Goal: Task Accomplishment & Management: Complete application form

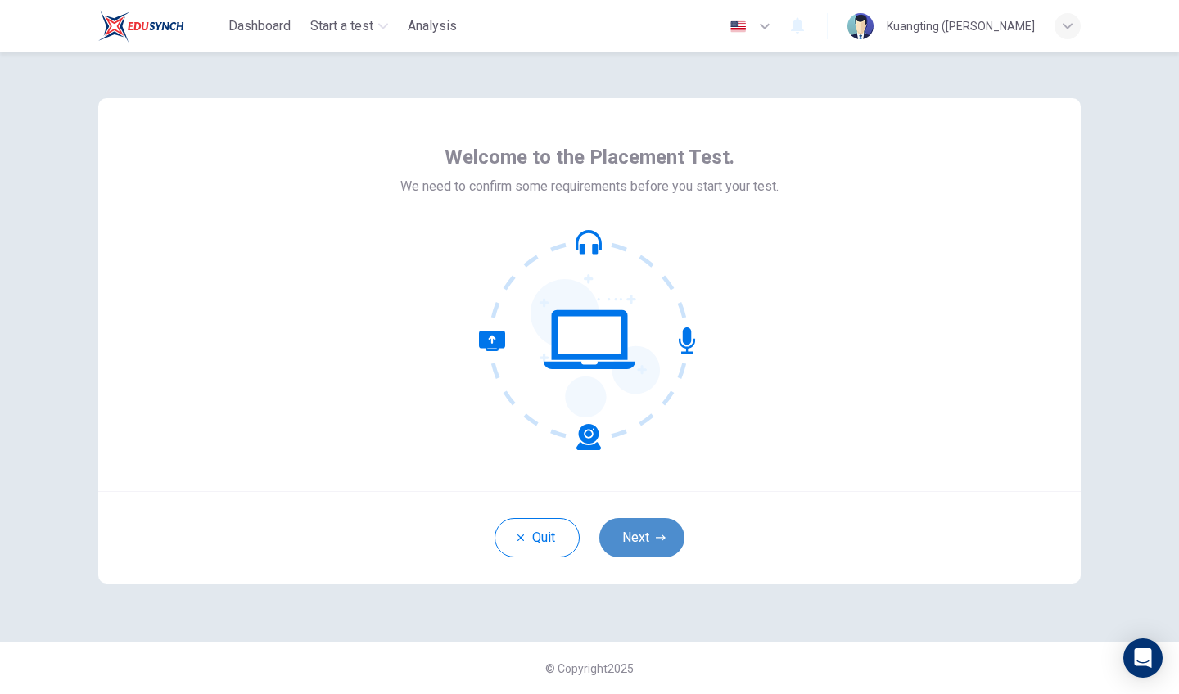
click at [648, 531] on button "Next" at bounding box center [641, 537] width 85 height 39
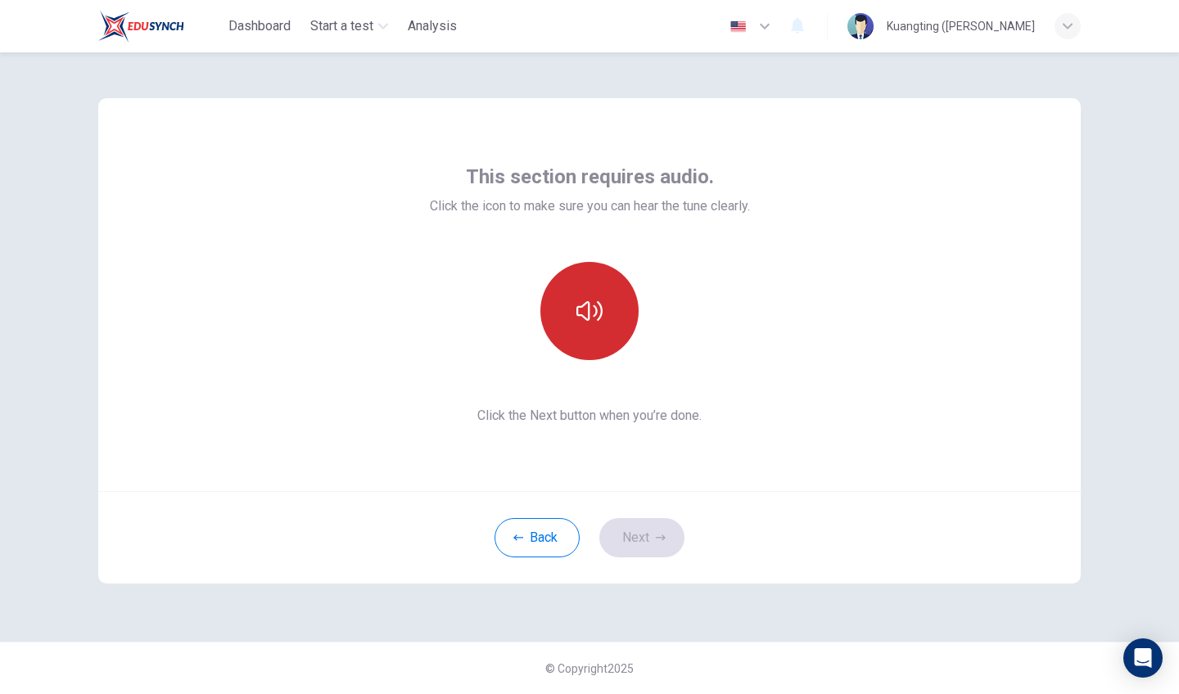
click at [575, 292] on button "button" at bounding box center [589, 311] width 98 height 98
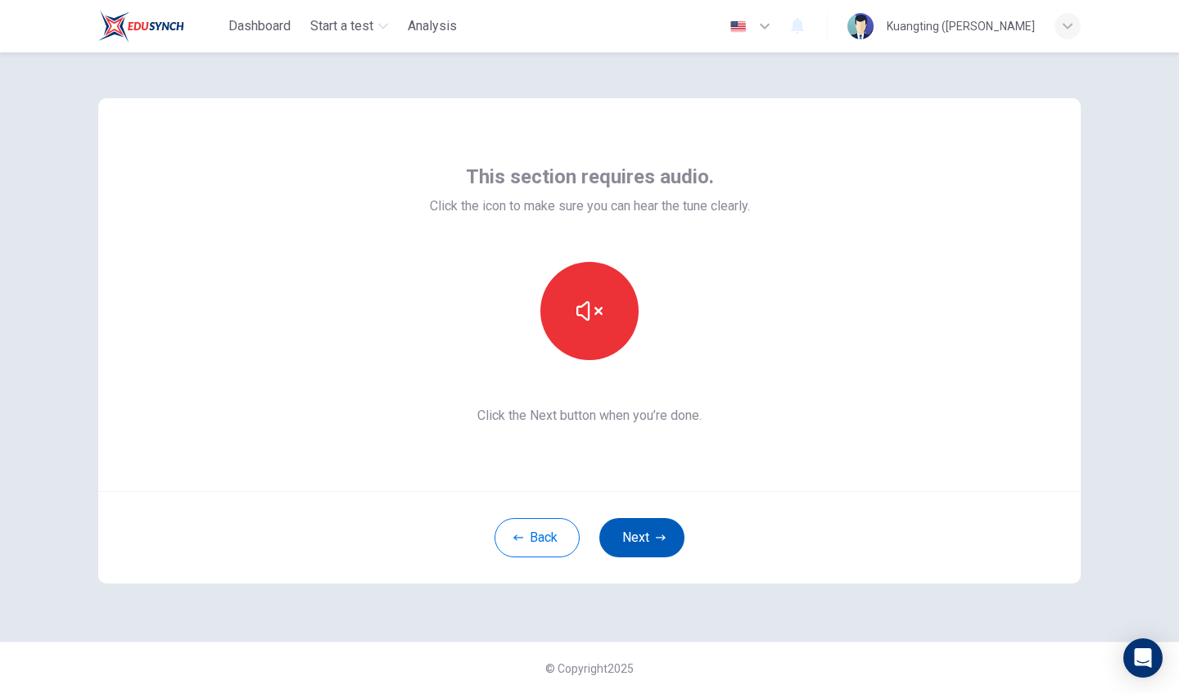
click at [643, 538] on button "Next" at bounding box center [641, 537] width 85 height 39
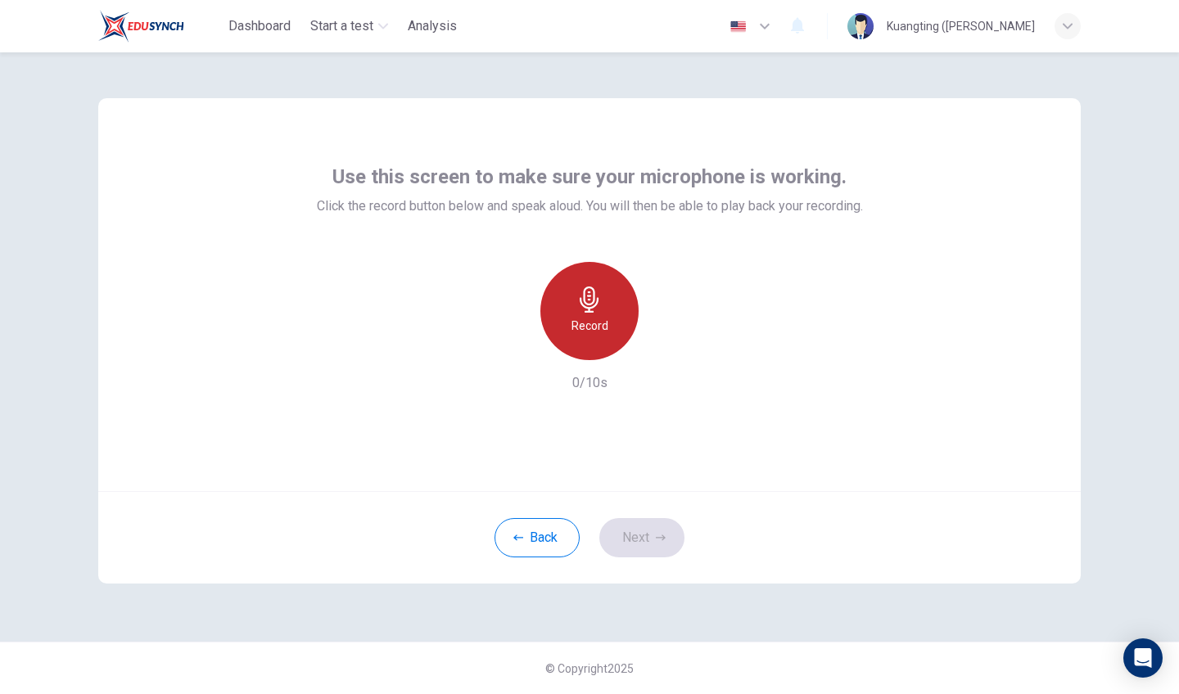
click at [595, 328] on h6 "Record" at bounding box center [590, 326] width 37 height 20
click at [597, 328] on h6 "Stop" at bounding box center [589, 326] width 25 height 20
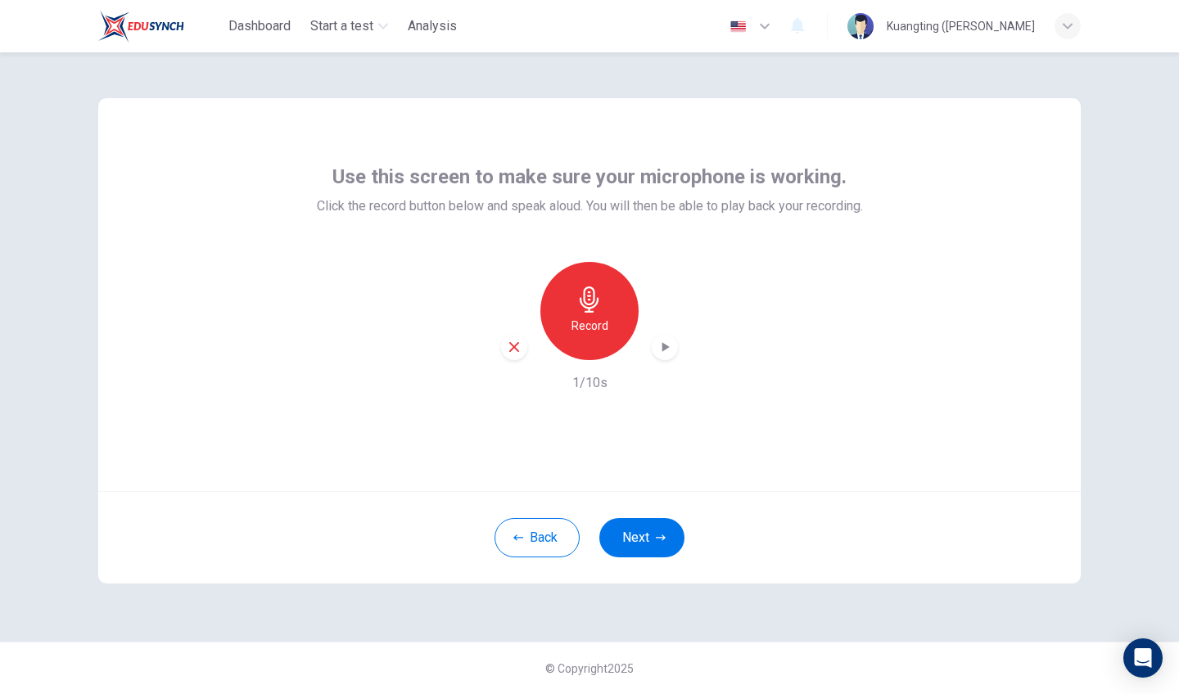
click at [668, 347] on icon "button" at bounding box center [665, 347] width 7 height 10
click at [516, 343] on icon "button" at bounding box center [514, 347] width 15 height 15
click at [650, 545] on button "Next" at bounding box center [641, 537] width 85 height 39
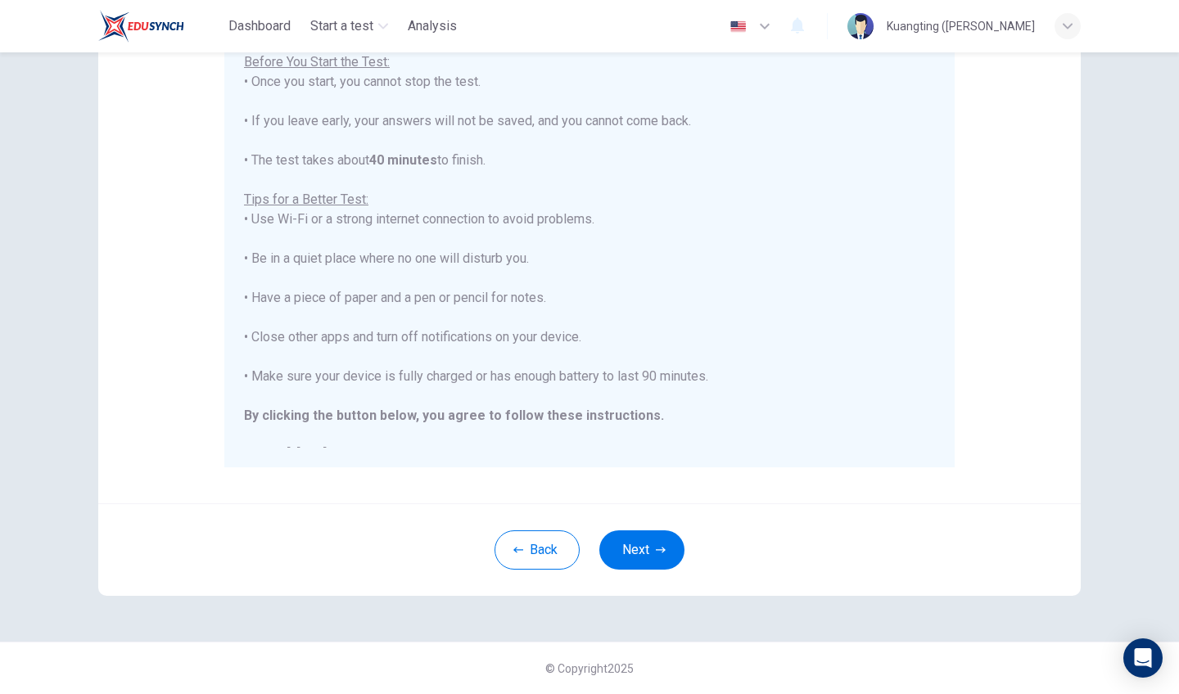
scroll to position [216, 0]
click at [664, 556] on button "Next" at bounding box center [641, 550] width 85 height 39
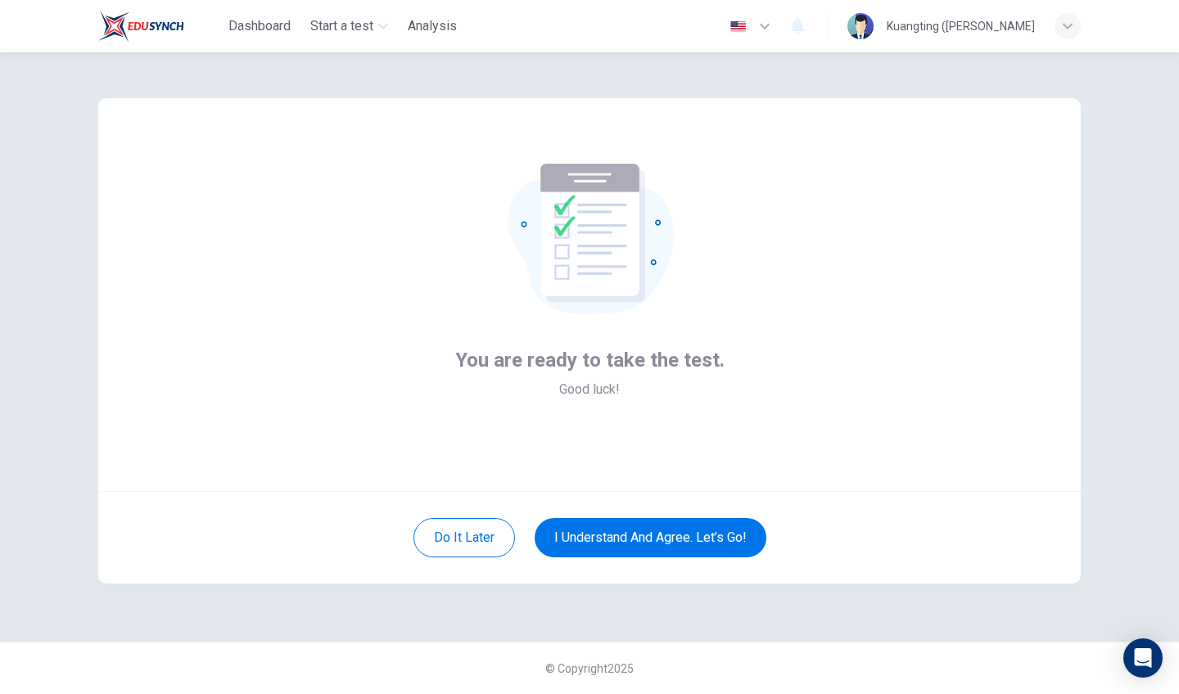
scroll to position [0, 0]
click at [650, 532] on button "I understand and agree. Let’s go!" at bounding box center [651, 537] width 232 height 39
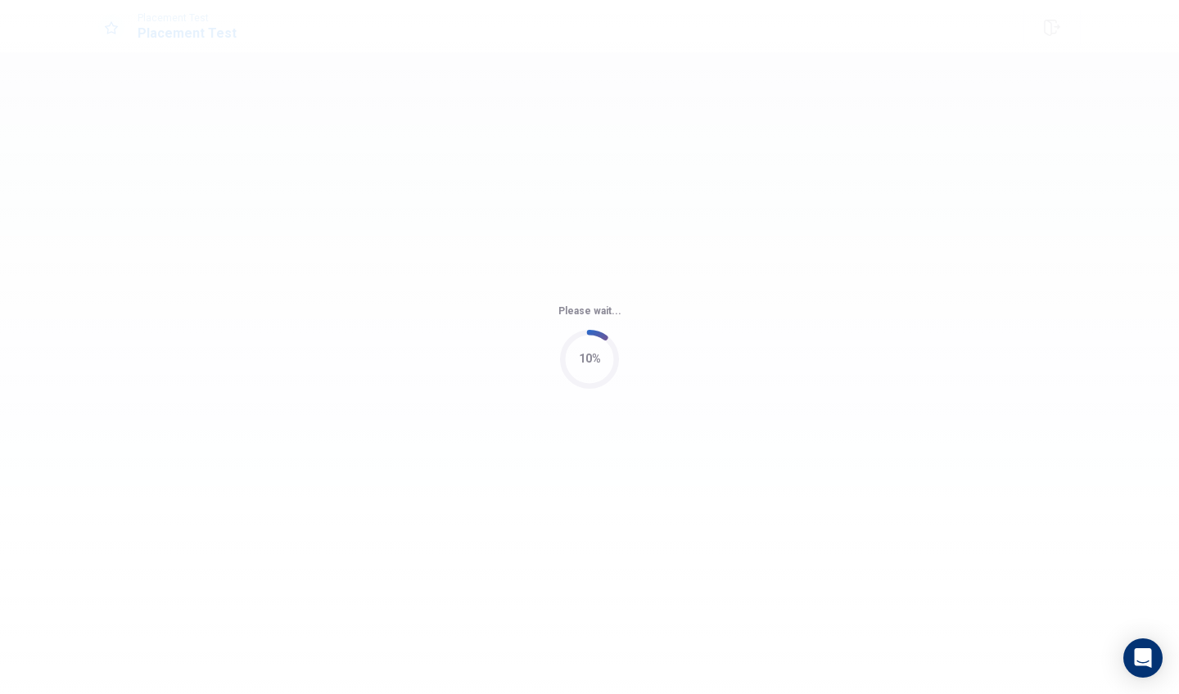
click at [642, 367] on div "Please wait... 10%" at bounding box center [589, 347] width 1179 height 694
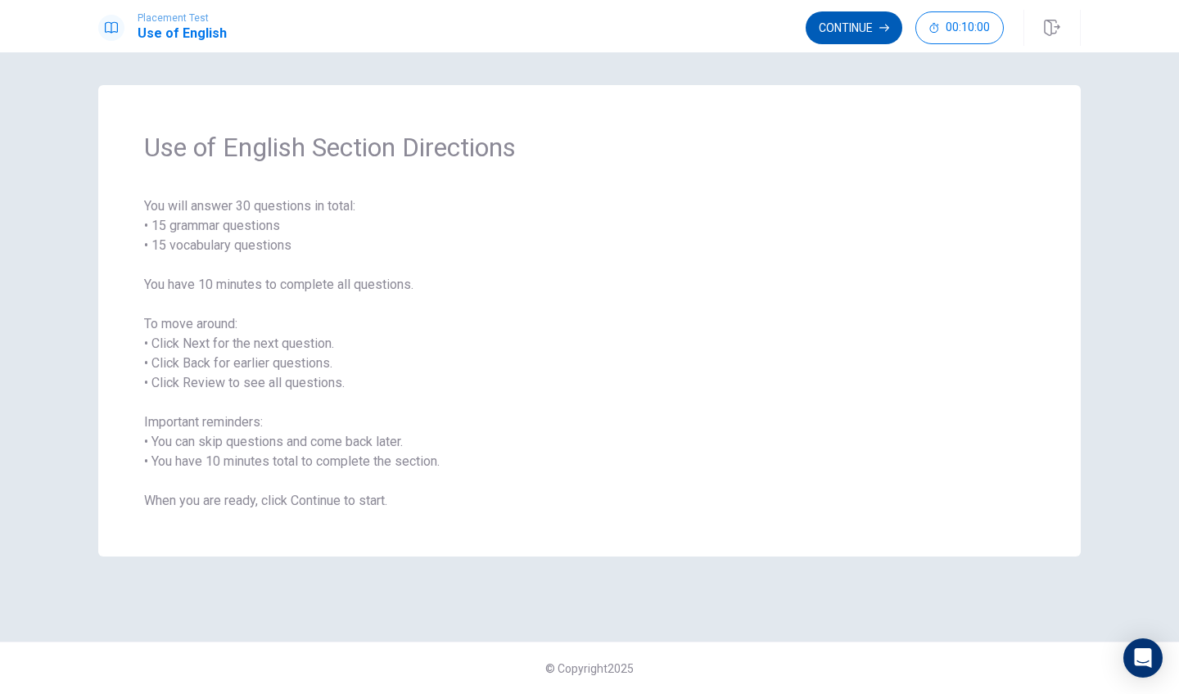
click at [854, 37] on button "Continue" at bounding box center [854, 27] width 97 height 33
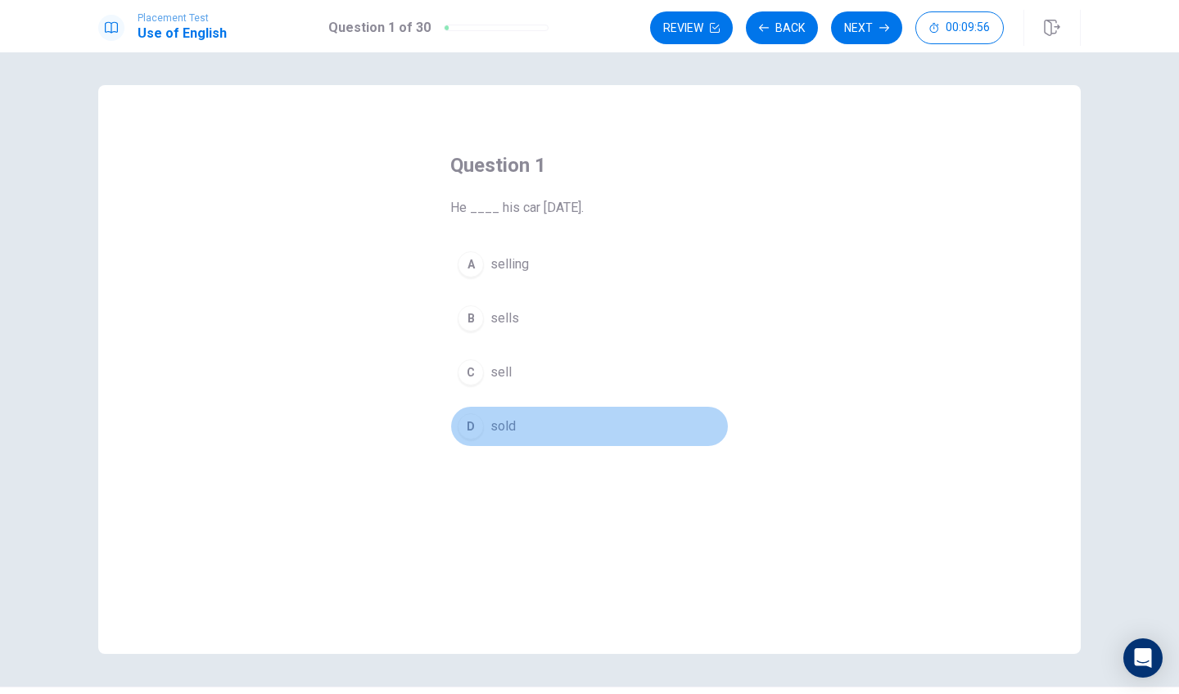
click at [471, 420] on div "D" at bounding box center [471, 427] width 26 height 26
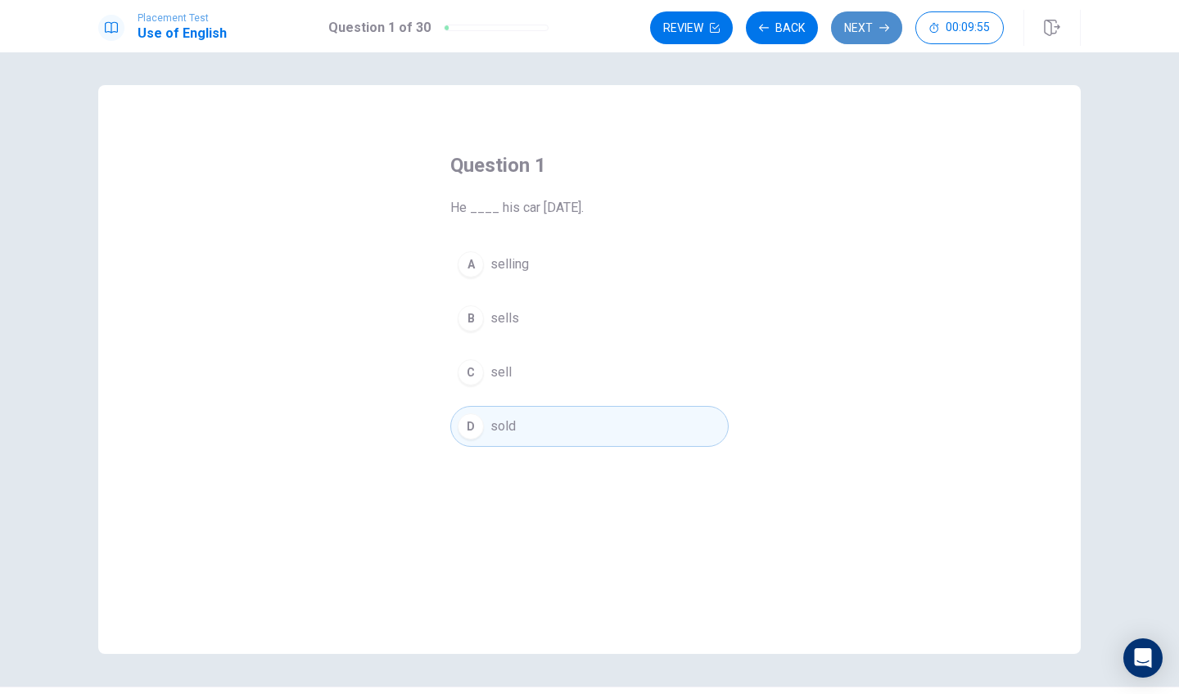
click at [861, 26] on button "Next" at bounding box center [866, 27] width 71 height 33
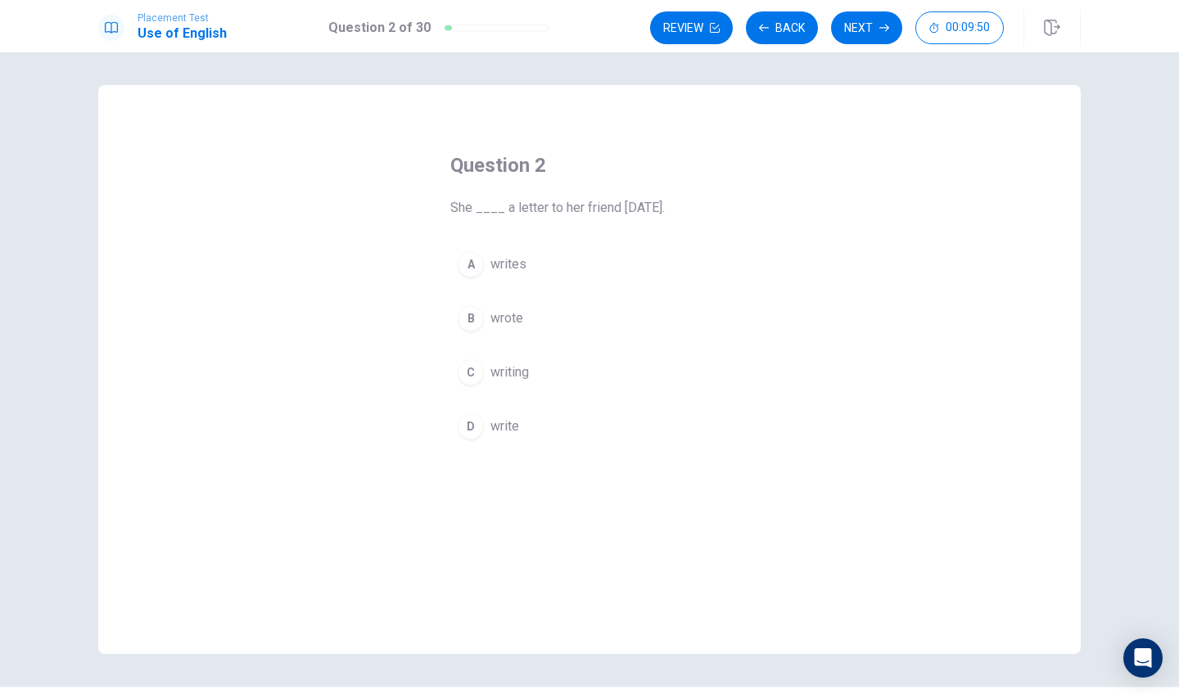
click at [473, 320] on div "B" at bounding box center [471, 318] width 26 height 26
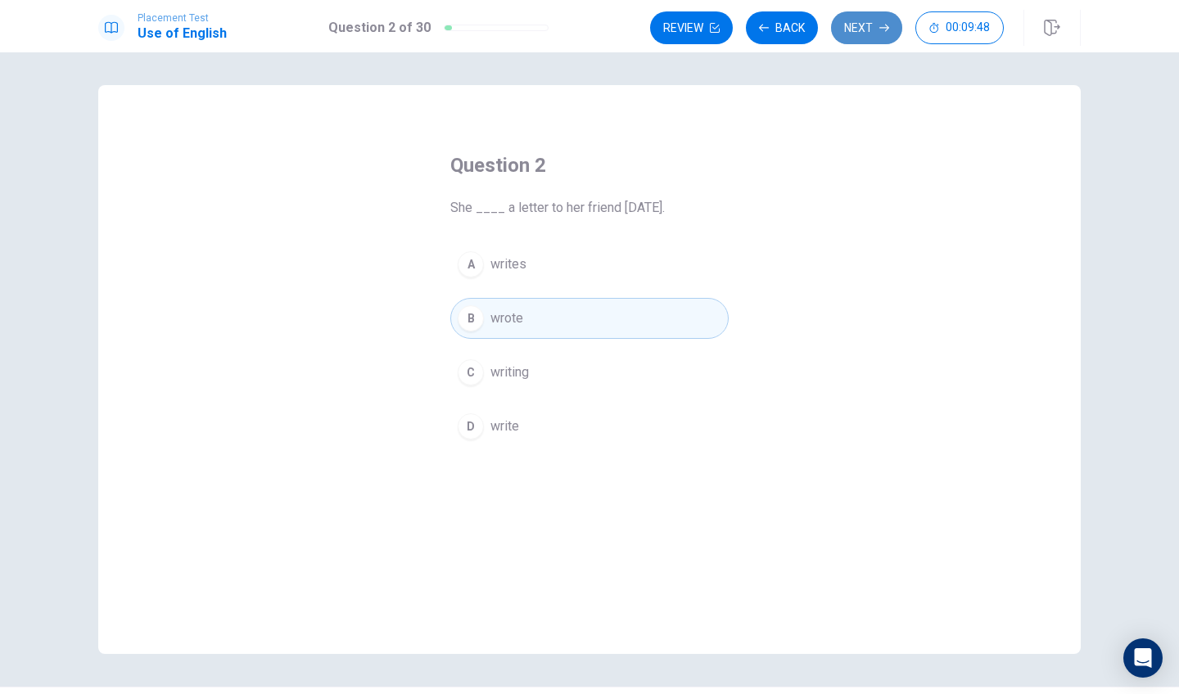
drag, startPoint x: 837, startPoint y: 34, endPoint x: 839, endPoint y: 44, distance: 10.0
click at [840, 42] on button "Next" at bounding box center [866, 27] width 71 height 33
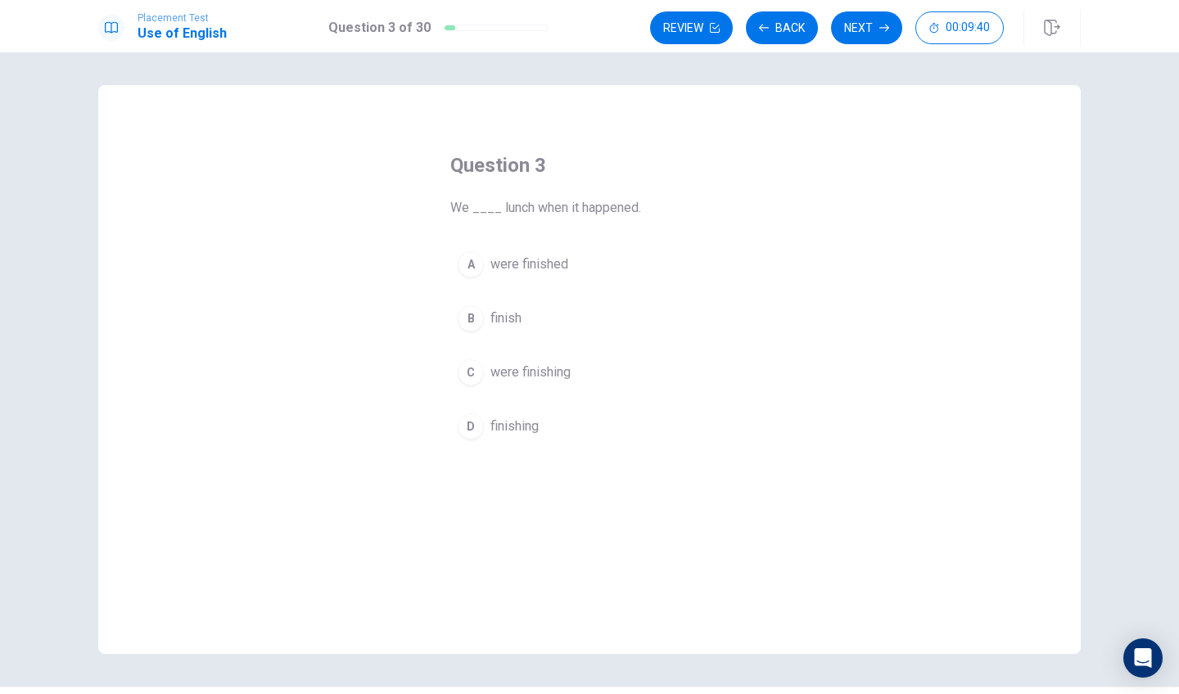
click at [472, 274] on div "A" at bounding box center [471, 264] width 26 height 26
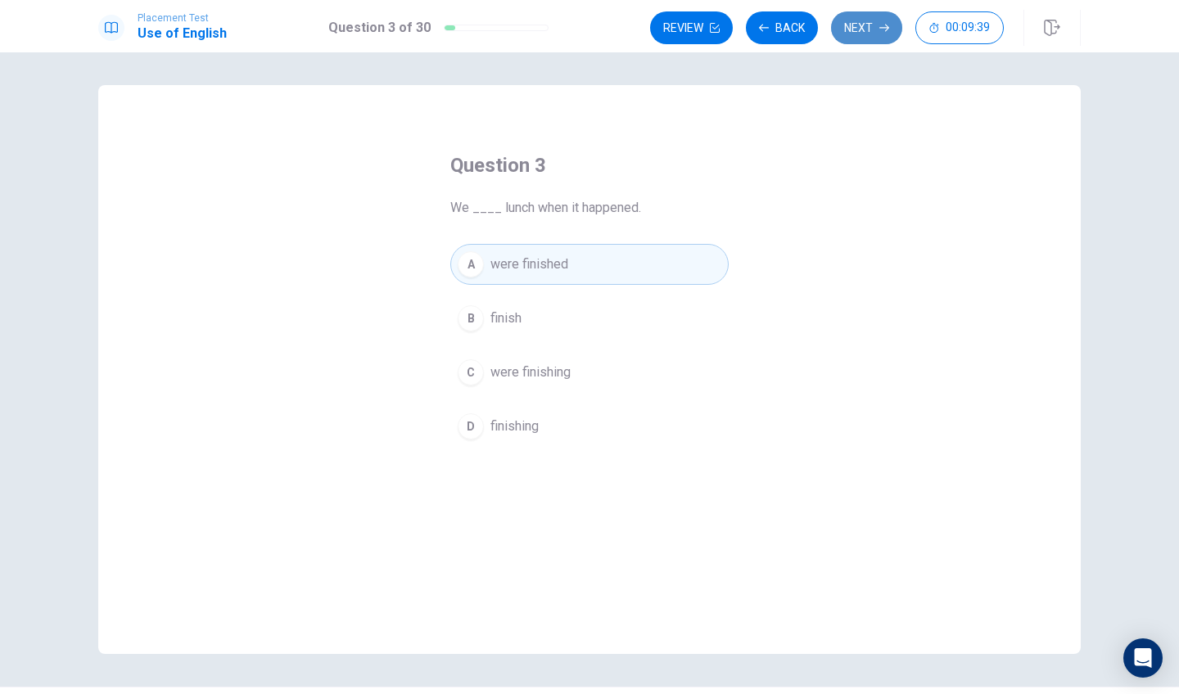
click at [849, 12] on button "Next" at bounding box center [866, 27] width 71 height 33
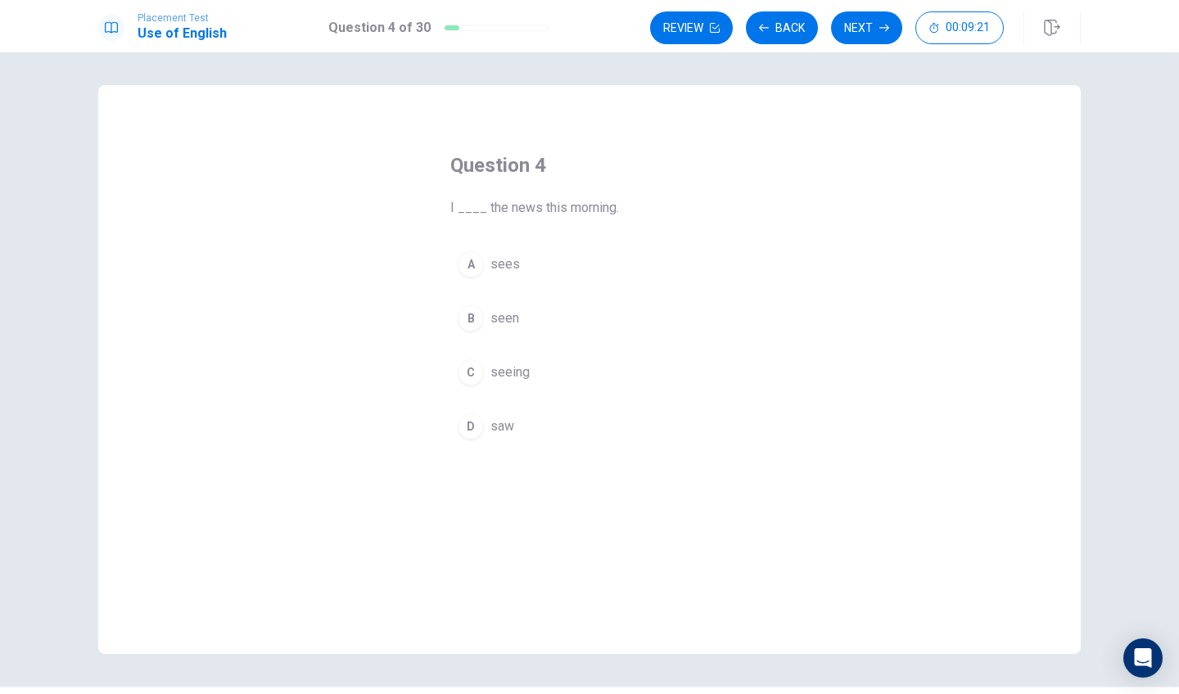
click at [472, 316] on div "B" at bounding box center [471, 318] width 26 height 26
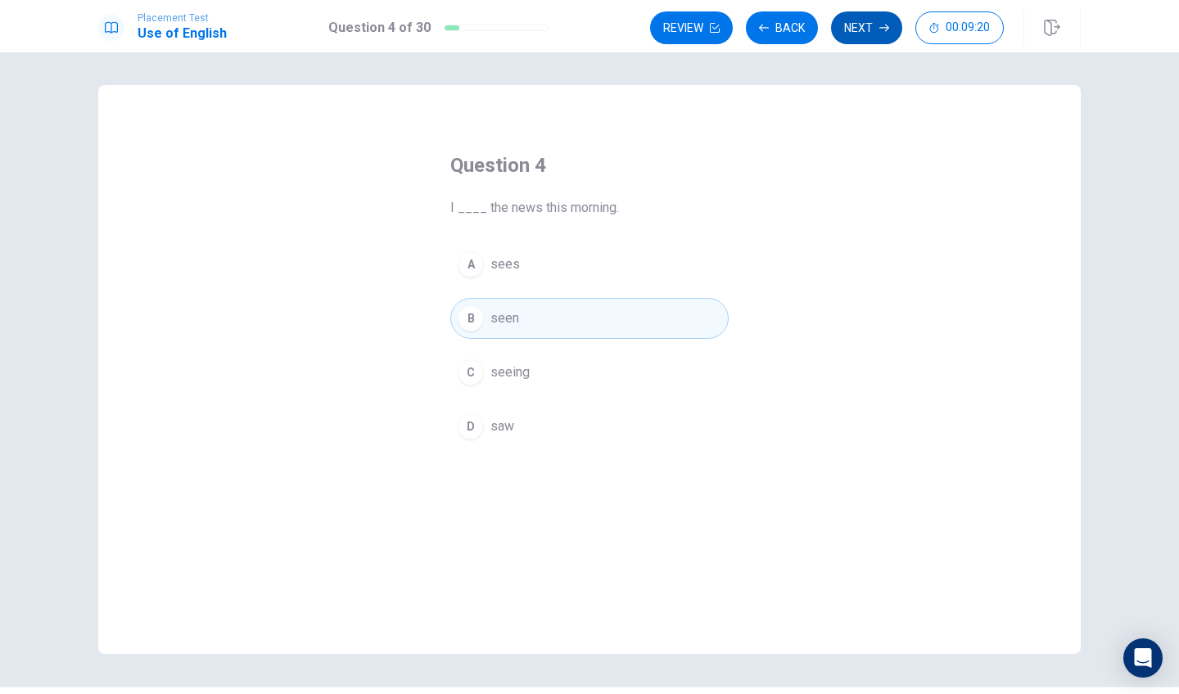
click at [844, 24] on button "Next" at bounding box center [866, 27] width 71 height 33
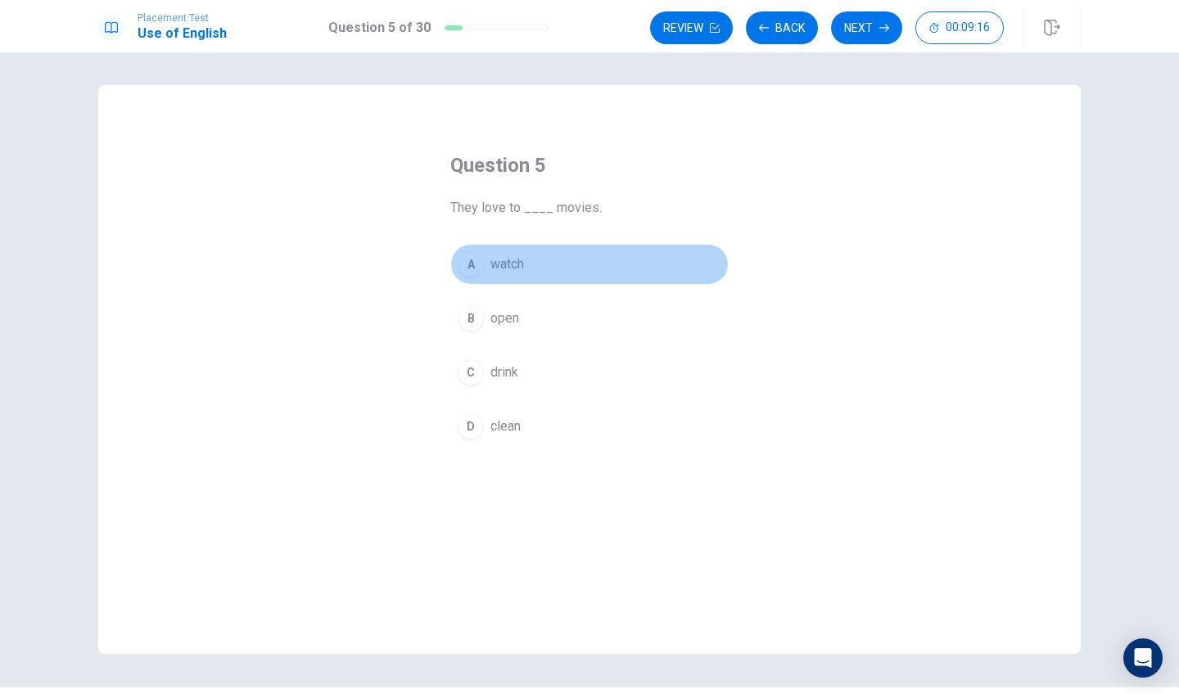
click at [468, 267] on div "A" at bounding box center [471, 264] width 26 height 26
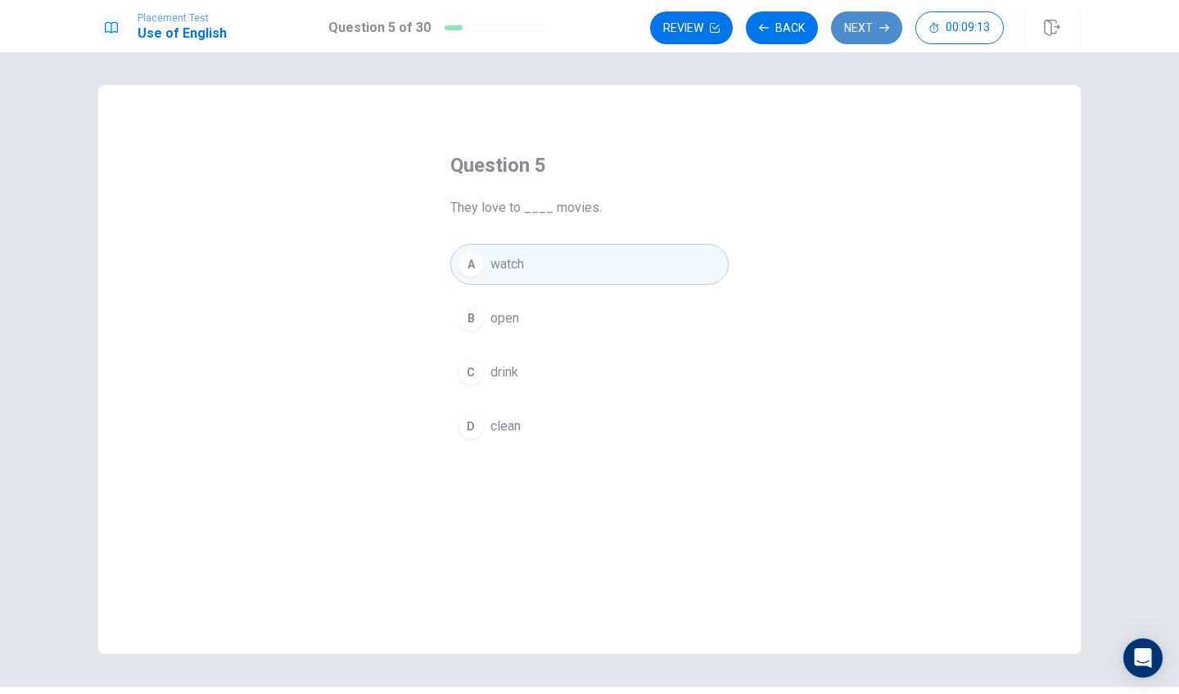
click at [875, 31] on button "Next" at bounding box center [866, 27] width 71 height 33
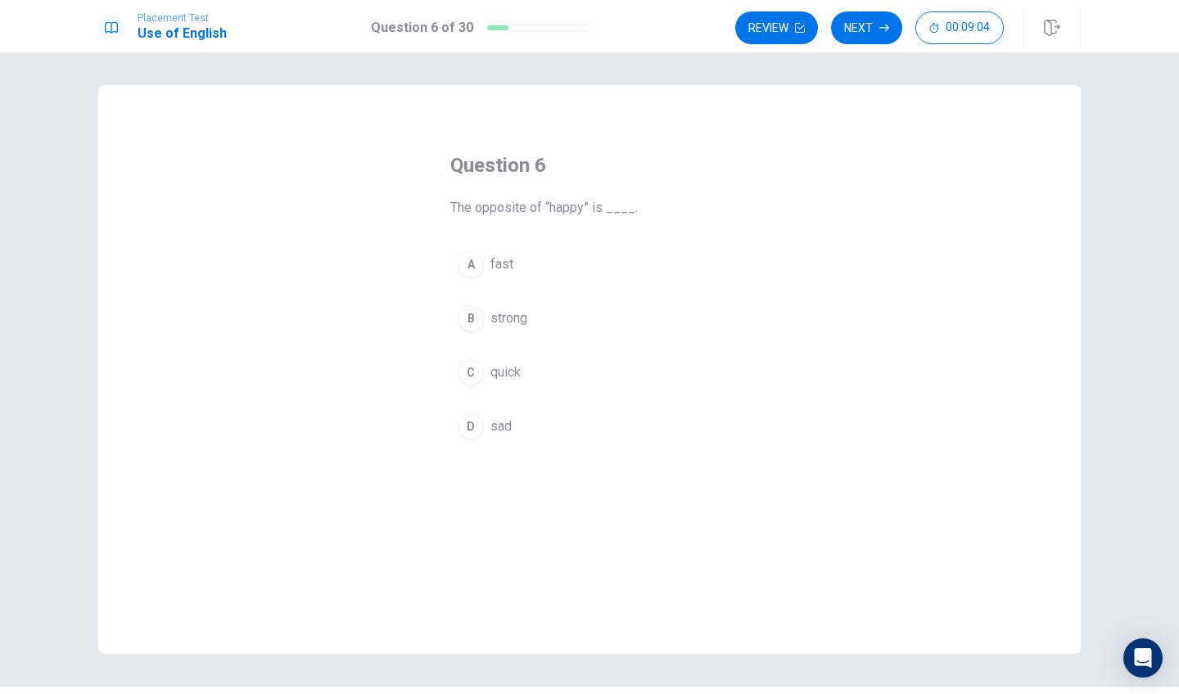
click at [472, 424] on div "D" at bounding box center [471, 427] width 26 height 26
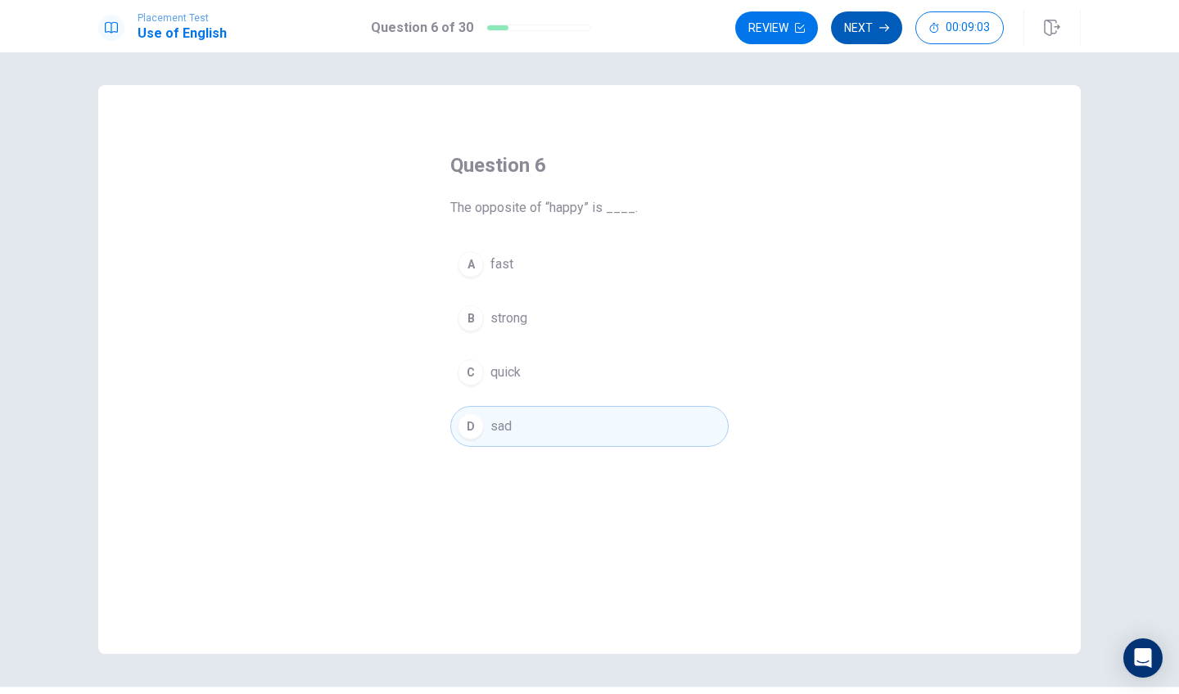
click at [876, 28] on button "Next" at bounding box center [866, 27] width 71 height 33
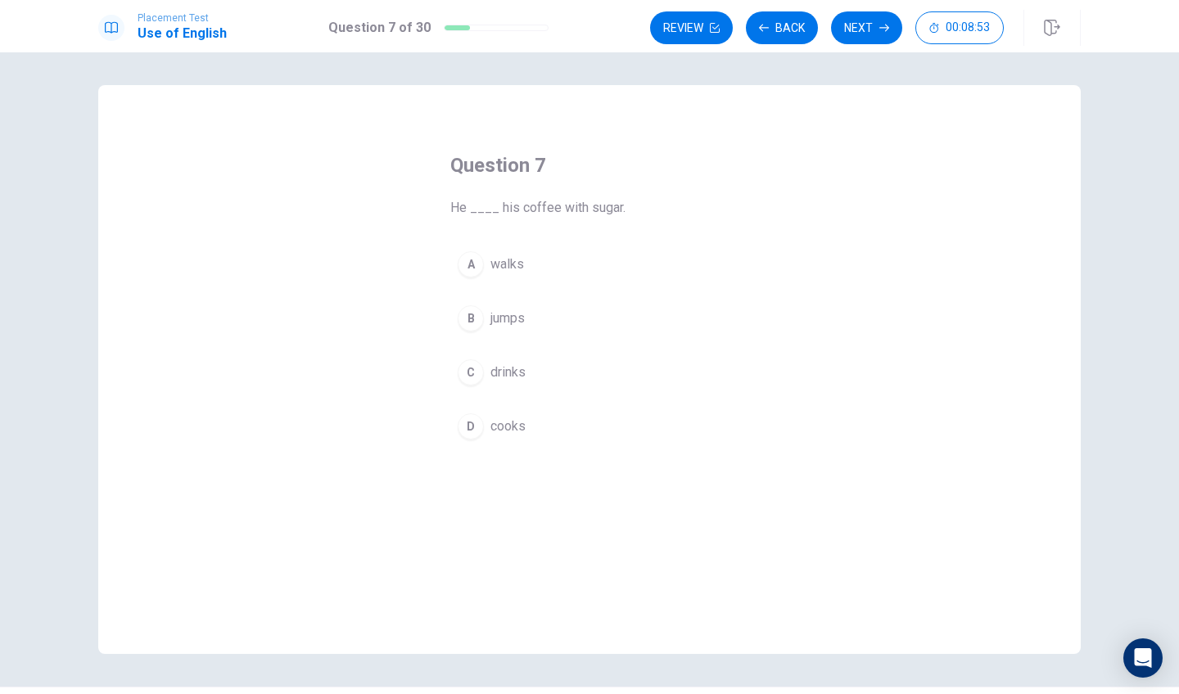
click at [479, 378] on div "C" at bounding box center [471, 372] width 26 height 26
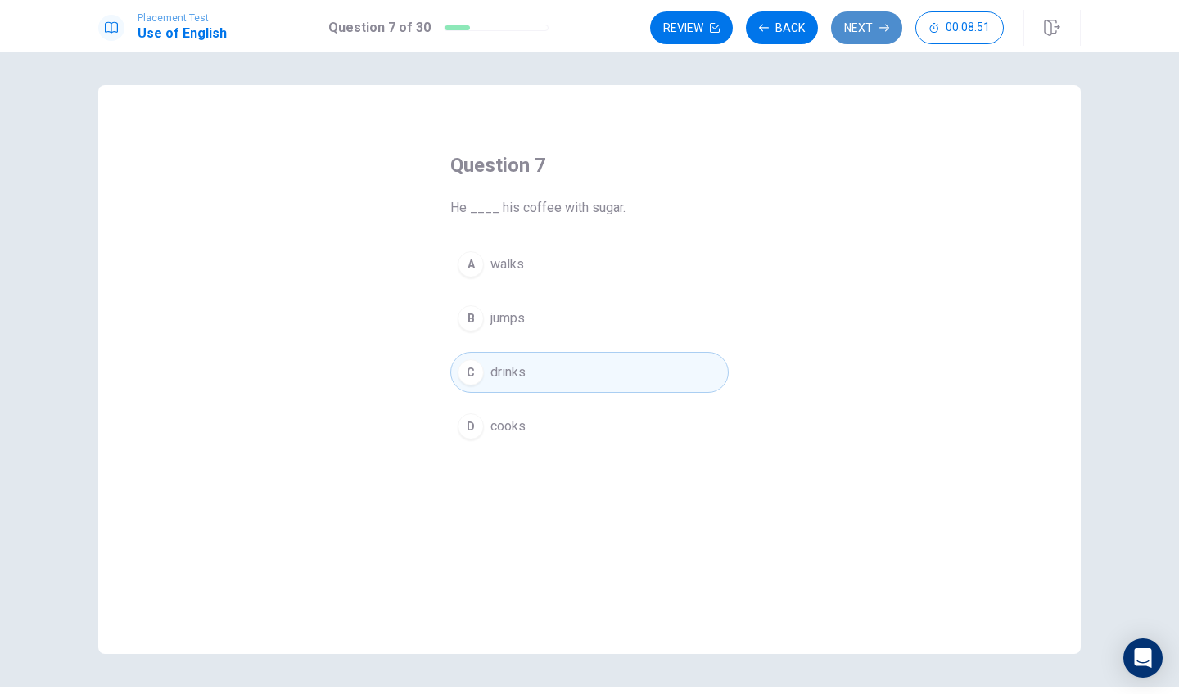
click at [843, 32] on button "Next" at bounding box center [866, 27] width 71 height 33
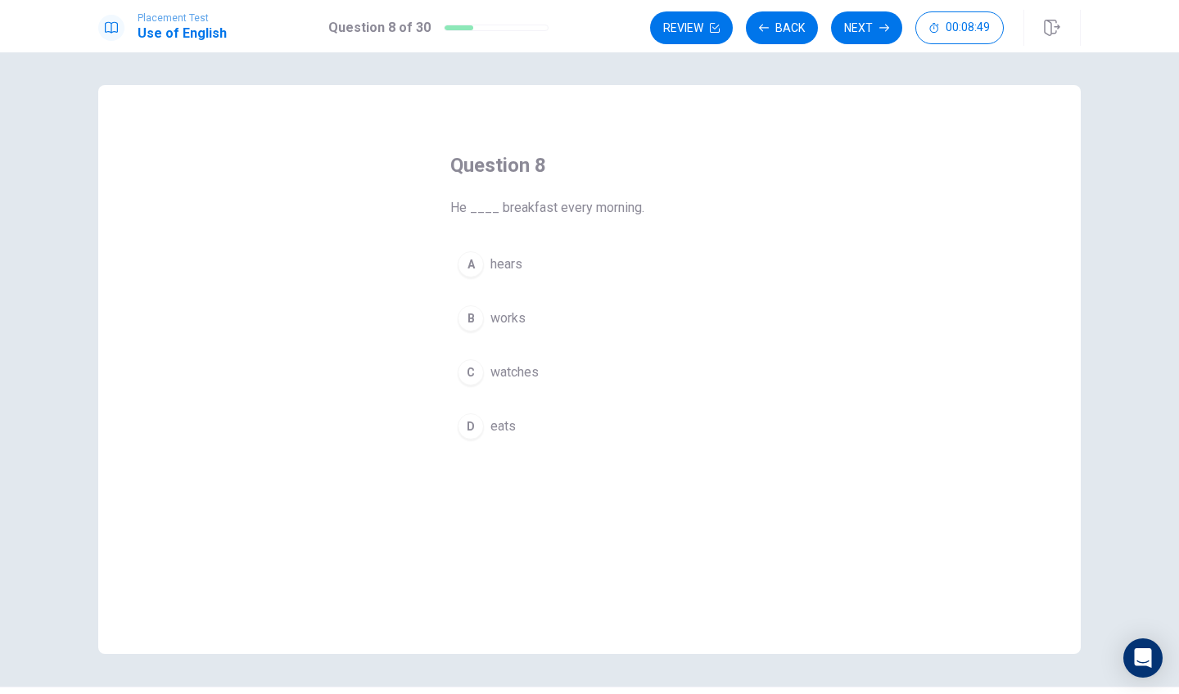
click at [477, 431] on div "D" at bounding box center [471, 427] width 26 height 26
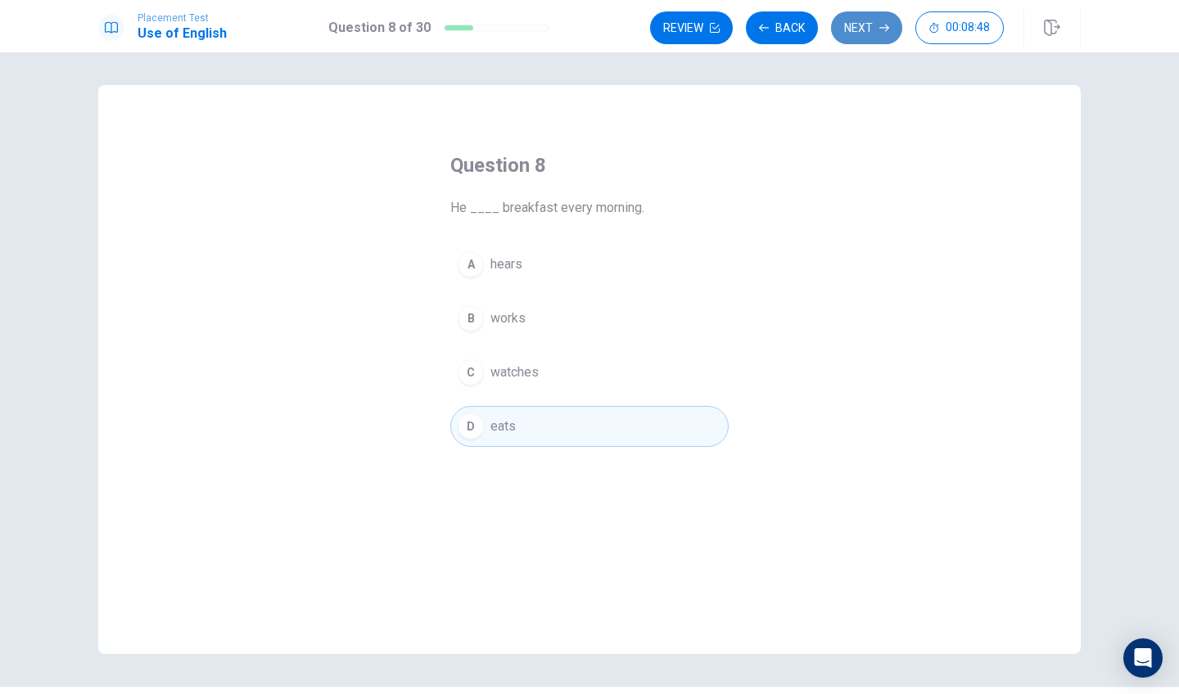
click at [871, 34] on button "Next" at bounding box center [866, 27] width 71 height 33
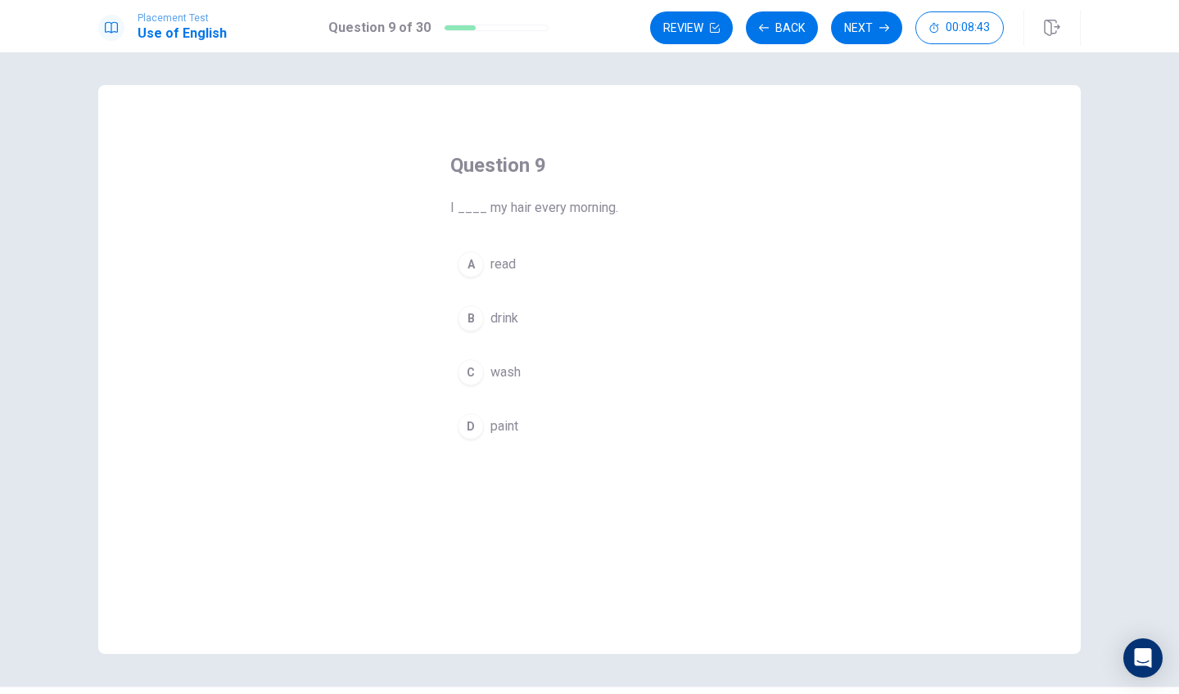
click at [486, 375] on button "C wash" at bounding box center [589, 372] width 278 height 41
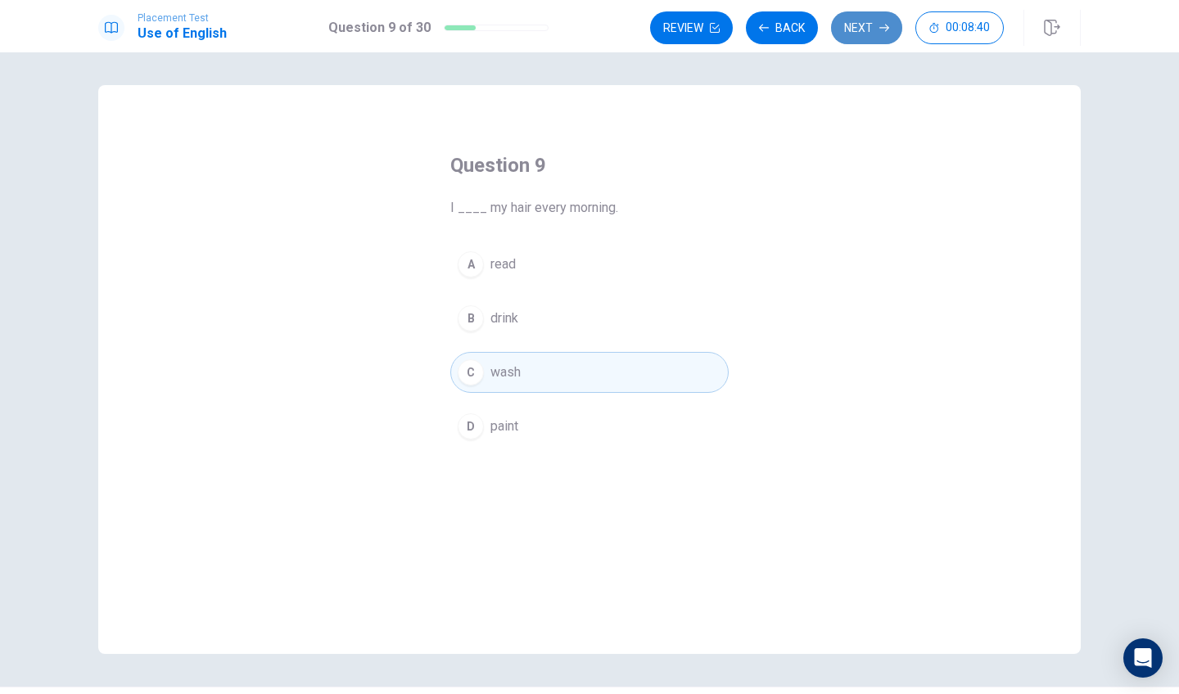
click at [861, 34] on button "Next" at bounding box center [866, 27] width 71 height 33
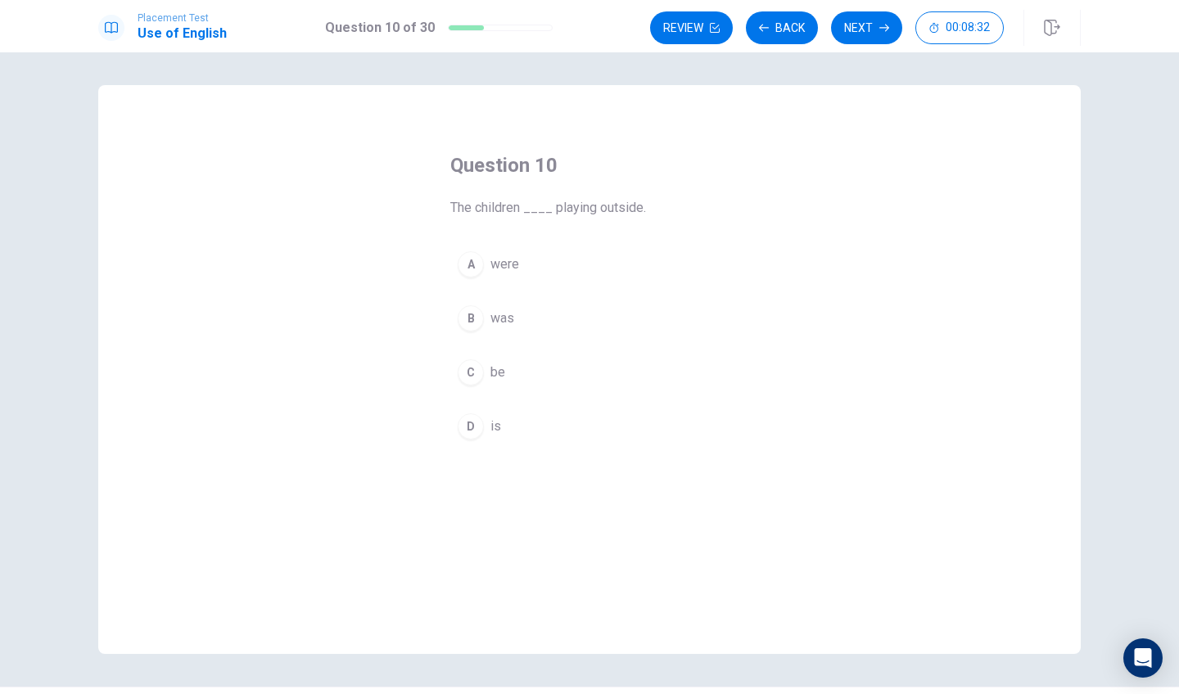
click at [477, 319] on div "B" at bounding box center [471, 318] width 26 height 26
click at [473, 260] on div "A" at bounding box center [471, 264] width 26 height 26
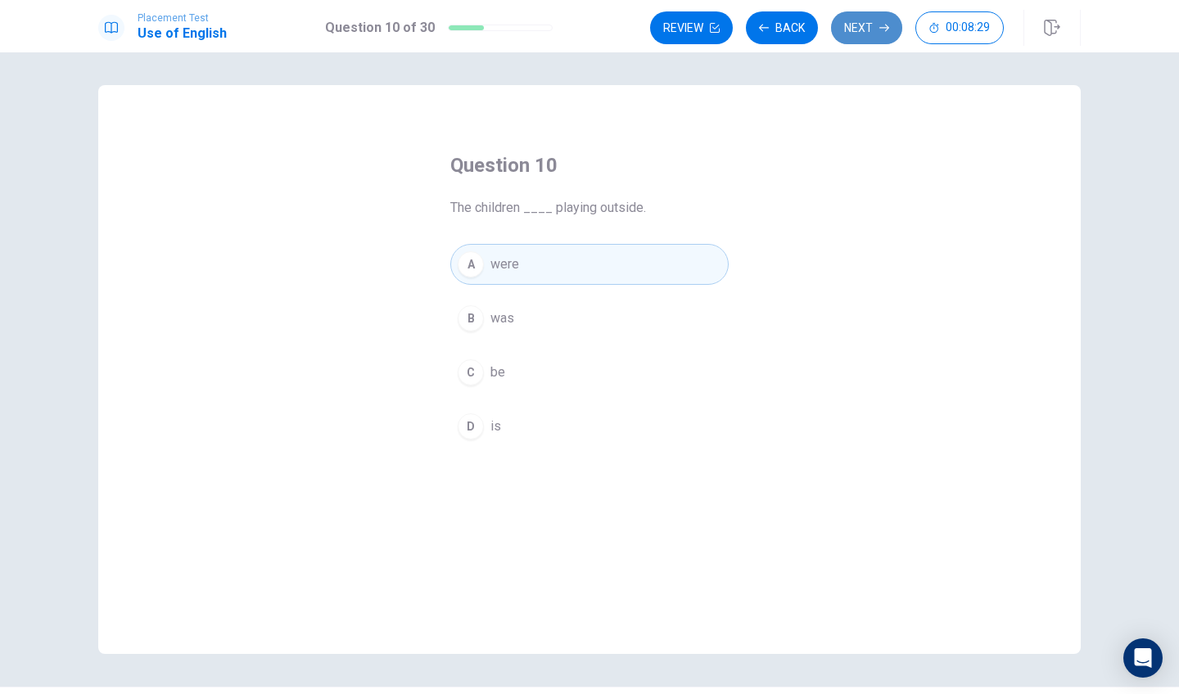
click at [851, 36] on button "Next" at bounding box center [866, 27] width 71 height 33
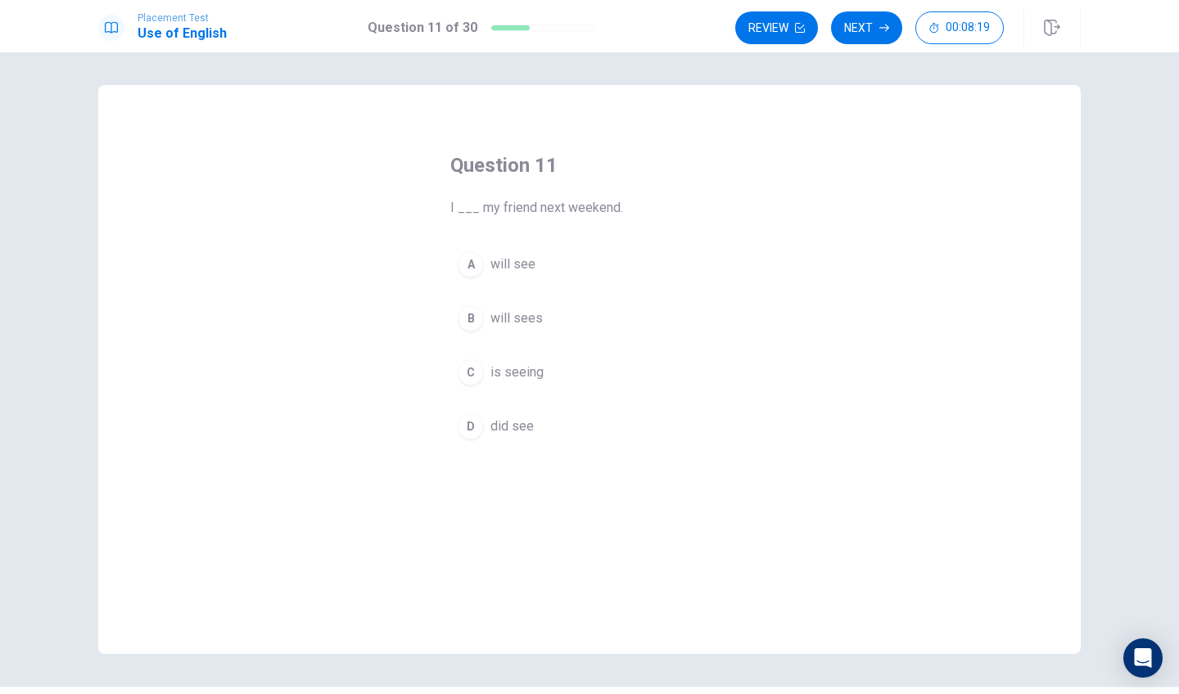
click at [472, 265] on div "A" at bounding box center [471, 264] width 26 height 26
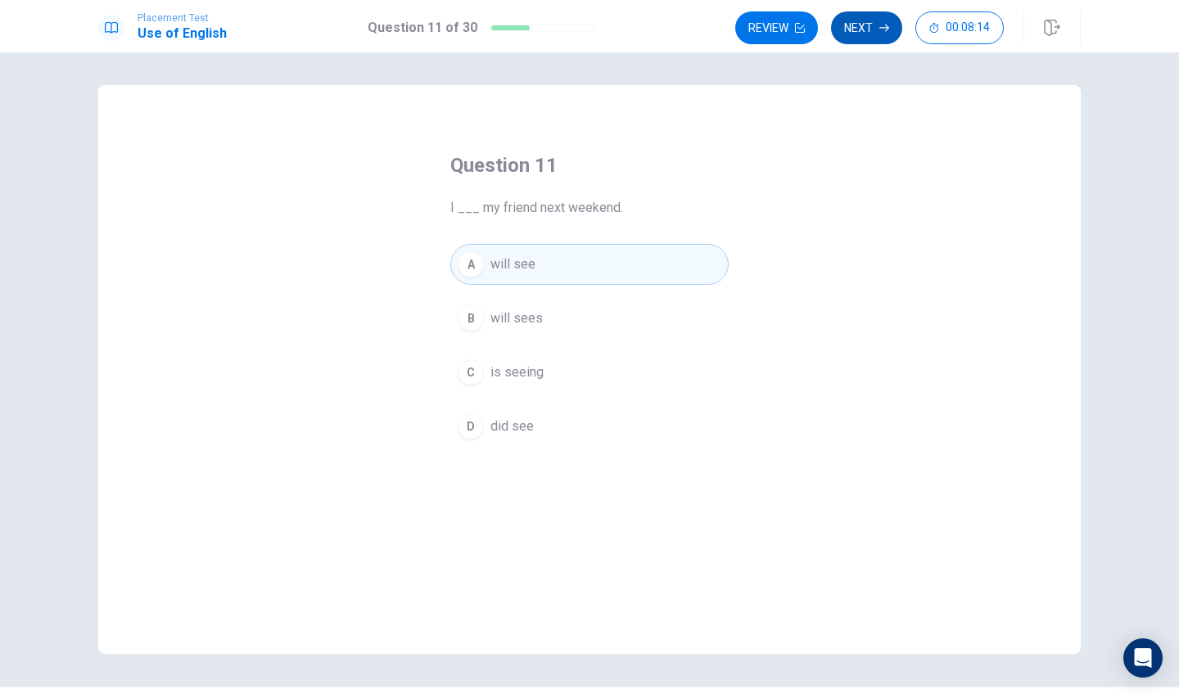
click at [871, 25] on button "Next" at bounding box center [866, 27] width 71 height 33
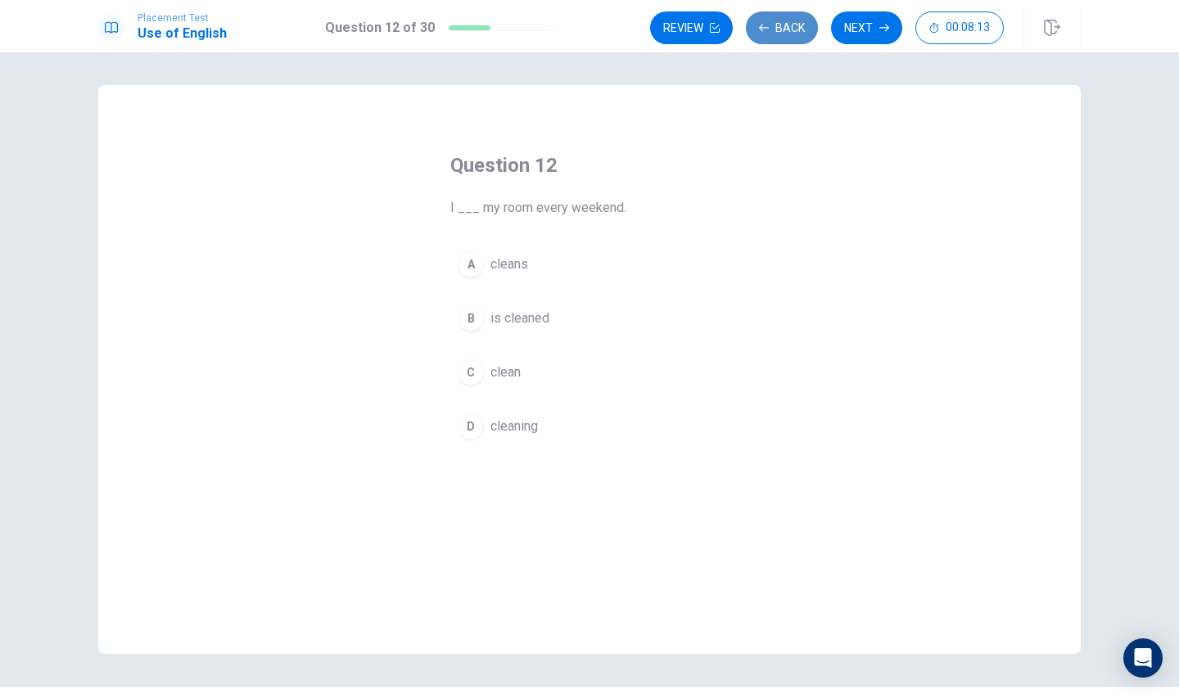
click at [785, 26] on button "Back" at bounding box center [782, 27] width 72 height 33
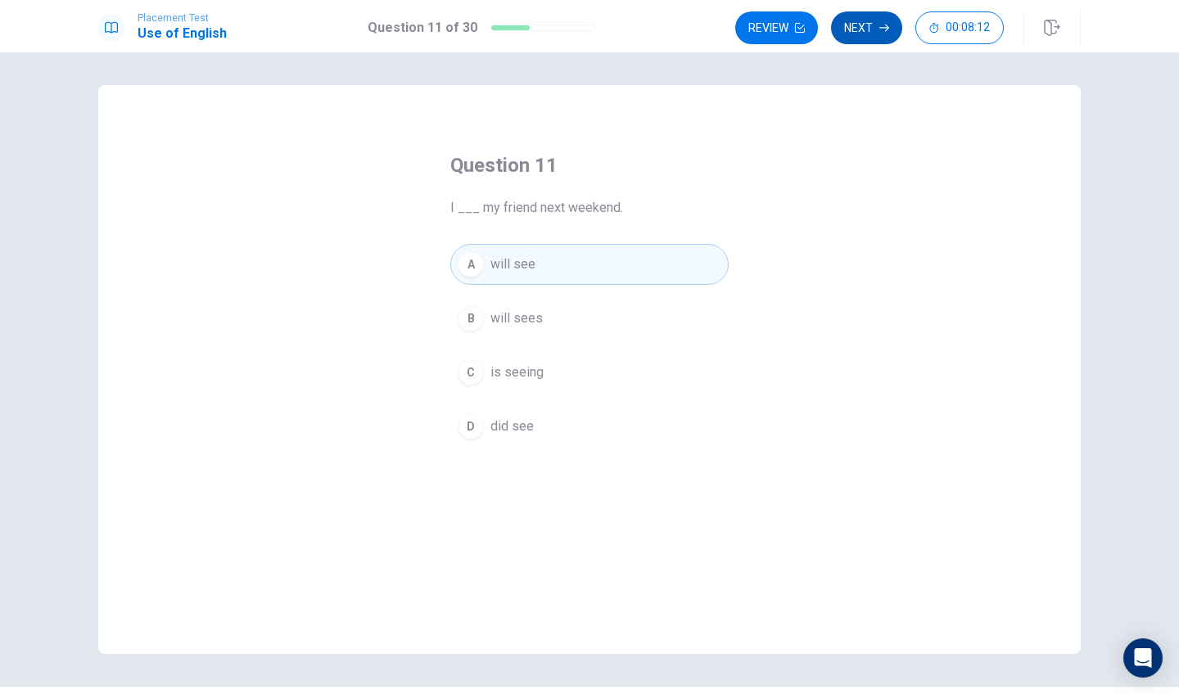
click at [887, 25] on icon "button" at bounding box center [884, 28] width 10 height 10
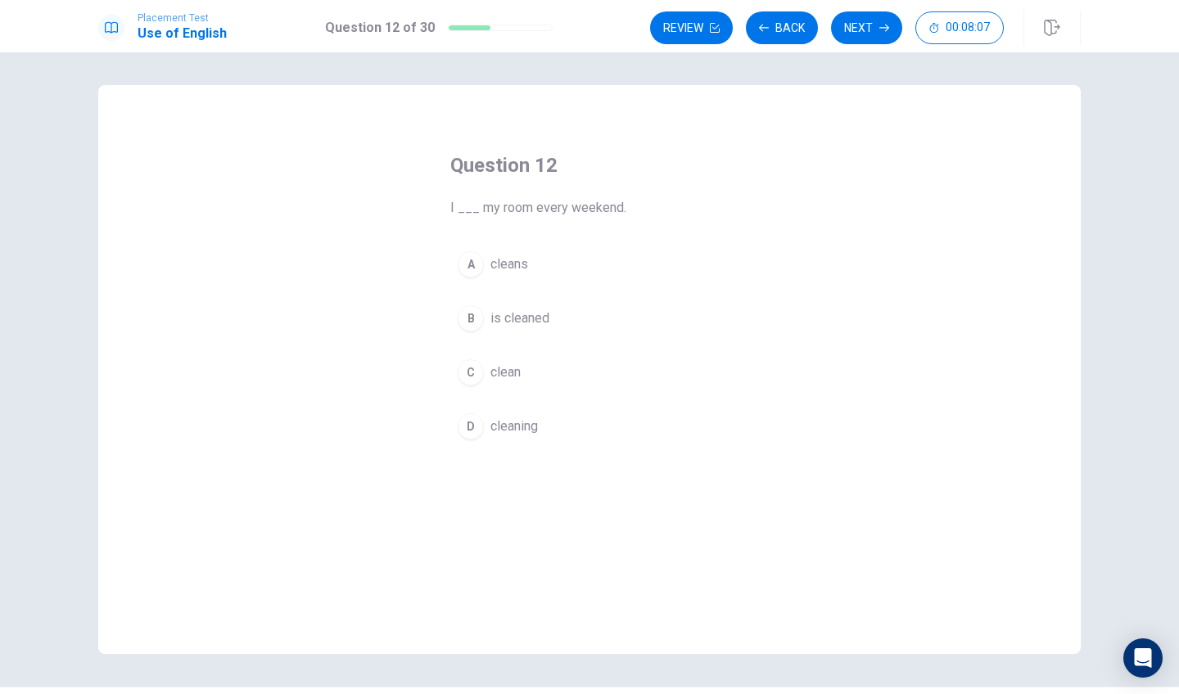
click at [472, 376] on div "C" at bounding box center [471, 372] width 26 height 26
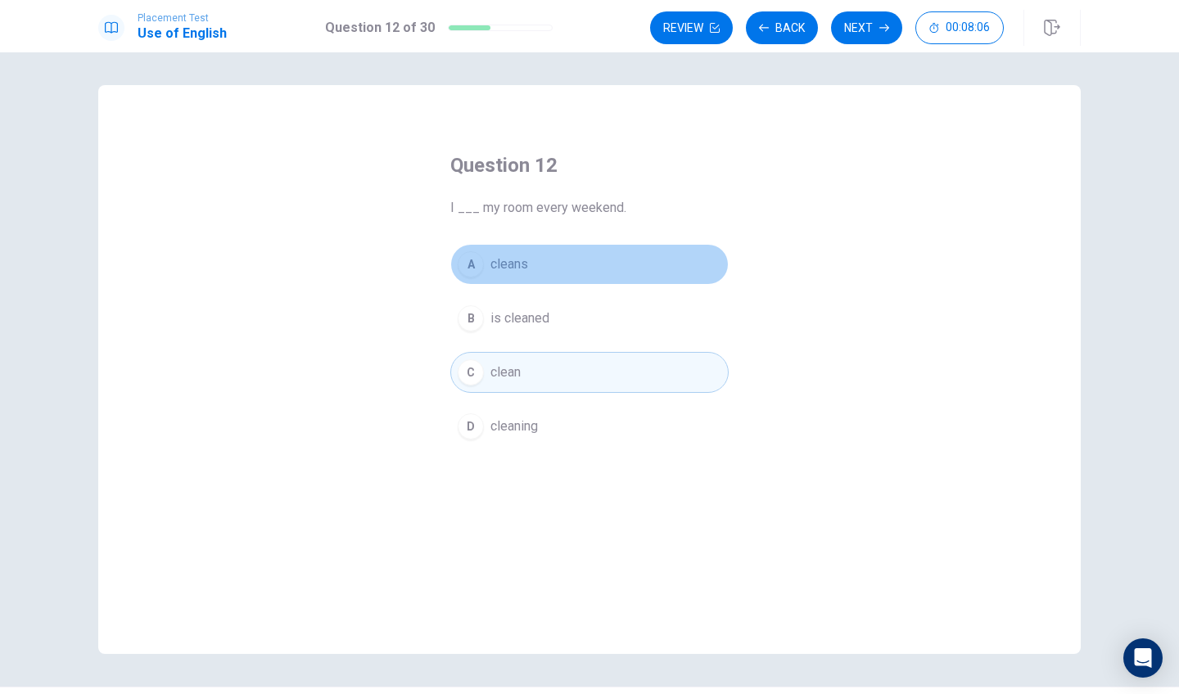
click at [484, 251] on button "A cleans" at bounding box center [589, 264] width 278 height 41
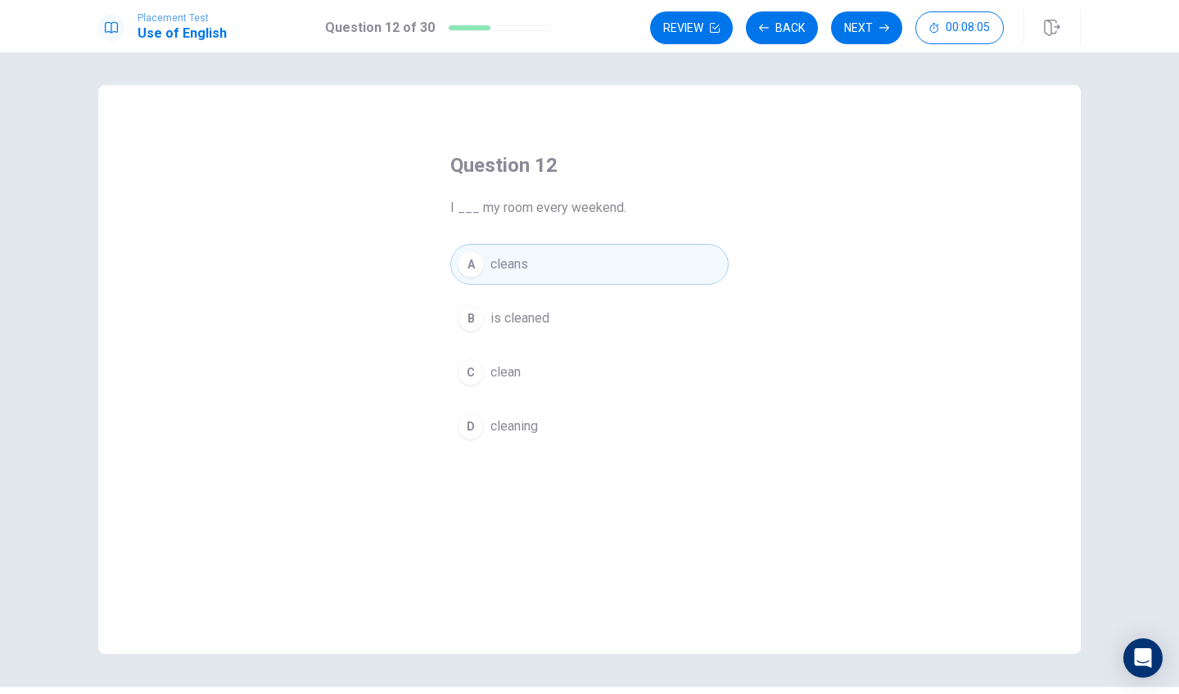
click at [485, 376] on button "C clean" at bounding box center [589, 372] width 278 height 41
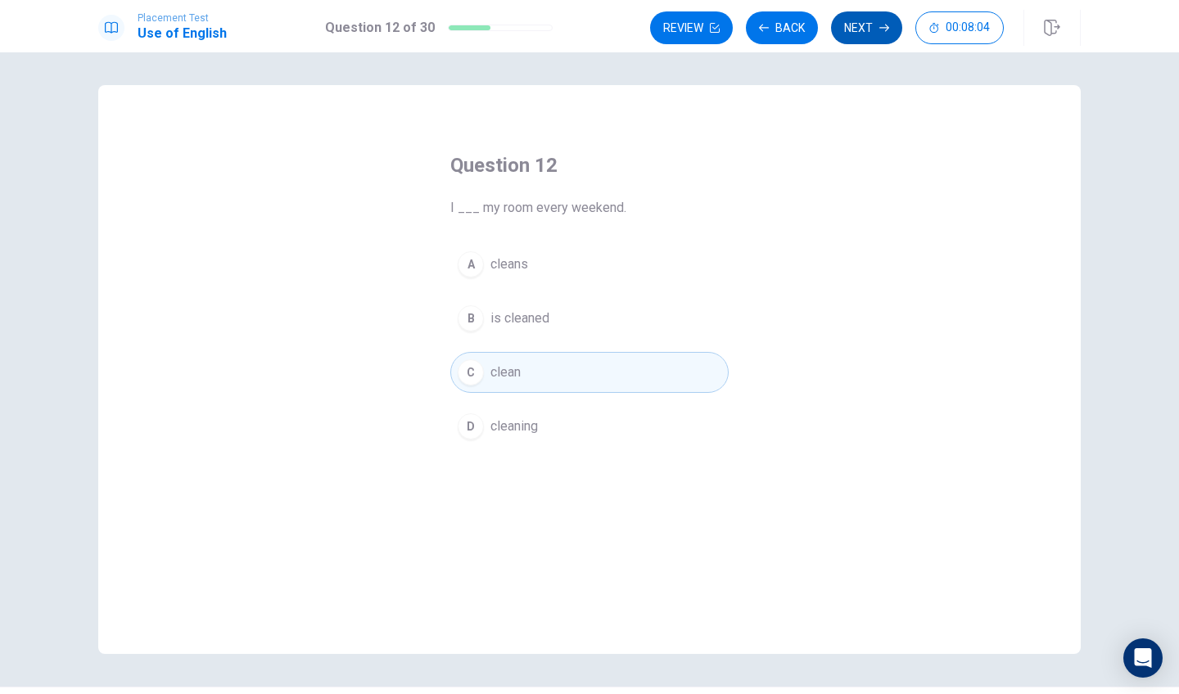
click at [855, 42] on button "Next" at bounding box center [866, 27] width 71 height 33
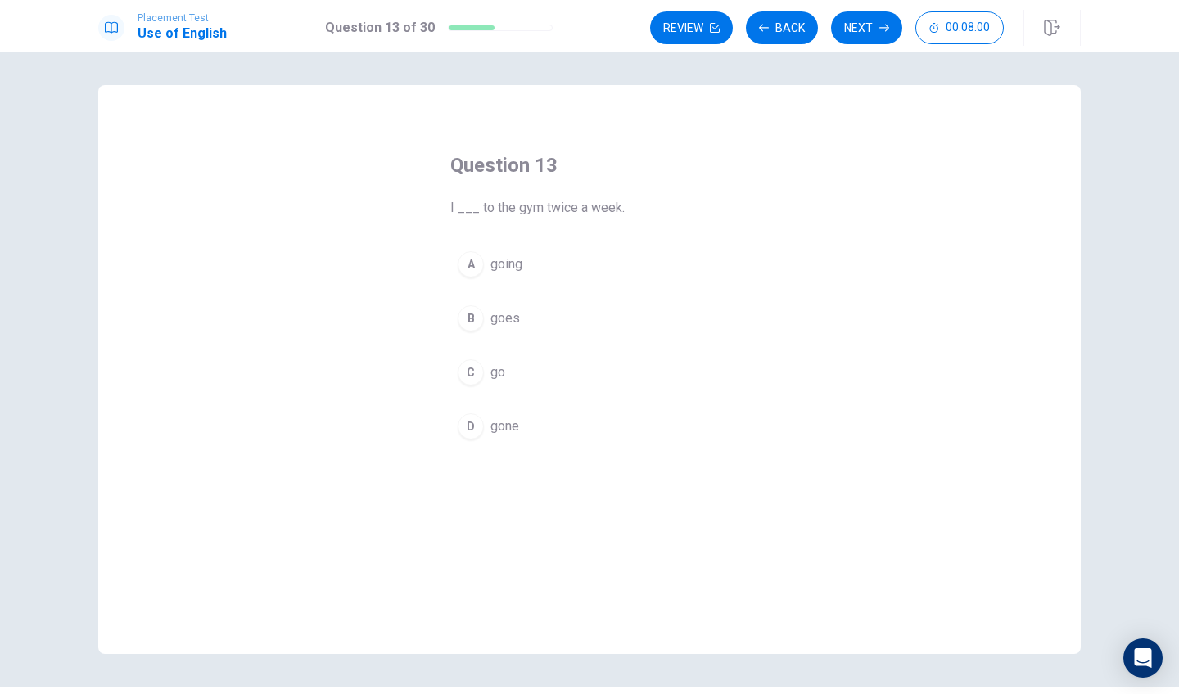
click at [472, 322] on div "B" at bounding box center [471, 318] width 26 height 26
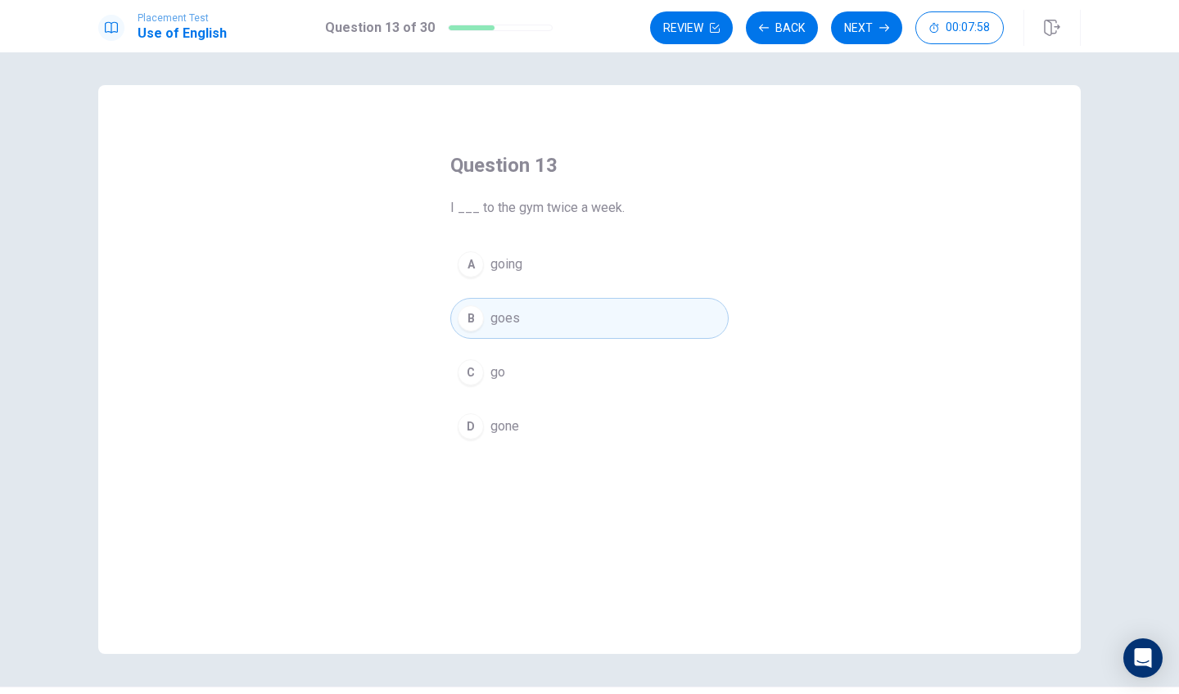
click at [467, 370] on div "C" at bounding box center [471, 372] width 26 height 26
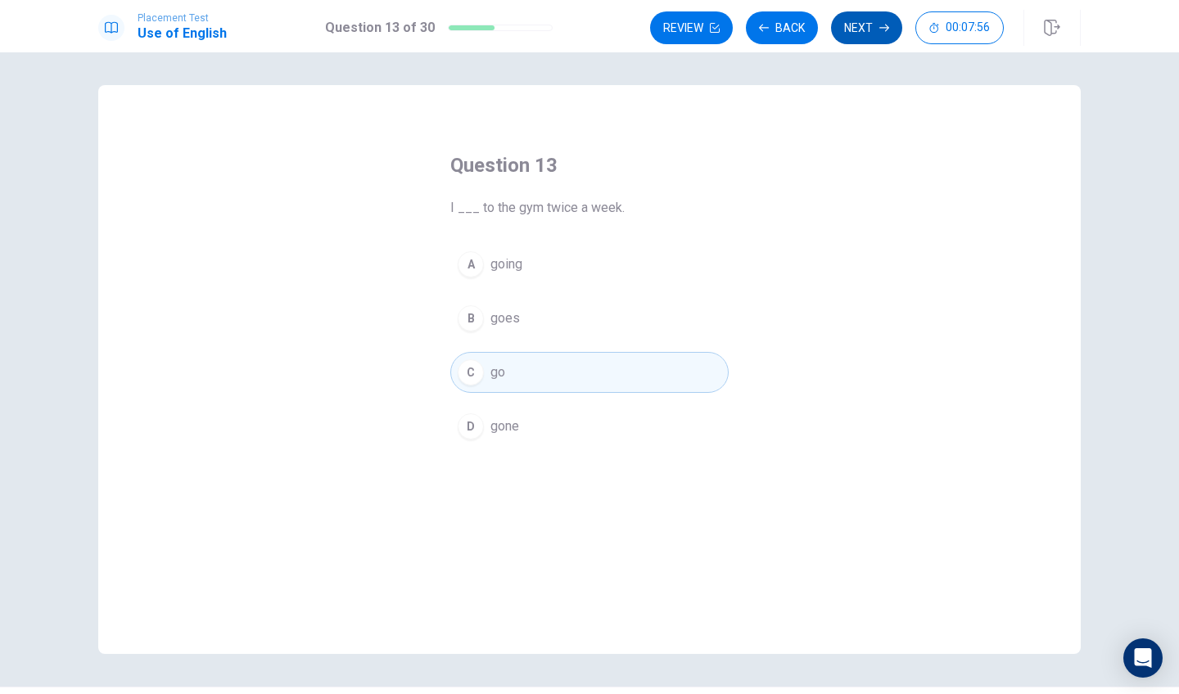
click at [872, 21] on button "Next" at bounding box center [866, 27] width 71 height 33
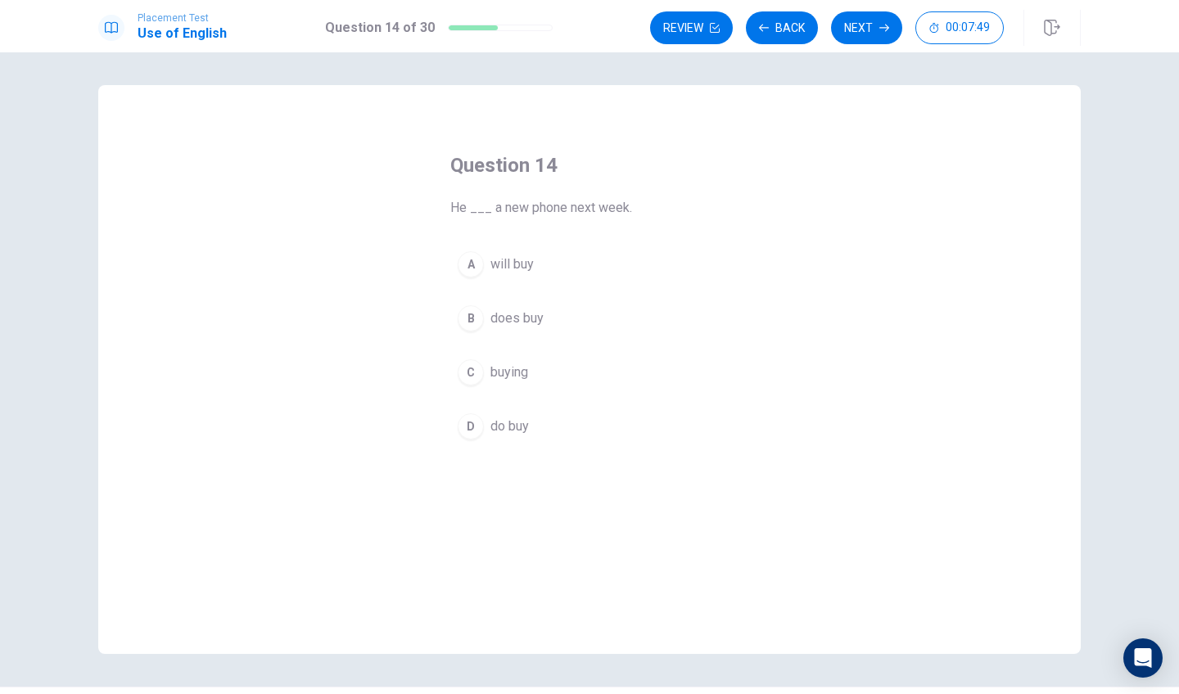
click at [473, 267] on div "A" at bounding box center [471, 264] width 26 height 26
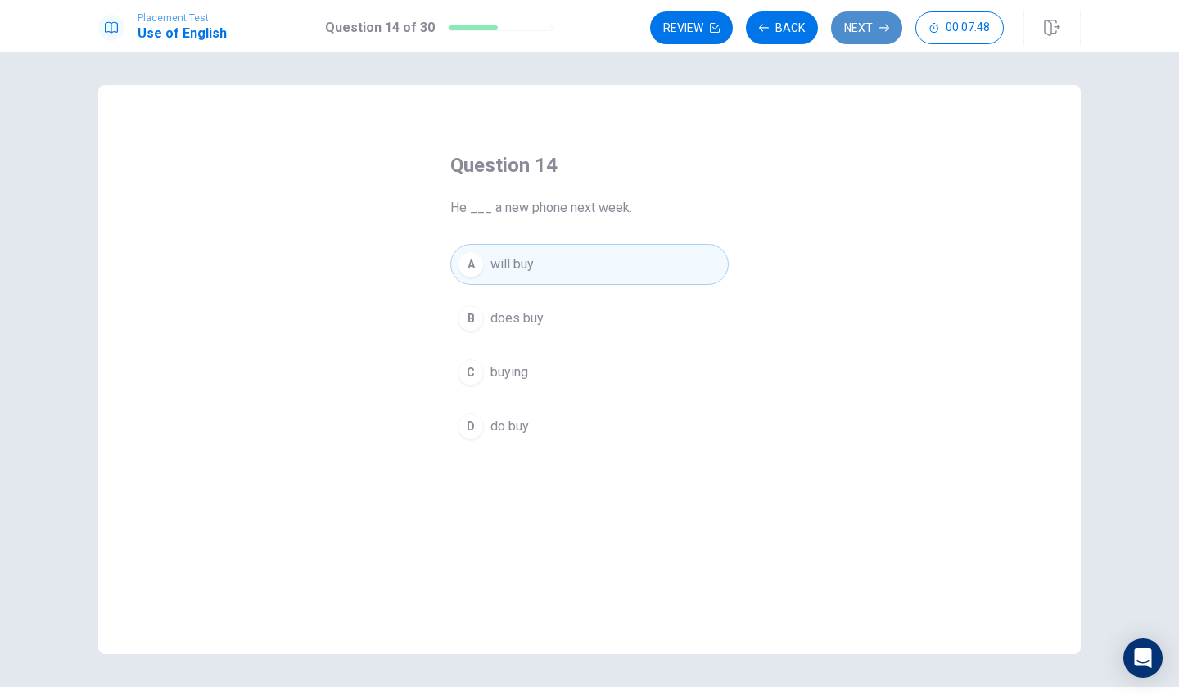
click at [871, 38] on button "Next" at bounding box center [866, 27] width 71 height 33
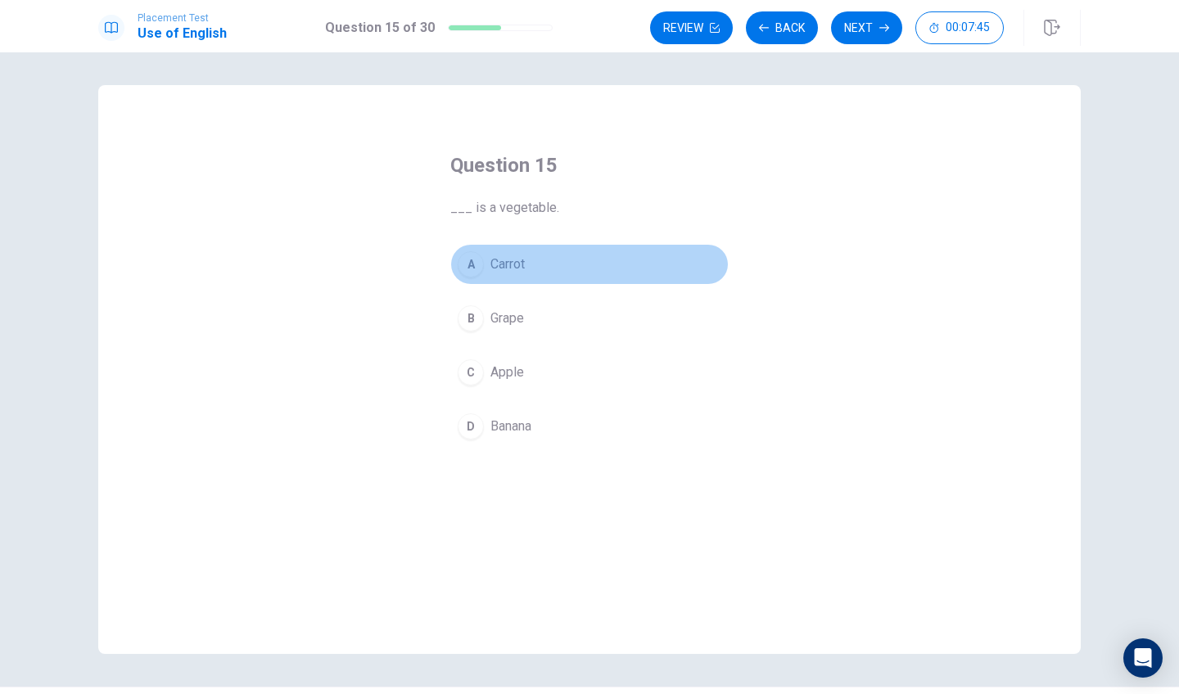
click at [473, 266] on div "A" at bounding box center [471, 264] width 26 height 26
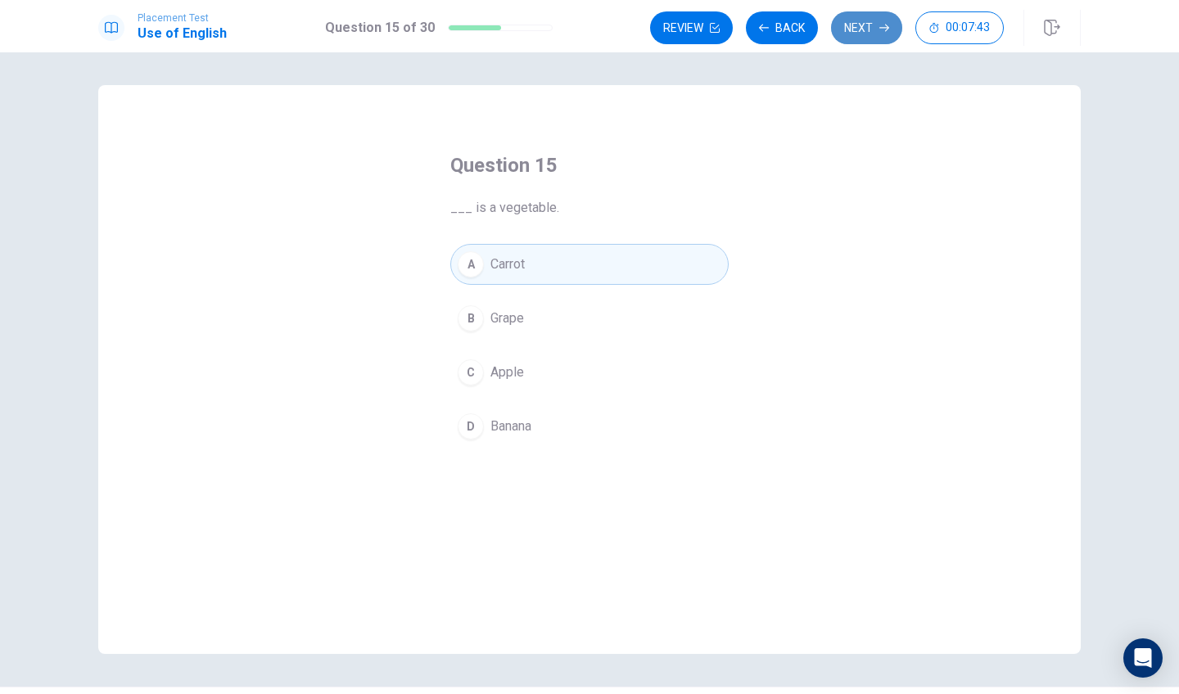
click at [846, 34] on button "Next" at bounding box center [866, 27] width 71 height 33
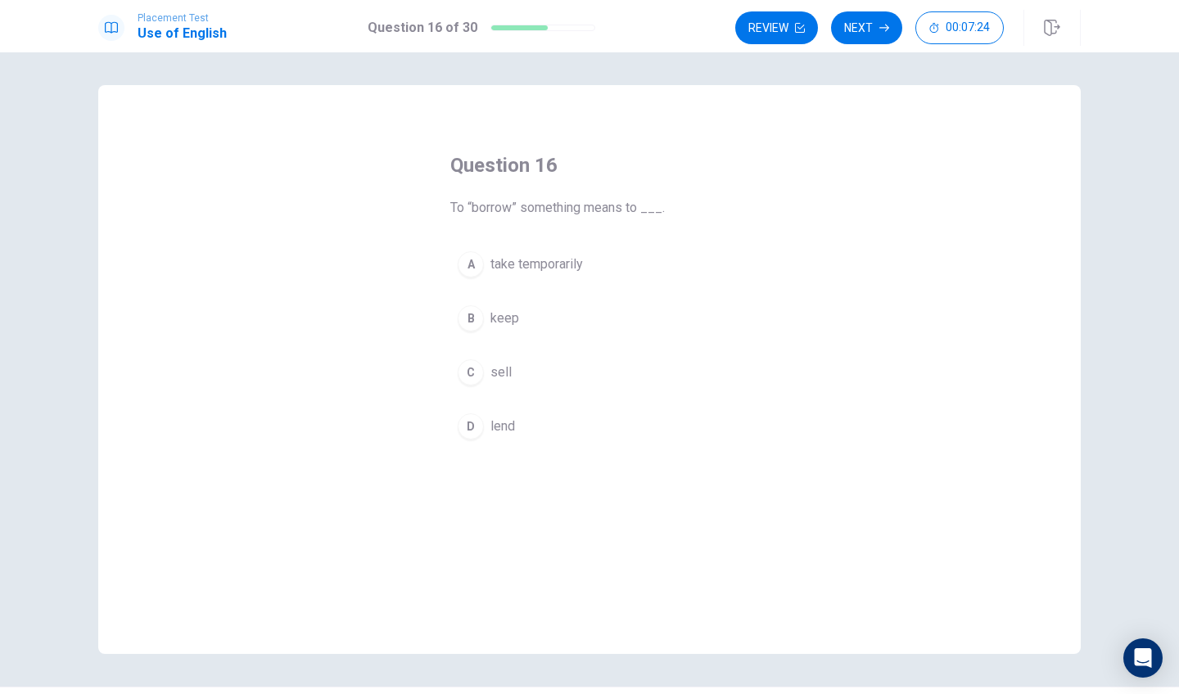
click at [504, 262] on span "take temporarily" at bounding box center [537, 265] width 93 height 20
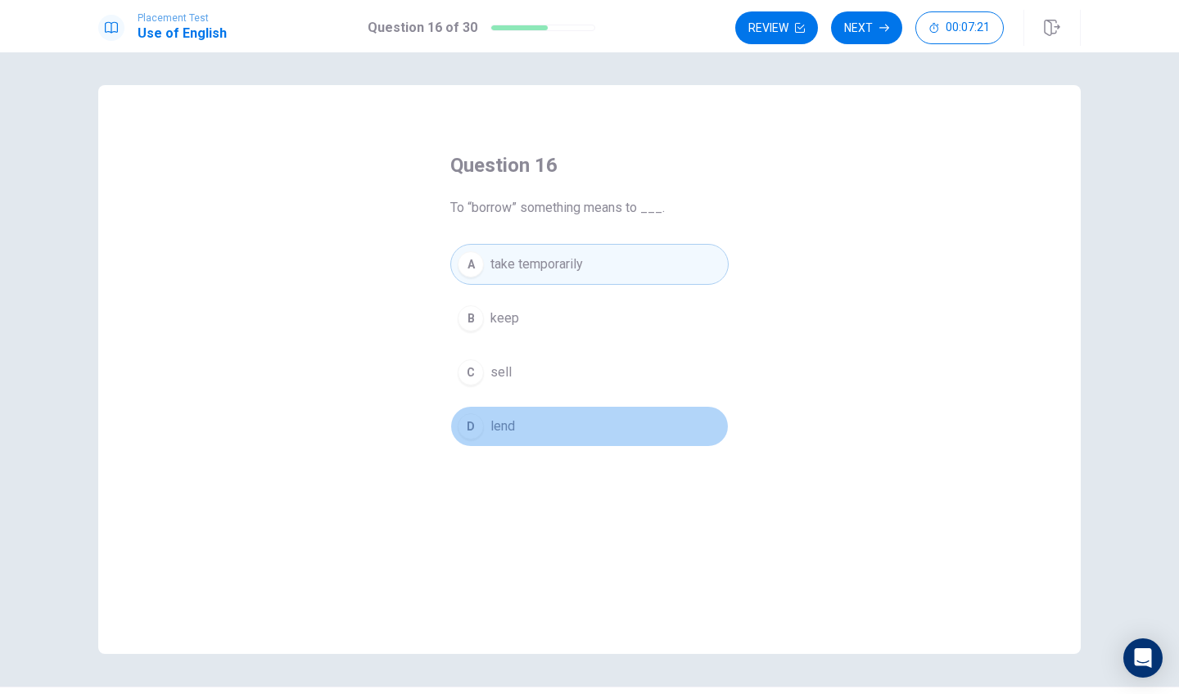
click at [486, 433] on button "D lend" at bounding box center [589, 426] width 278 height 41
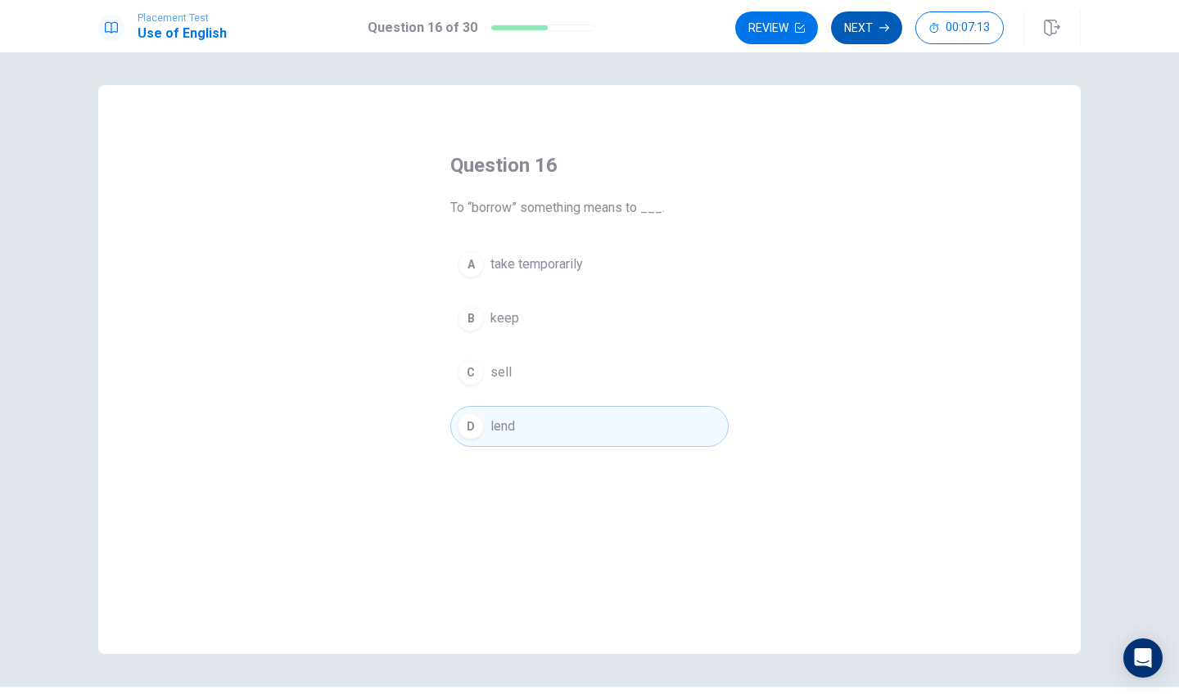
click at [891, 35] on button "Next" at bounding box center [866, 27] width 71 height 33
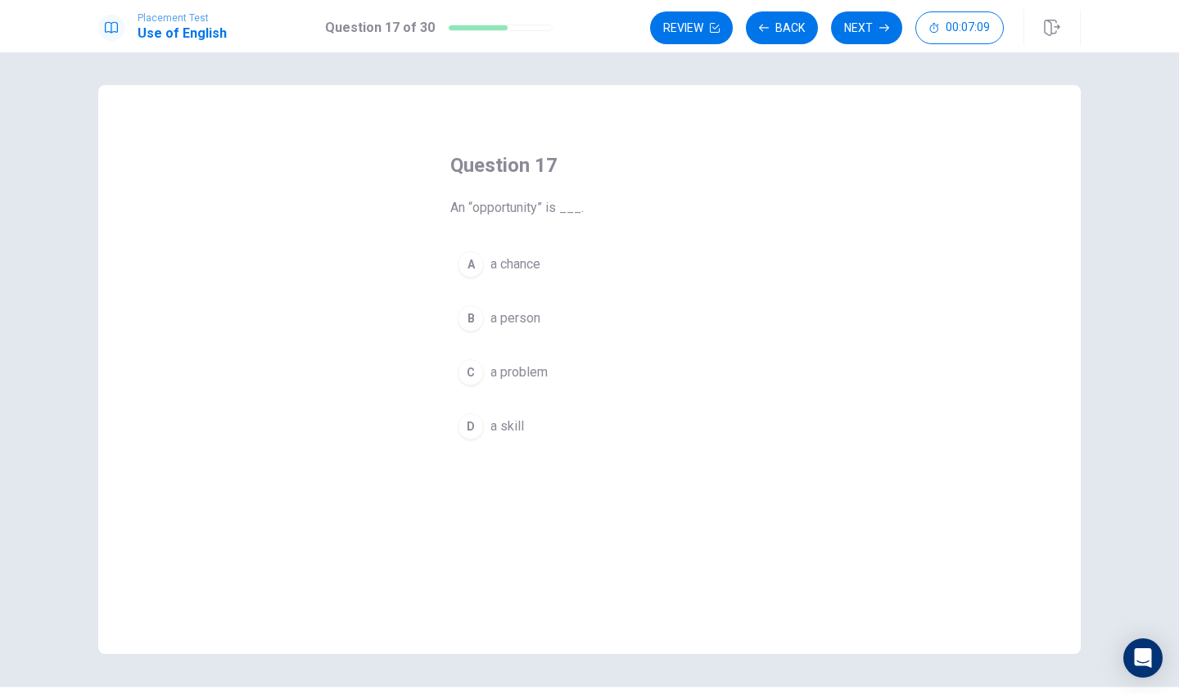
drag, startPoint x: 471, startPoint y: 208, endPoint x: 524, endPoint y: 211, distance: 53.3
click at [525, 211] on span "An “opportunity” is ___." at bounding box center [589, 208] width 278 height 20
click at [542, 211] on span "An “opportunity” is ___." at bounding box center [589, 208] width 278 height 20
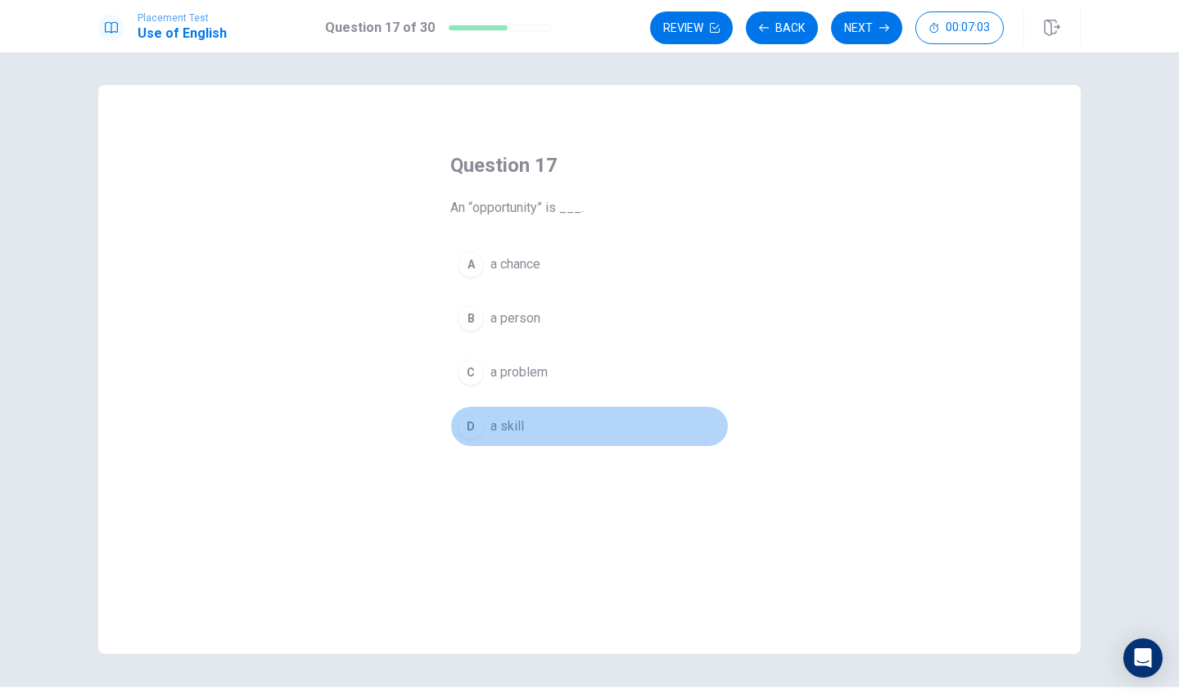
click at [472, 434] on div "D" at bounding box center [471, 427] width 26 height 26
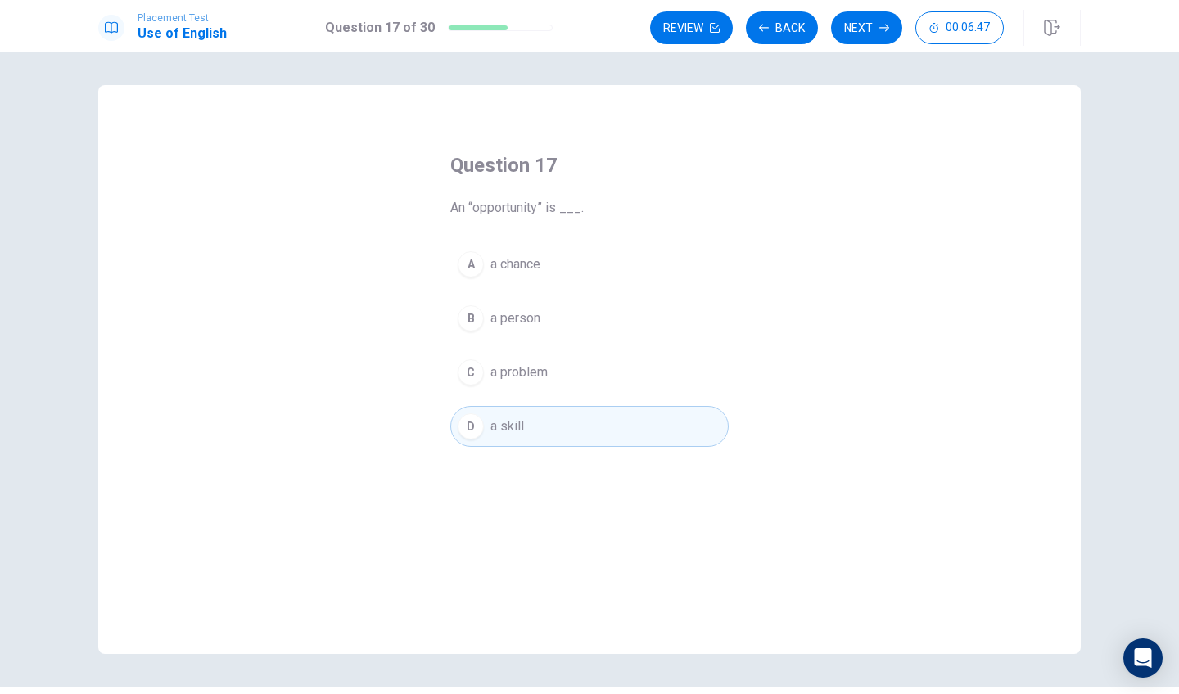
click at [477, 292] on div "A a chance B a person C a problem D a skill" at bounding box center [589, 345] width 278 height 203
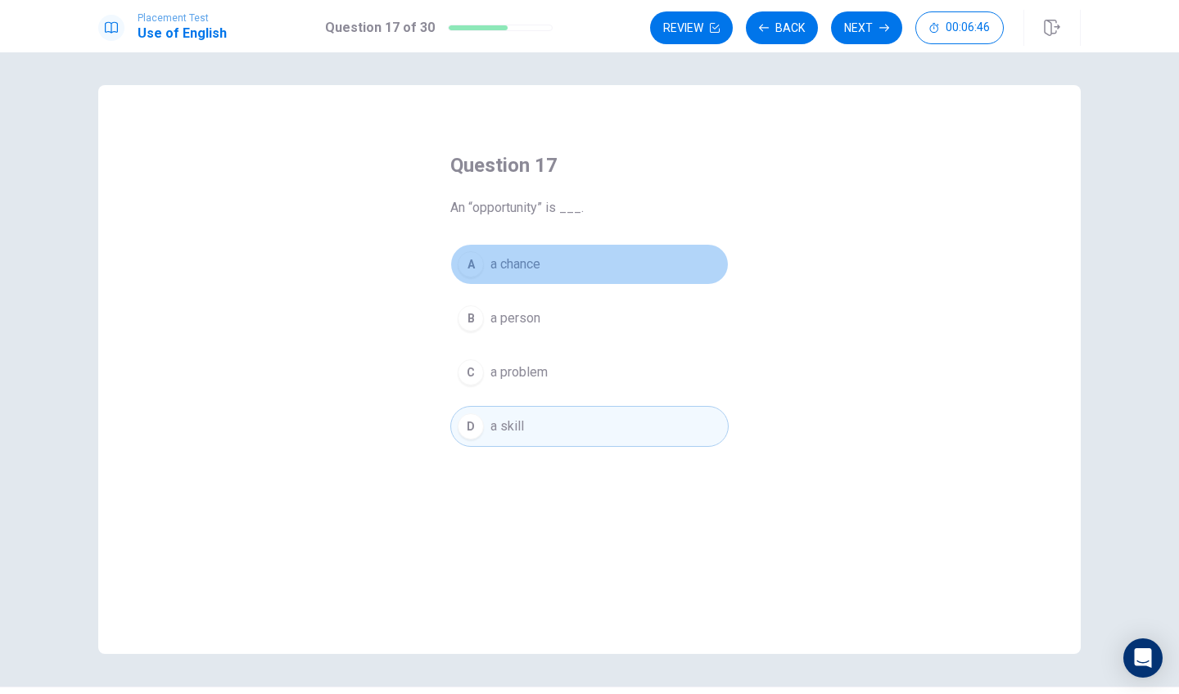
click at [476, 274] on div "A" at bounding box center [471, 264] width 26 height 26
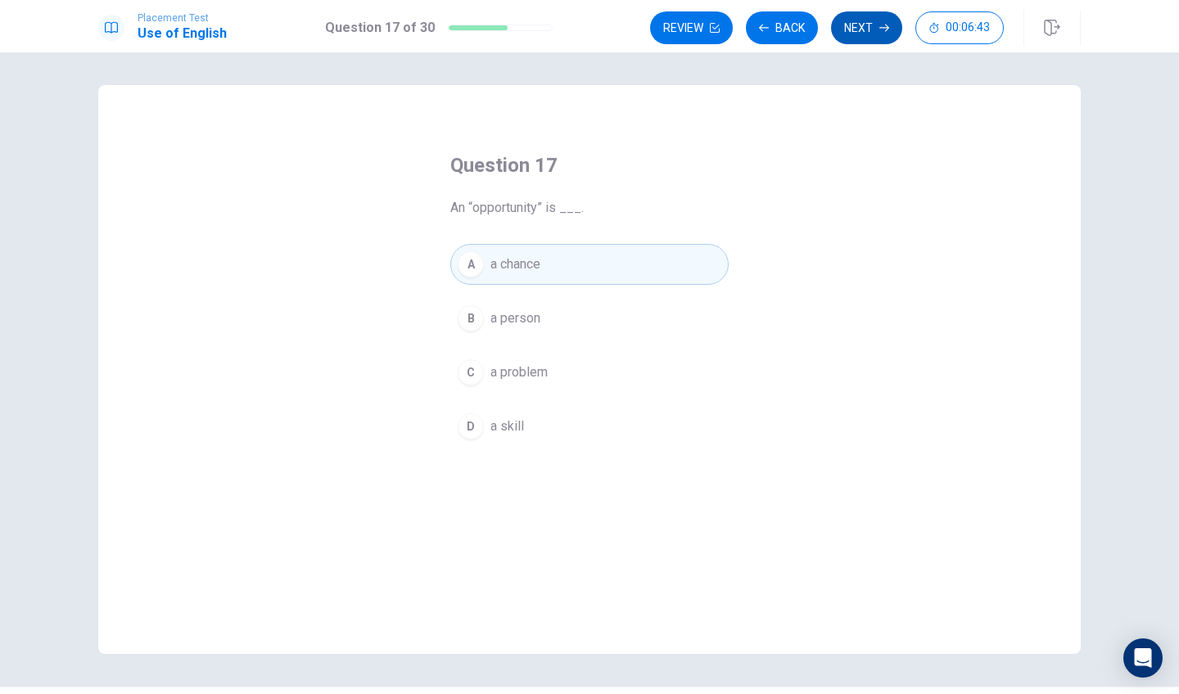
click at [872, 34] on button "Next" at bounding box center [866, 27] width 71 height 33
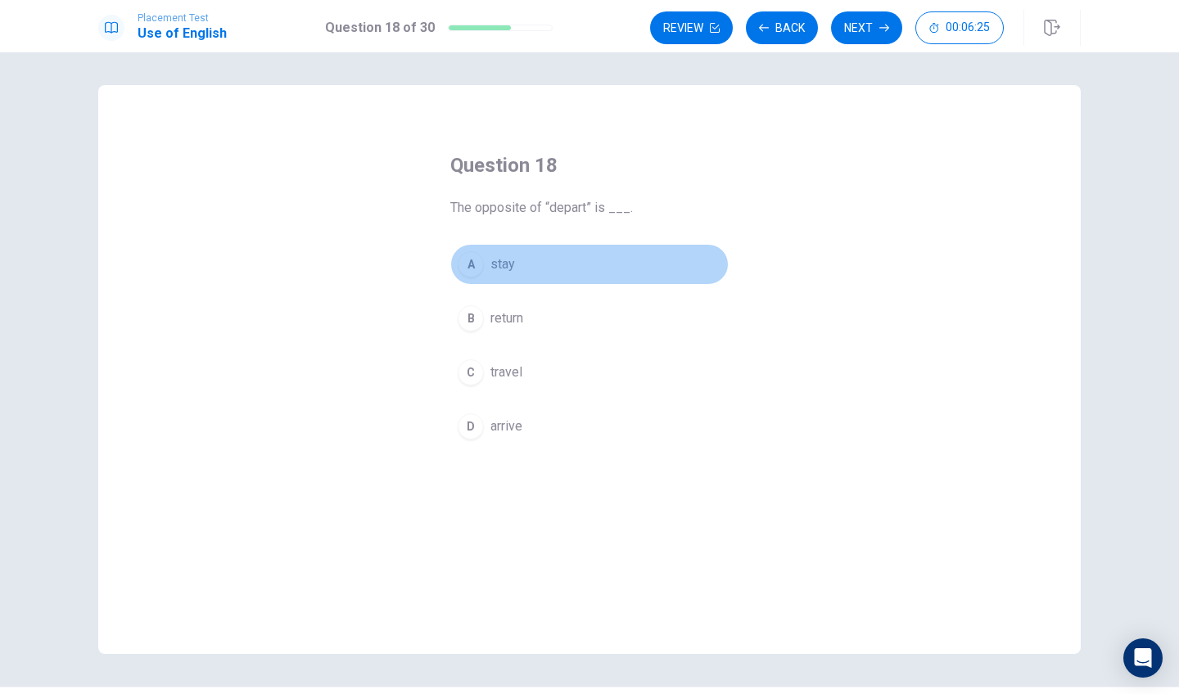
click at [470, 264] on div "A" at bounding box center [471, 264] width 26 height 26
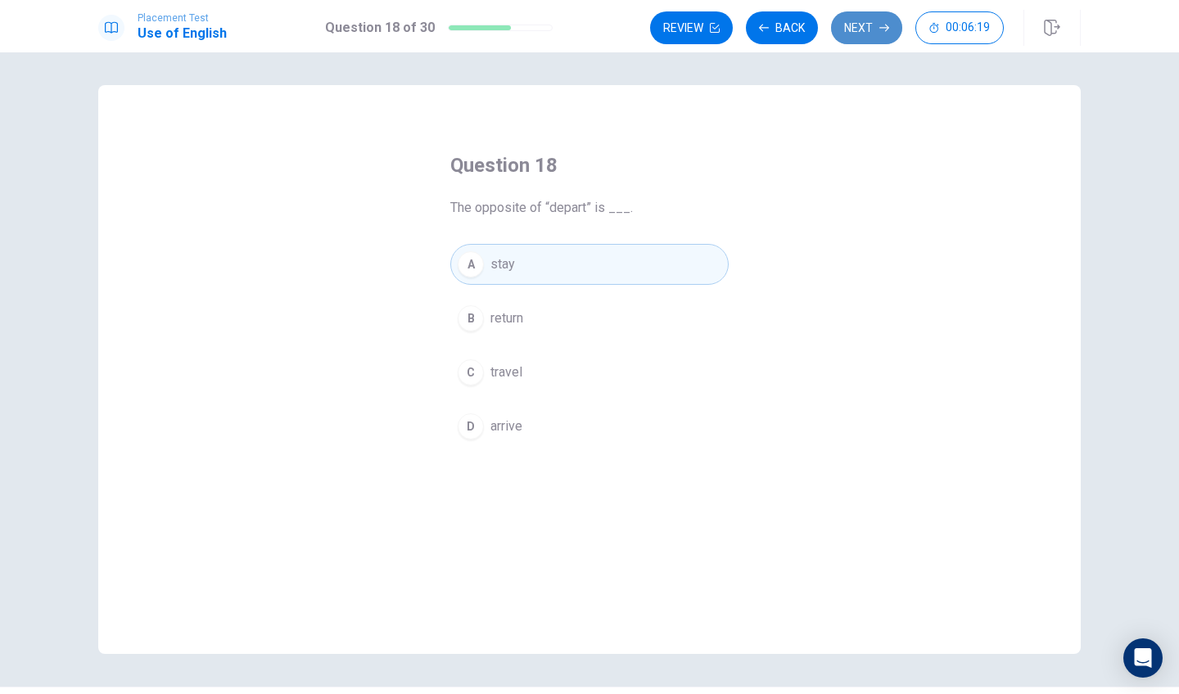
click at [882, 27] on icon "button" at bounding box center [884, 28] width 10 height 10
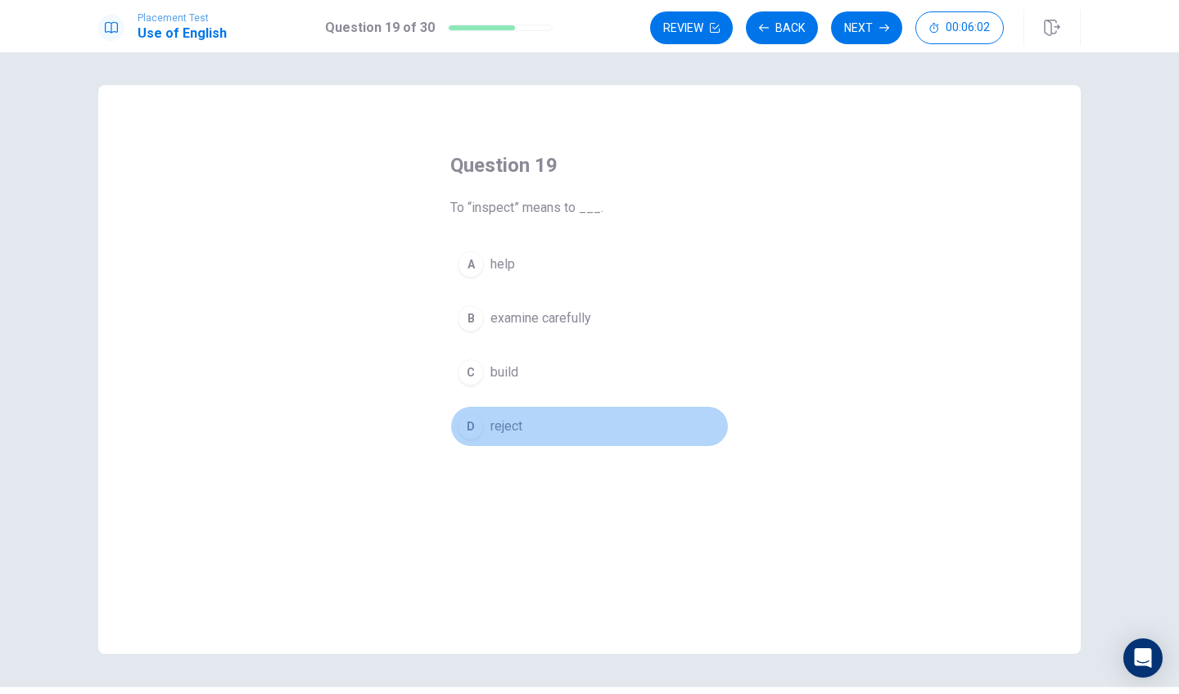
click at [503, 421] on span "reject" at bounding box center [507, 427] width 32 height 20
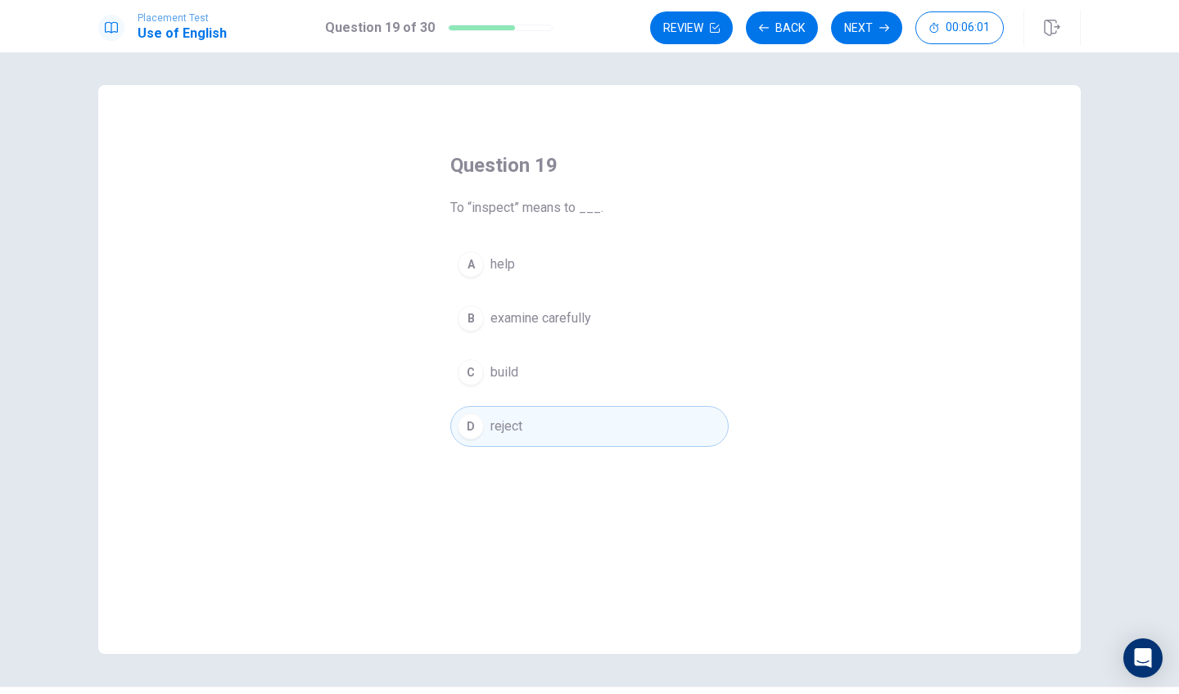
click at [531, 323] on span "examine carefully" at bounding box center [541, 319] width 101 height 20
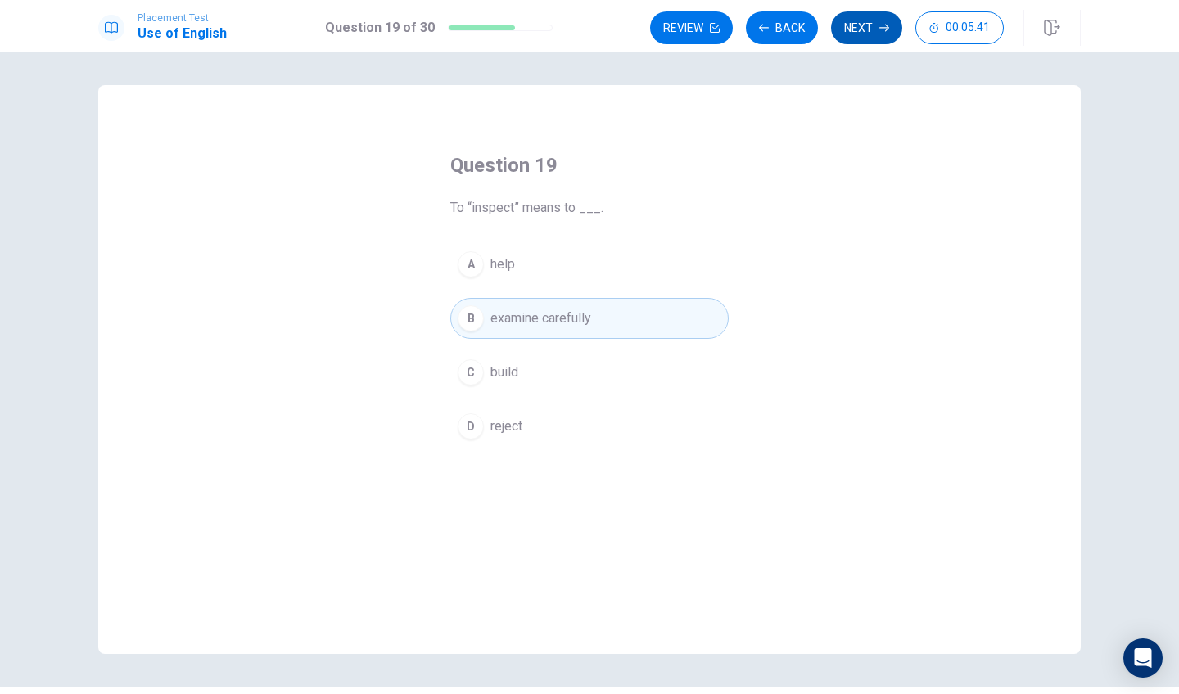
click at [870, 28] on button "Next" at bounding box center [866, 27] width 71 height 33
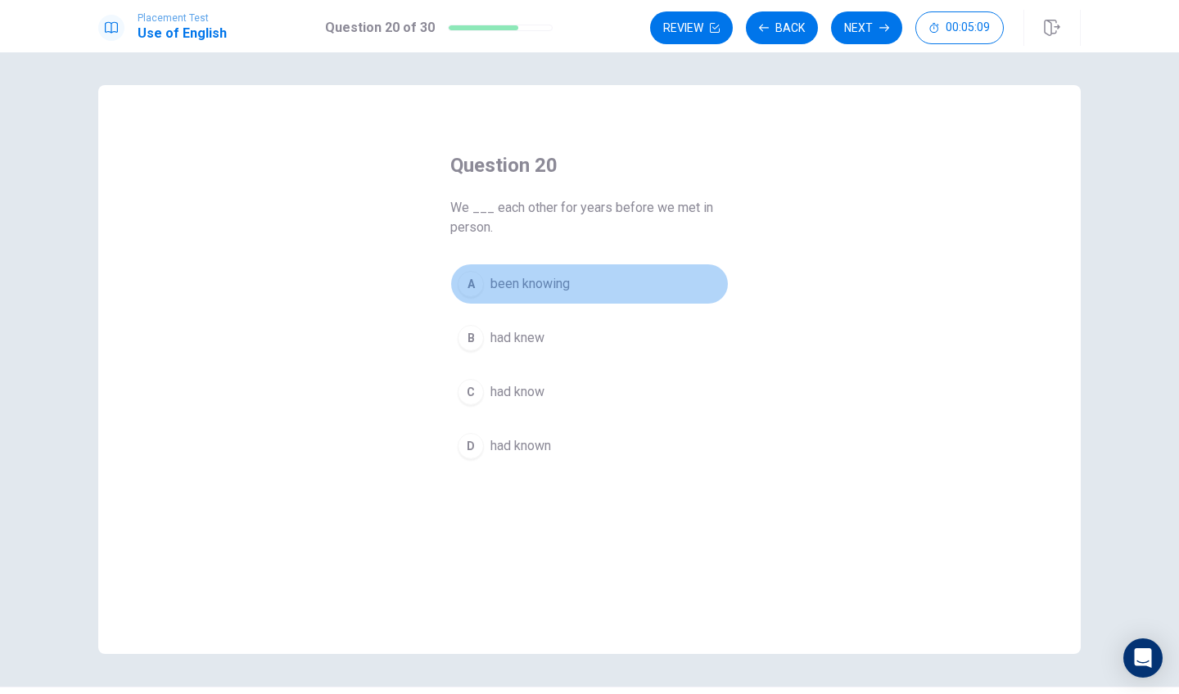
click at [474, 285] on div "A" at bounding box center [471, 284] width 26 height 26
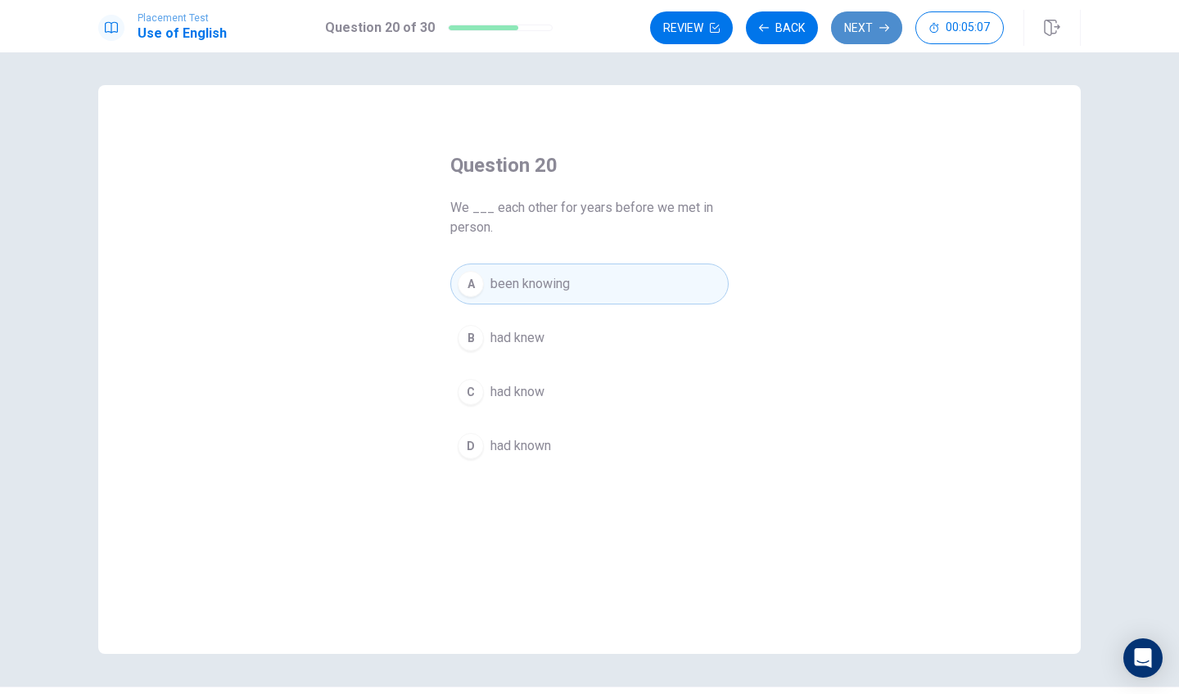
click at [863, 34] on button "Next" at bounding box center [866, 27] width 71 height 33
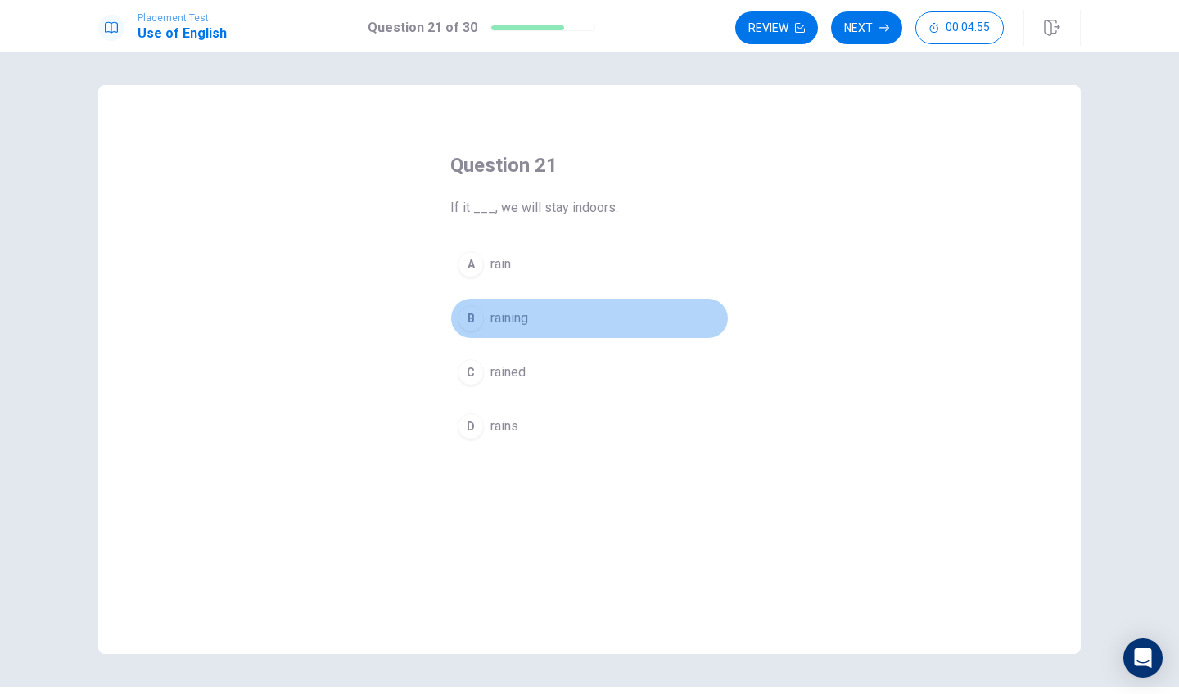
click at [463, 323] on div "B" at bounding box center [471, 318] width 26 height 26
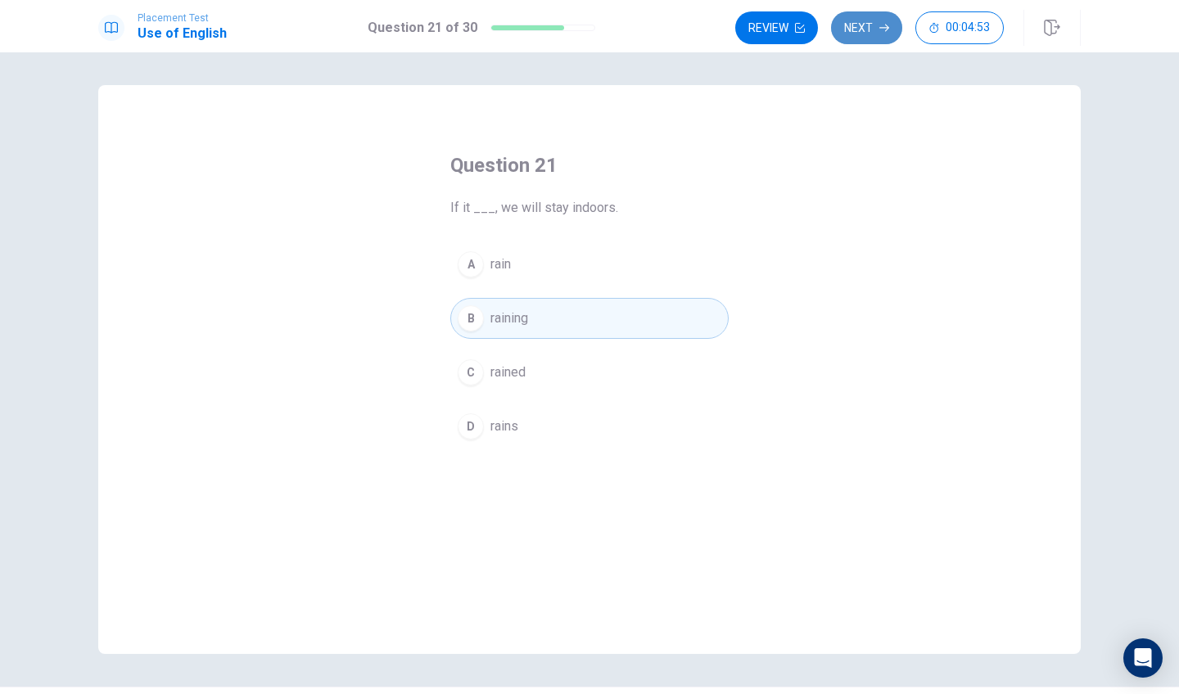
click at [870, 33] on button "Next" at bounding box center [866, 27] width 71 height 33
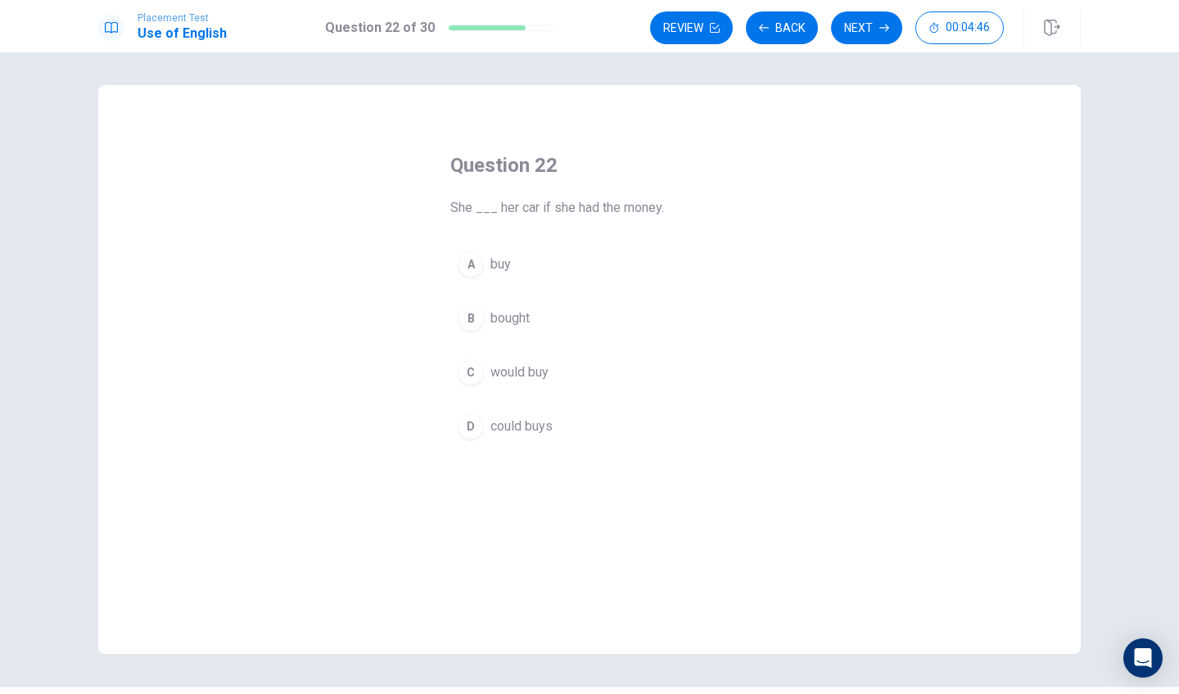
click at [474, 358] on button "C would buy" at bounding box center [589, 372] width 278 height 41
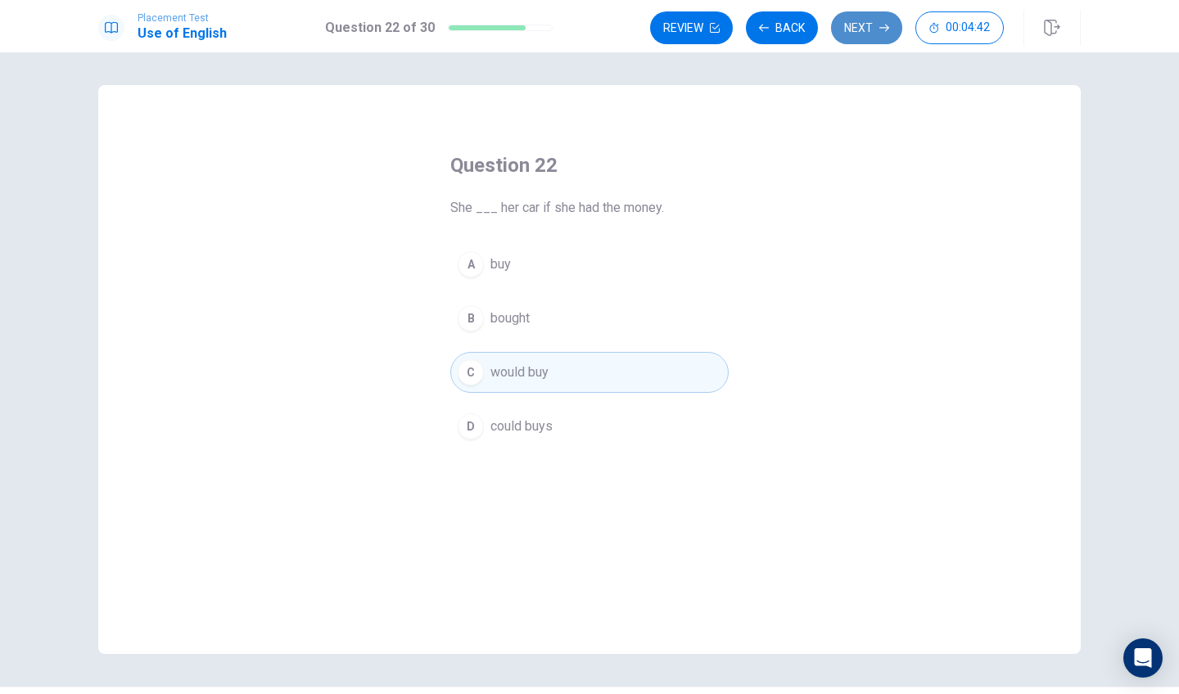
click at [858, 25] on button "Next" at bounding box center [866, 27] width 71 height 33
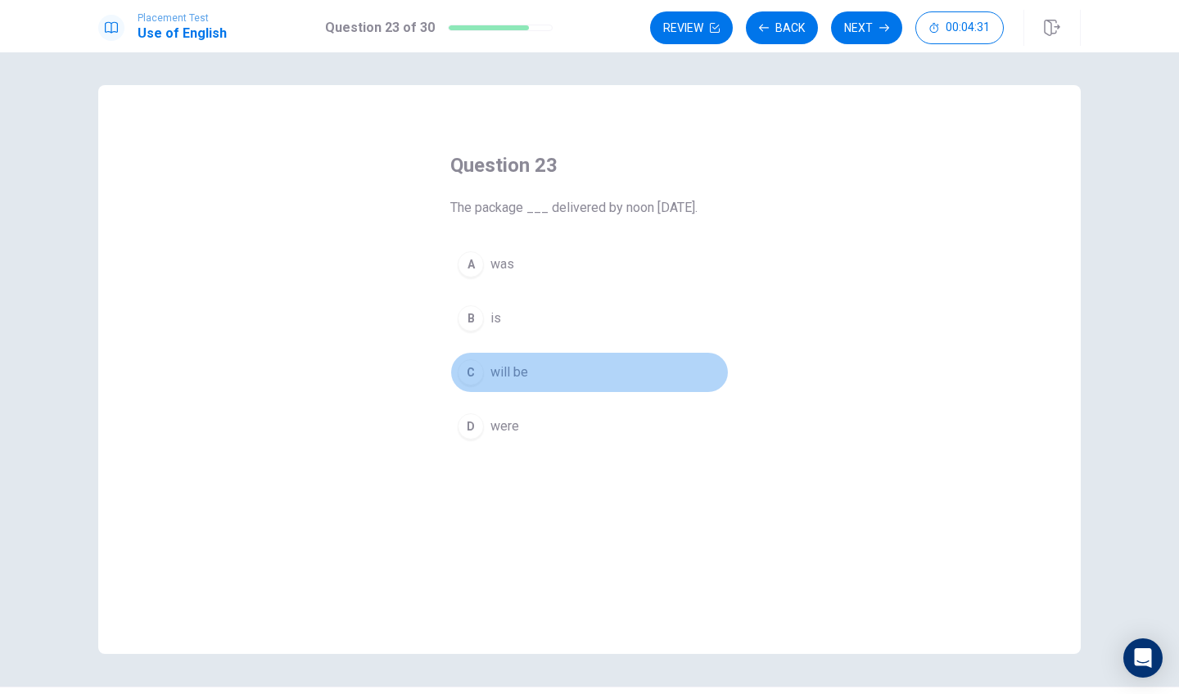
click at [472, 371] on div "C" at bounding box center [471, 372] width 26 height 26
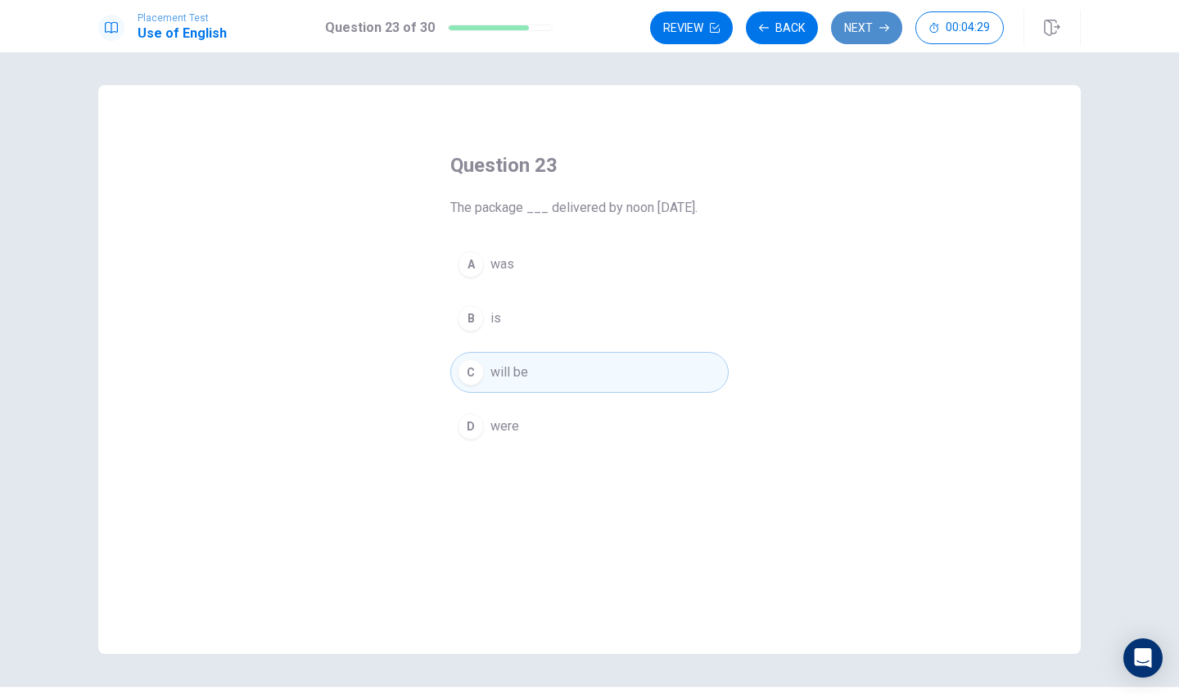
click at [872, 30] on button "Next" at bounding box center [866, 27] width 71 height 33
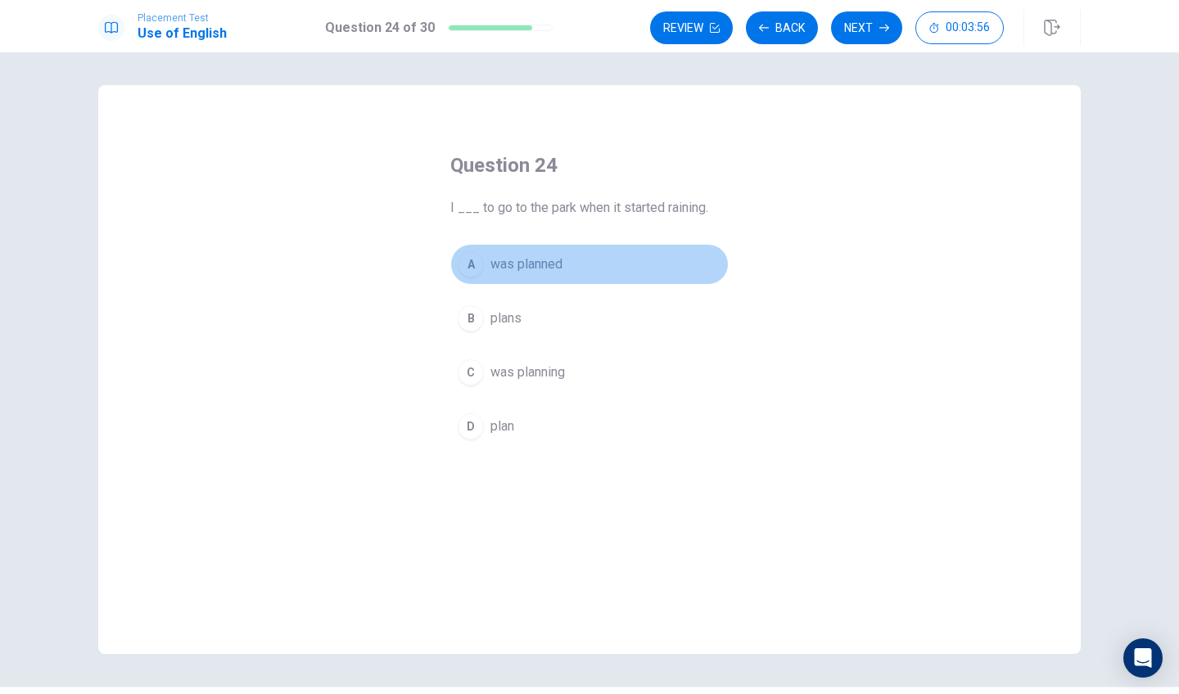
click at [475, 265] on div "A" at bounding box center [471, 264] width 26 height 26
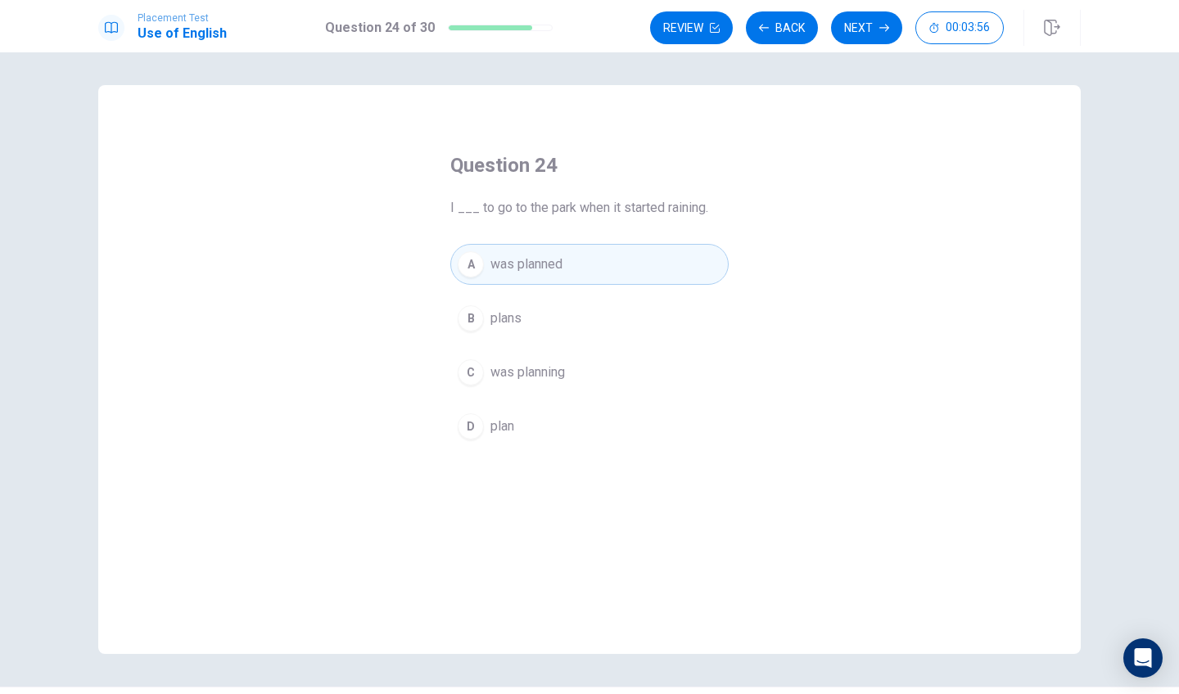
click at [460, 368] on div "C" at bounding box center [471, 372] width 26 height 26
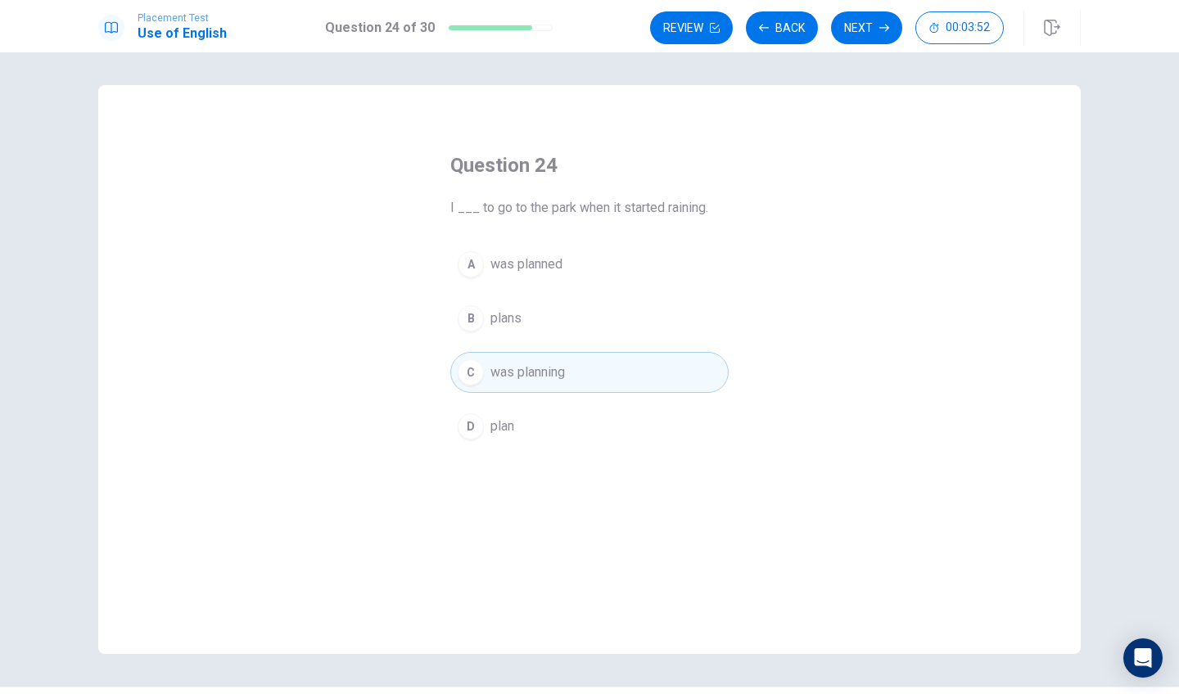
click at [481, 425] on div "D" at bounding box center [471, 427] width 26 height 26
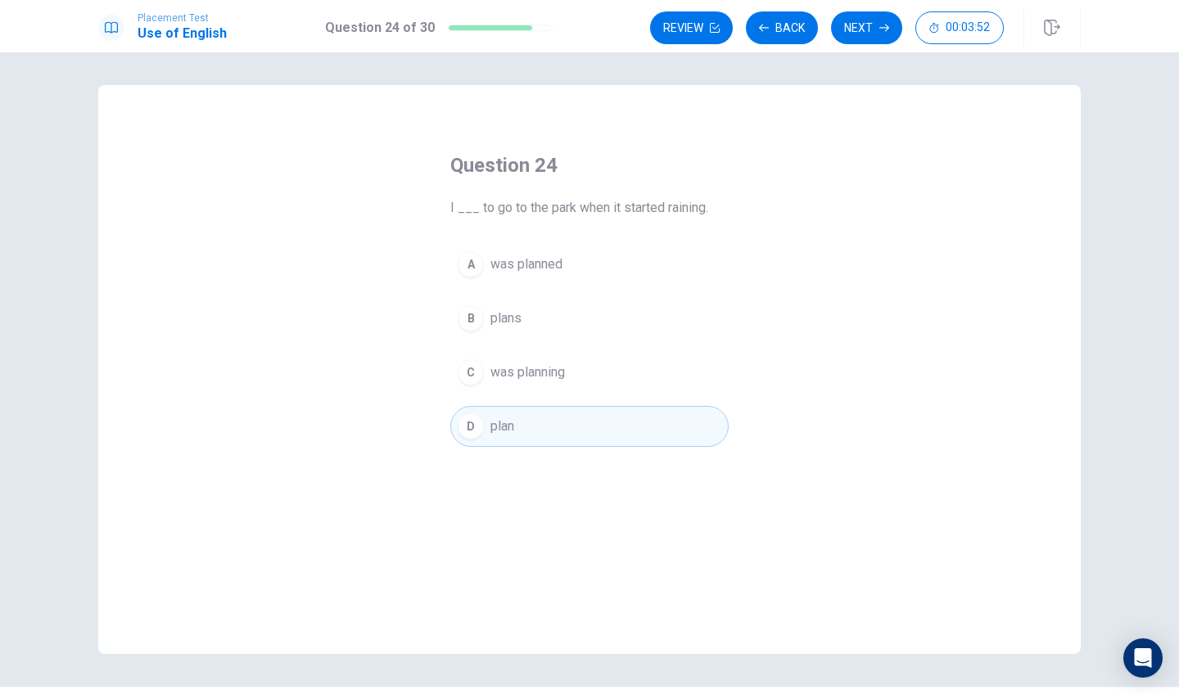
click at [480, 332] on button "B plans" at bounding box center [589, 318] width 278 height 41
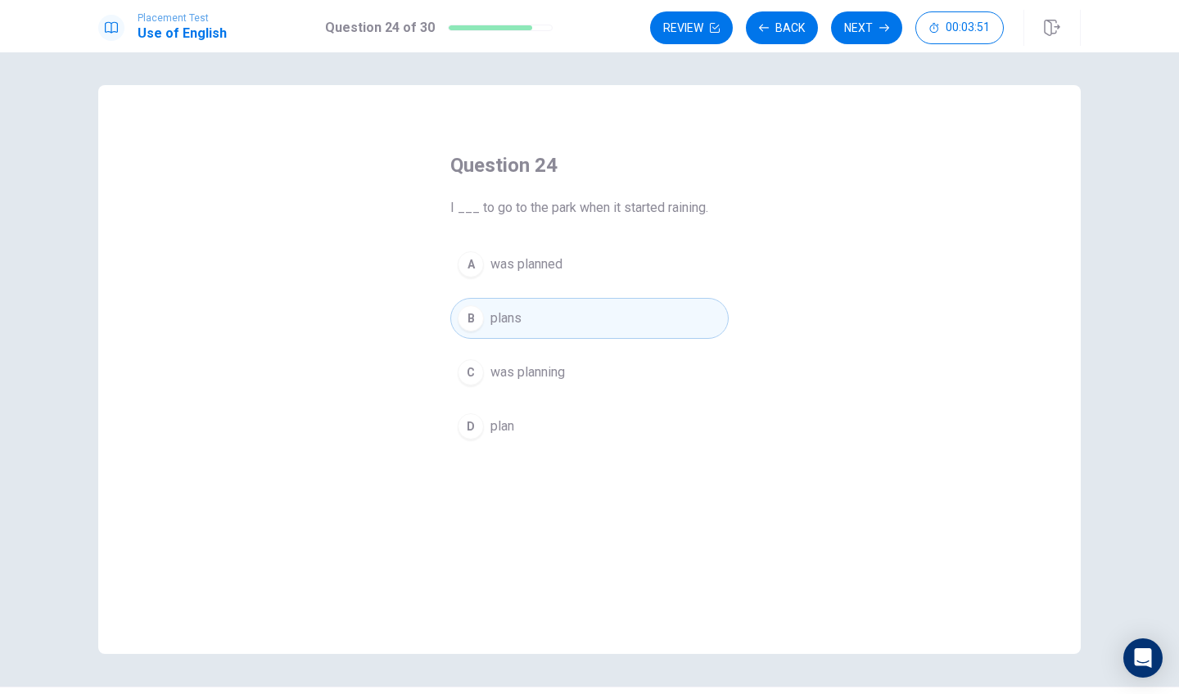
click at [479, 285] on div "A was planned B plans C was planning D plan" at bounding box center [589, 345] width 278 height 203
click at [482, 269] on button "A was planned" at bounding box center [589, 264] width 278 height 41
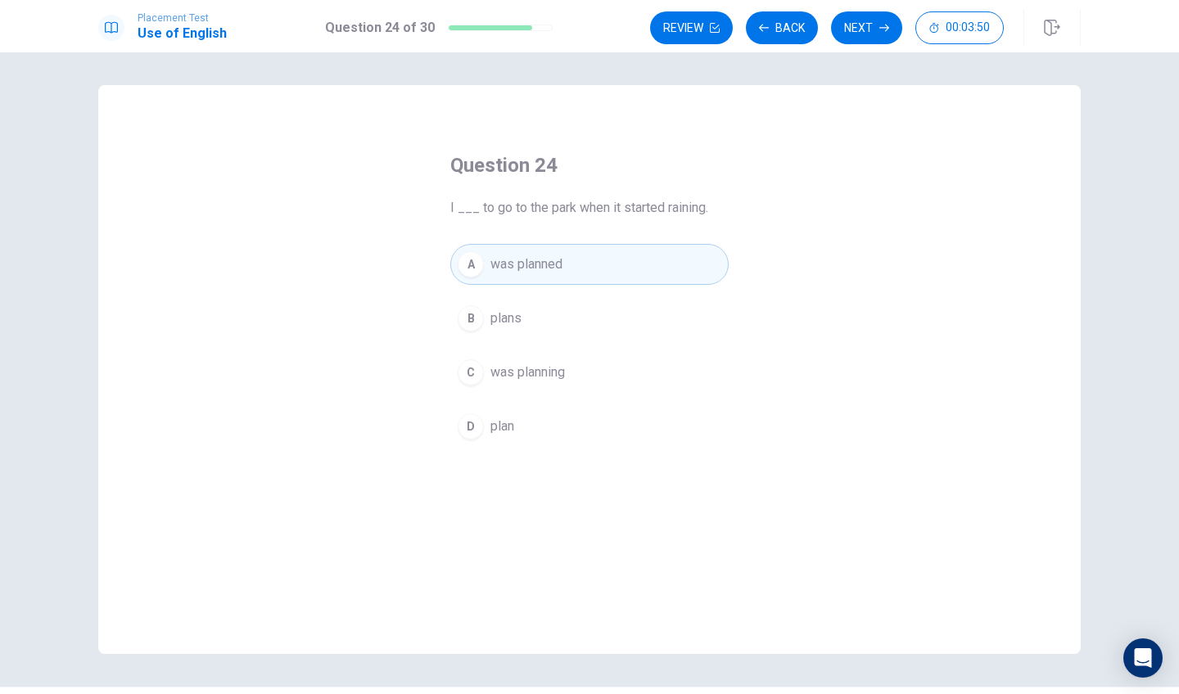
click at [482, 376] on button "C was planning" at bounding box center [589, 372] width 278 height 41
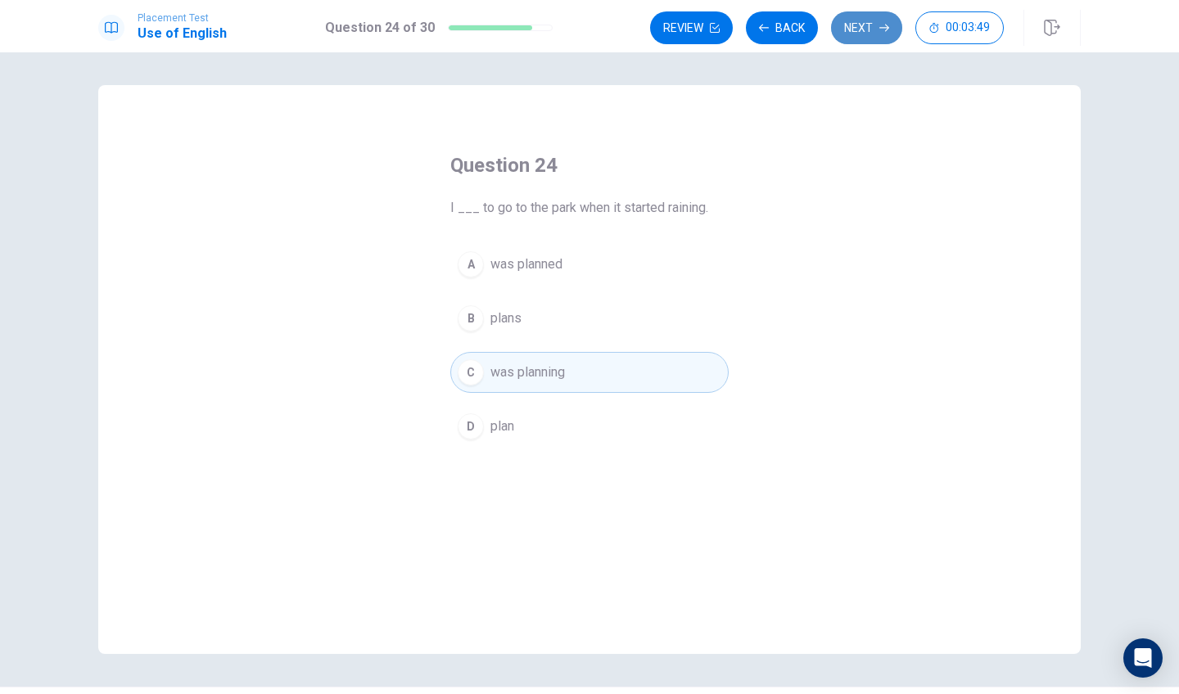
click at [866, 43] on button "Next" at bounding box center [866, 27] width 71 height 33
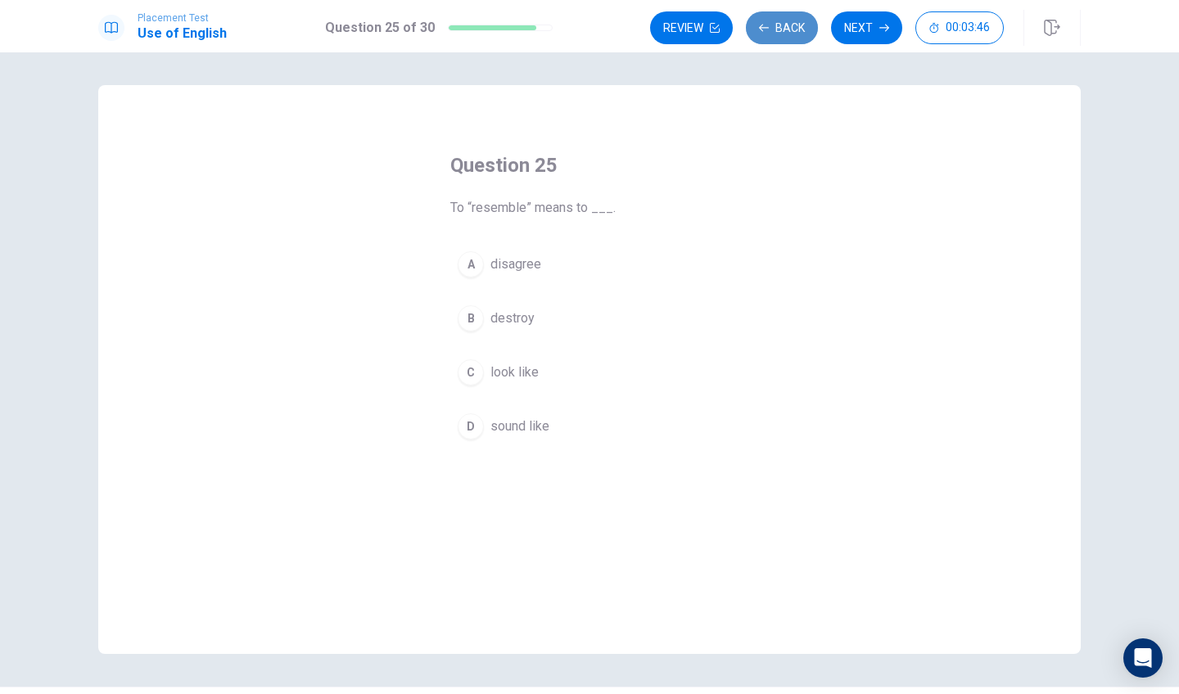
click at [797, 29] on button "Back" at bounding box center [782, 27] width 72 height 33
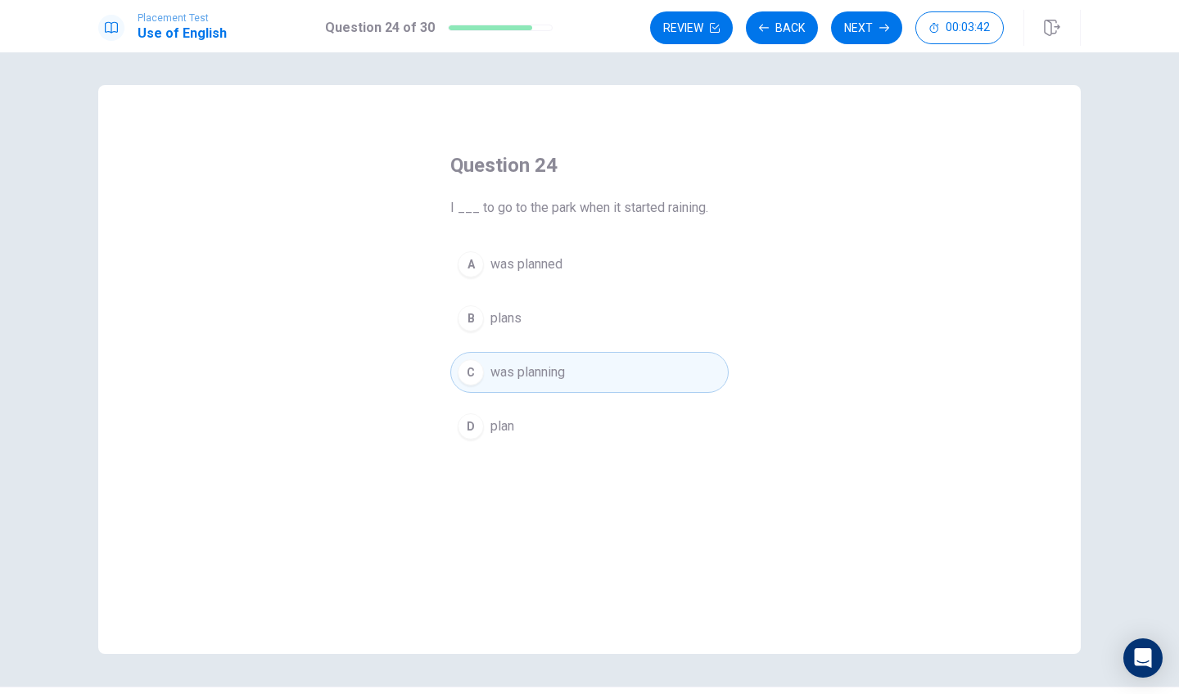
click at [478, 319] on div "B" at bounding box center [471, 318] width 26 height 26
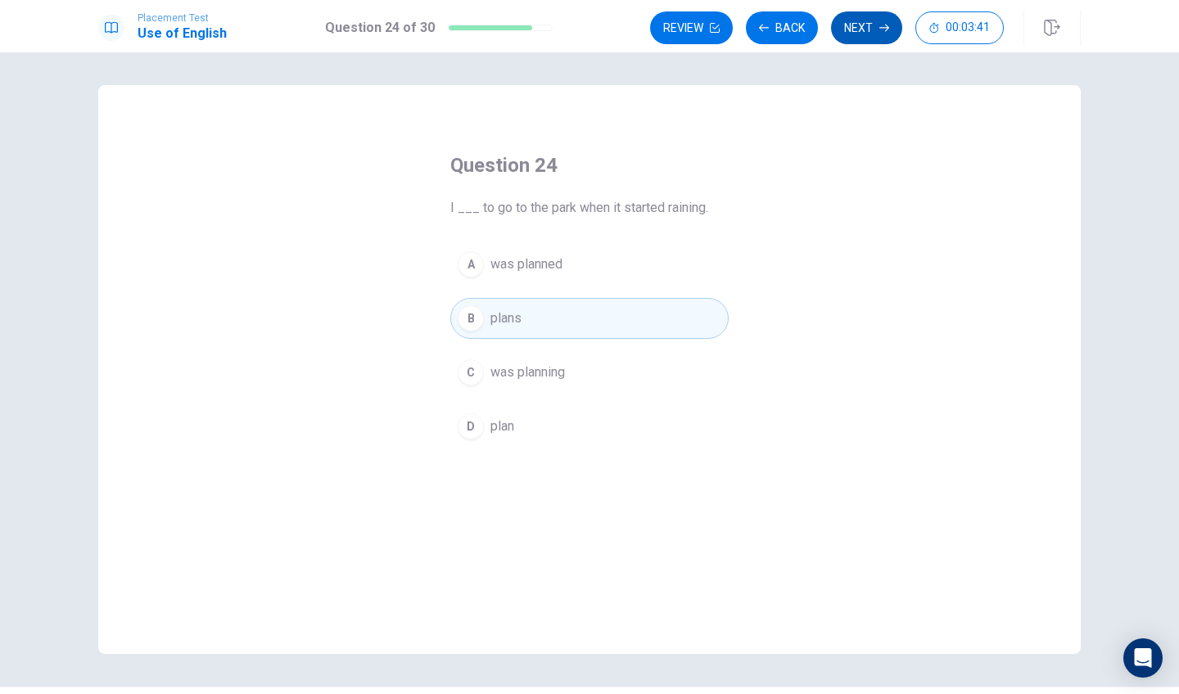
click at [890, 30] on button "Next" at bounding box center [866, 27] width 71 height 33
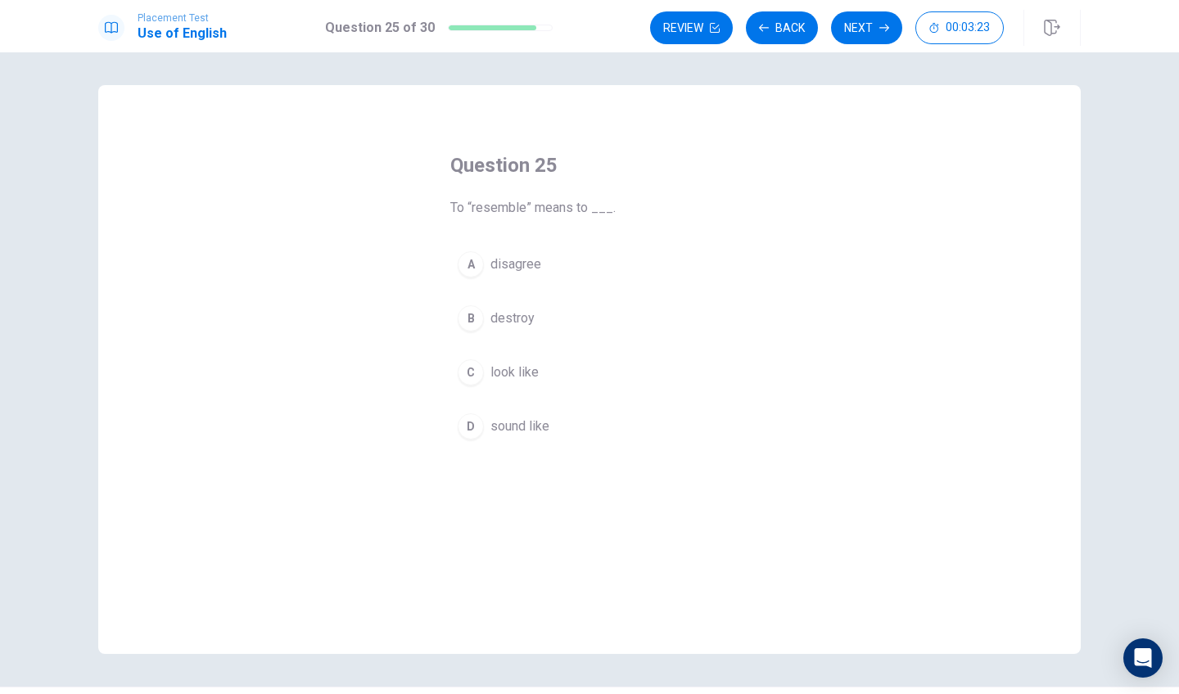
click at [481, 387] on button "C look like" at bounding box center [589, 372] width 278 height 41
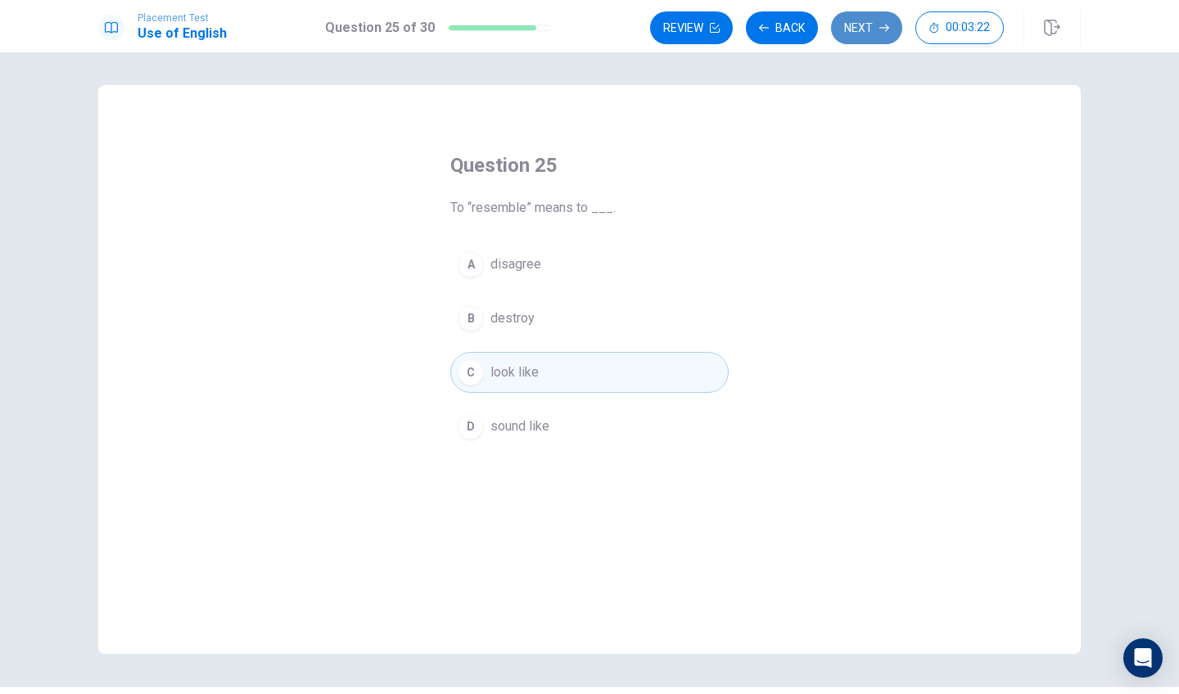
click at [872, 30] on button "Next" at bounding box center [866, 27] width 71 height 33
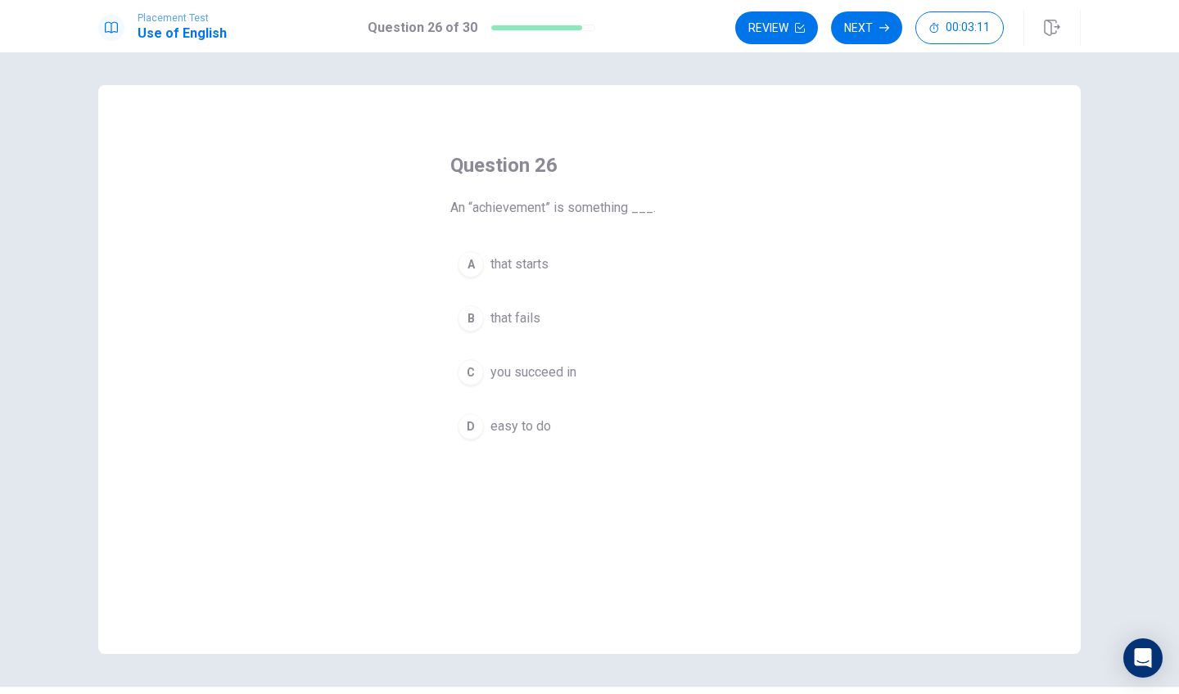
drag, startPoint x: 473, startPoint y: 206, endPoint x: 558, endPoint y: 206, distance: 85.2
click at [558, 206] on span "An “achievement” is something ___." at bounding box center [589, 208] width 278 height 20
click at [462, 255] on div "A" at bounding box center [471, 264] width 26 height 26
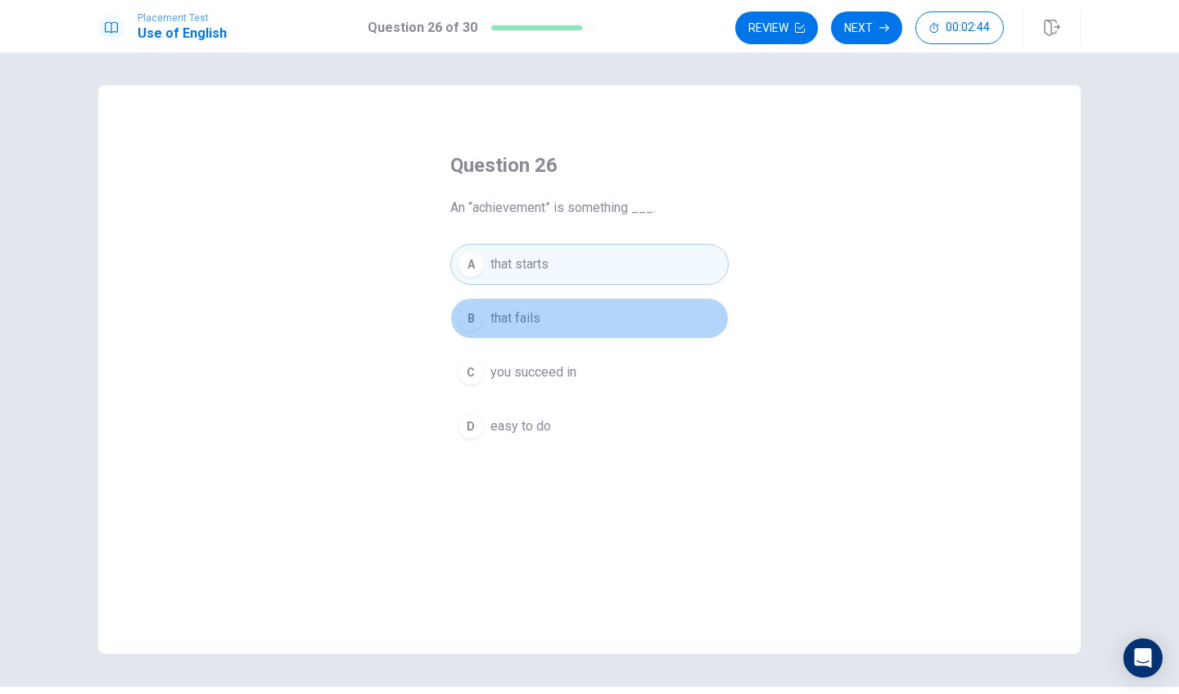
click at [472, 333] on button "B that fails" at bounding box center [589, 318] width 278 height 41
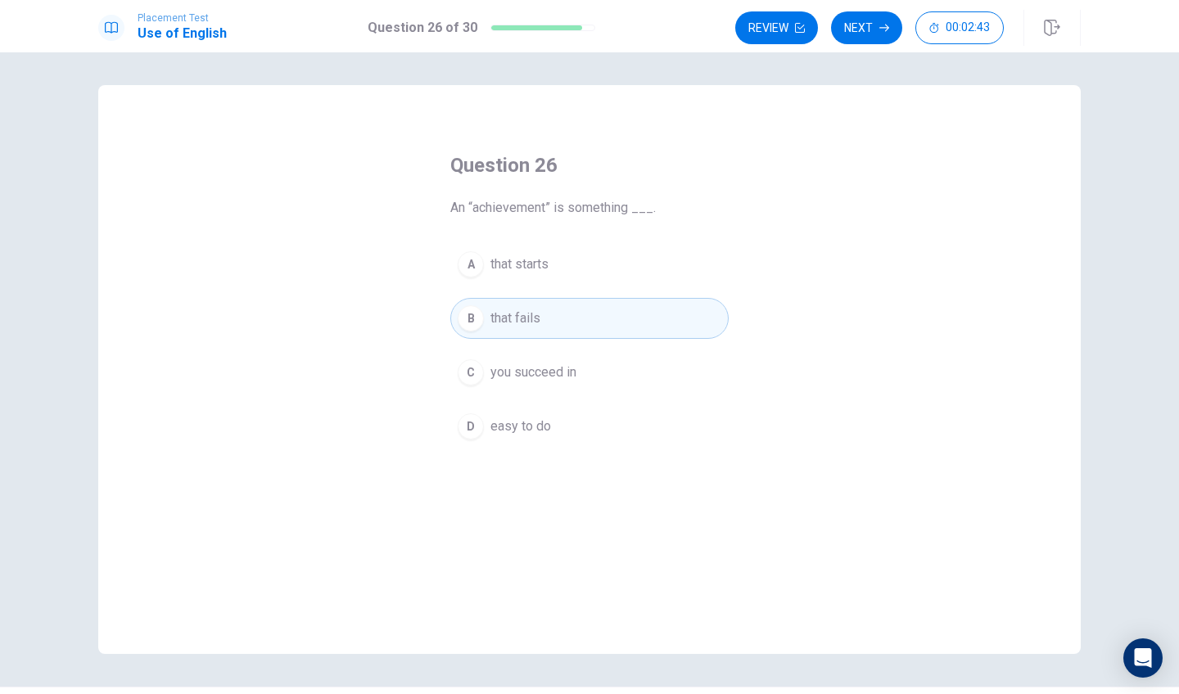
click at [473, 372] on div "C" at bounding box center [471, 372] width 26 height 26
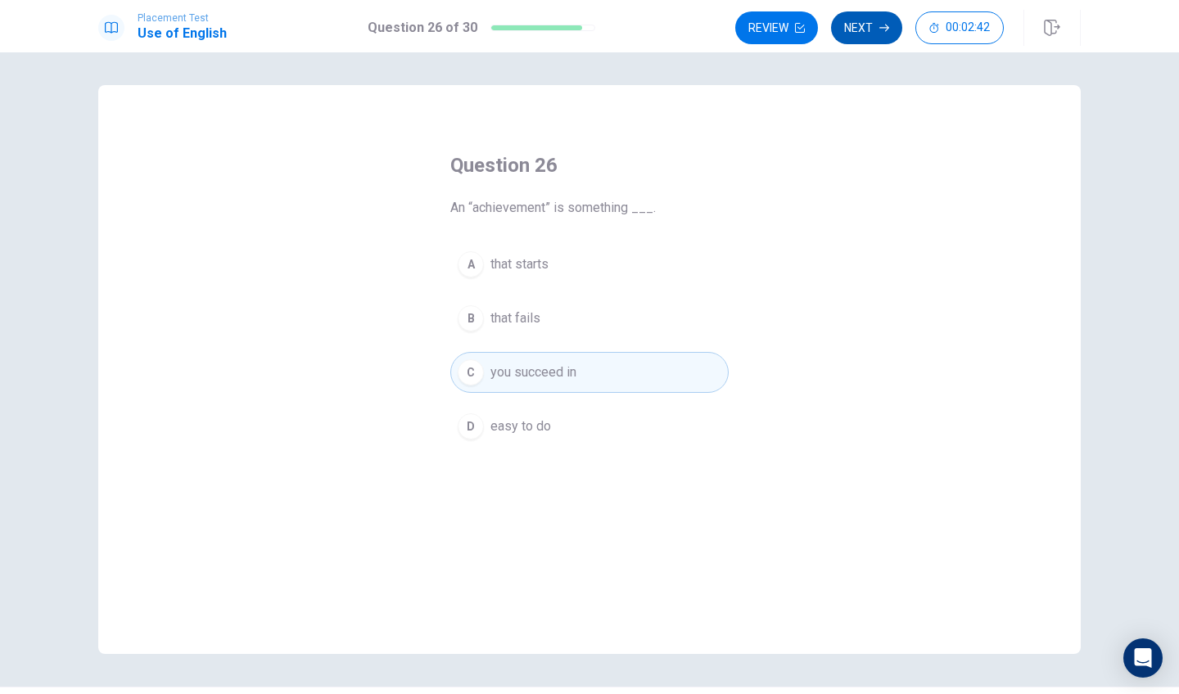
click at [869, 34] on button "Next" at bounding box center [866, 27] width 71 height 33
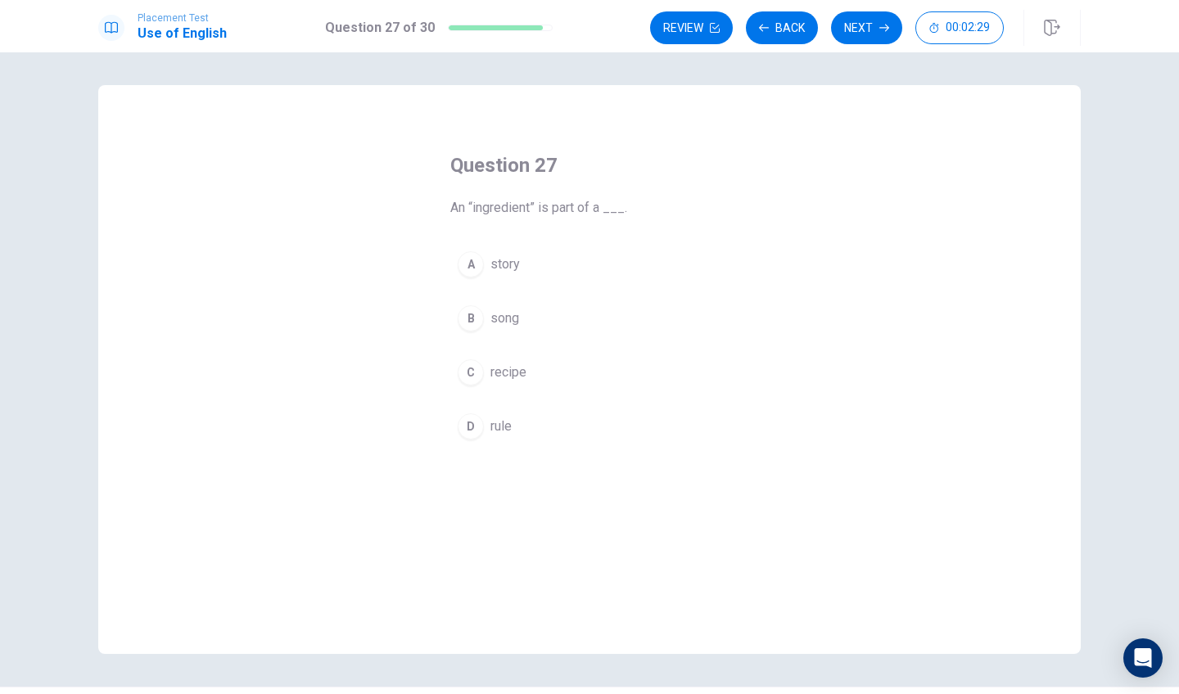
click at [475, 376] on div "C" at bounding box center [471, 372] width 26 height 26
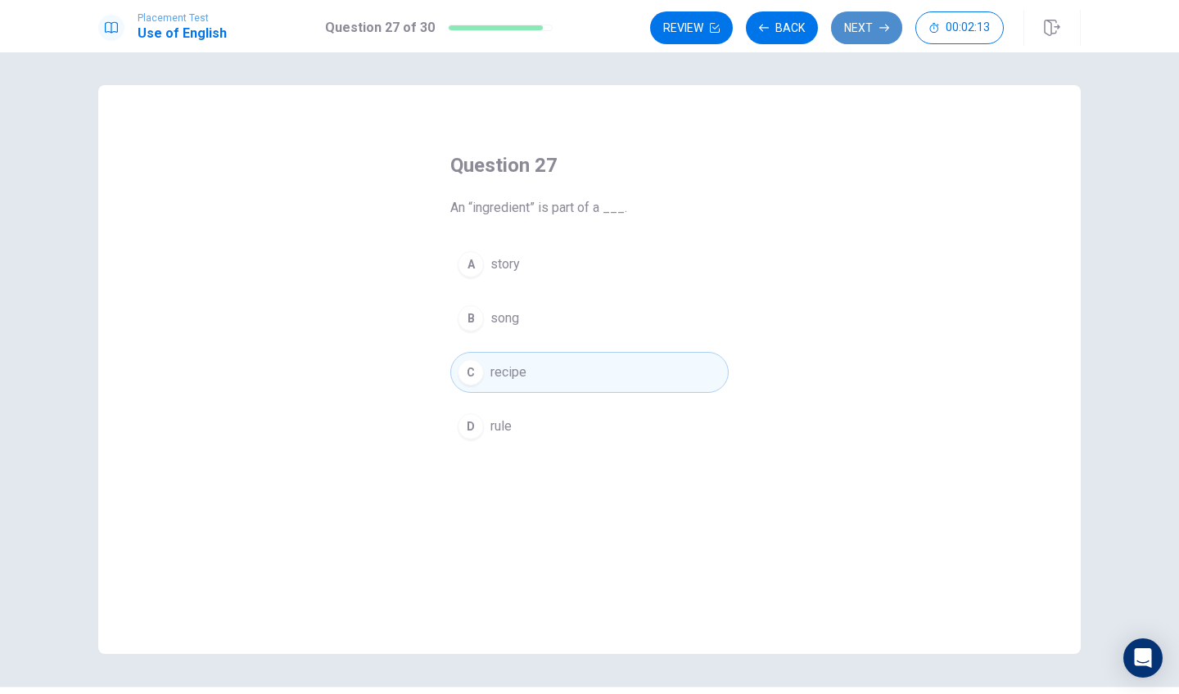
click at [875, 17] on button "Next" at bounding box center [866, 27] width 71 height 33
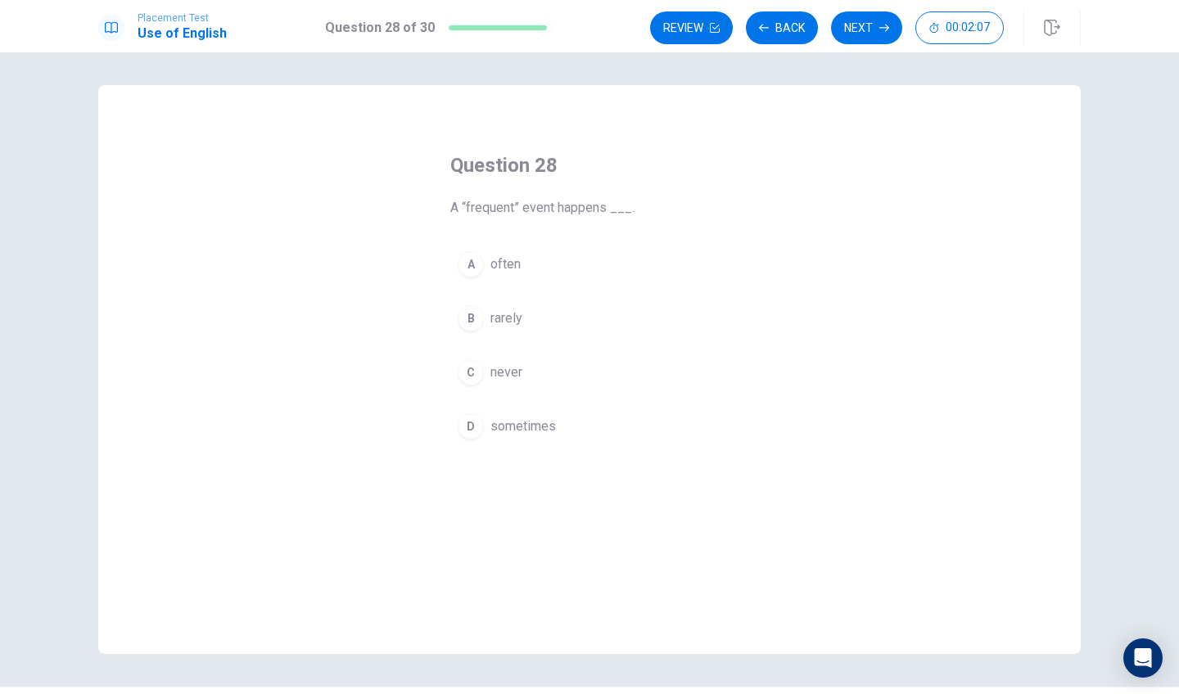
click at [476, 269] on div "A" at bounding box center [471, 264] width 26 height 26
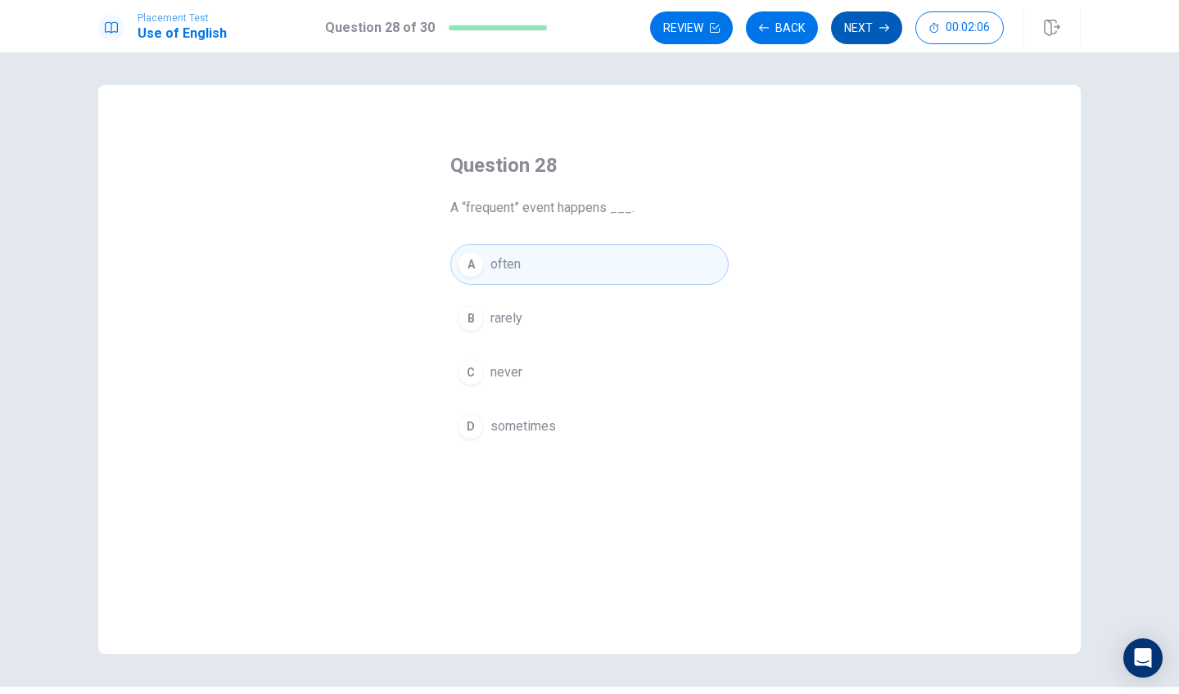
click at [872, 24] on button "Next" at bounding box center [866, 27] width 71 height 33
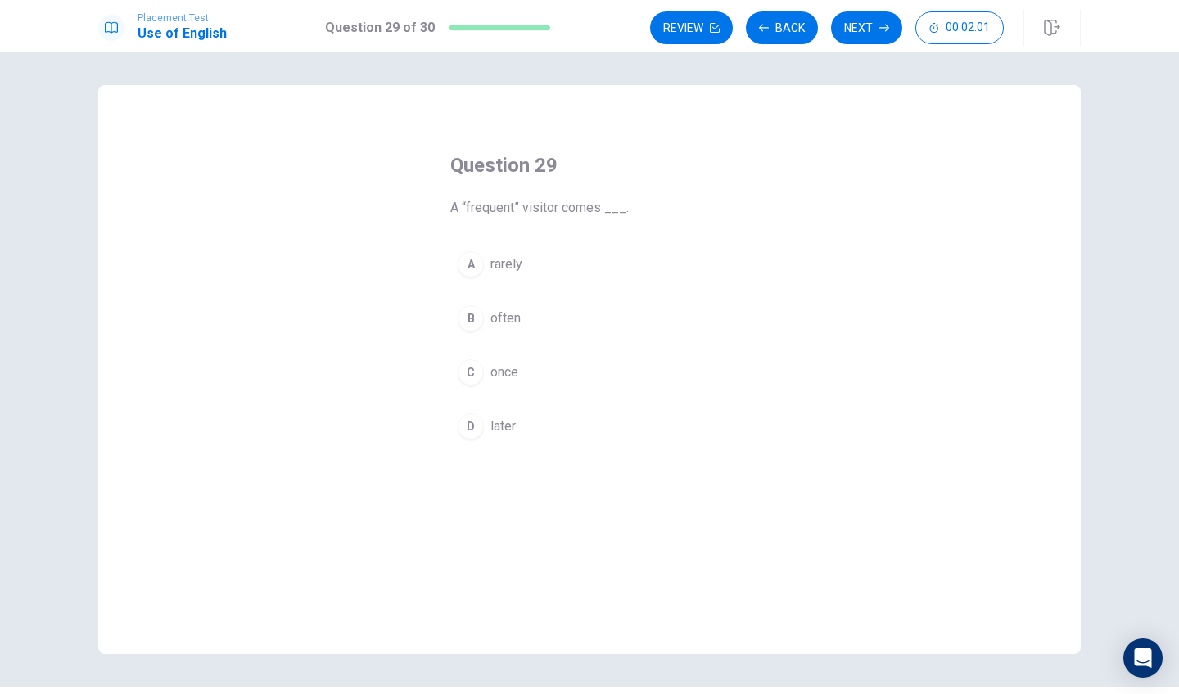
click at [473, 334] on button "B often" at bounding box center [589, 318] width 278 height 41
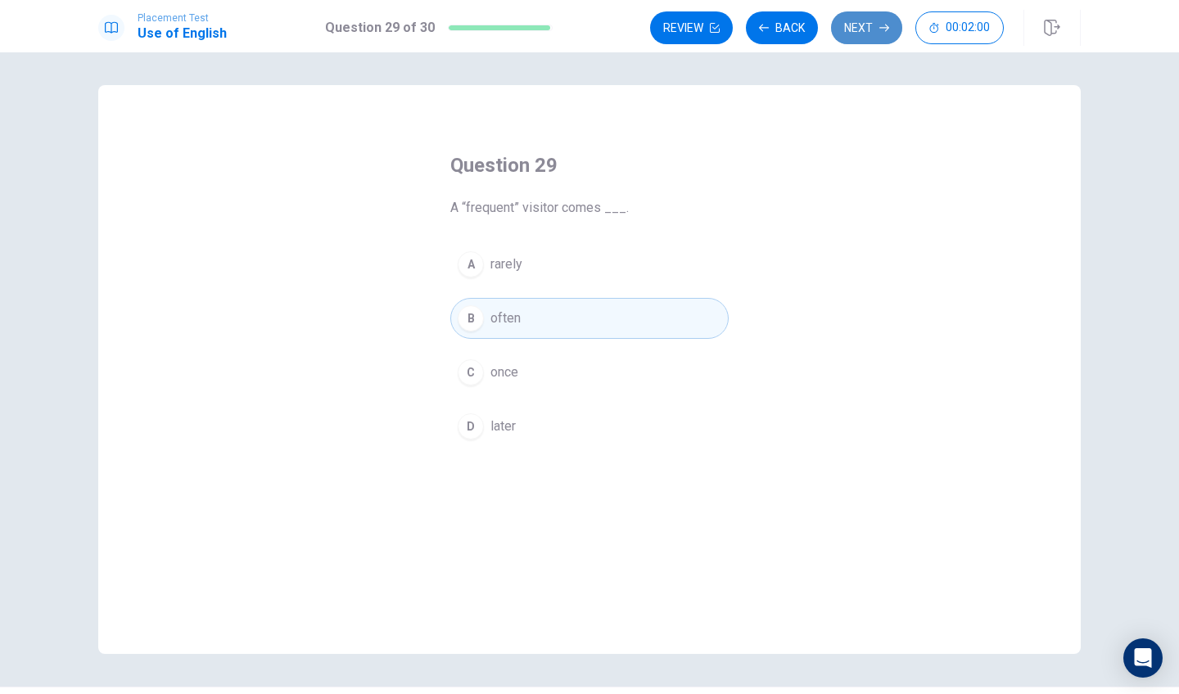
click at [882, 25] on icon "button" at bounding box center [884, 28] width 10 height 10
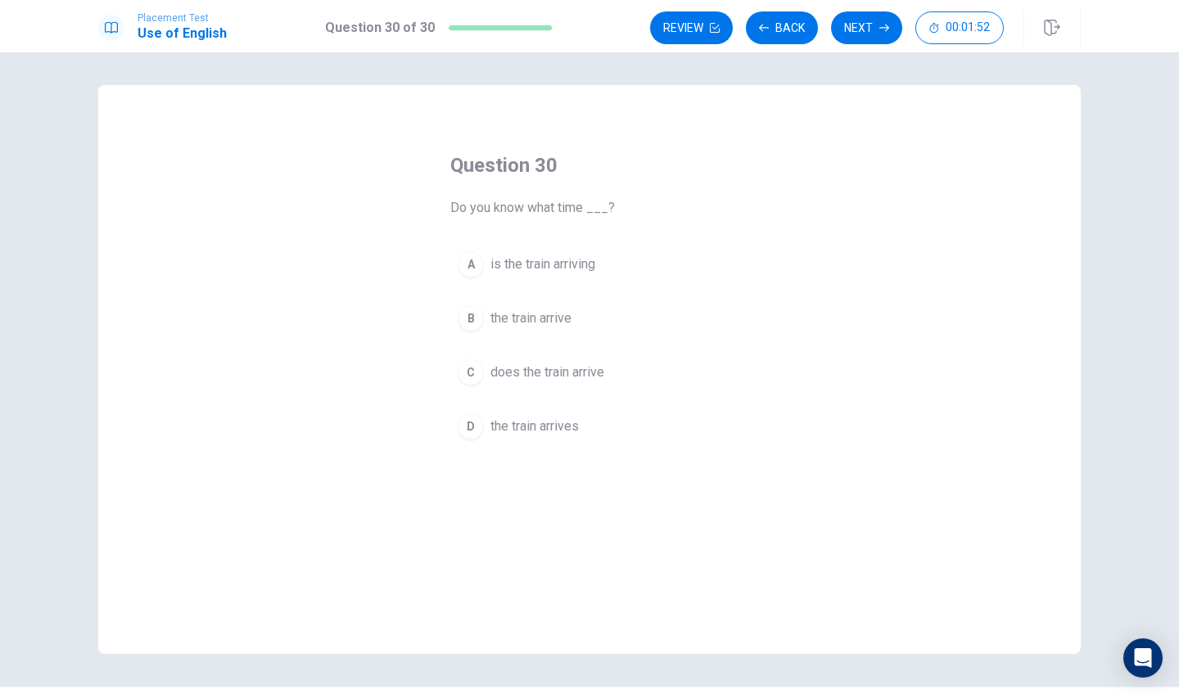
click at [472, 323] on div "B" at bounding box center [471, 318] width 26 height 26
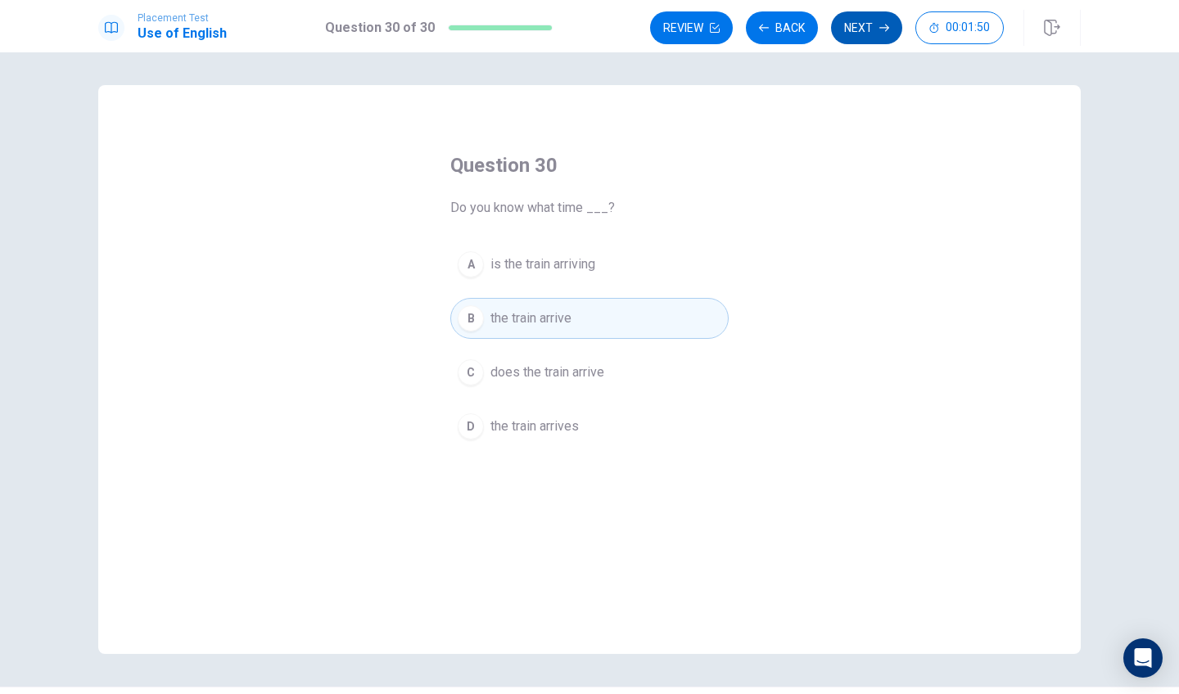
click at [863, 36] on button "Next" at bounding box center [866, 27] width 71 height 33
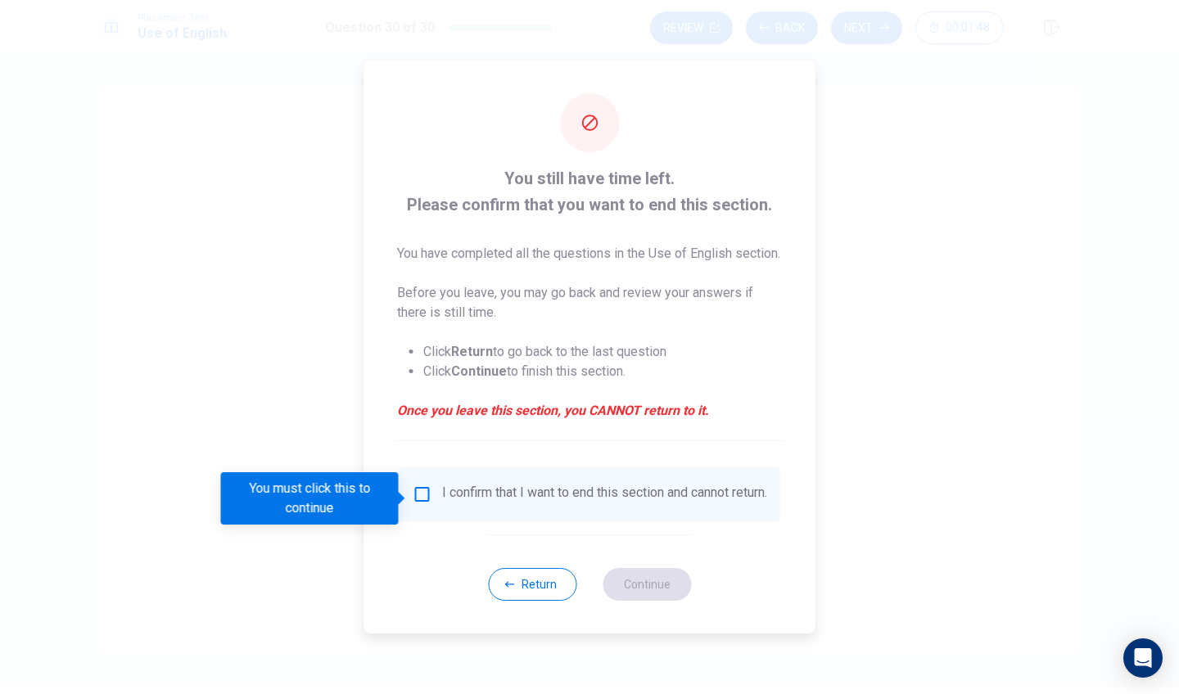
click at [419, 495] on input "You must click this to continue" at bounding box center [423, 495] width 20 height 20
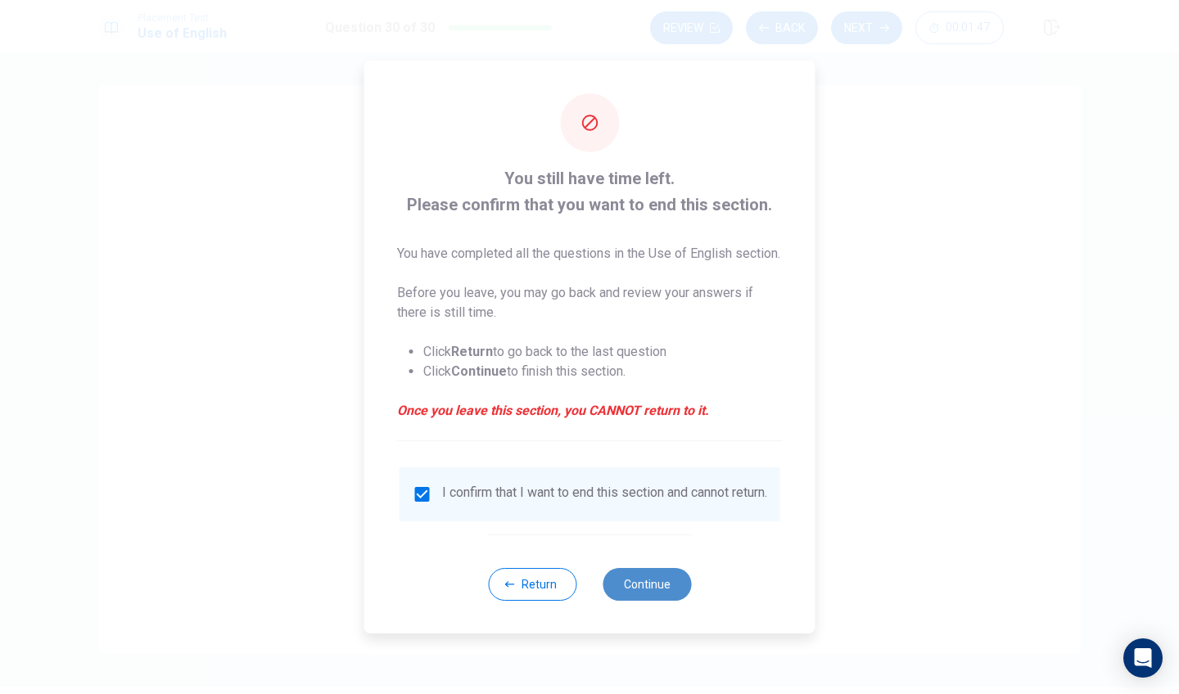
click at [625, 590] on button "Continue" at bounding box center [647, 584] width 88 height 33
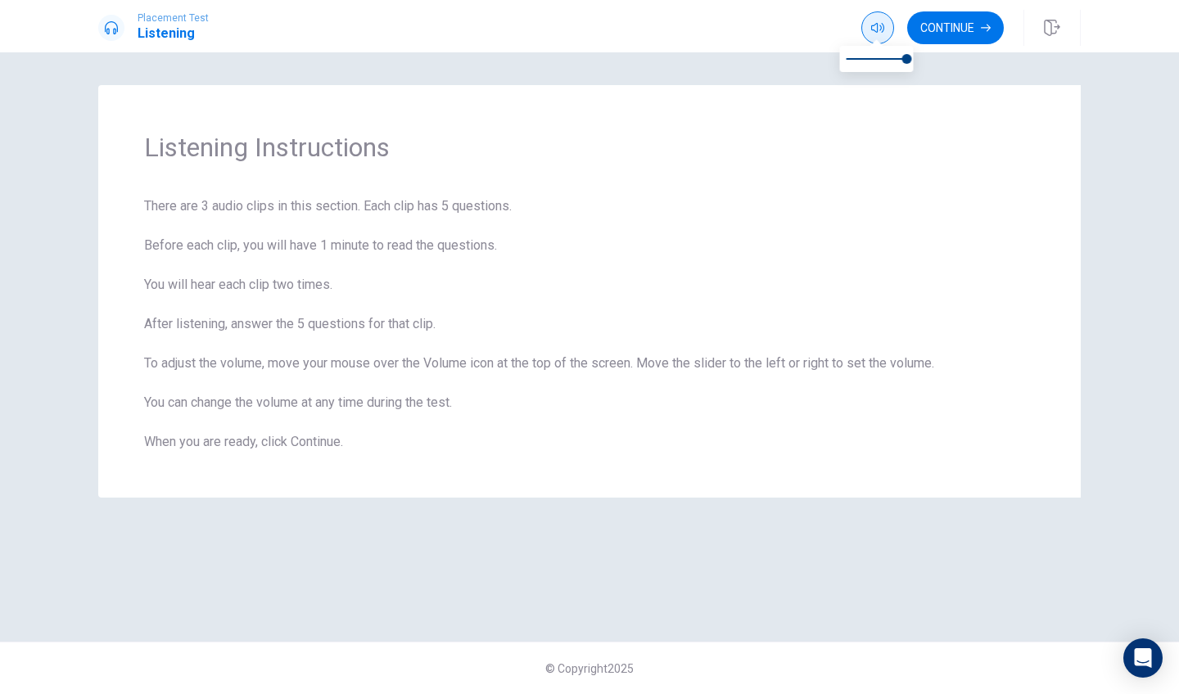
click at [884, 23] on button "button" at bounding box center [877, 27] width 33 height 33
click at [967, 24] on button "Continue" at bounding box center [955, 27] width 97 height 33
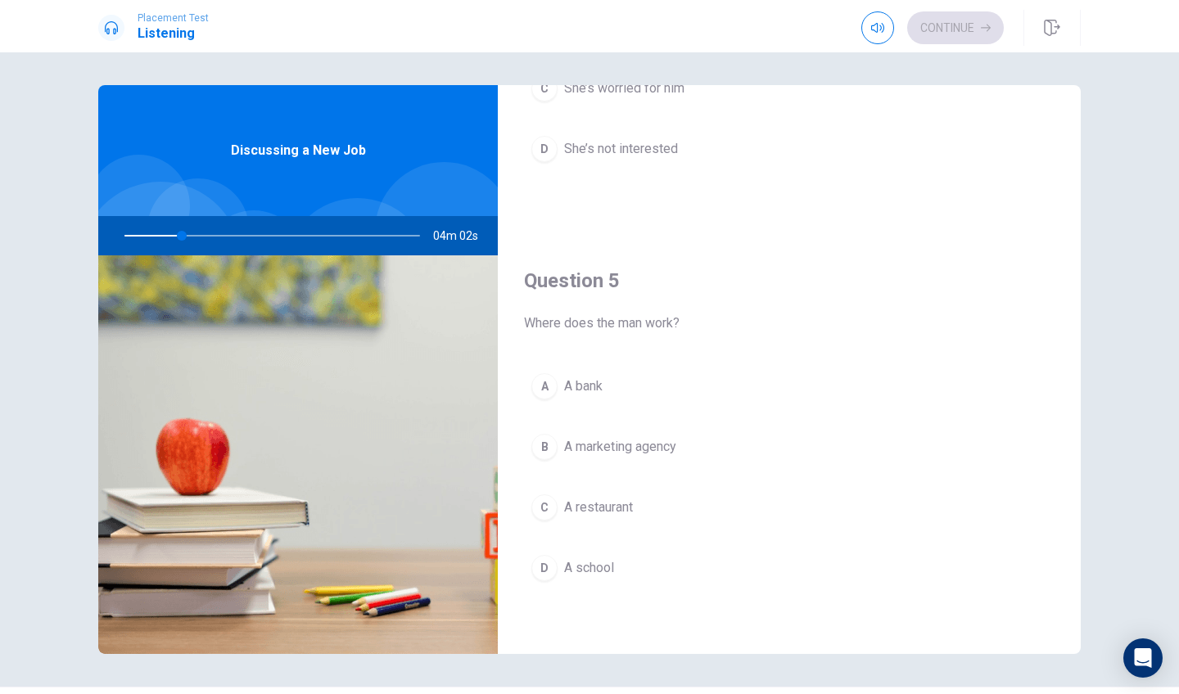
scroll to position [1527, 0]
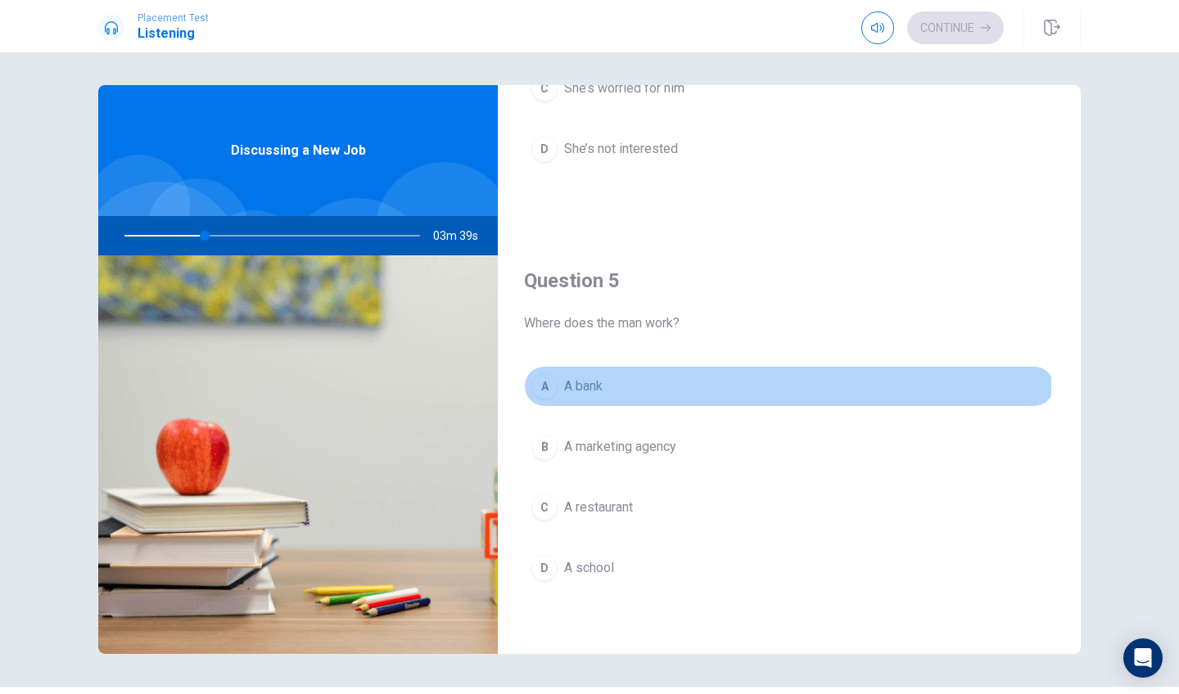
click at [549, 387] on div "A" at bounding box center [544, 386] width 26 height 26
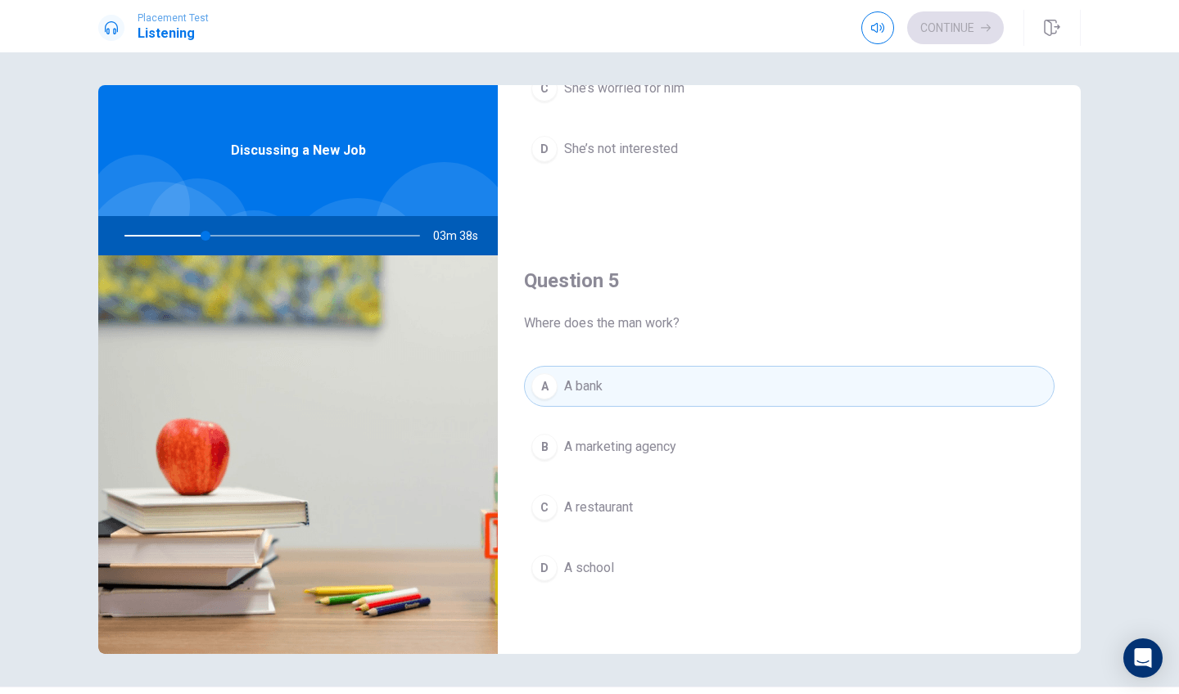
click at [549, 387] on div "A" at bounding box center [544, 386] width 26 height 26
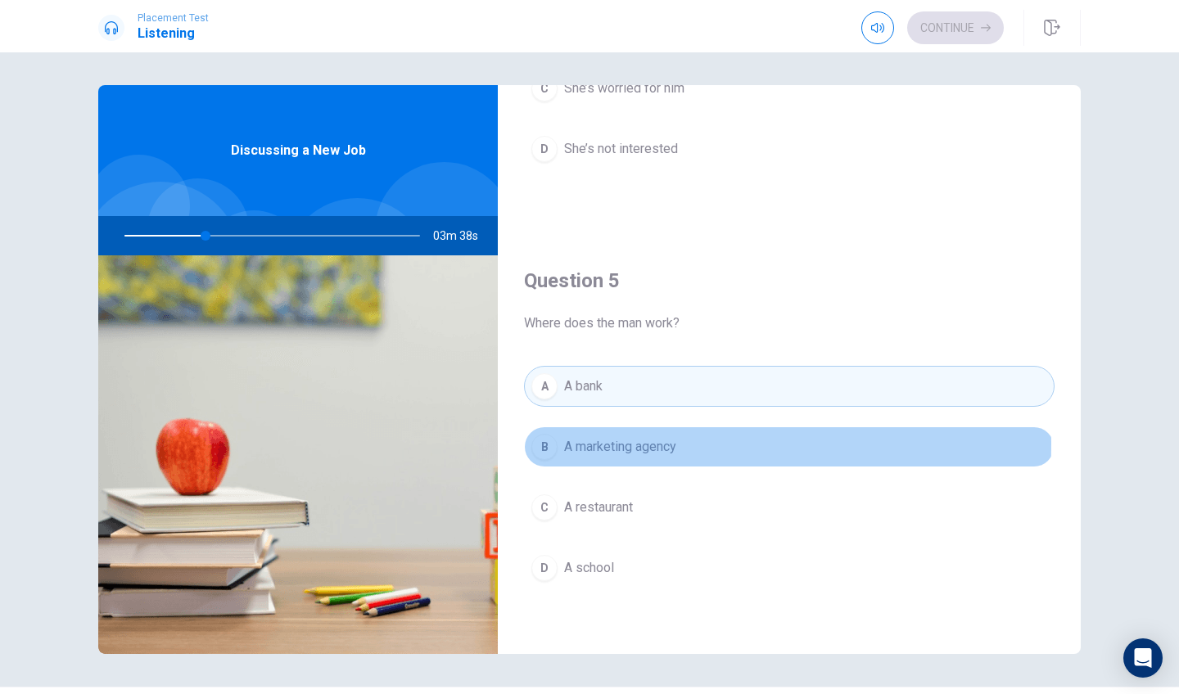
click at [549, 444] on div "B" at bounding box center [544, 447] width 26 height 26
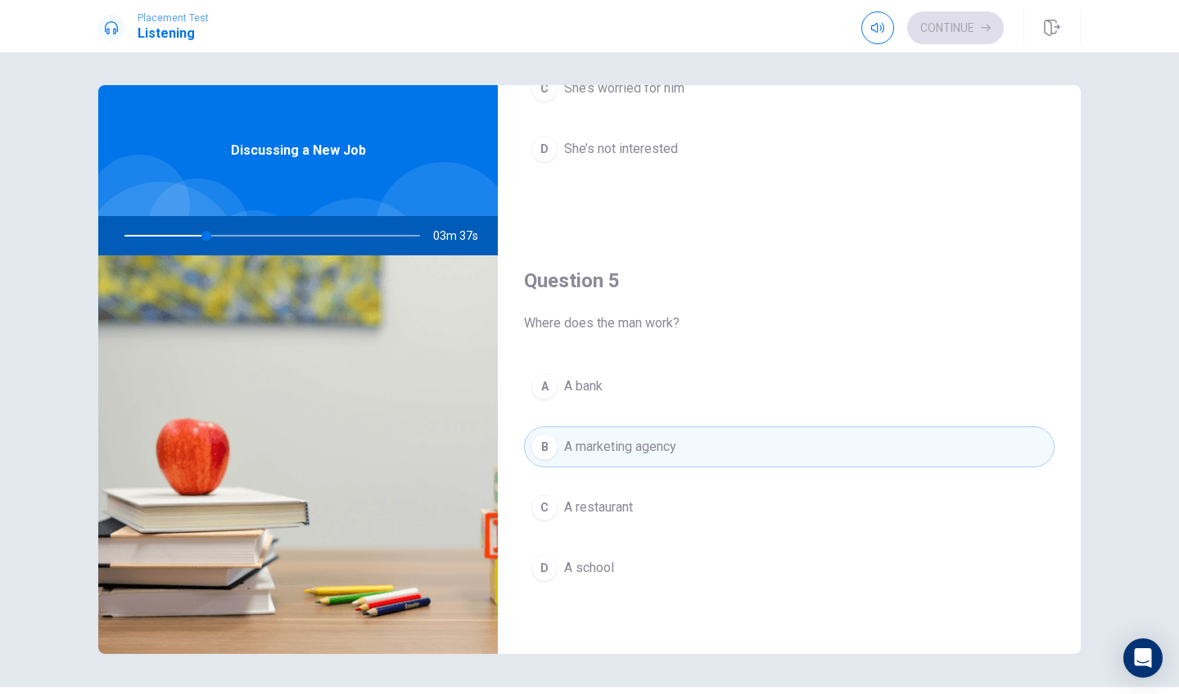
click at [573, 391] on span "A bank" at bounding box center [583, 387] width 38 height 20
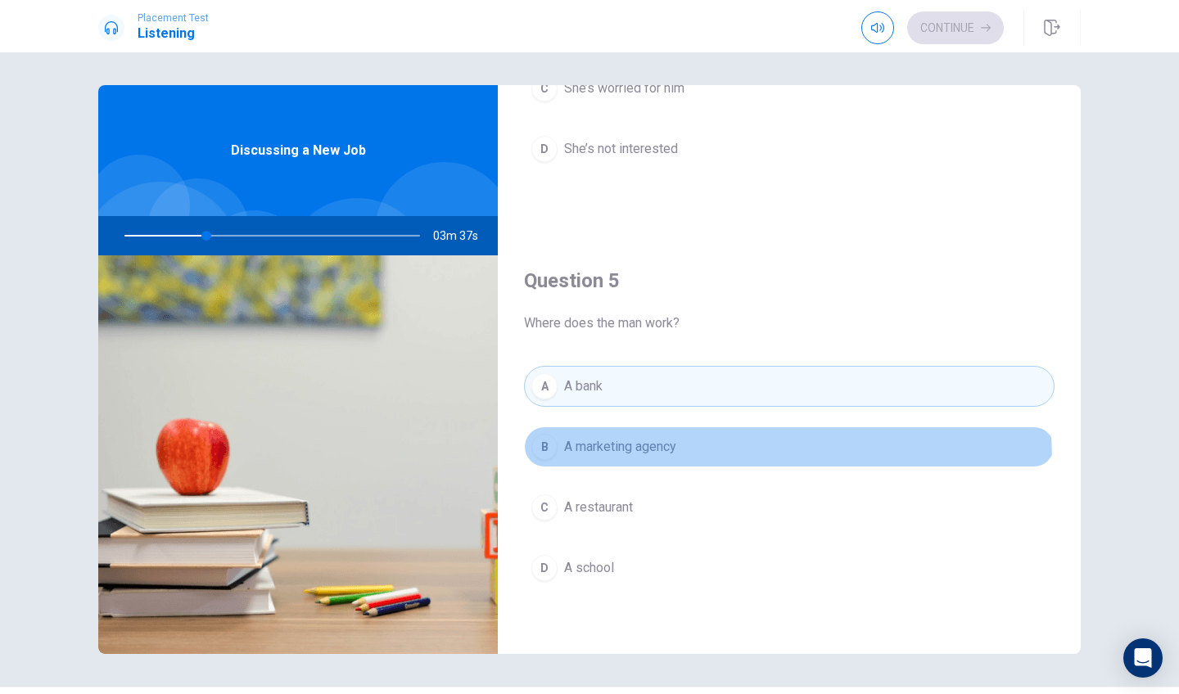
click at [573, 464] on button "B A marketing agency" at bounding box center [789, 447] width 531 height 41
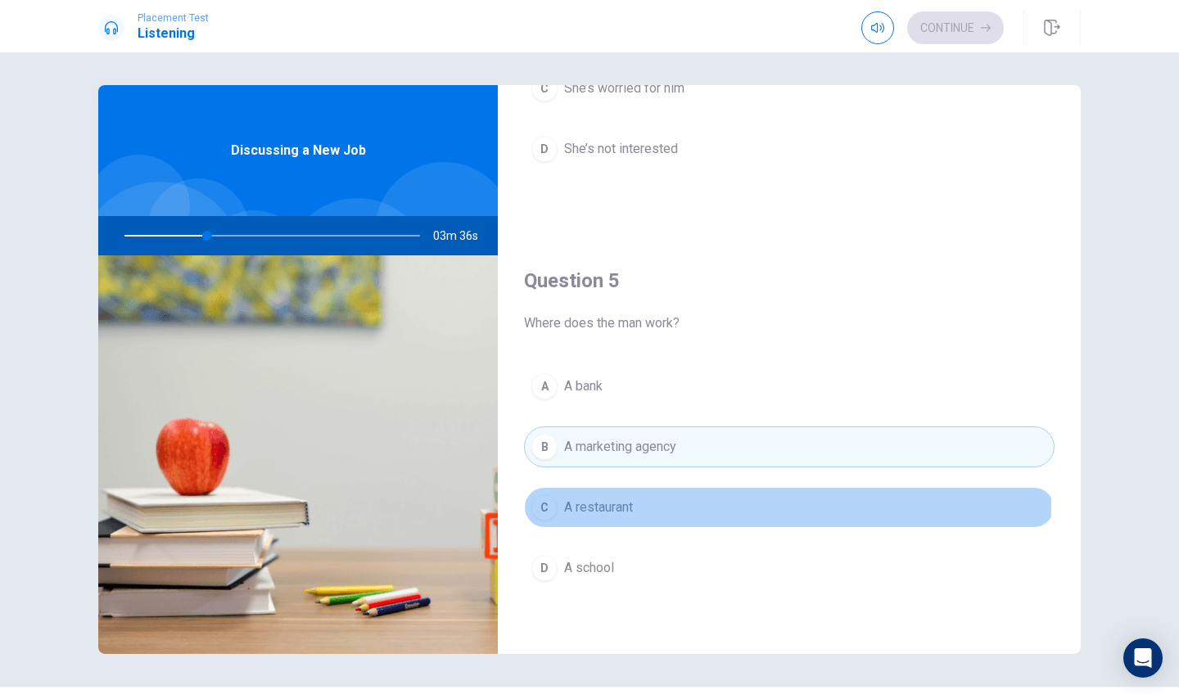
click at [572, 504] on span "A restaurant" at bounding box center [598, 508] width 69 height 20
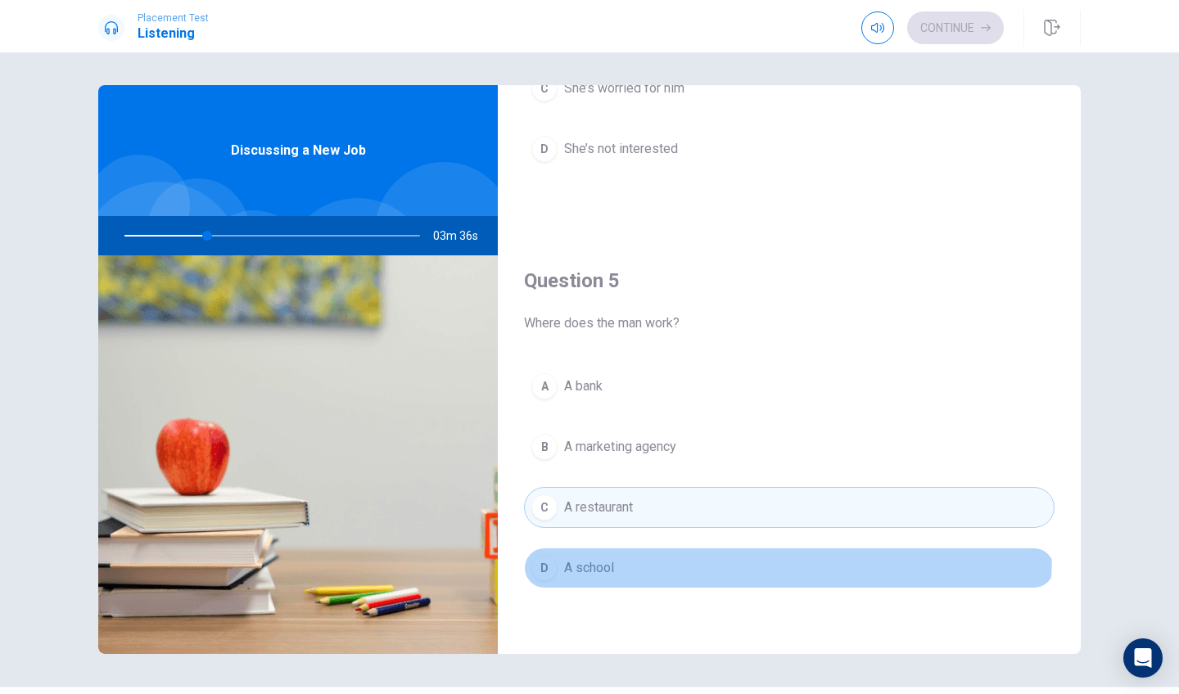
click at [572, 550] on button "D A school" at bounding box center [789, 568] width 531 height 41
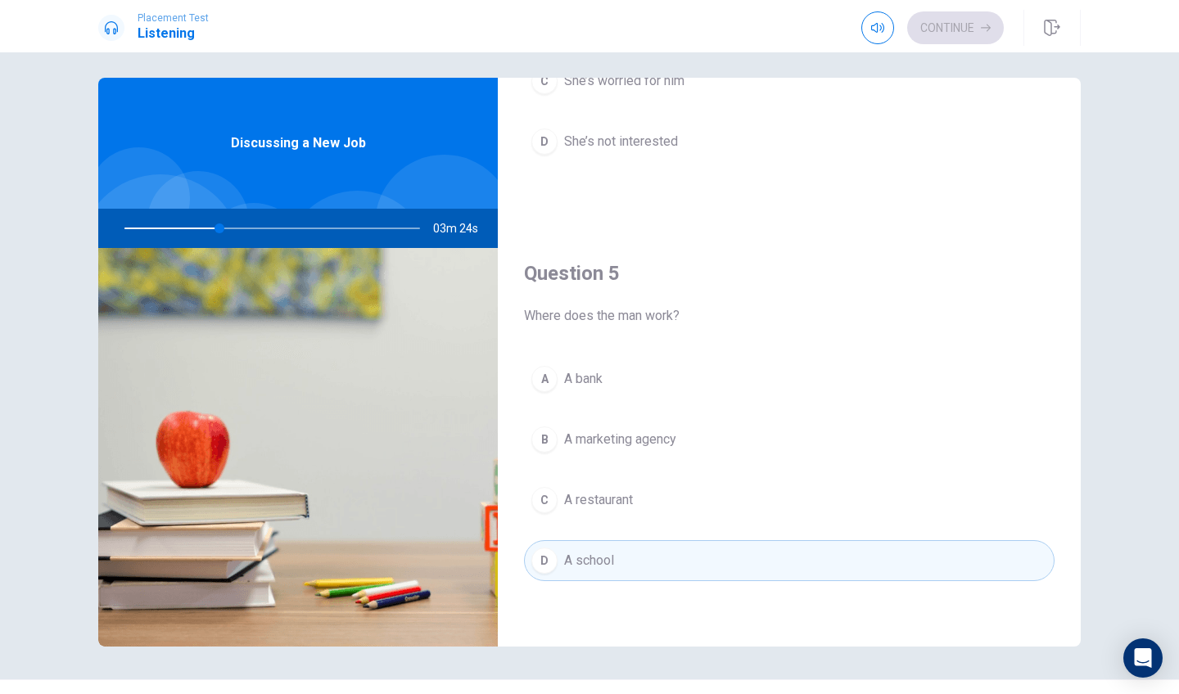
click at [558, 421] on button "B A marketing agency" at bounding box center [789, 439] width 531 height 41
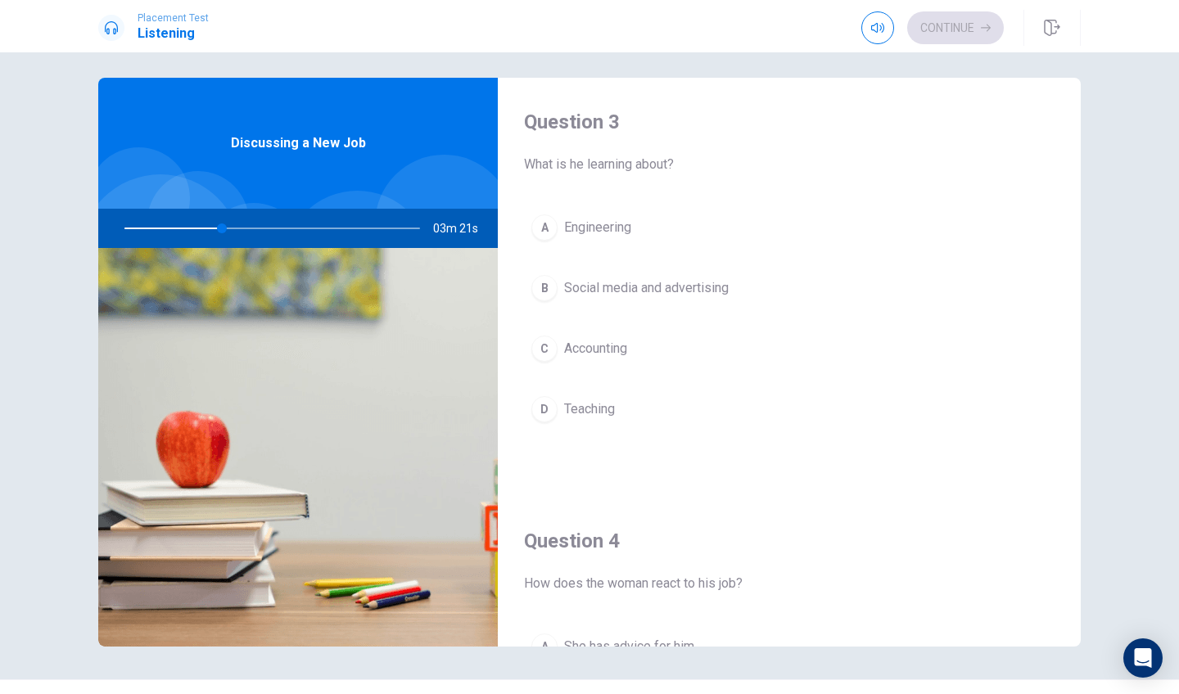
scroll to position [839, 0]
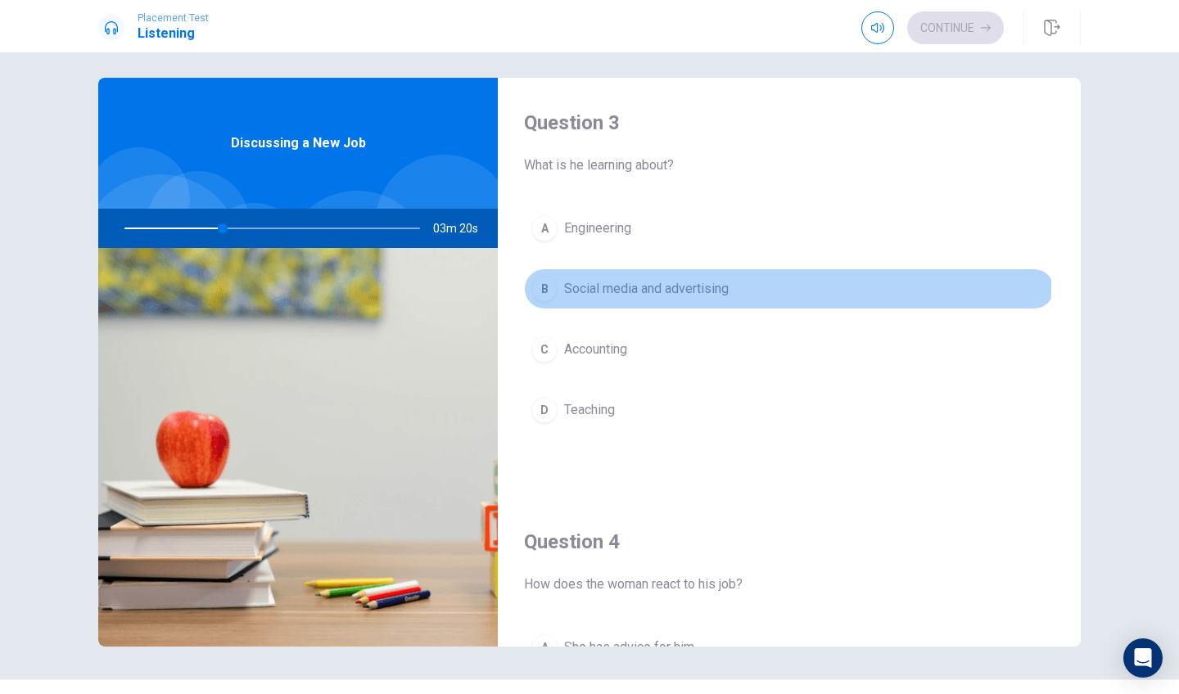
click at [533, 287] on div "B" at bounding box center [544, 289] width 26 height 26
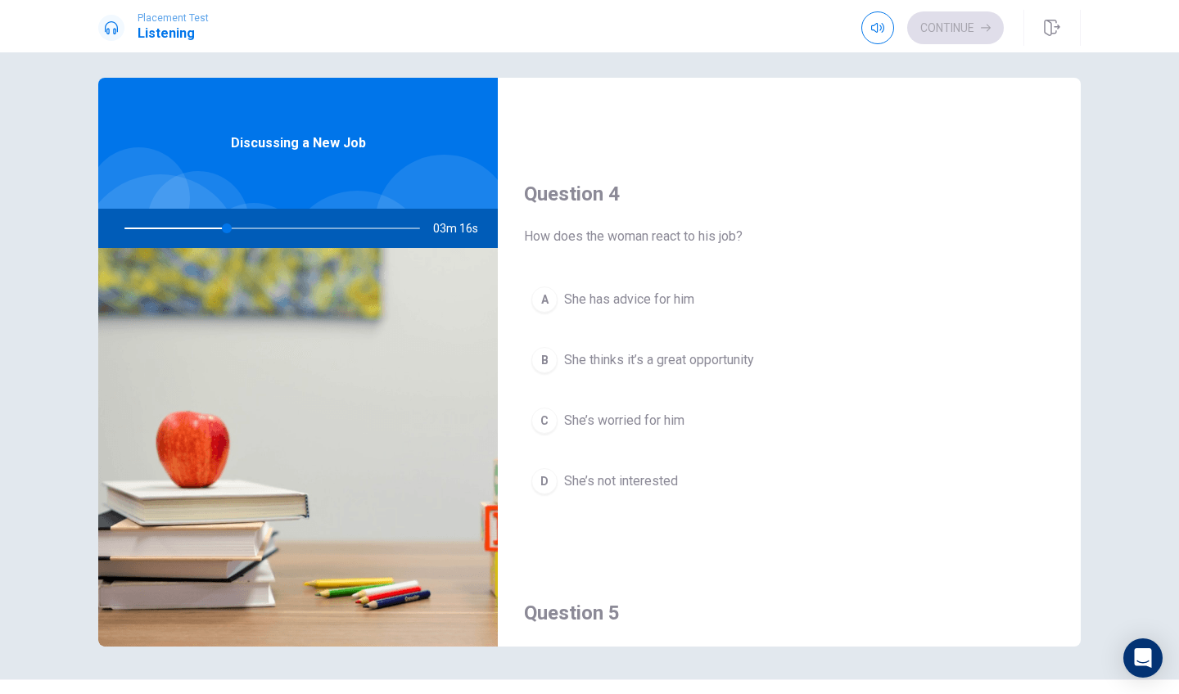
scroll to position [1193, 0]
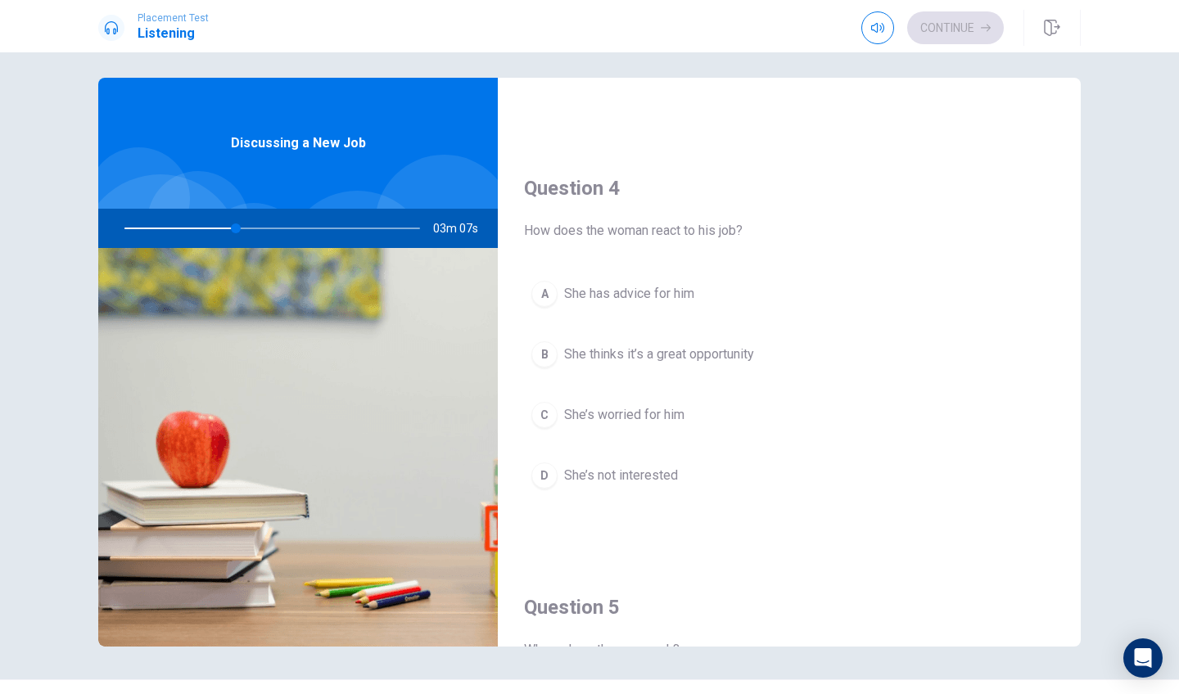
click at [547, 355] on div "B" at bounding box center [544, 354] width 26 height 26
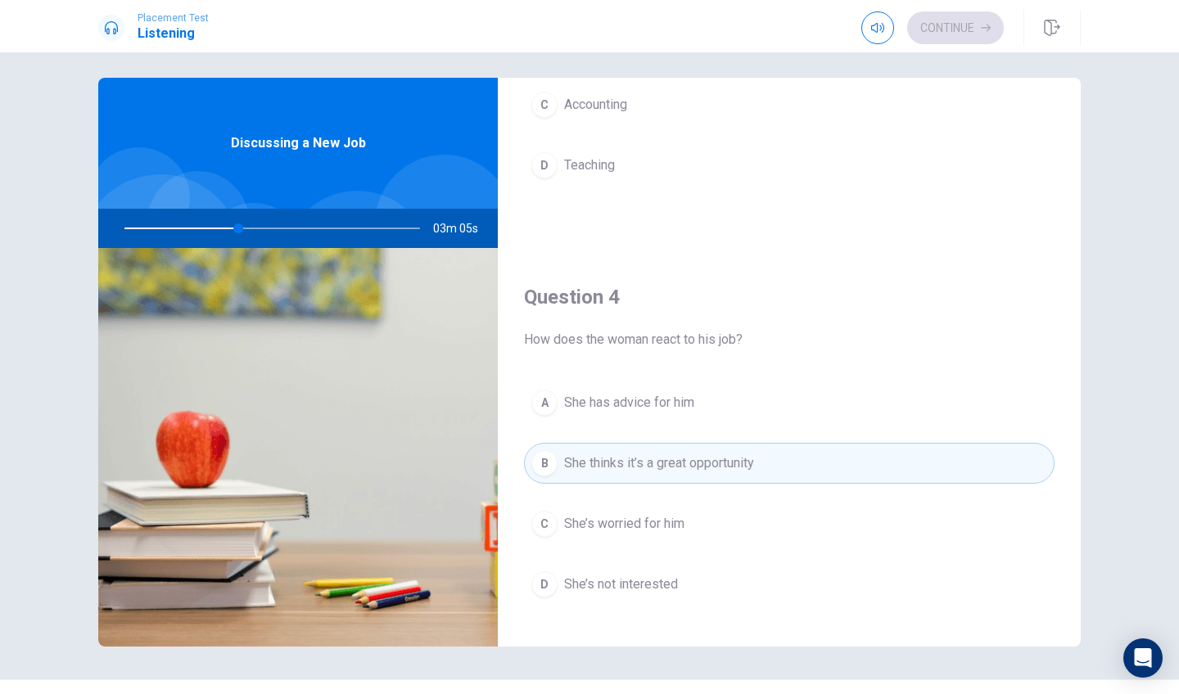
scroll to position [1086, 0]
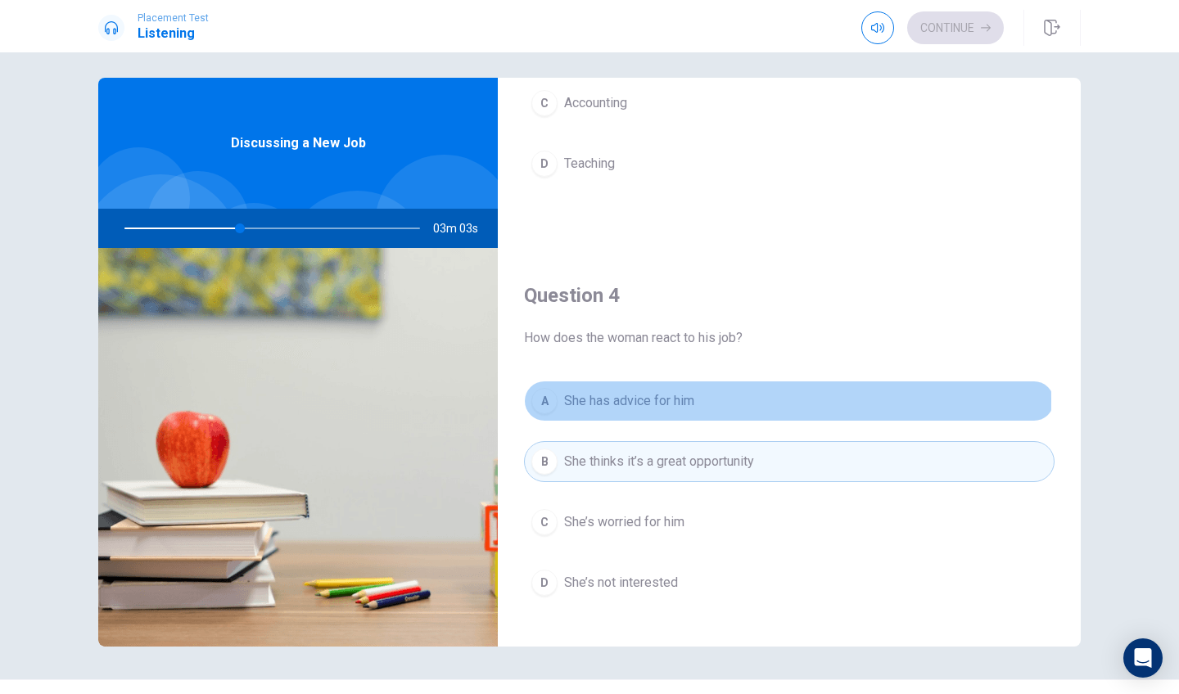
click at [545, 400] on div "A" at bounding box center [544, 401] width 26 height 26
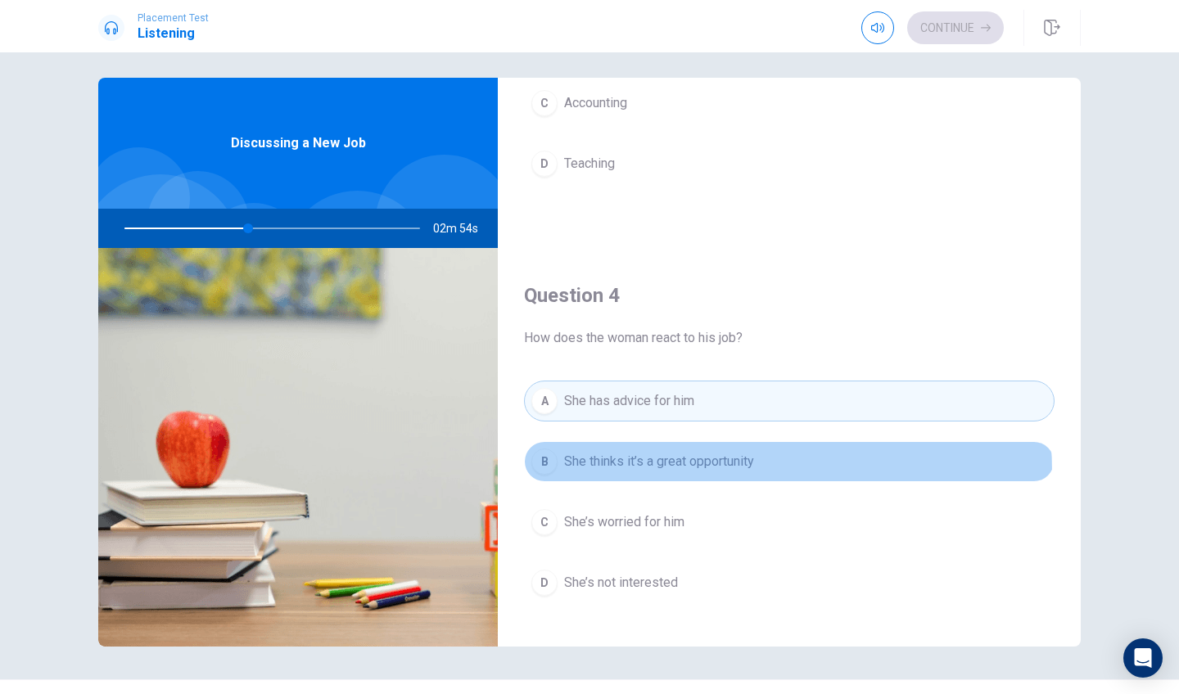
click at [626, 474] on button "B She thinks it’s a great opportunity" at bounding box center [789, 461] width 531 height 41
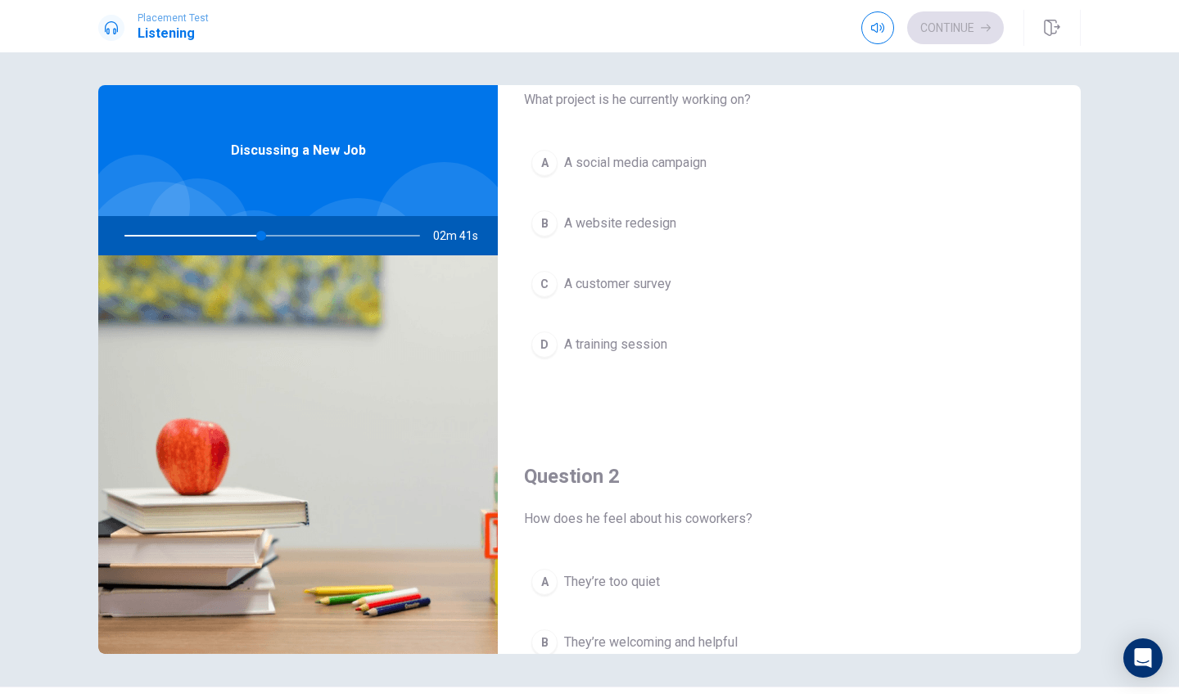
scroll to position [54, 0]
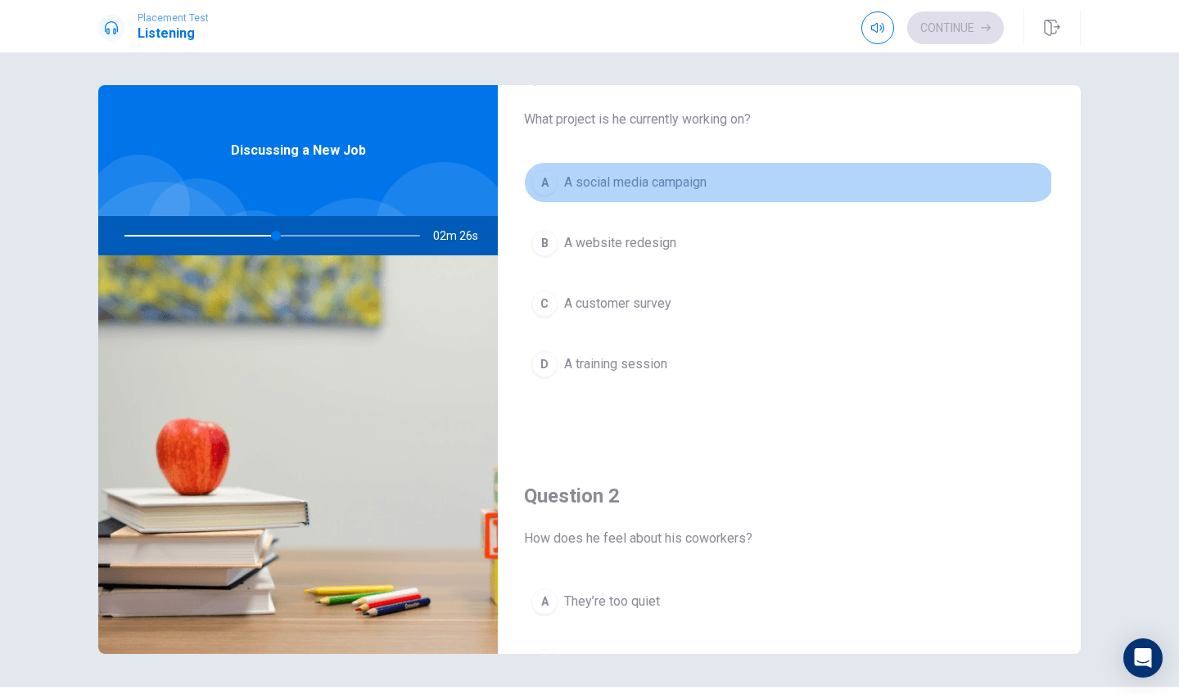
click at [538, 182] on div "A" at bounding box center [544, 183] width 26 height 26
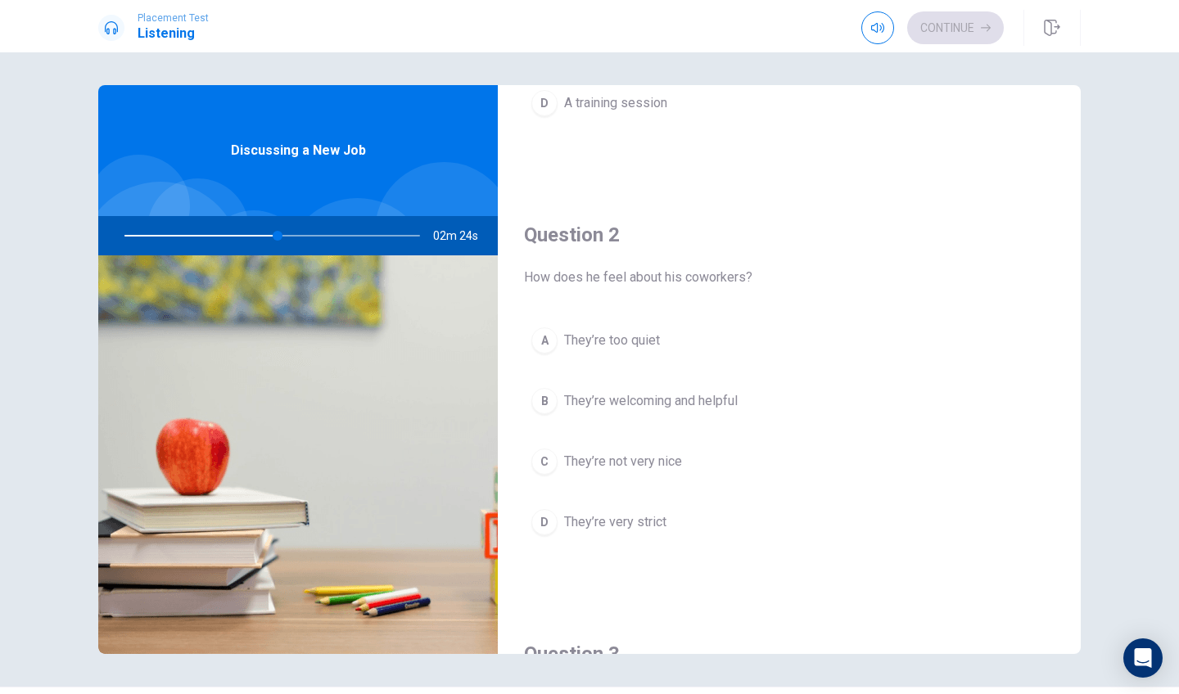
scroll to position [327, 0]
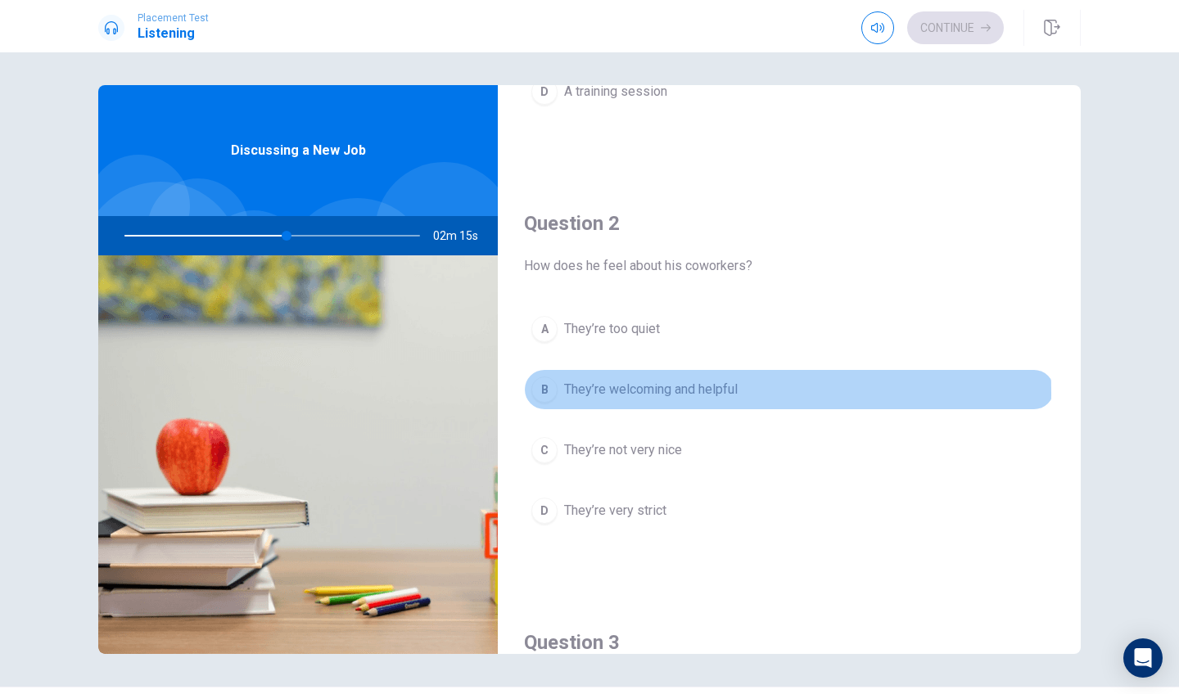
click at [545, 394] on div "B" at bounding box center [544, 390] width 26 height 26
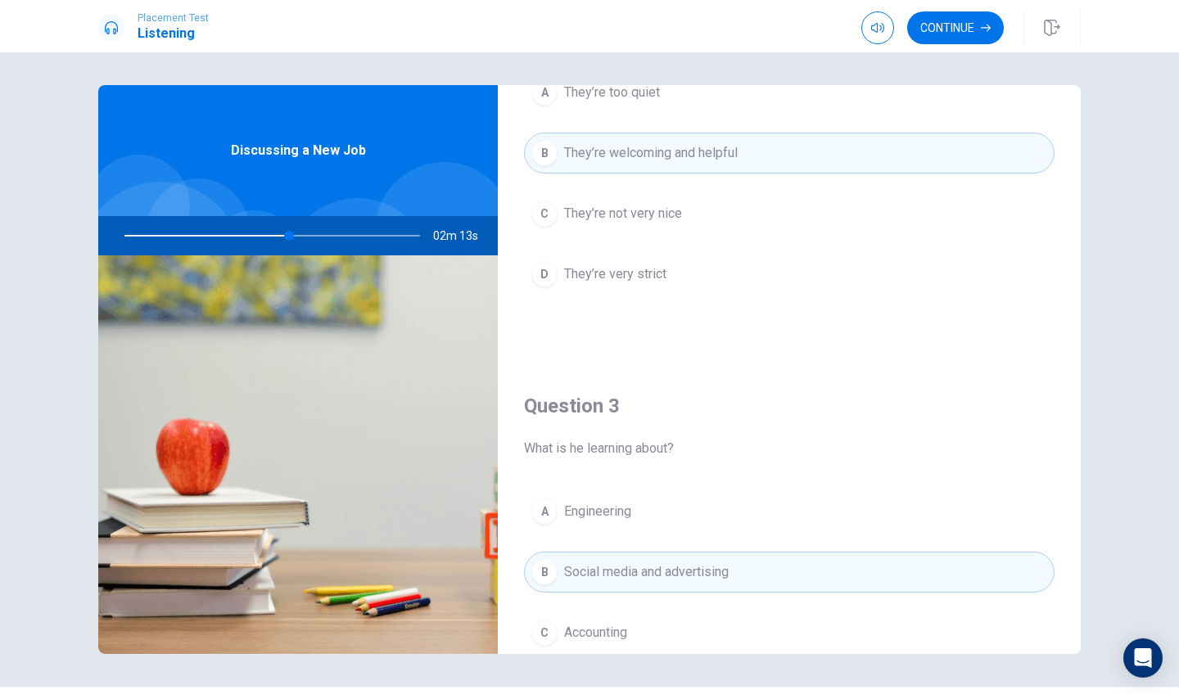
scroll to position [565, 0]
click at [962, 29] on button "Continue" at bounding box center [955, 27] width 97 height 33
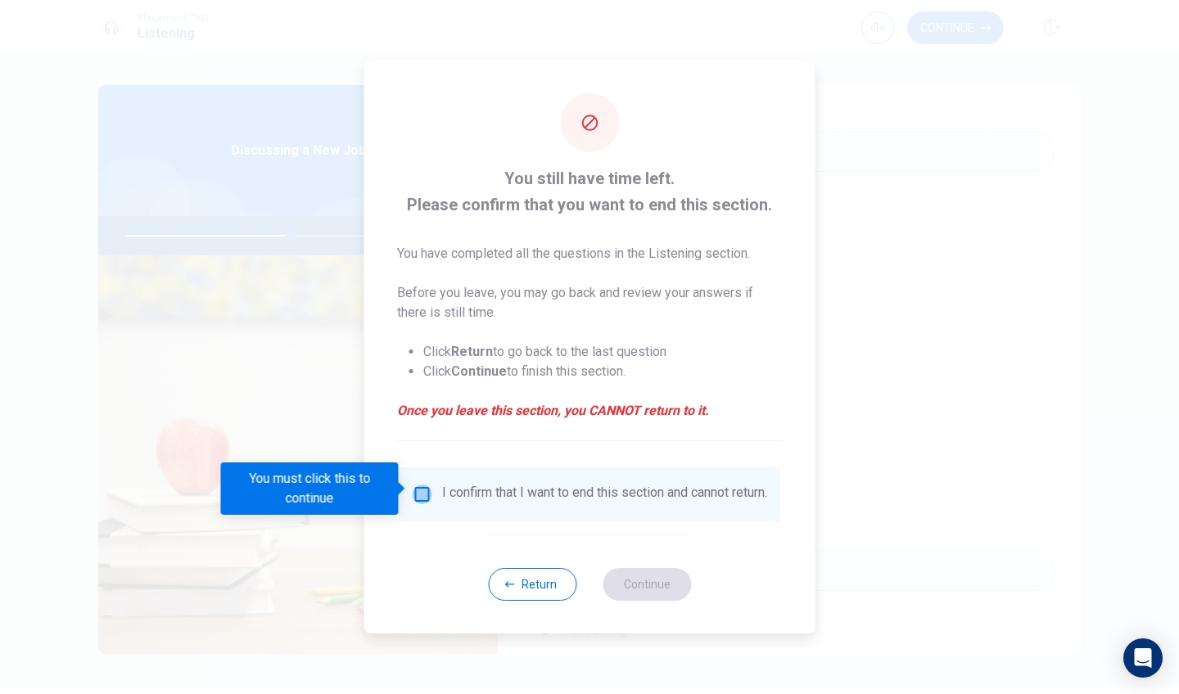
click at [423, 491] on input "You must click this to continue" at bounding box center [423, 495] width 20 height 20
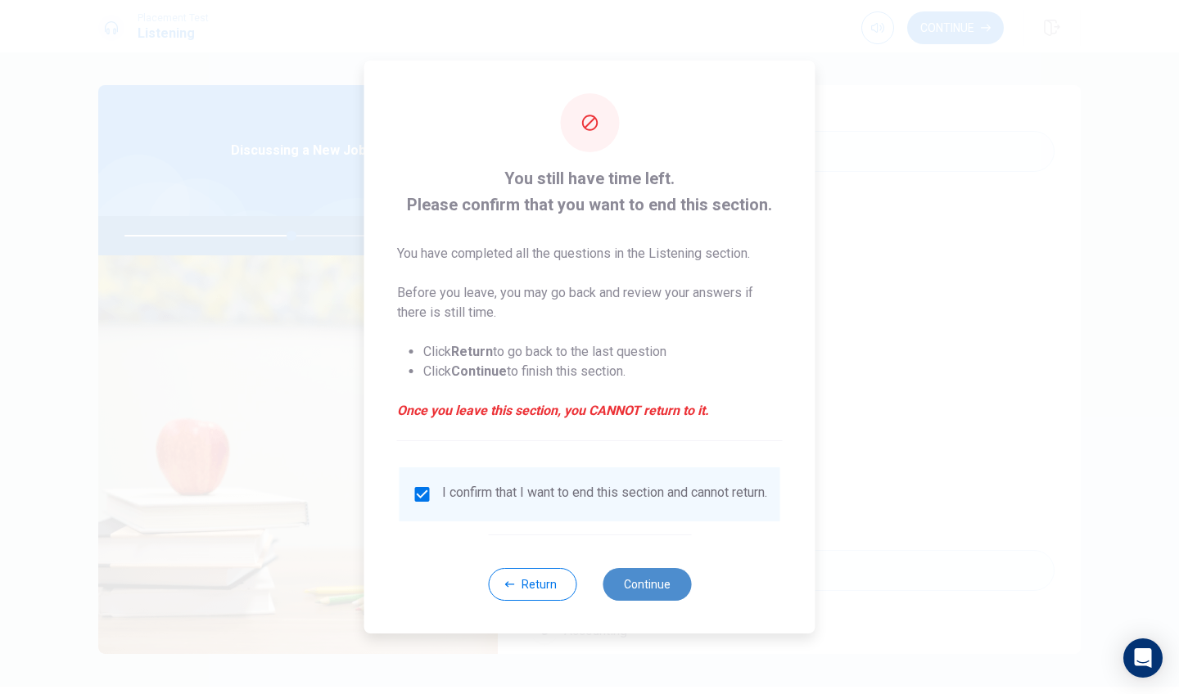
click at [651, 589] on button "Continue" at bounding box center [647, 584] width 88 height 33
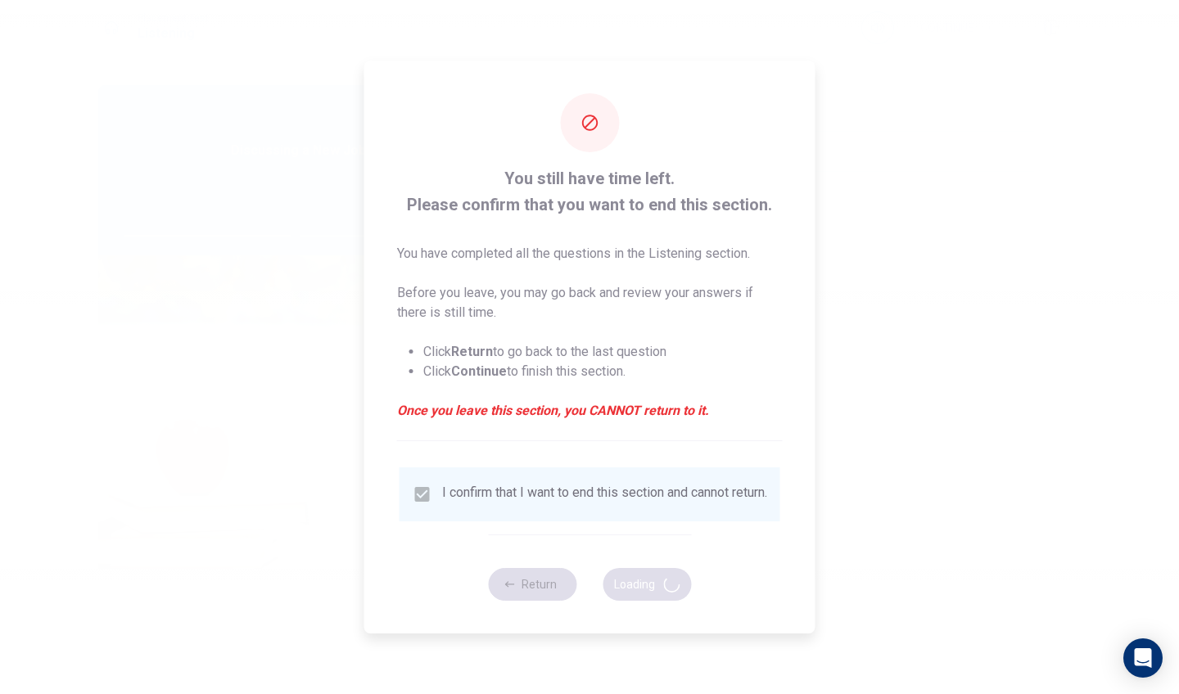
type input "58"
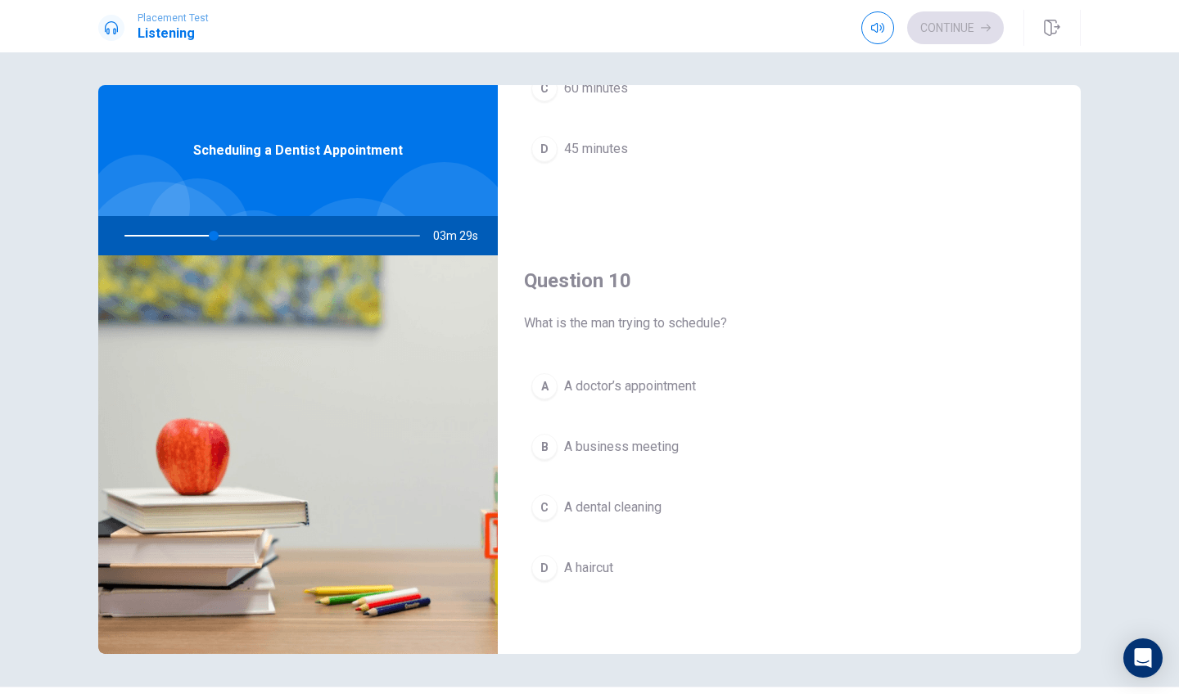
scroll to position [1527, 0]
click at [544, 513] on div "C" at bounding box center [544, 508] width 26 height 26
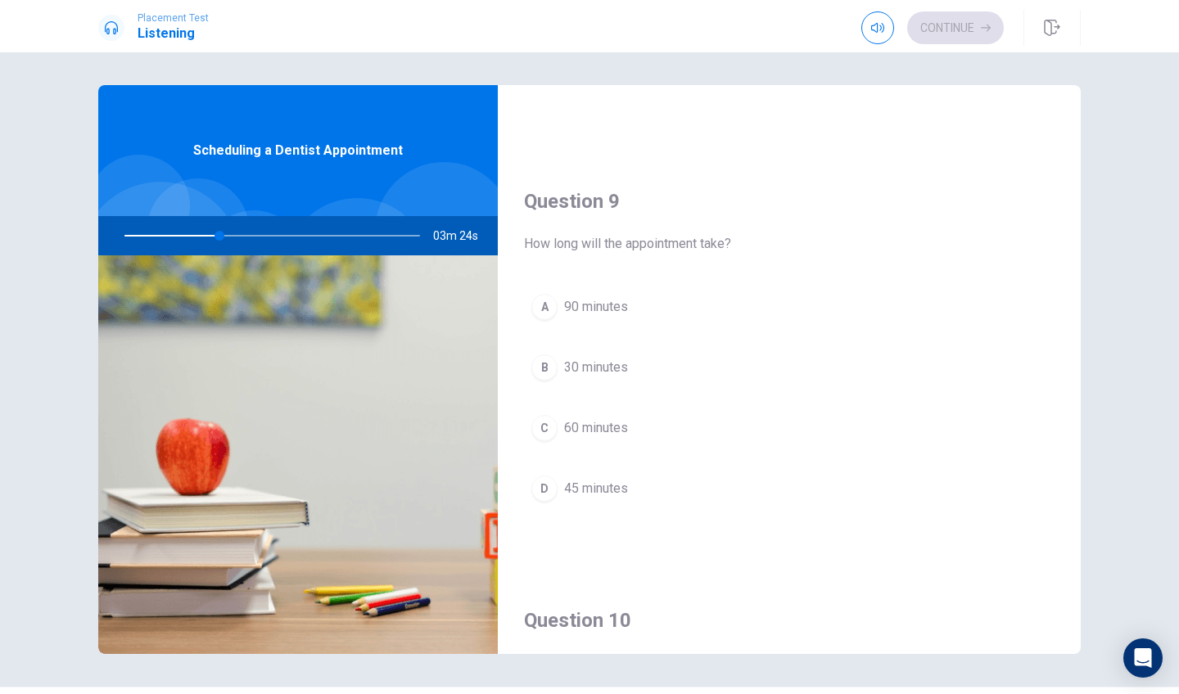
scroll to position [1189, 0]
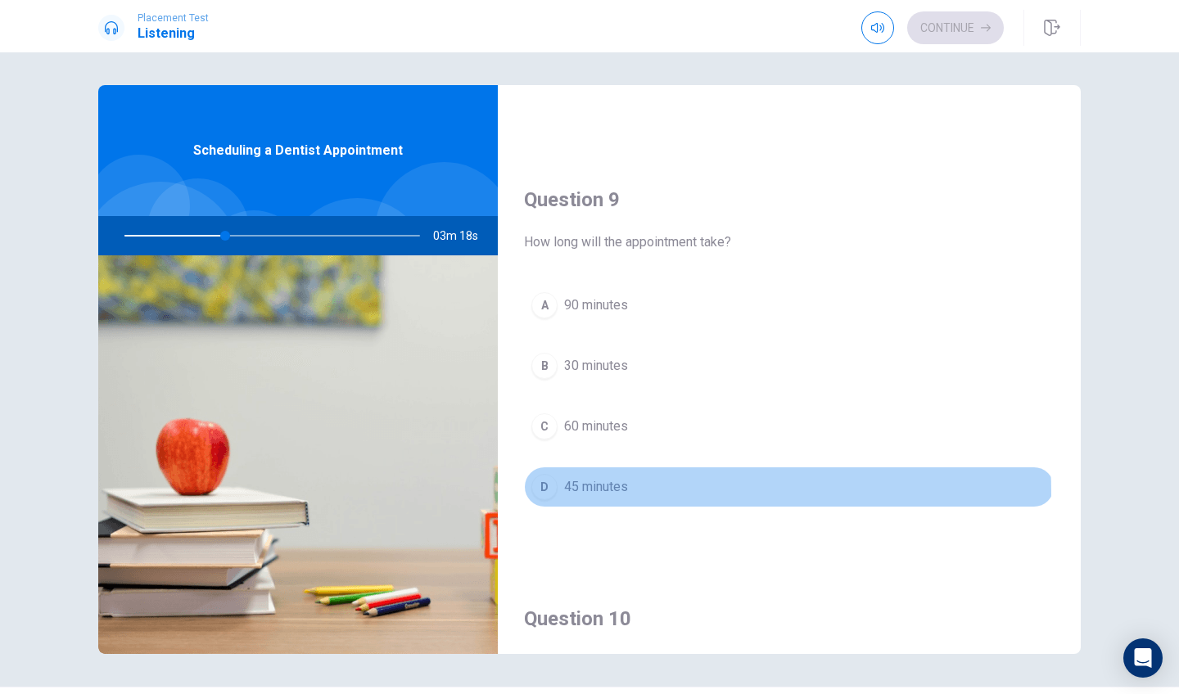
click at [548, 495] on div "D" at bounding box center [544, 487] width 26 height 26
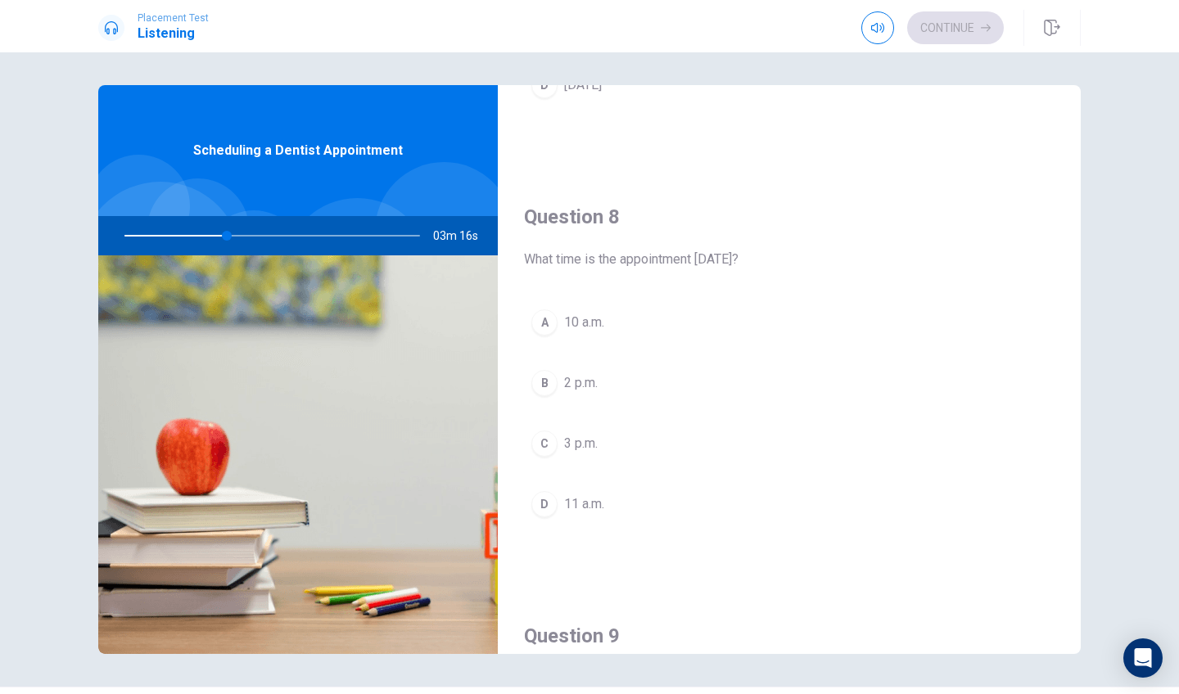
scroll to position [772, 0]
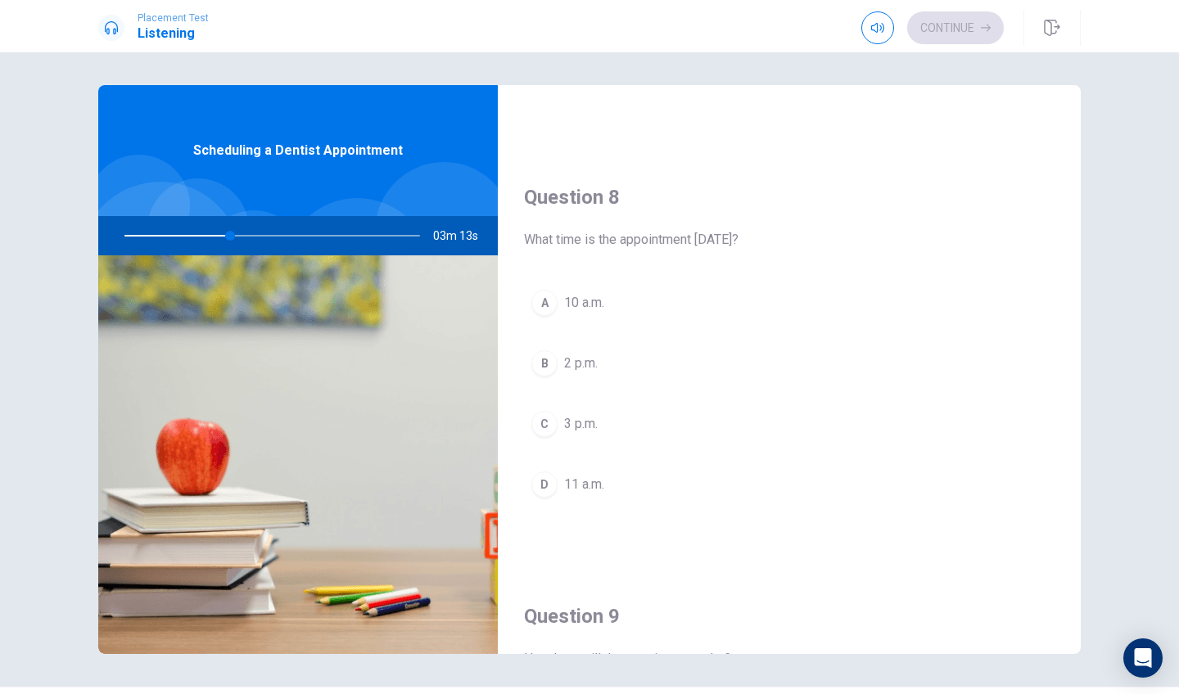
click at [537, 427] on div "C" at bounding box center [544, 424] width 26 height 26
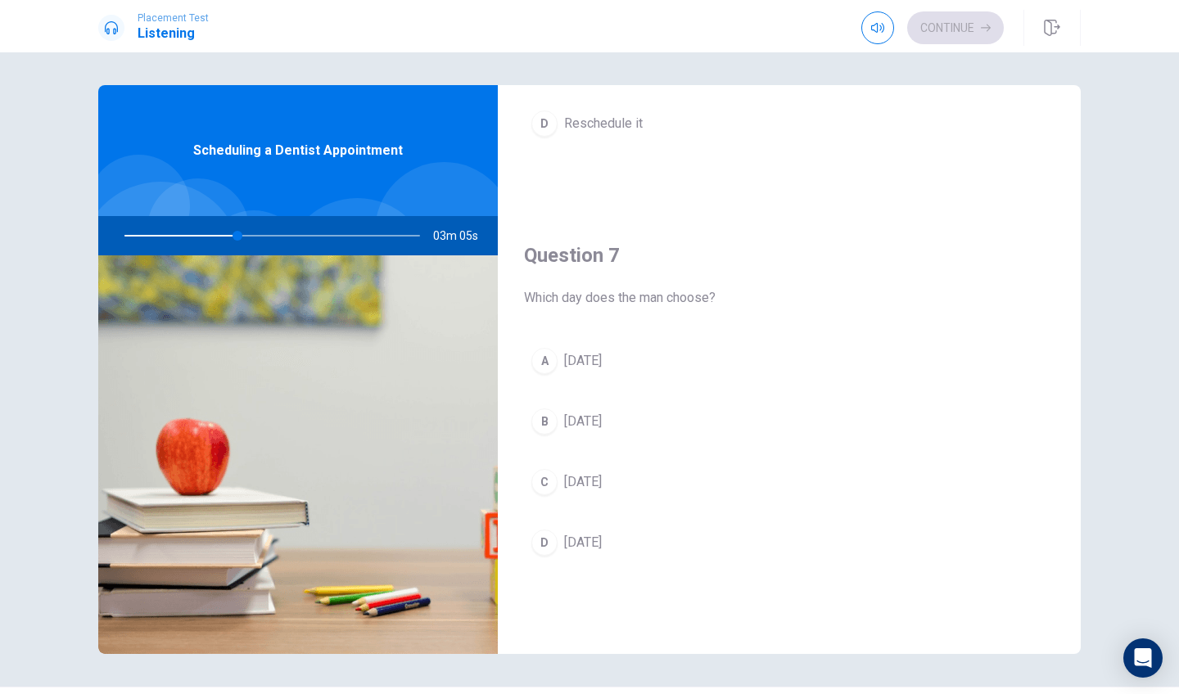
scroll to position [276, 0]
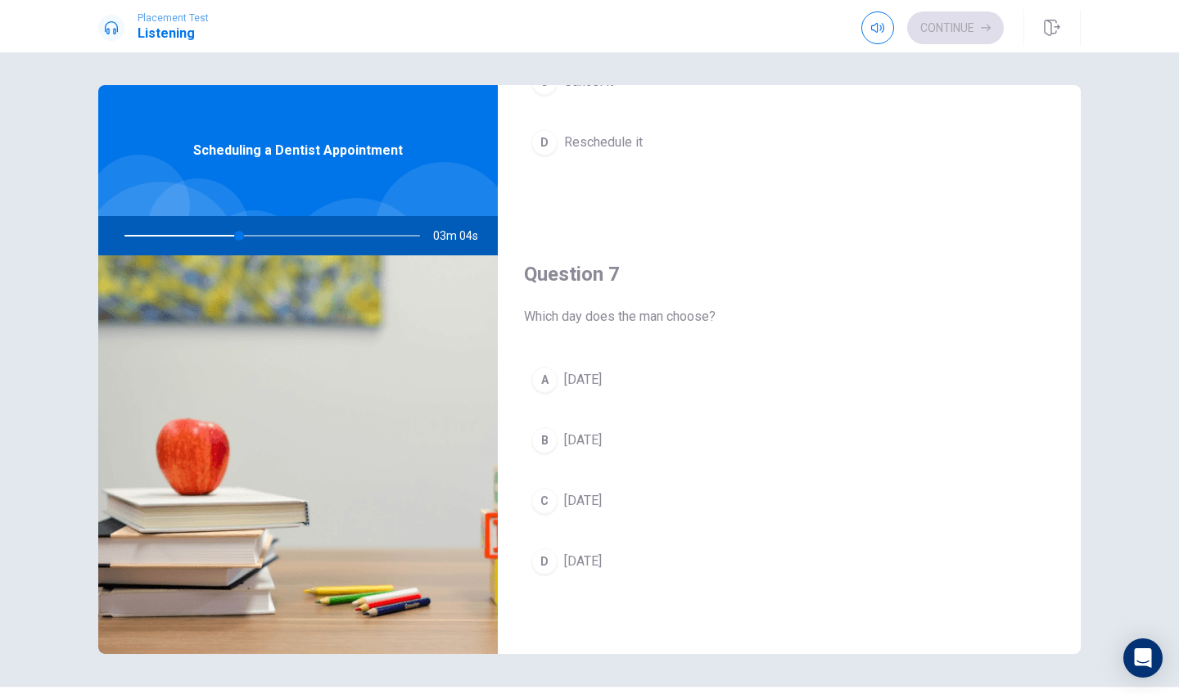
click at [542, 384] on div "A" at bounding box center [544, 380] width 26 height 26
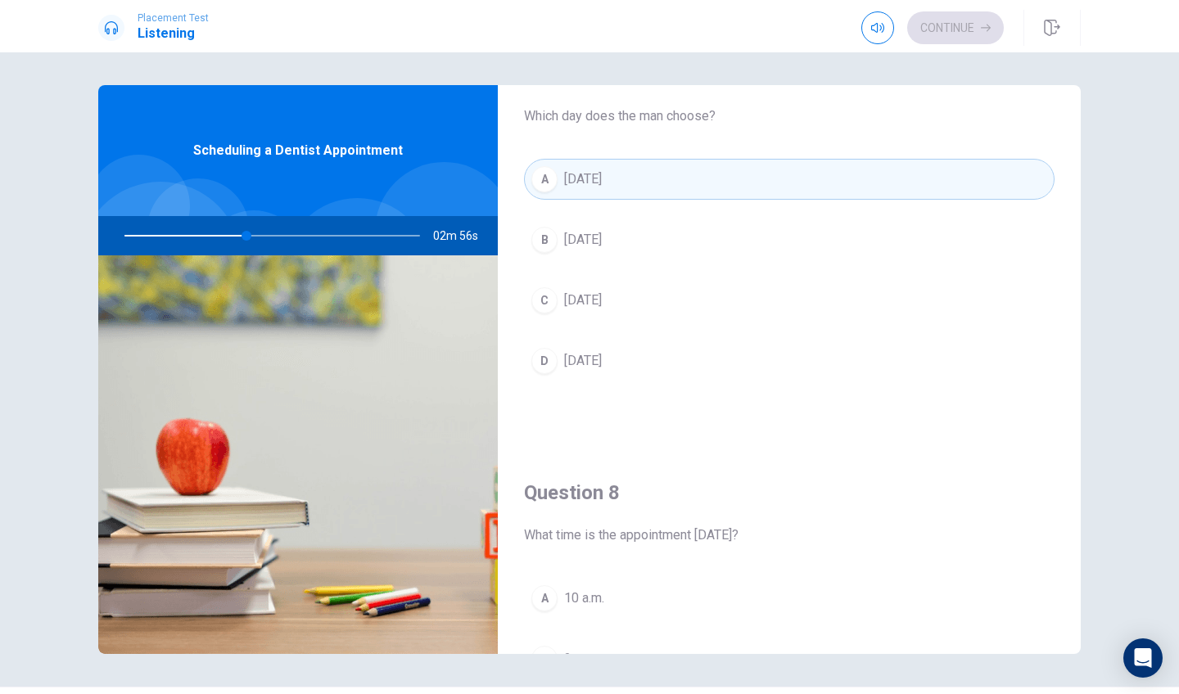
scroll to position [478, 0]
click at [546, 239] on div "B" at bounding box center [544, 238] width 26 height 26
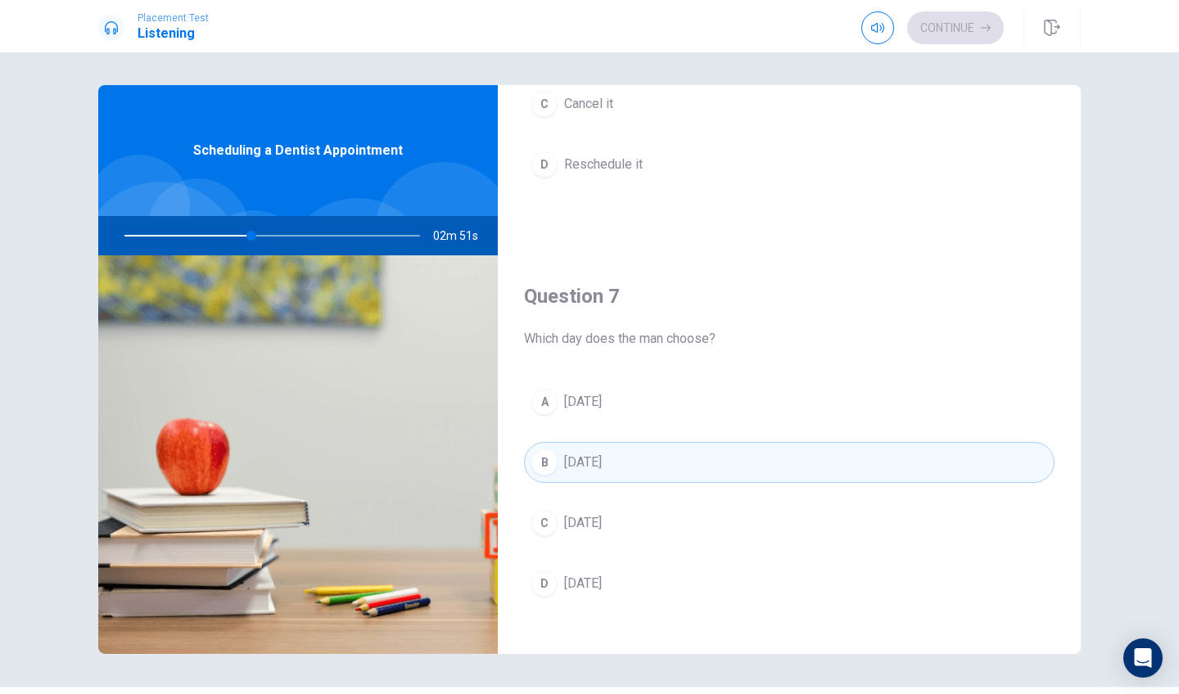
scroll to position [249, 0]
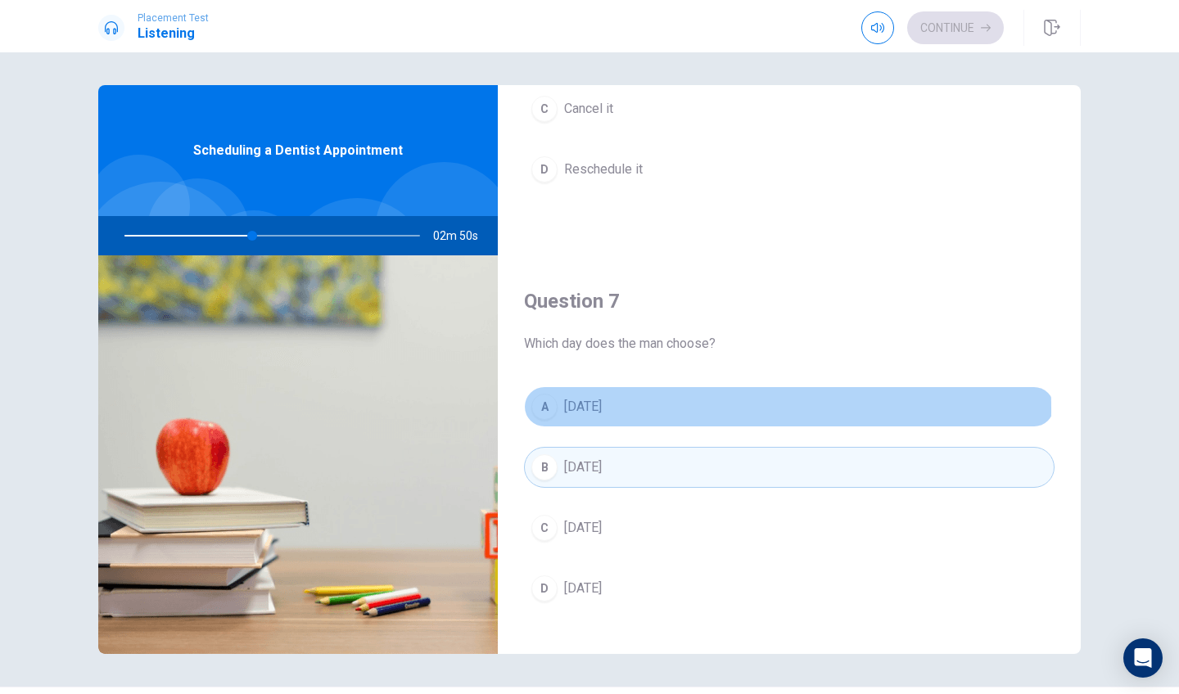
click at [541, 409] on div "A" at bounding box center [544, 407] width 26 height 26
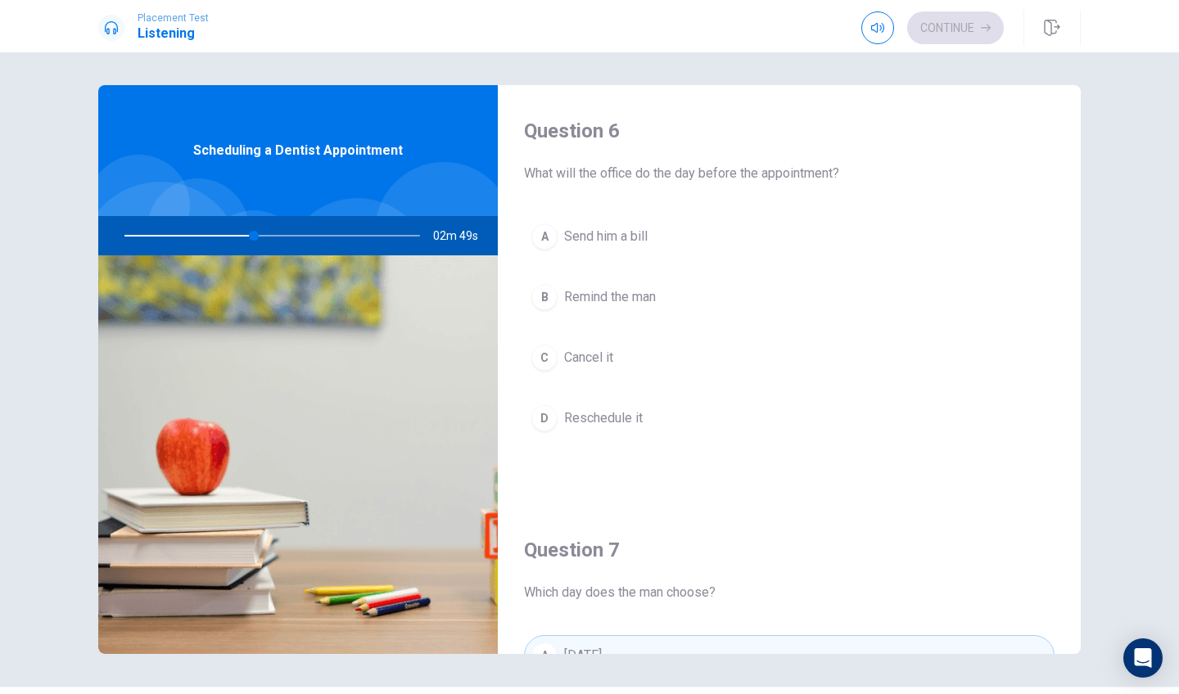
scroll to position [0, 0]
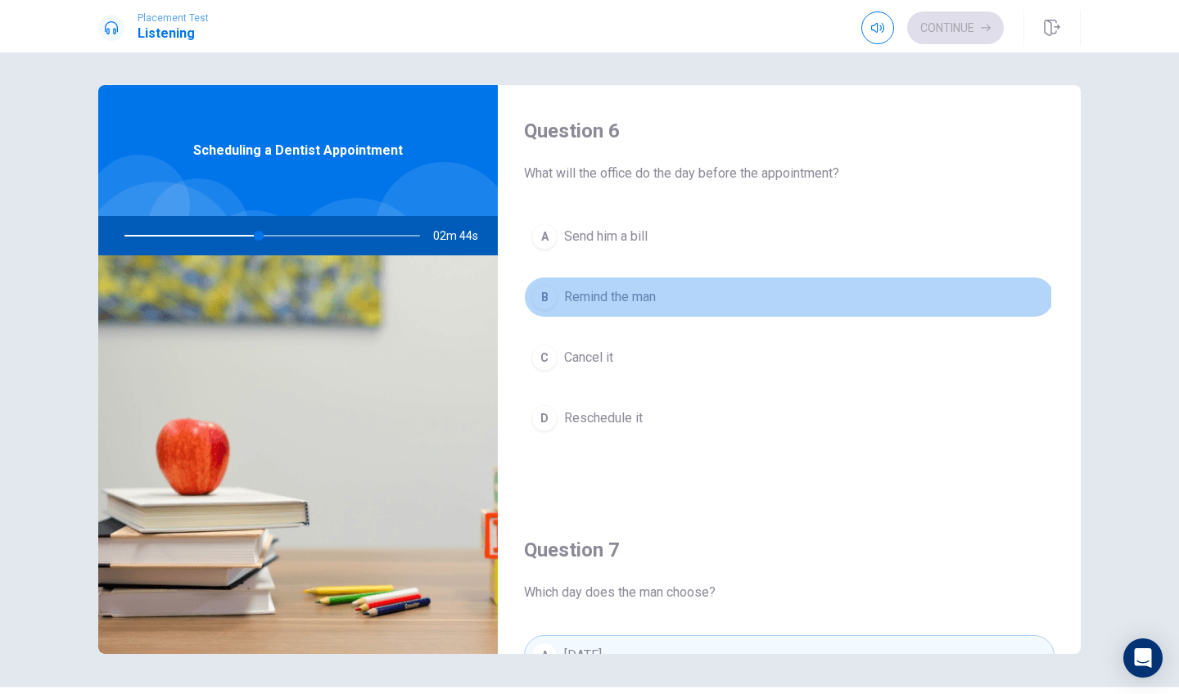
click at [541, 300] on div "B" at bounding box center [544, 297] width 26 height 26
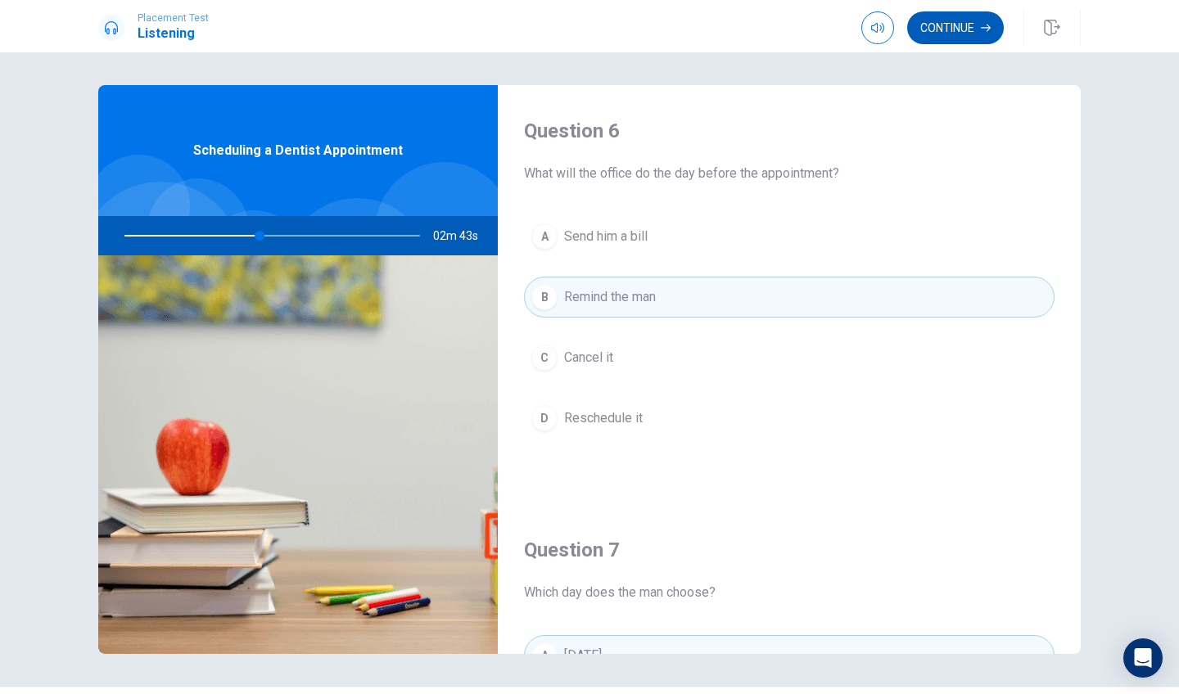
click at [950, 35] on button "Continue" at bounding box center [955, 27] width 97 height 33
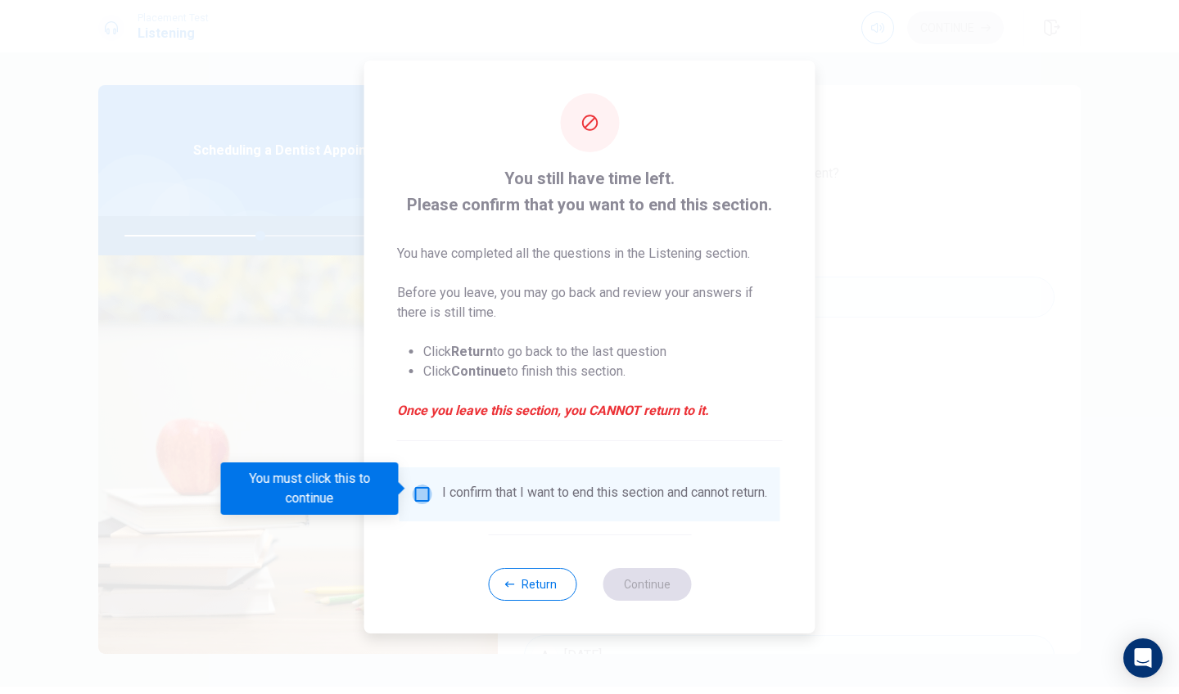
click at [419, 492] on input "You must click this to continue" at bounding box center [423, 495] width 20 height 20
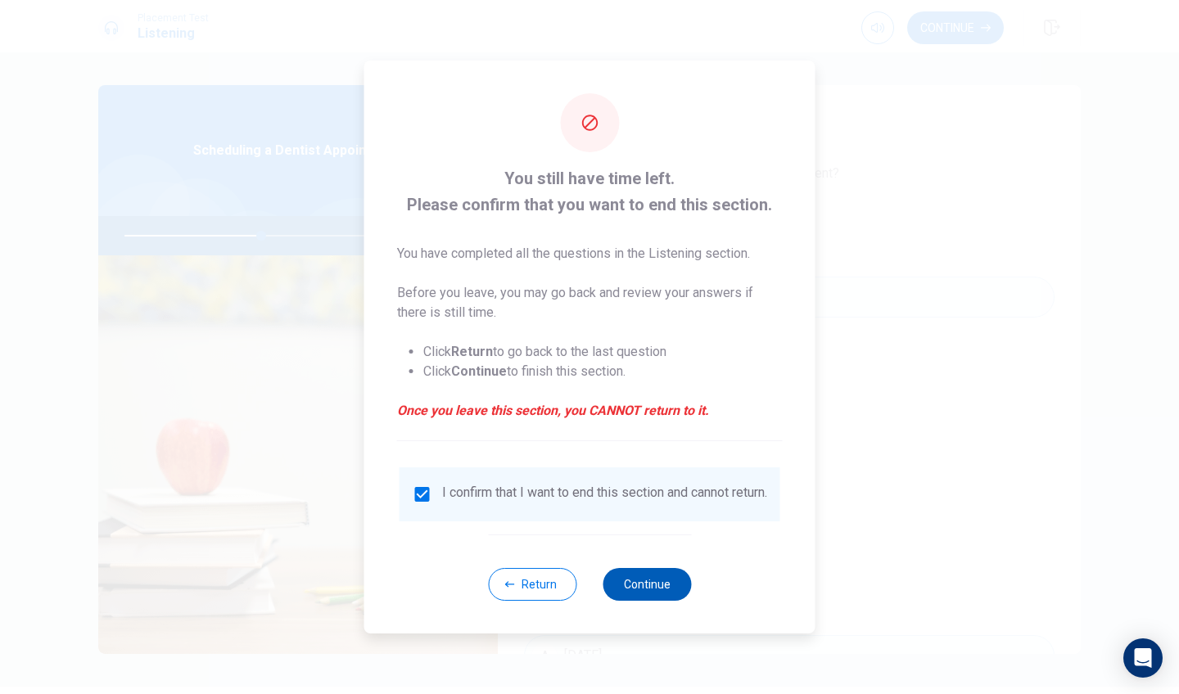
click at [644, 599] on button "Continue" at bounding box center [647, 584] width 88 height 33
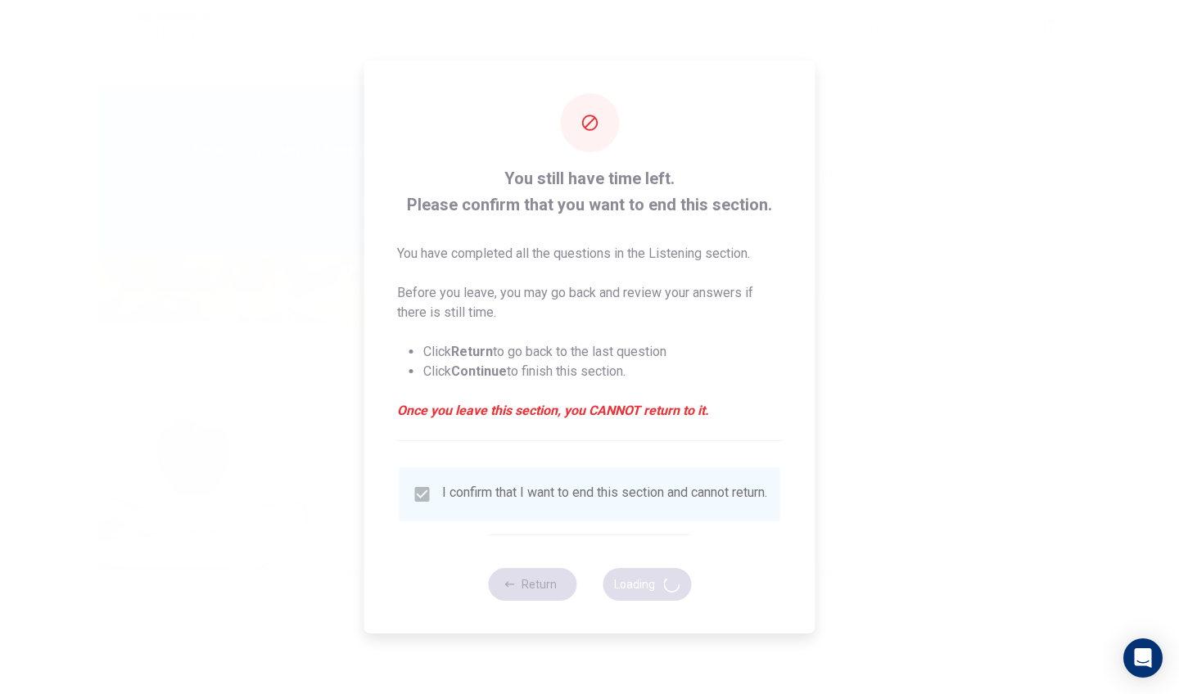
type input "47"
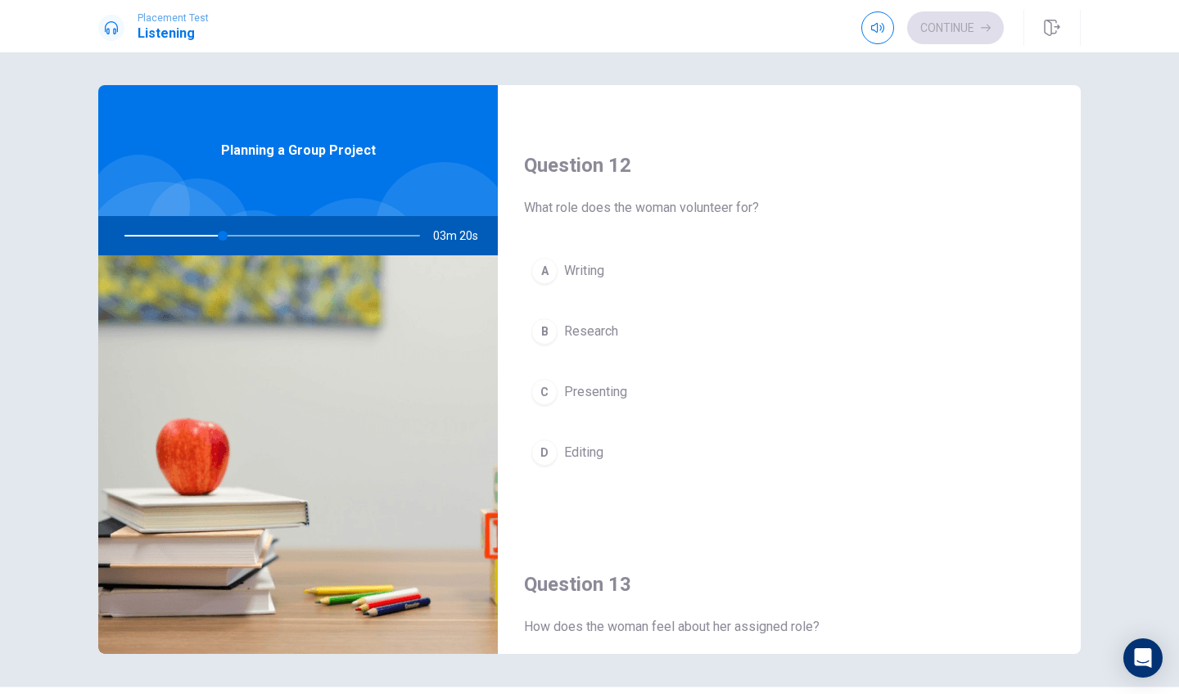
scroll to position [381, 0]
click at [544, 338] on div "B" at bounding box center [544, 336] width 26 height 26
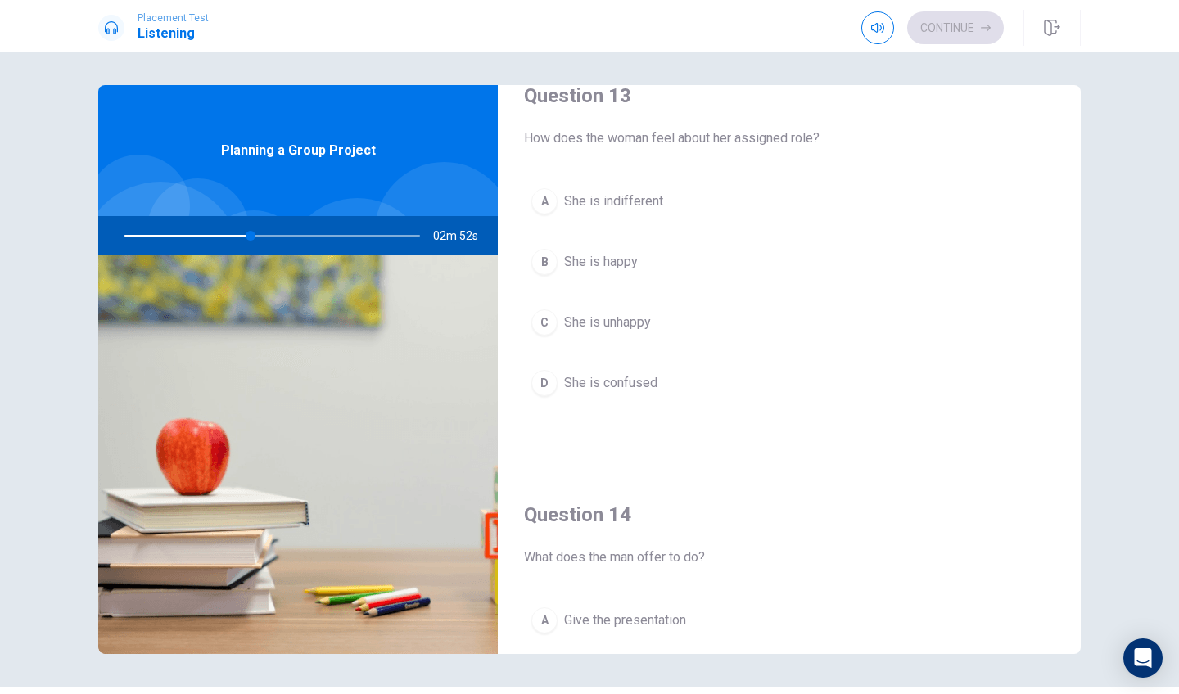
scroll to position [876, 0]
click at [539, 258] on div "B" at bounding box center [544, 259] width 26 height 26
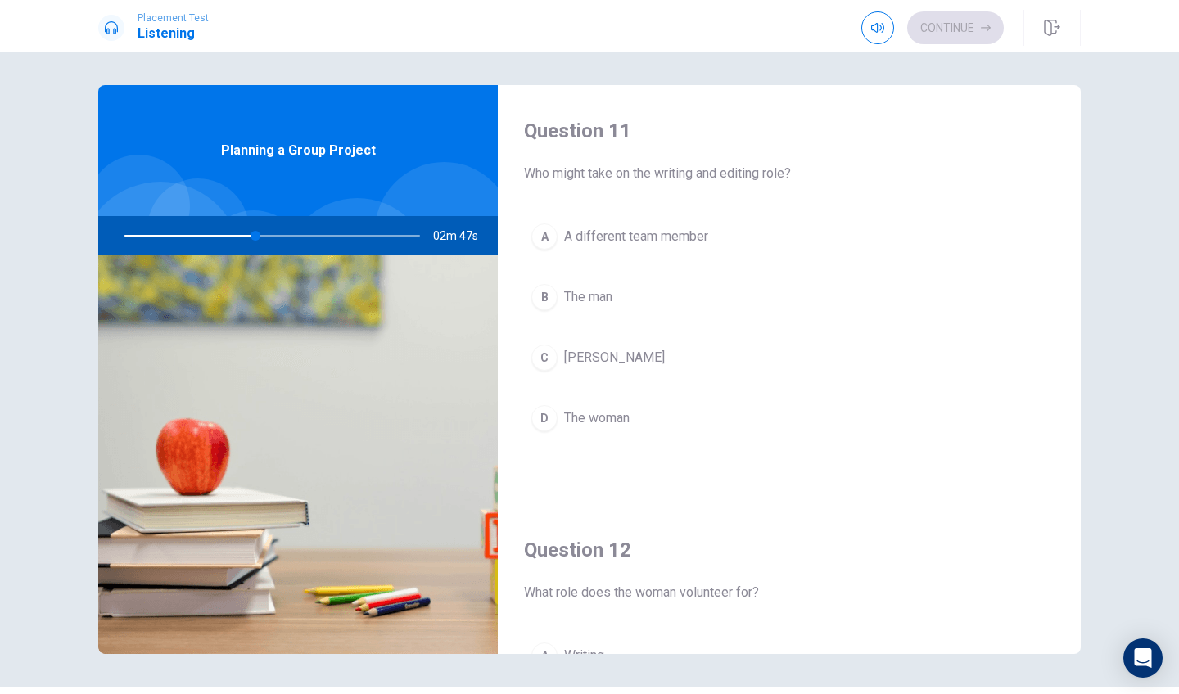
scroll to position [0, 0]
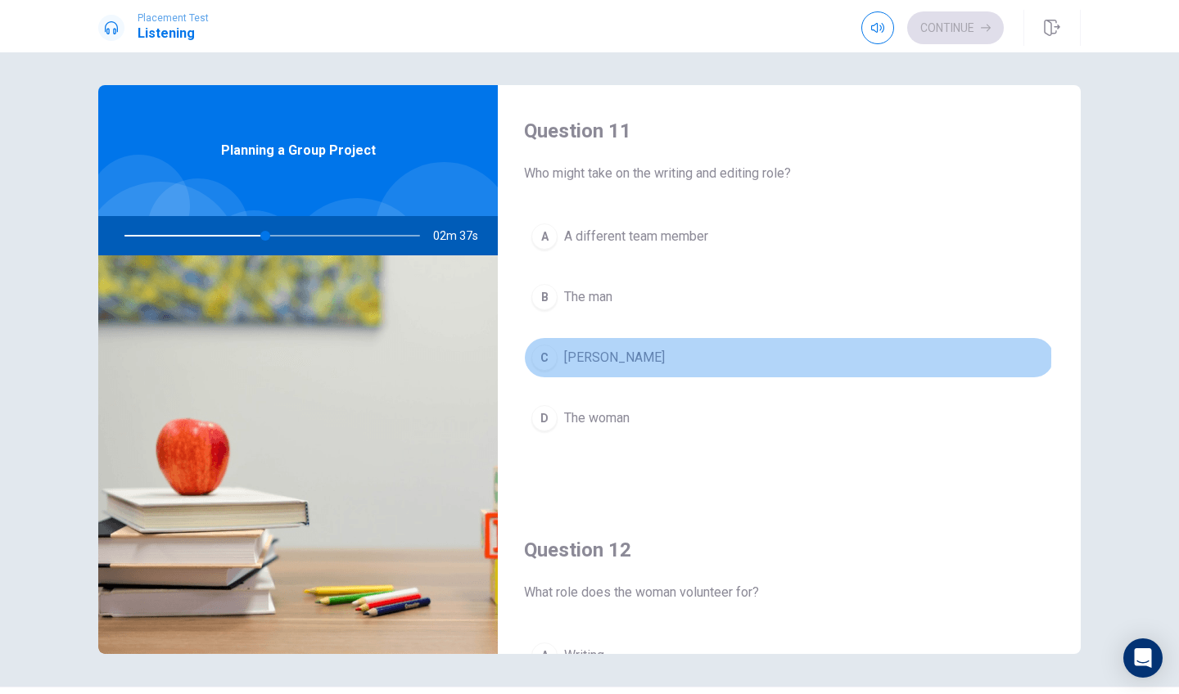
click at [543, 356] on div "C" at bounding box center [544, 358] width 26 height 26
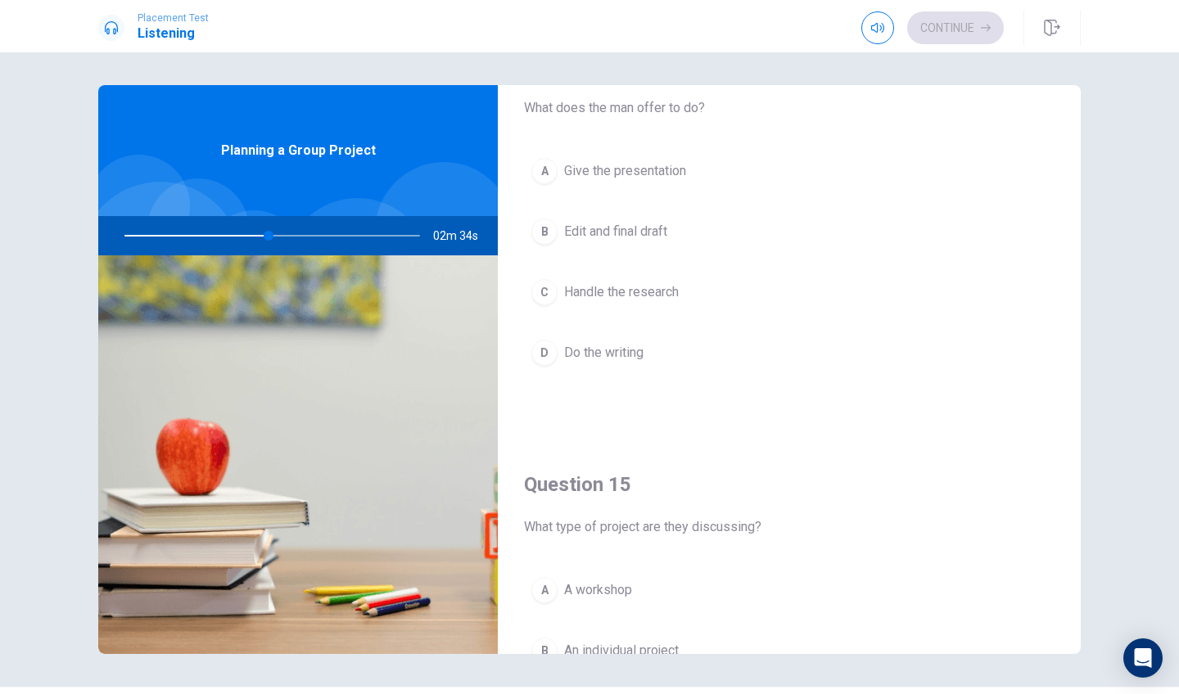
scroll to position [1329, 0]
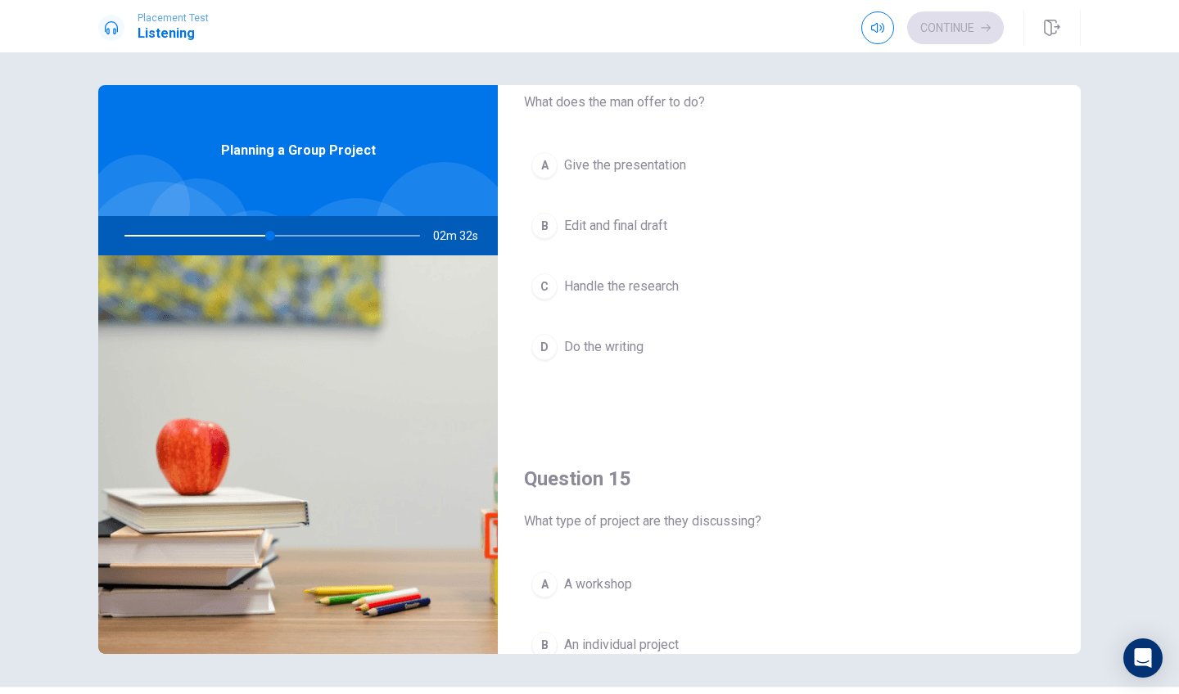
click at [540, 287] on div "C" at bounding box center [544, 287] width 26 height 26
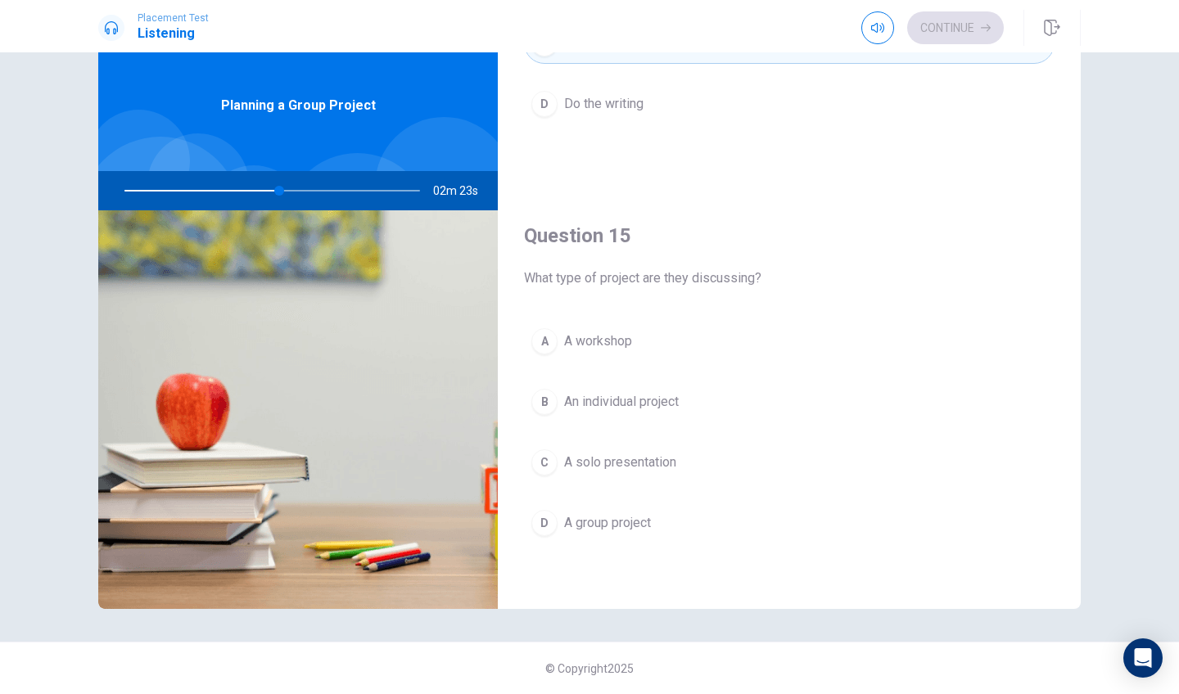
scroll to position [45, 0]
click at [546, 528] on div "D" at bounding box center [544, 523] width 26 height 26
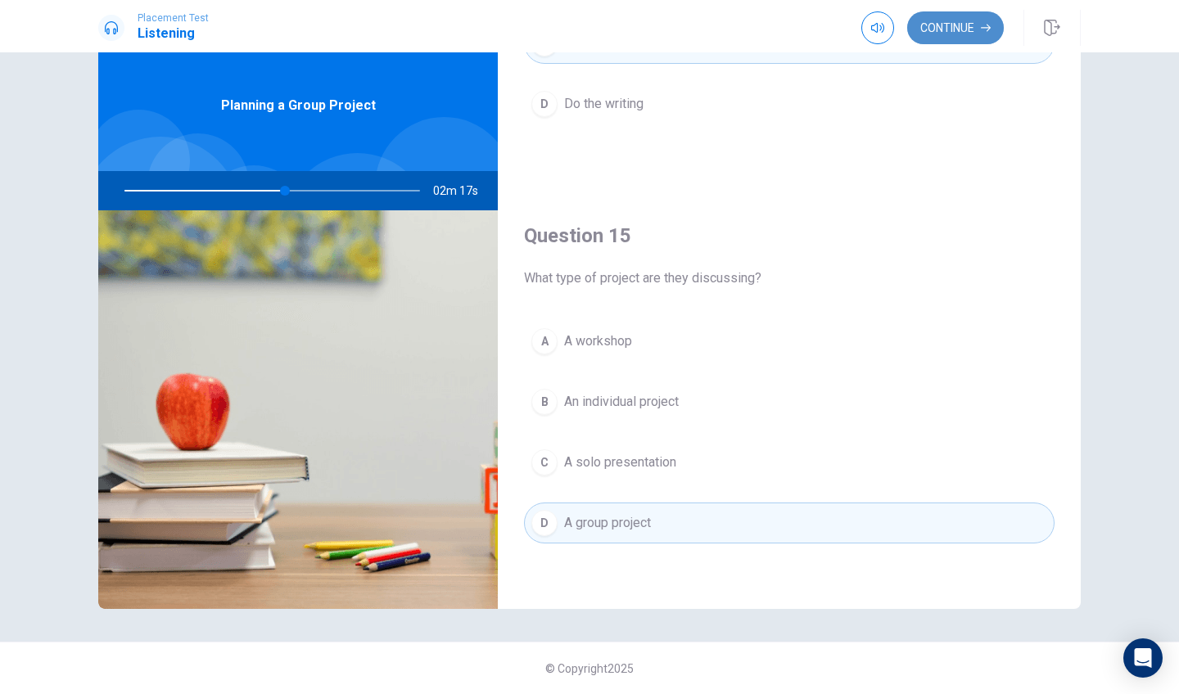
click at [951, 12] on button "Continue" at bounding box center [955, 27] width 97 height 33
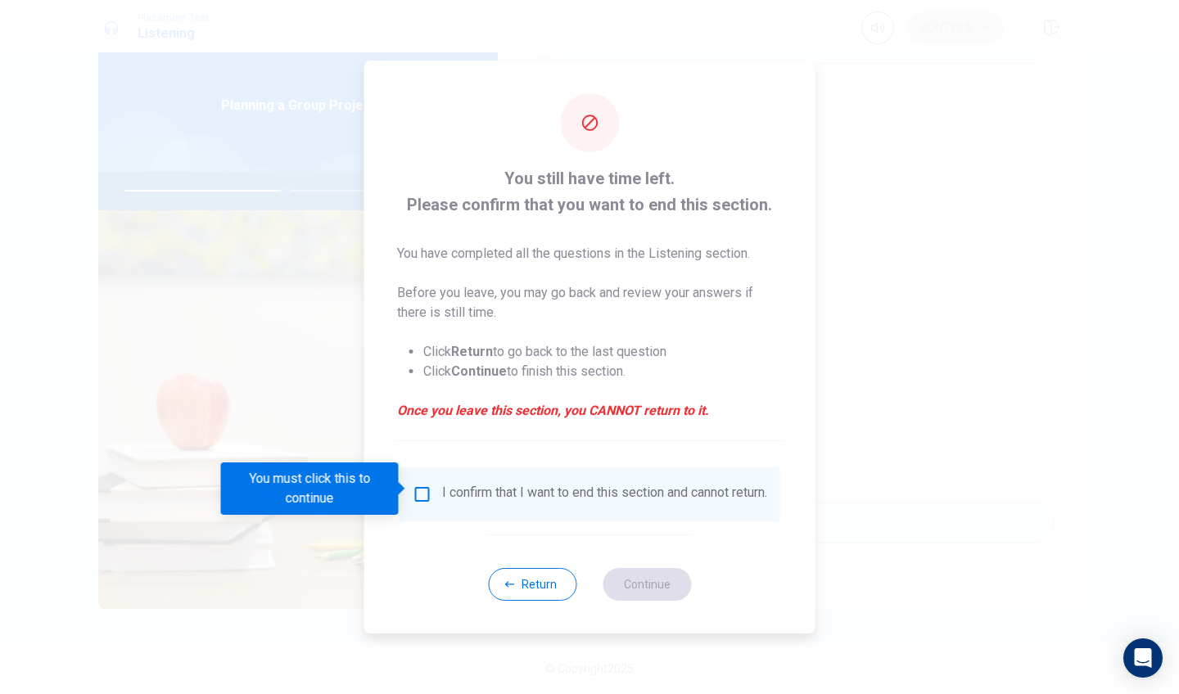
click at [421, 496] on input "You must click this to continue" at bounding box center [423, 495] width 20 height 20
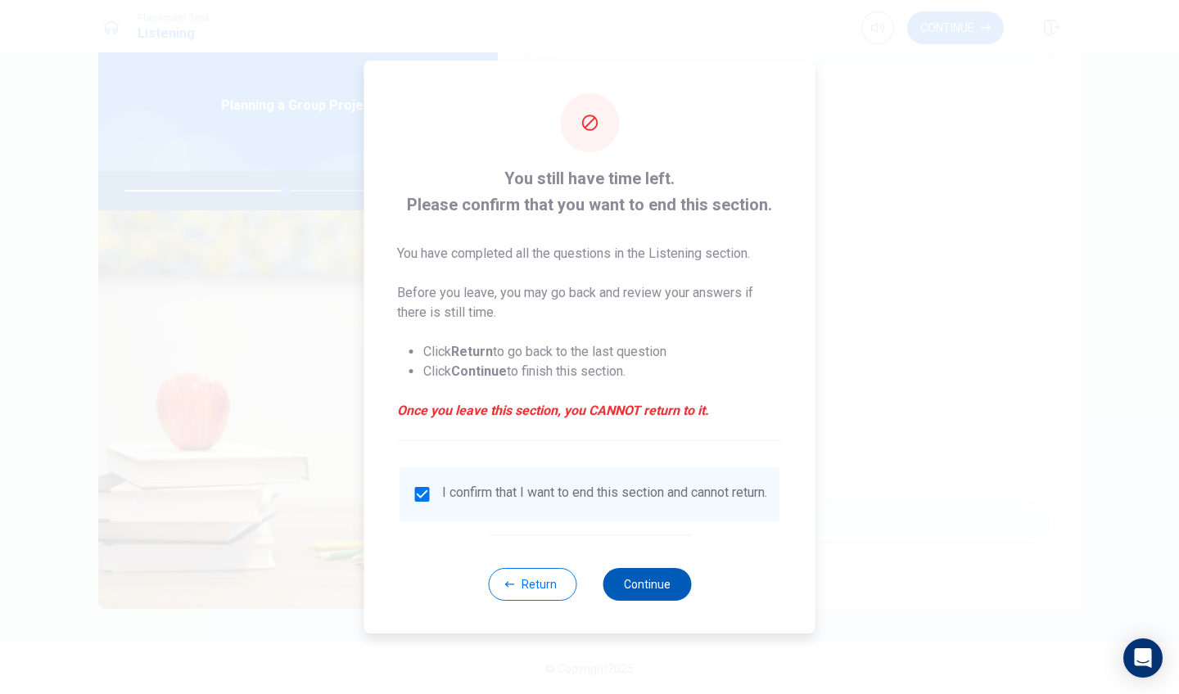
click at [664, 598] on button "Continue" at bounding box center [647, 584] width 88 height 33
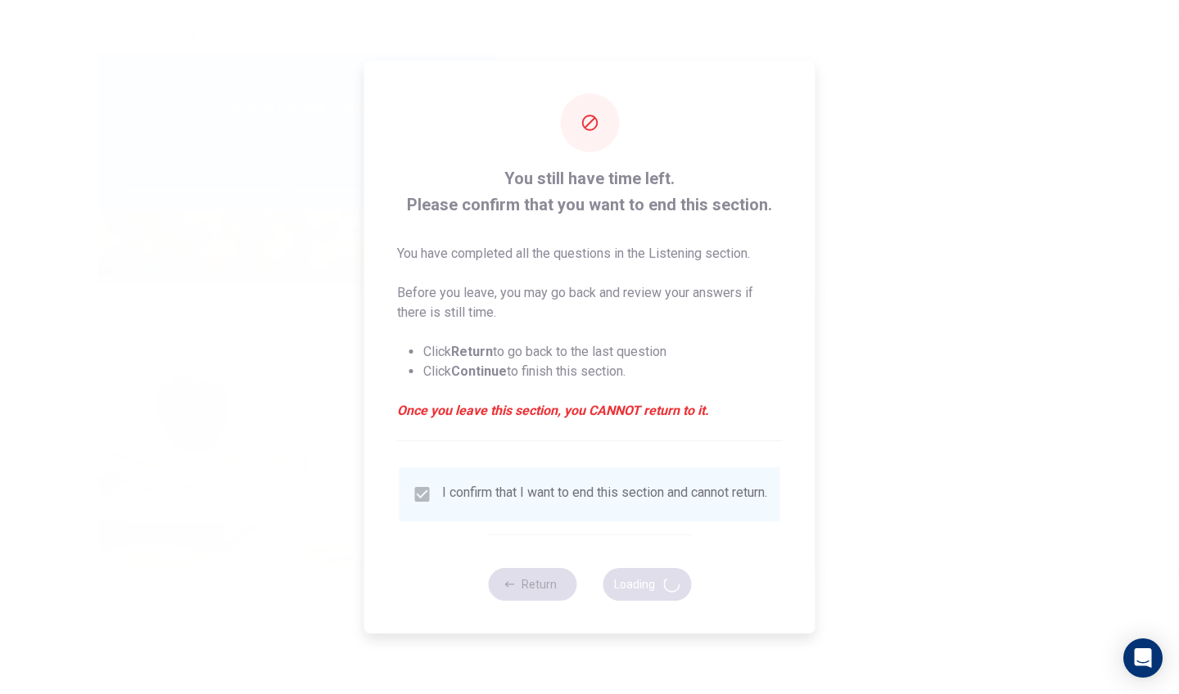
type input "56"
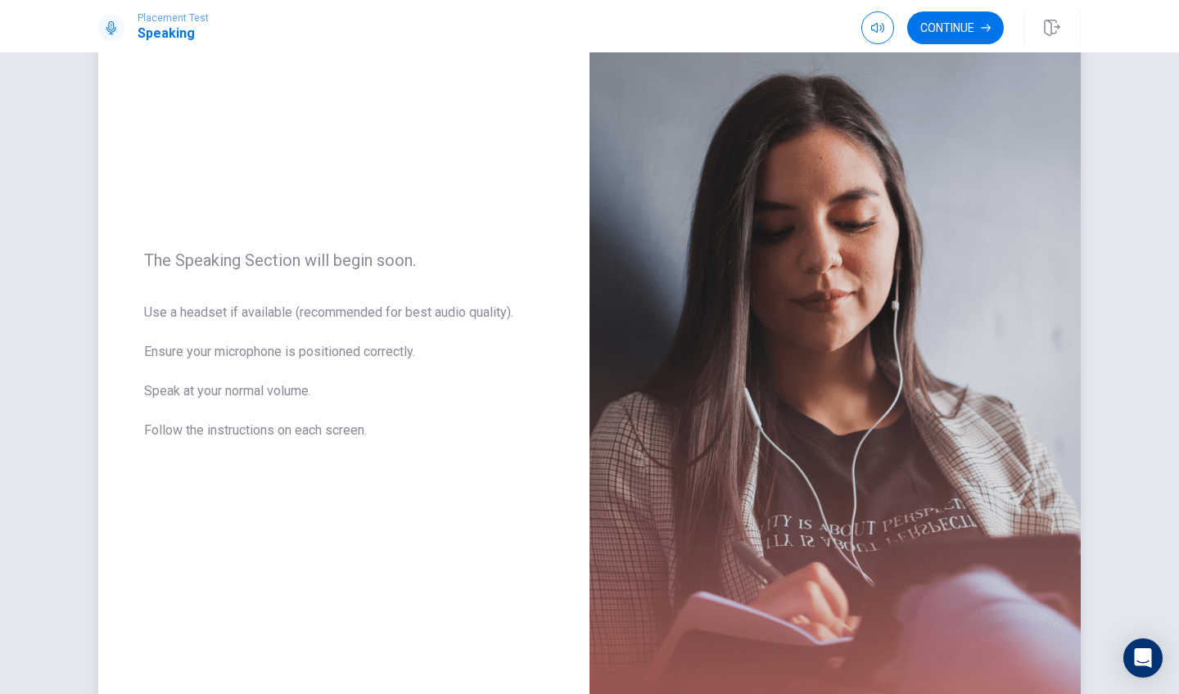
scroll to position [88, 0]
click at [974, 21] on button "Continue" at bounding box center [955, 27] width 97 height 33
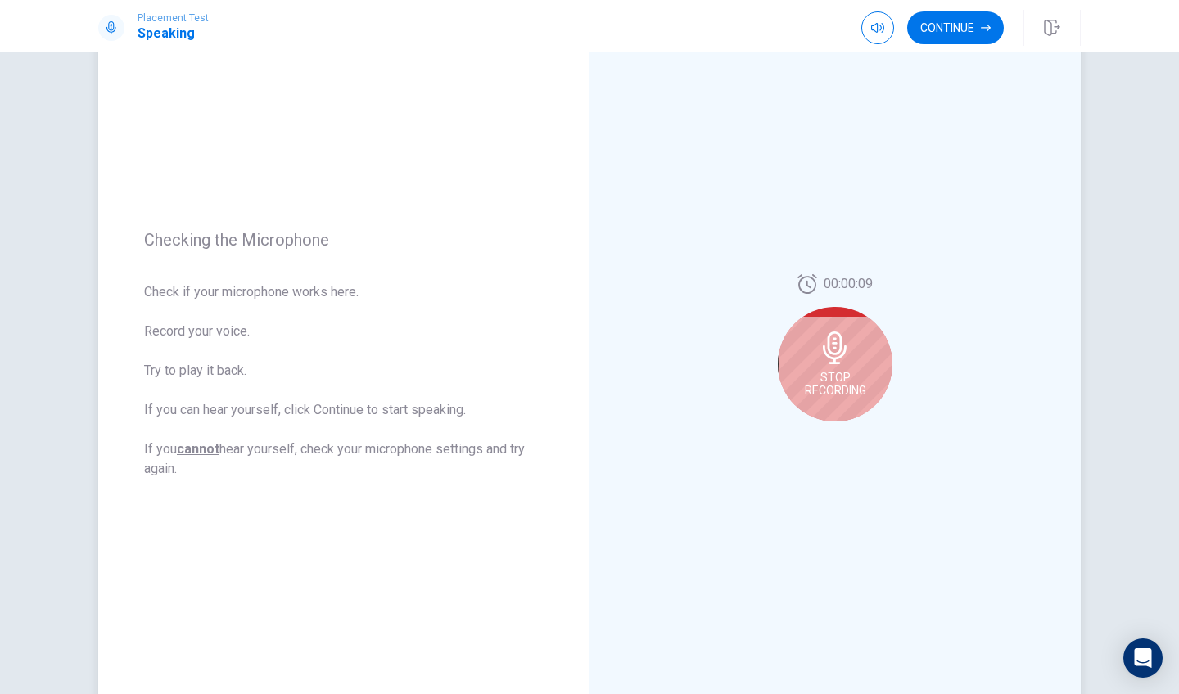
click at [844, 379] on span "Stop Recording" at bounding box center [835, 384] width 61 height 26
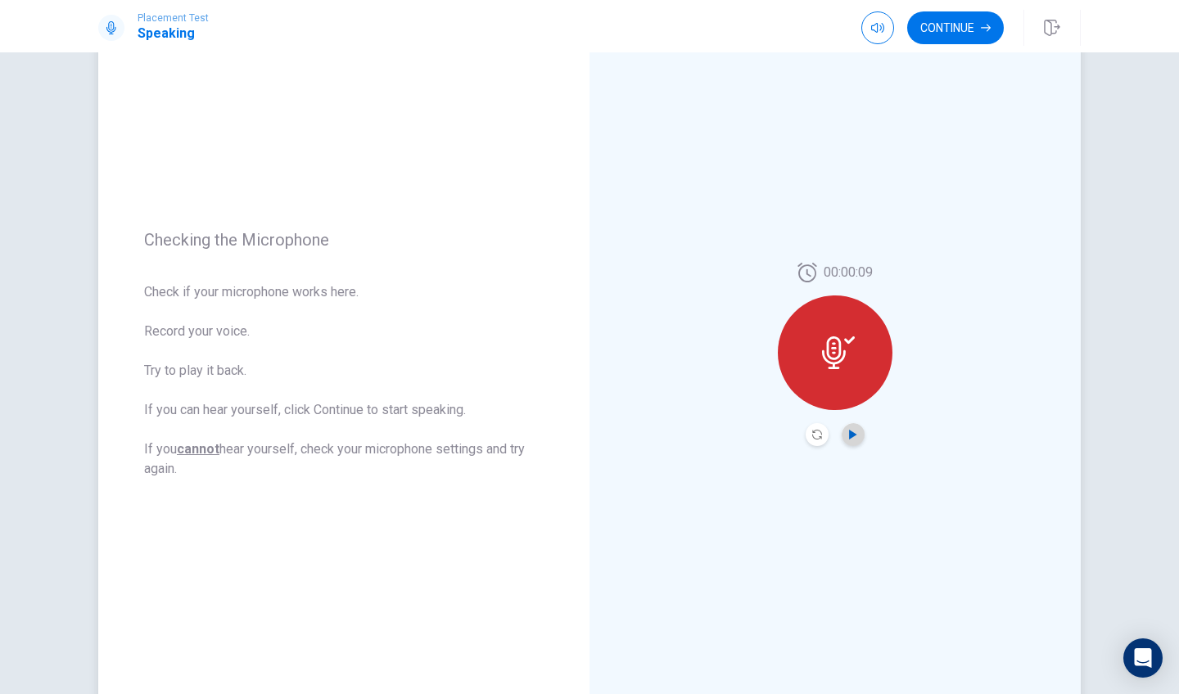
click at [852, 436] on icon "Play Audio" at bounding box center [852, 435] width 7 height 10
click at [821, 437] on button "Record Again" at bounding box center [817, 434] width 23 height 23
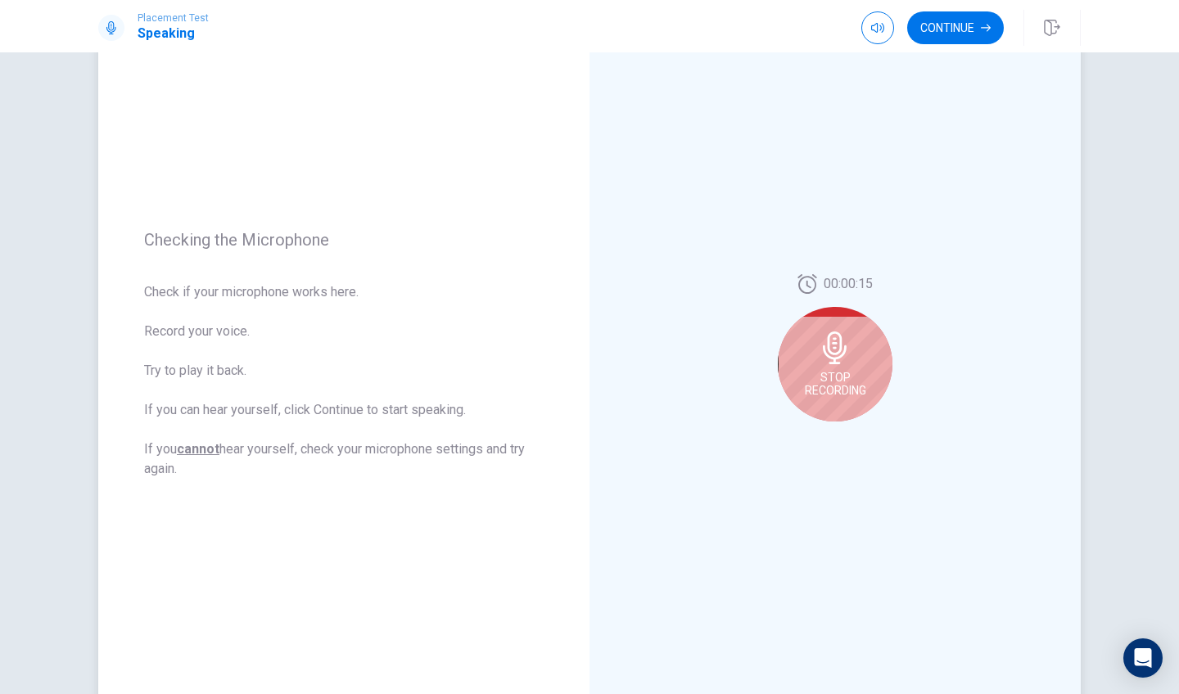
click at [850, 391] on span "Stop Recording" at bounding box center [835, 384] width 61 height 26
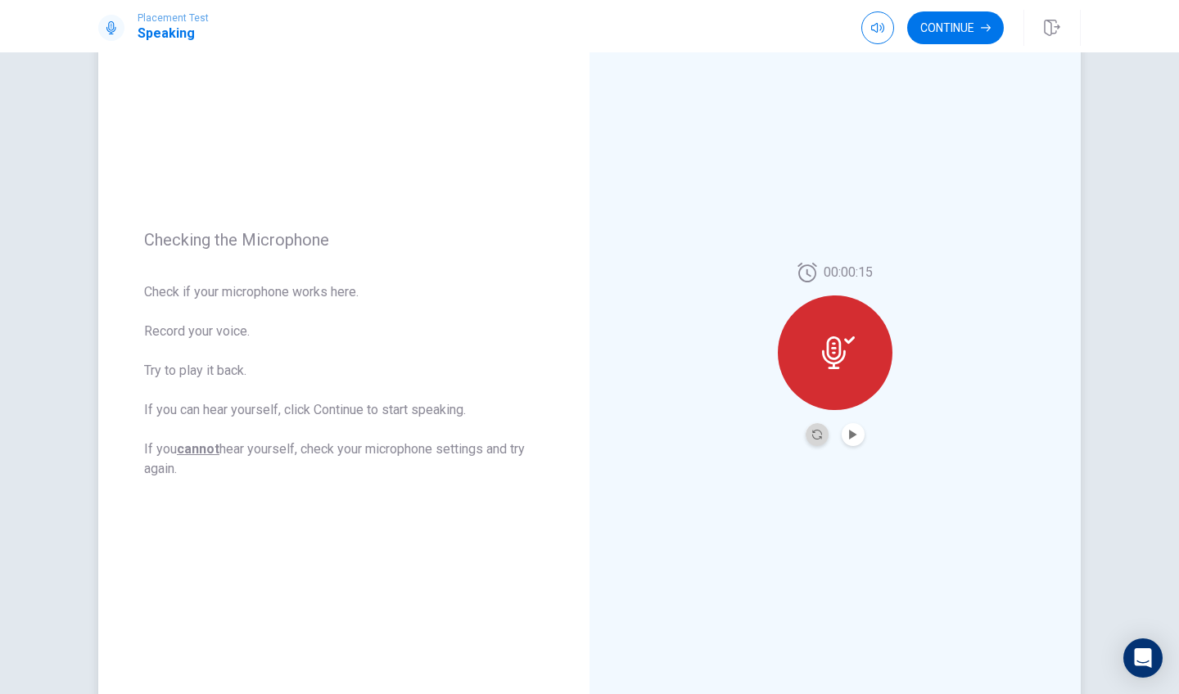
click at [806, 434] on button "Record Again" at bounding box center [817, 434] width 23 height 23
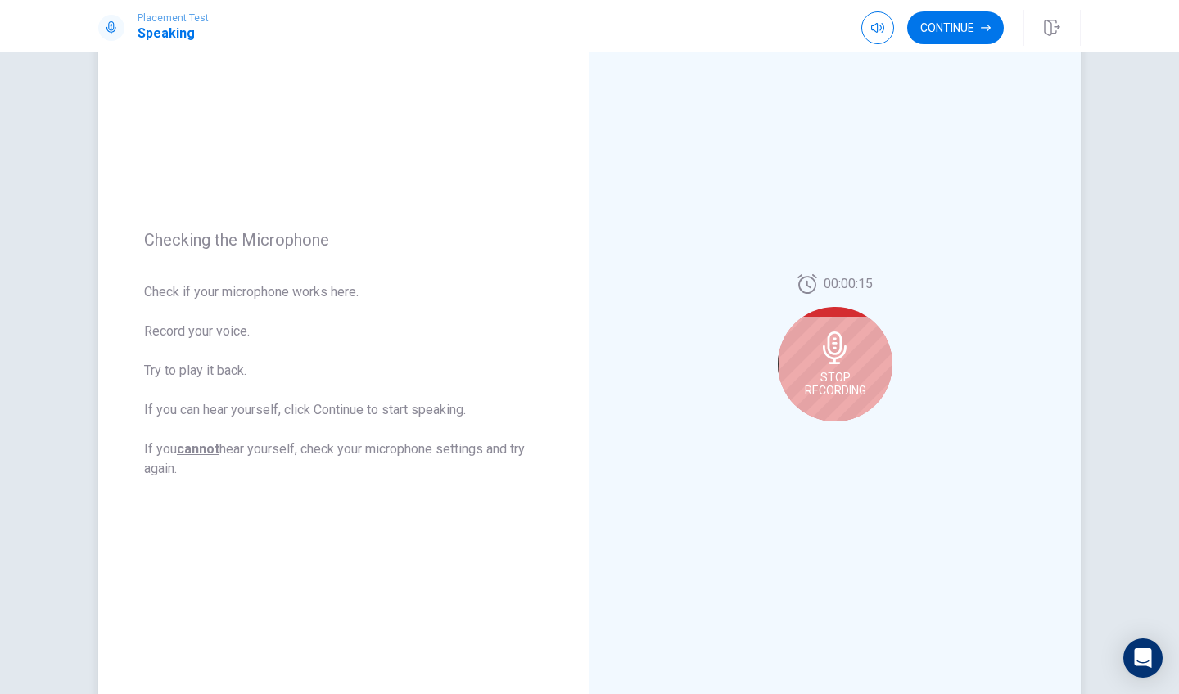
click at [840, 366] on div "Stop Recording" at bounding box center [835, 364] width 115 height 115
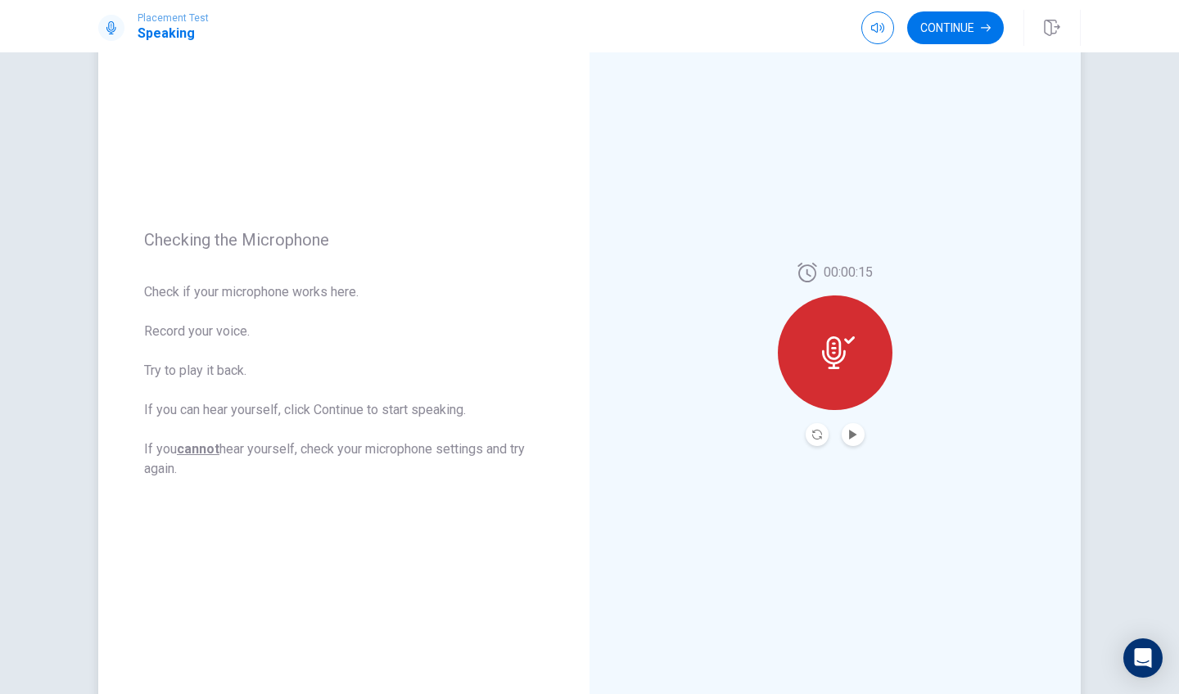
click at [848, 365] on icon at bounding box center [838, 353] width 33 height 33
click at [816, 432] on icon "Record Again" at bounding box center [817, 435] width 10 height 10
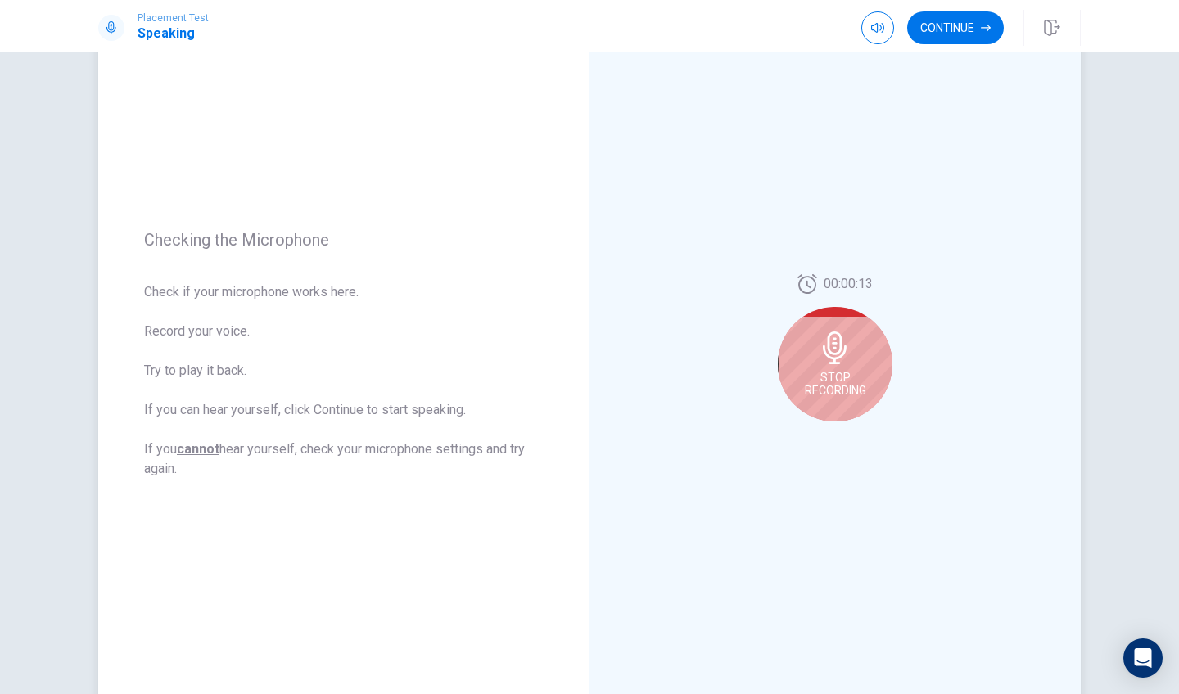
click at [845, 366] on div "Stop Recording" at bounding box center [835, 364] width 115 height 115
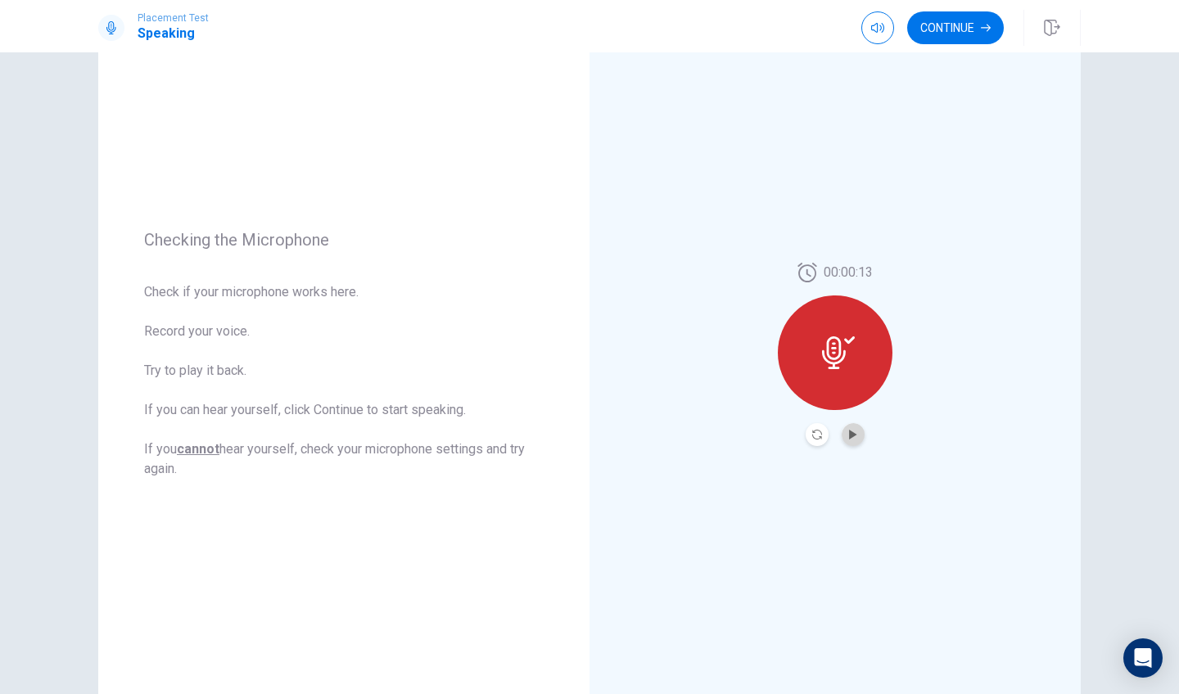
click at [856, 429] on button "Play Audio" at bounding box center [853, 434] width 23 height 23
click at [812, 429] on button "Record Again" at bounding box center [817, 434] width 23 height 23
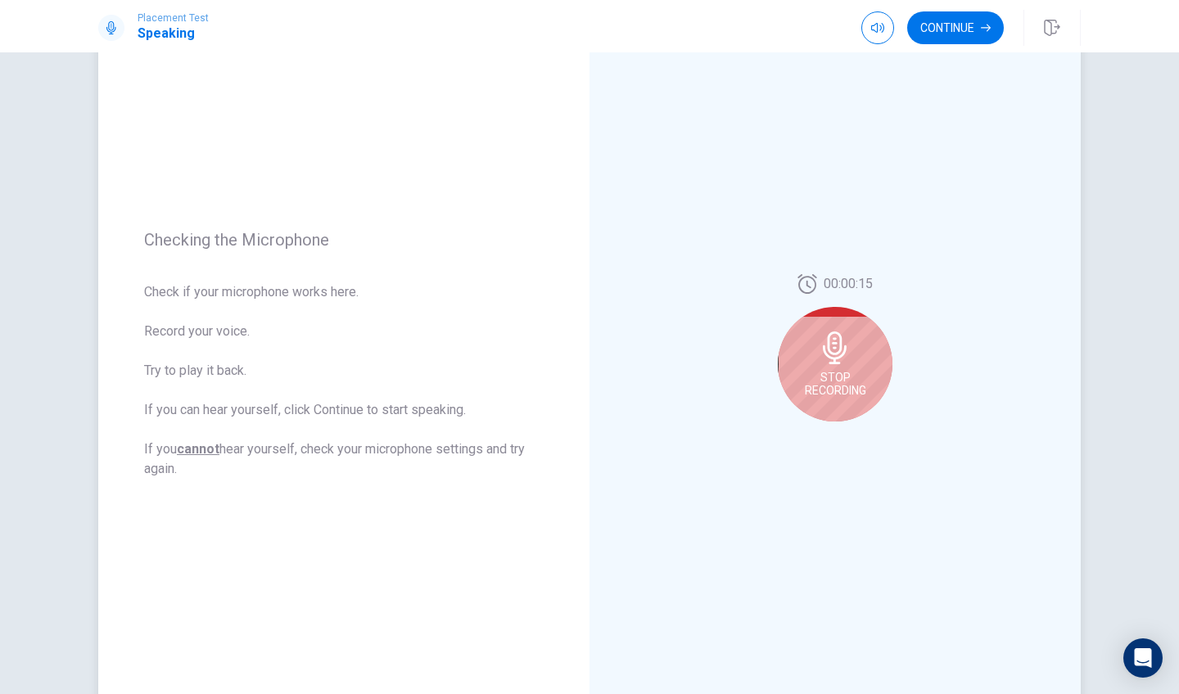
click at [871, 394] on div "Stop Recording" at bounding box center [835, 364] width 115 height 115
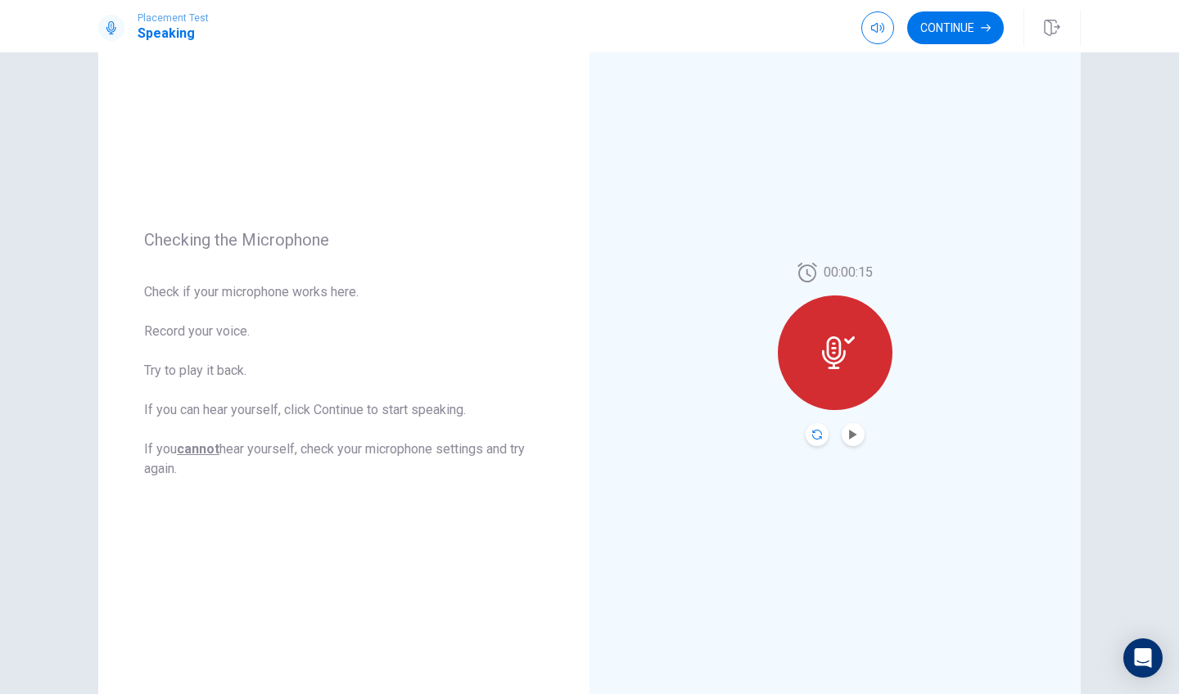
click at [816, 436] on icon "Record Again" at bounding box center [817, 435] width 10 height 10
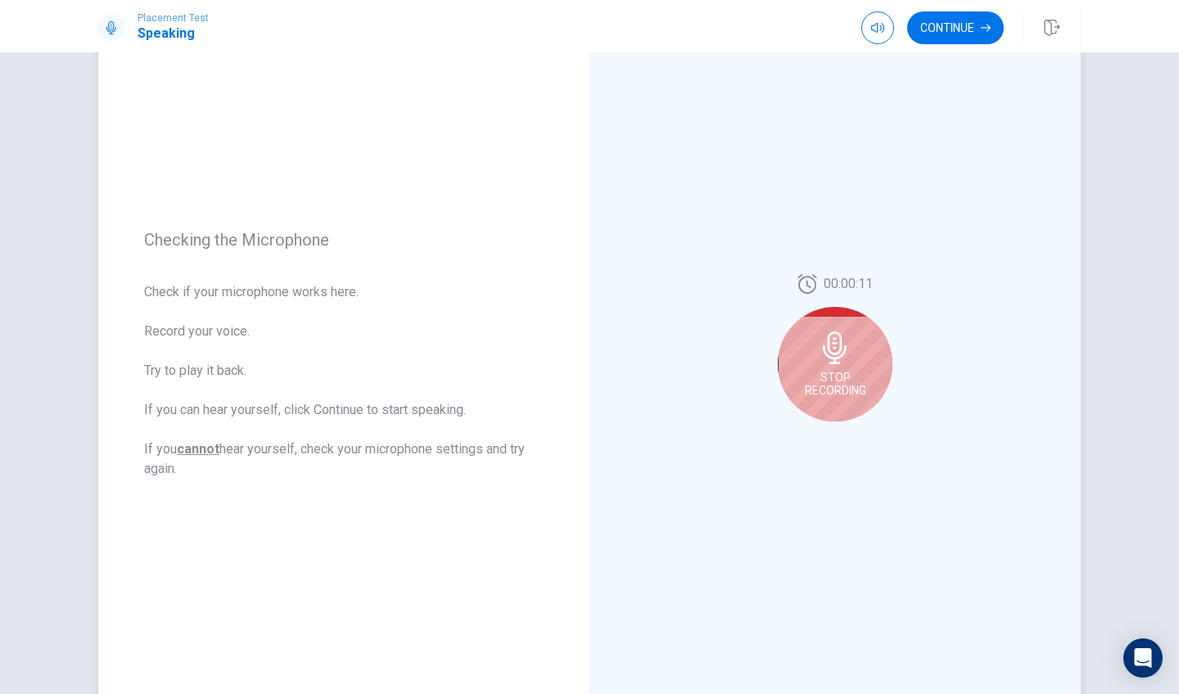
click at [840, 357] on icon at bounding box center [835, 348] width 24 height 33
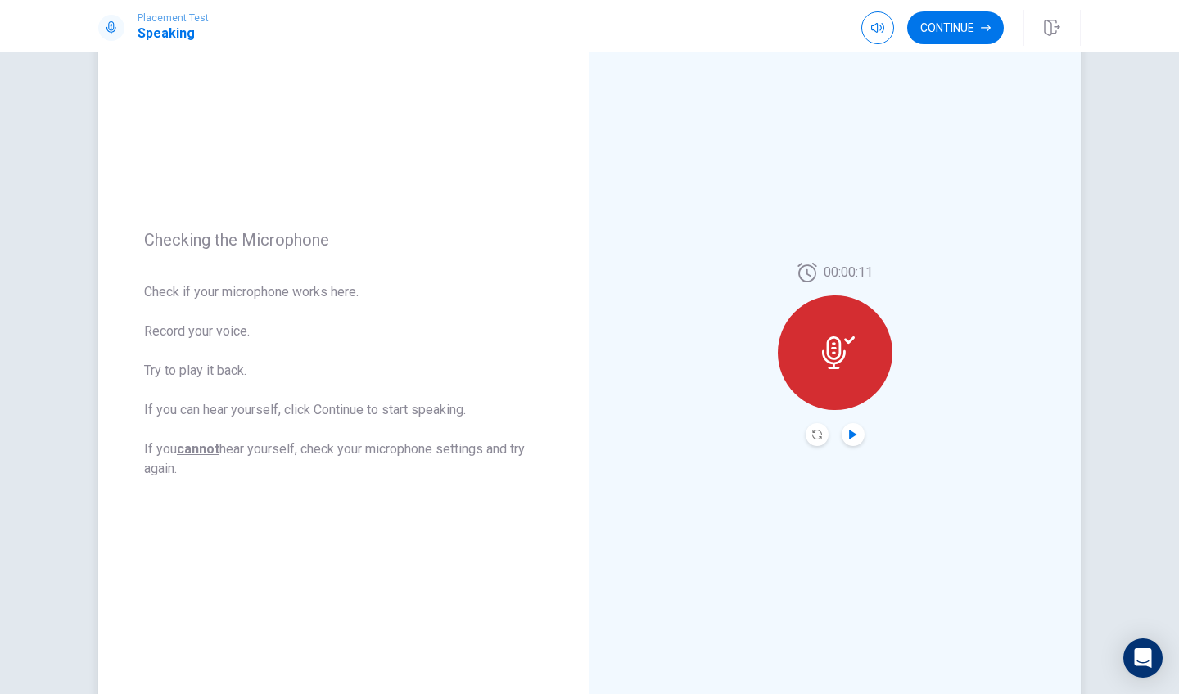
click at [856, 436] on icon "Play Audio" at bounding box center [853, 435] width 10 height 10
click at [816, 438] on icon "Record Again" at bounding box center [817, 435] width 10 height 10
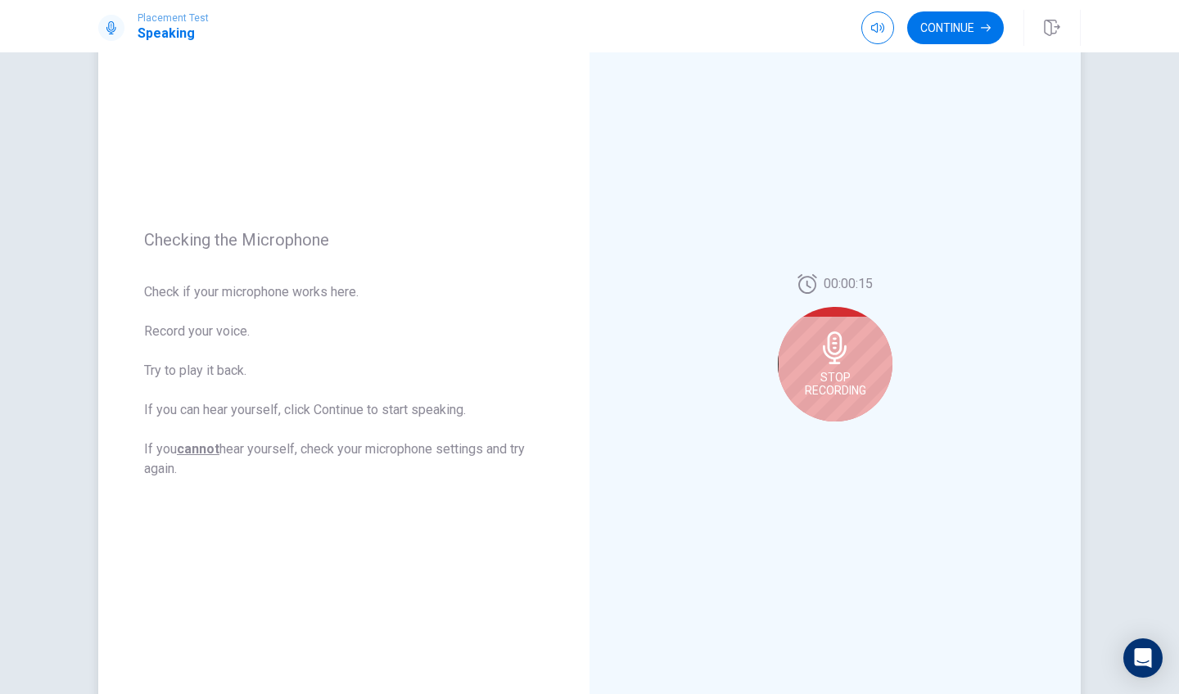
click at [835, 355] on icon at bounding box center [835, 348] width 24 height 33
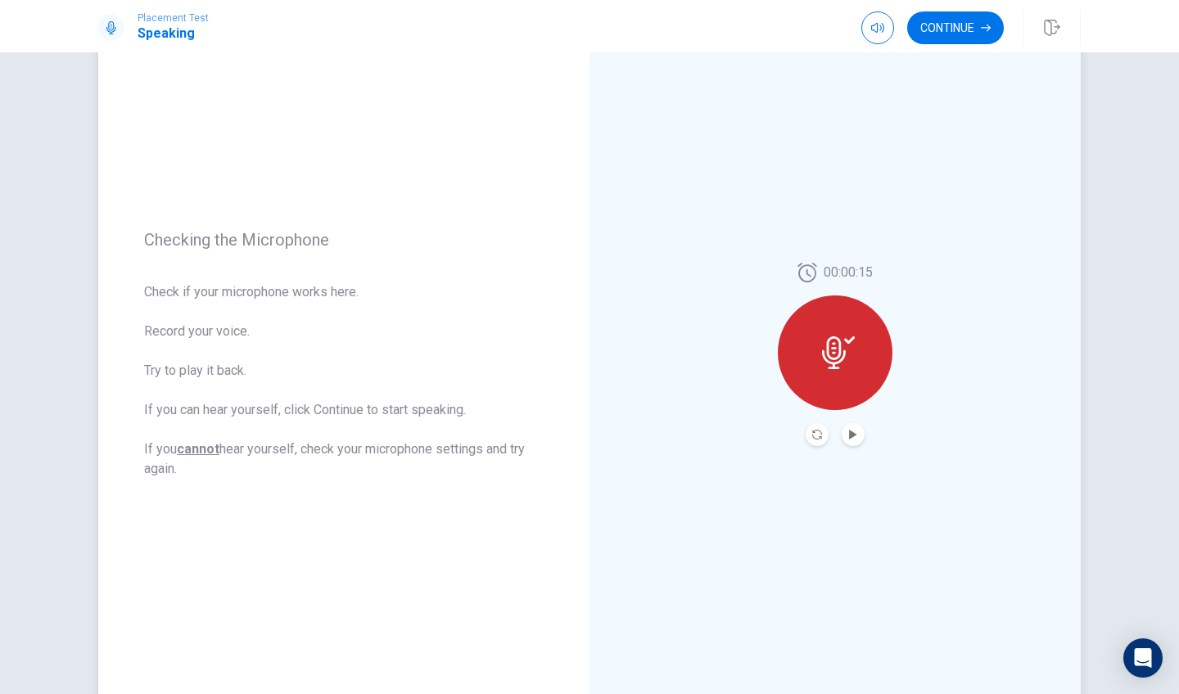
click at [835, 355] on icon at bounding box center [838, 353] width 33 height 33
click at [810, 429] on button "Record Again" at bounding box center [817, 434] width 23 height 23
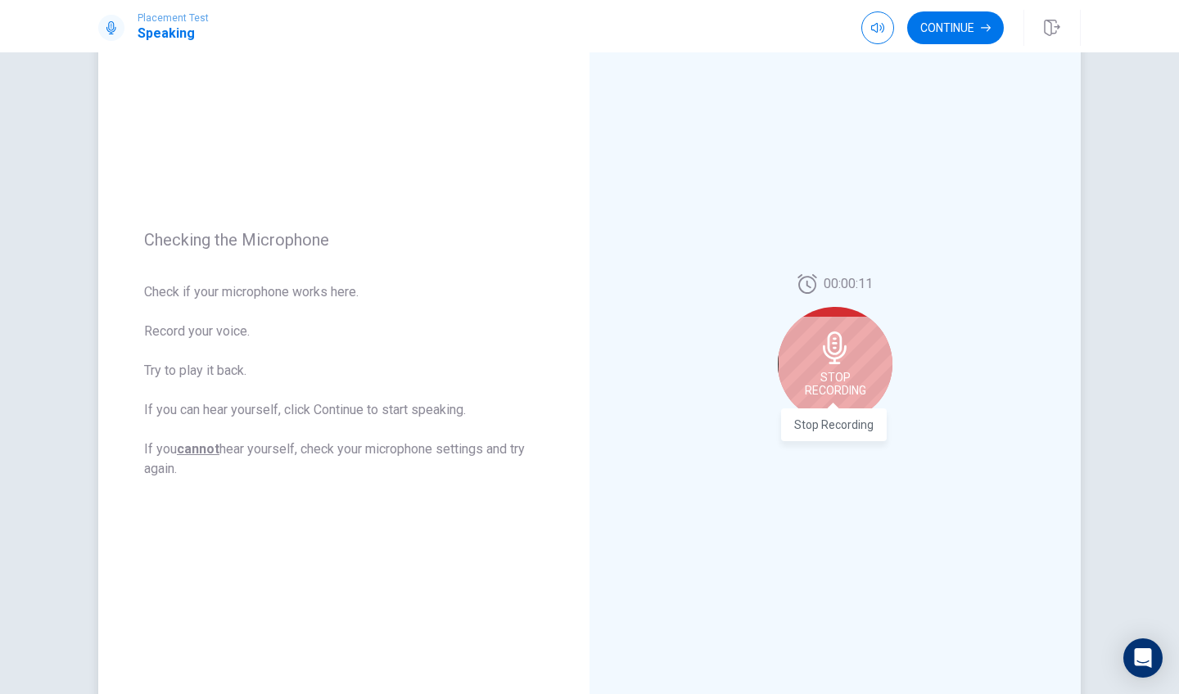
click at [837, 373] on span "Stop Recording" at bounding box center [835, 384] width 61 height 26
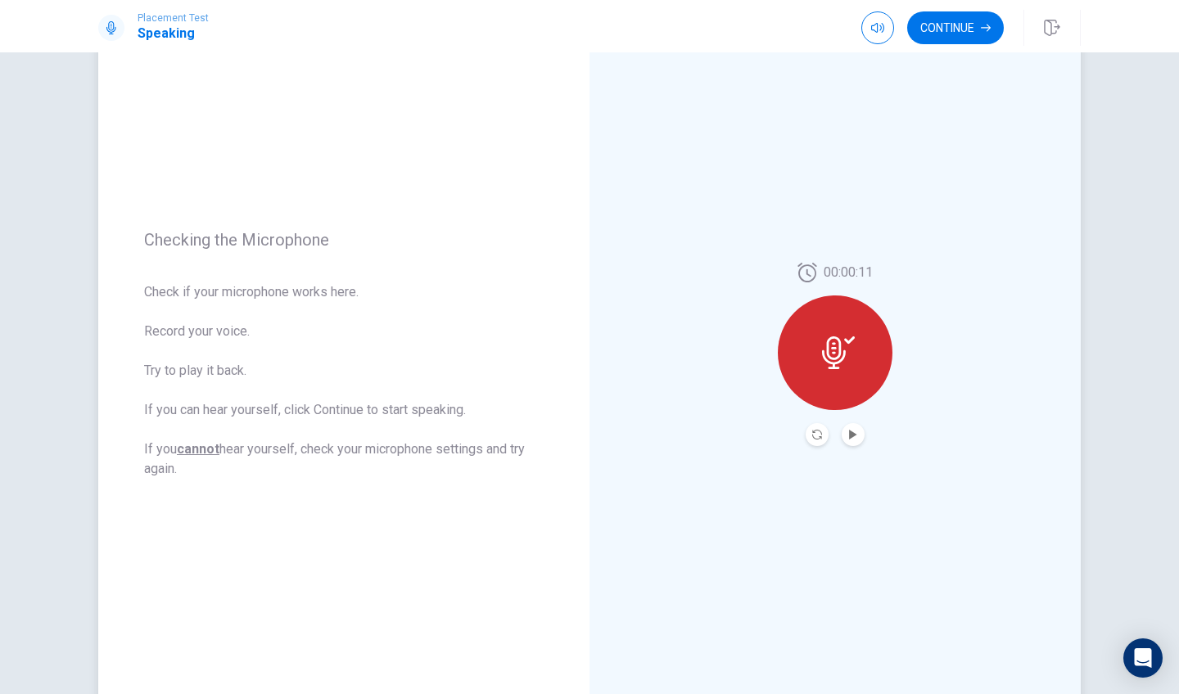
click at [847, 422] on div "00:00:11" at bounding box center [835, 354] width 115 height 183
click at [855, 433] on icon "Play Audio" at bounding box center [853, 435] width 10 height 10
click at [819, 446] on div "00:00:11" at bounding box center [835, 355] width 491 height 714
click at [822, 429] on button "Record Again" at bounding box center [817, 434] width 23 height 23
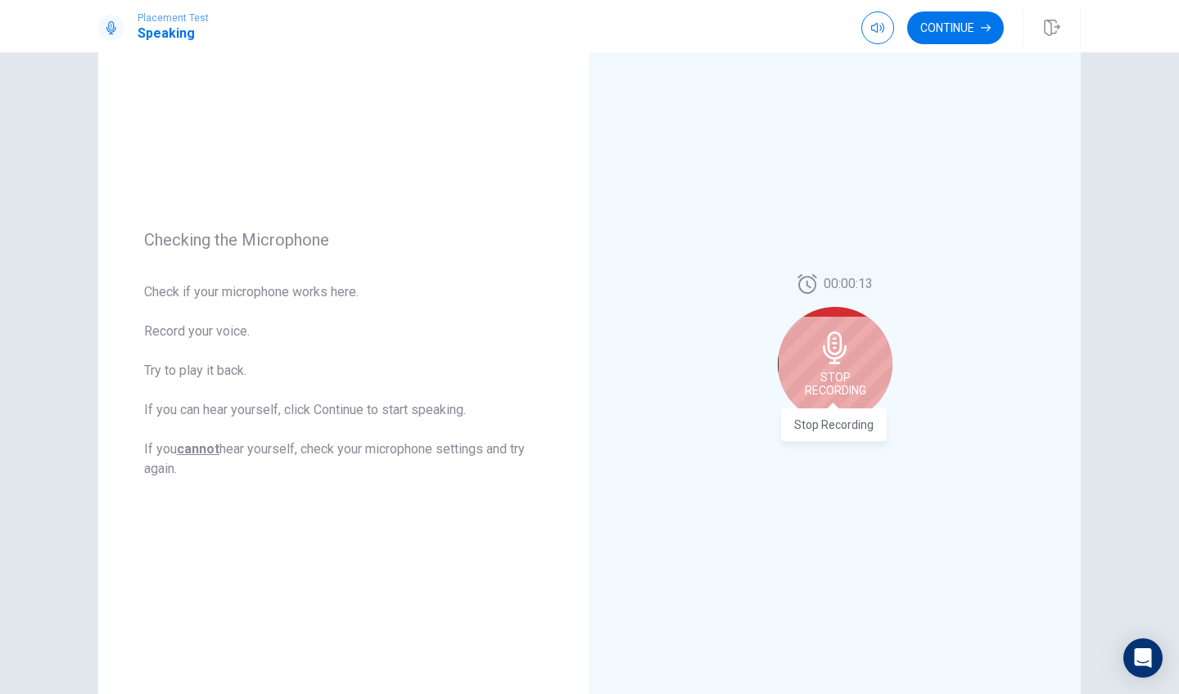
click at [855, 377] on span "Stop Recording" at bounding box center [835, 384] width 61 height 26
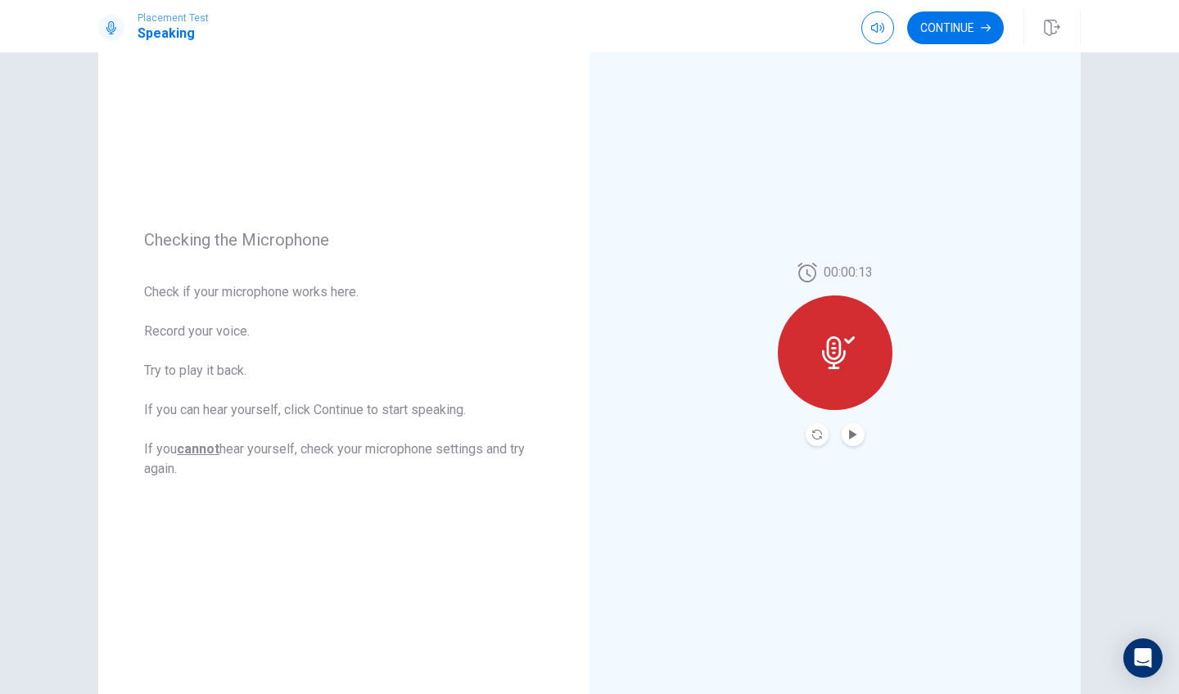
click at [834, 433] on div at bounding box center [835, 434] width 59 height 23
click at [848, 433] on icon "Play Audio" at bounding box center [853, 435] width 10 height 10
click at [972, 32] on button "Continue" at bounding box center [955, 27] width 97 height 33
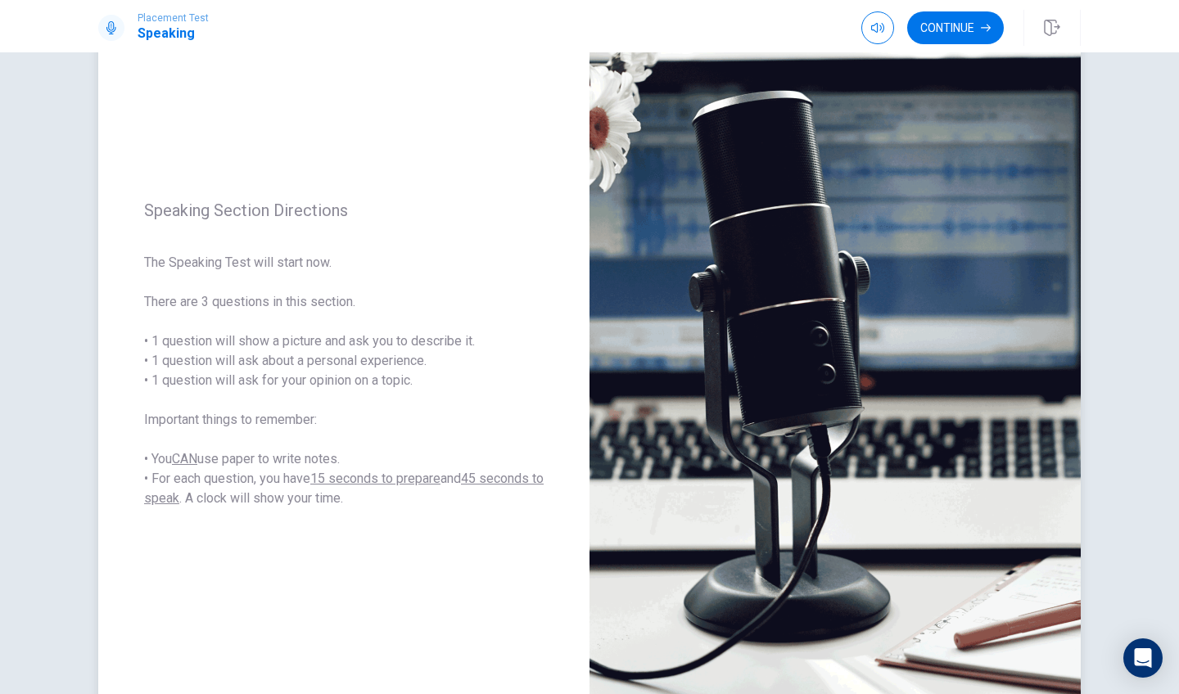
click at [884, 253] on img at bounding box center [835, 355] width 491 height 714
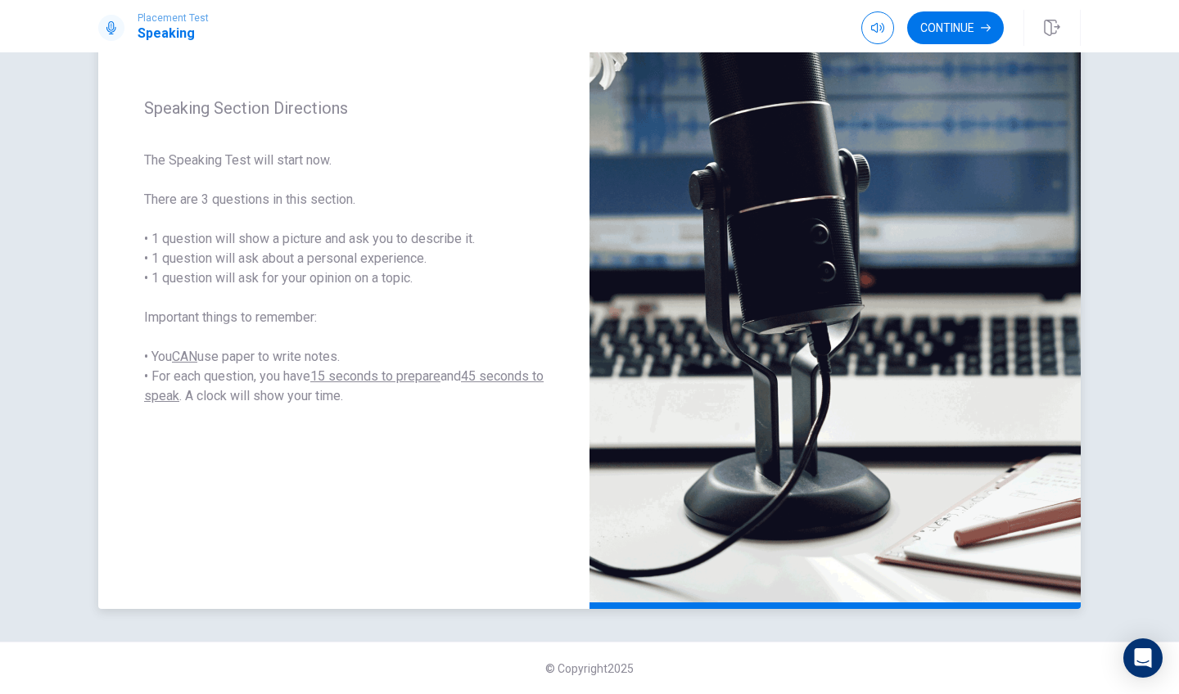
scroll to position [190, 0]
click at [961, 30] on button "Continue" at bounding box center [955, 27] width 97 height 33
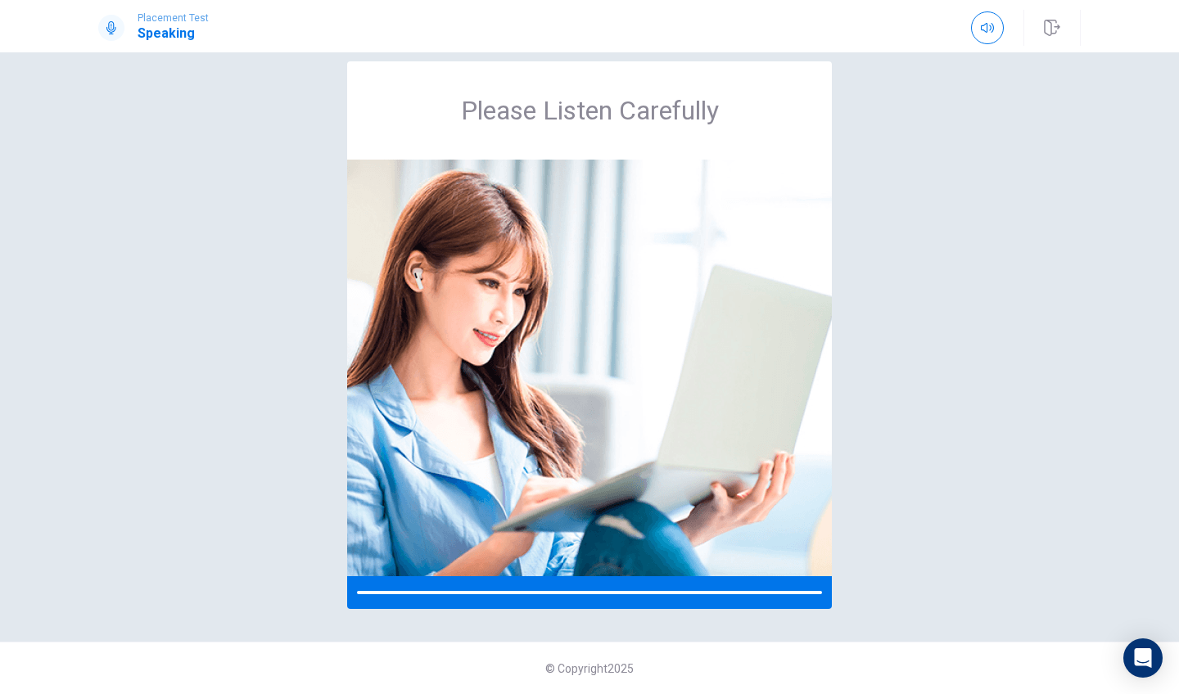
scroll to position [24, 0]
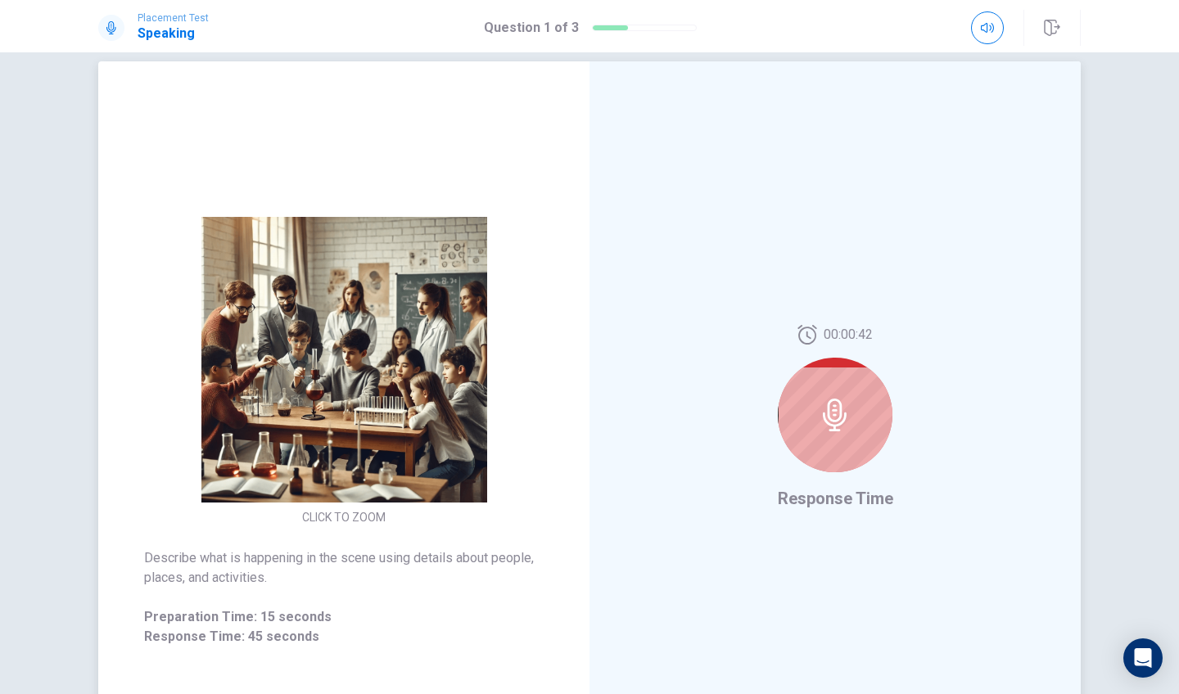
click at [827, 413] on icon at bounding box center [835, 415] width 24 height 33
click at [837, 413] on icon at bounding box center [835, 415] width 33 height 33
click at [832, 445] on div at bounding box center [835, 415] width 115 height 115
click at [832, 416] on icon at bounding box center [835, 415] width 24 height 33
click at [838, 481] on div "00:00:28" at bounding box center [835, 405] width 115 height 160
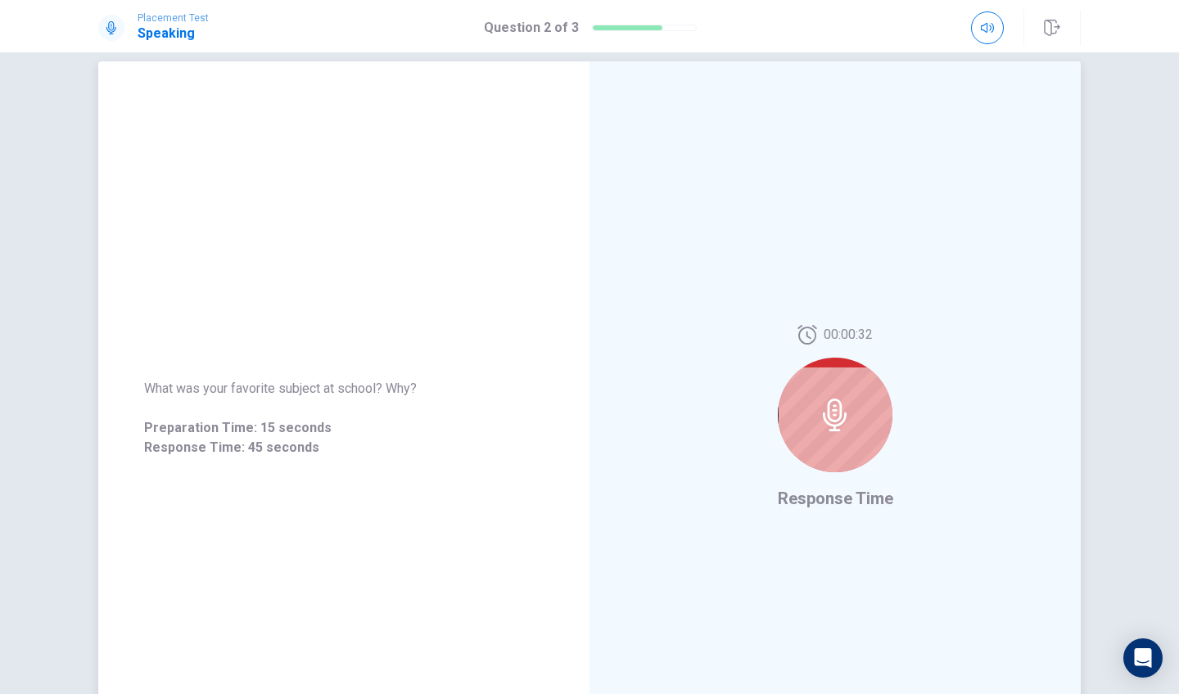
click at [844, 433] on div at bounding box center [835, 415] width 115 height 115
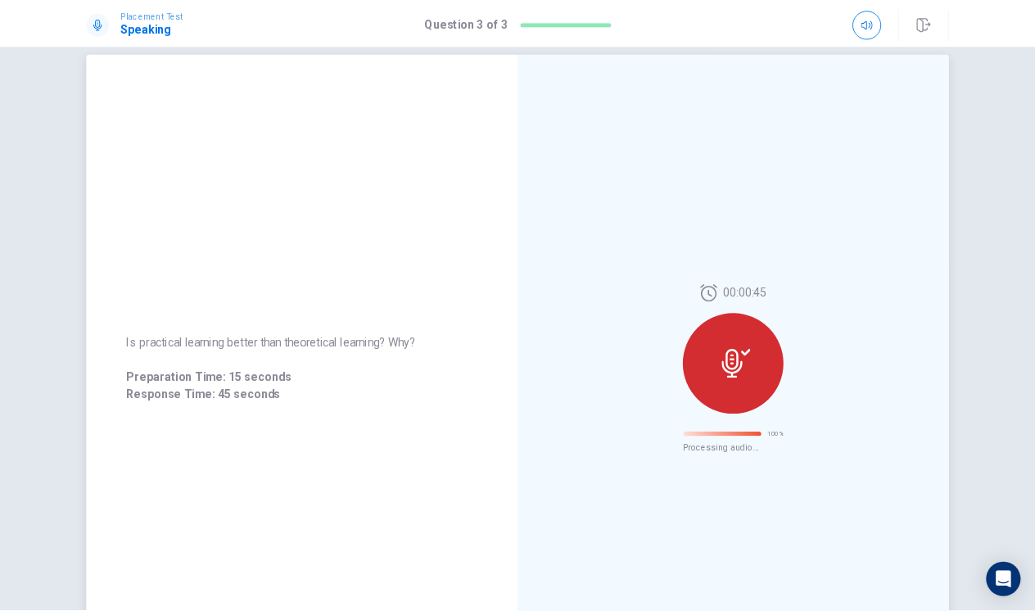
scroll to position [0, 0]
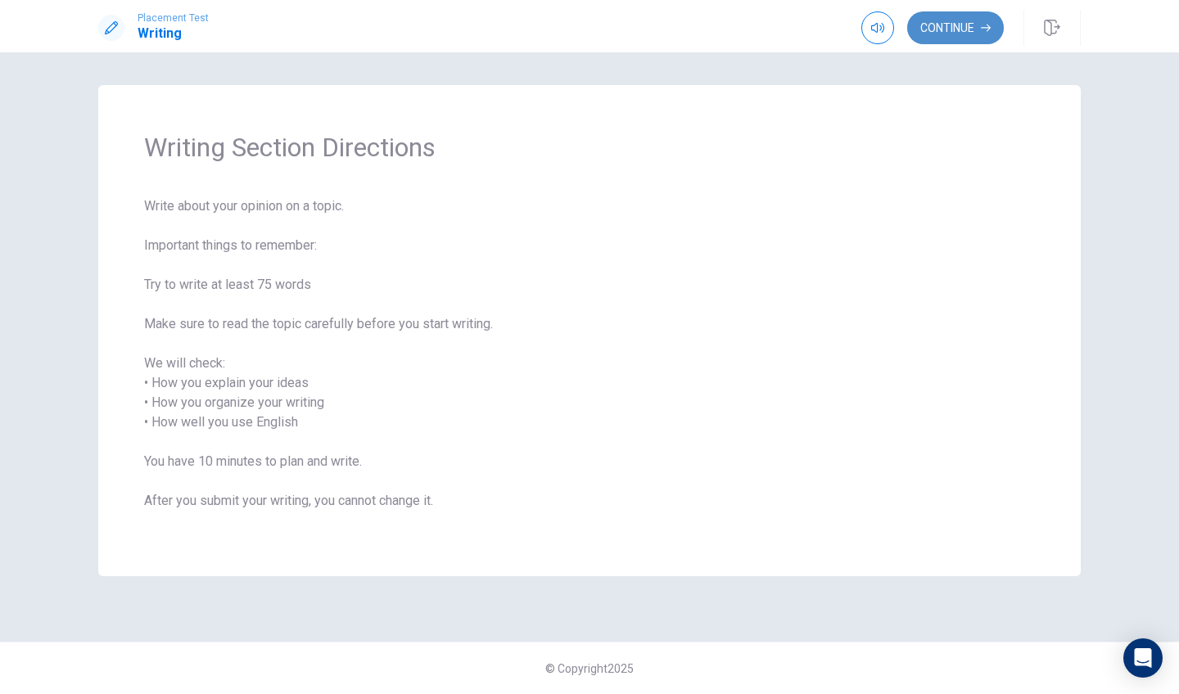
click at [949, 32] on button "Continue" at bounding box center [955, 27] width 97 height 33
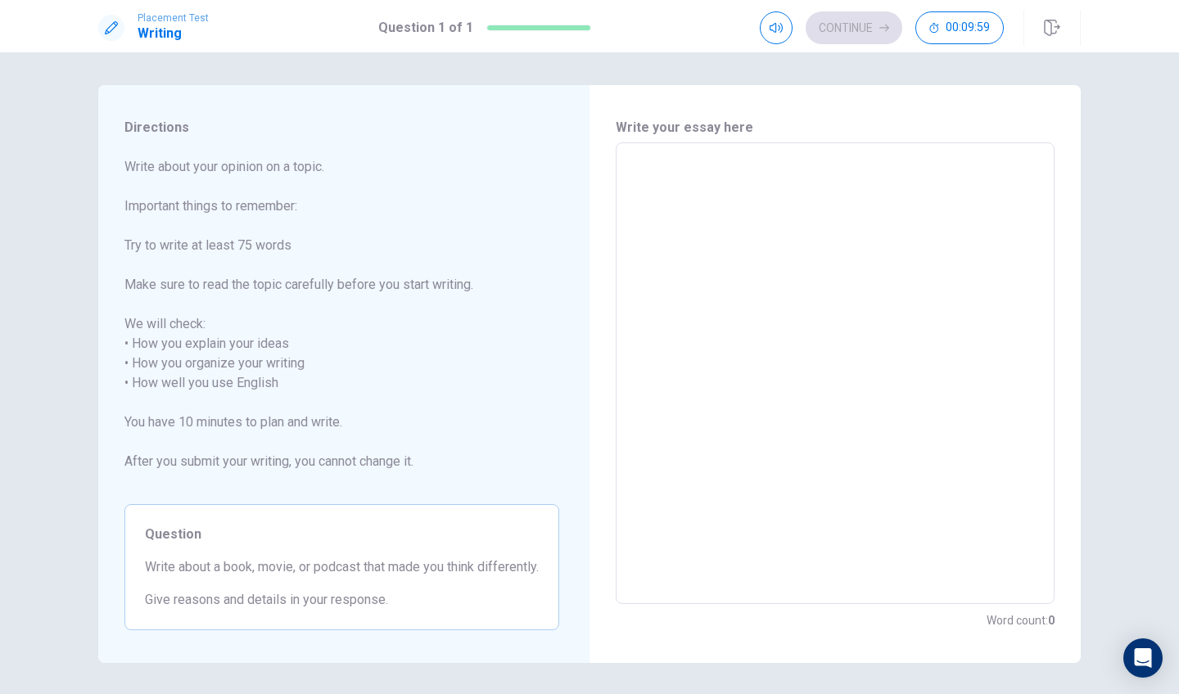
click at [682, 234] on textarea at bounding box center [835, 373] width 416 height 435
click at [808, 224] on textarea at bounding box center [835, 373] width 416 height 435
type textarea "w"
type textarea "x"
type textarea "wi"
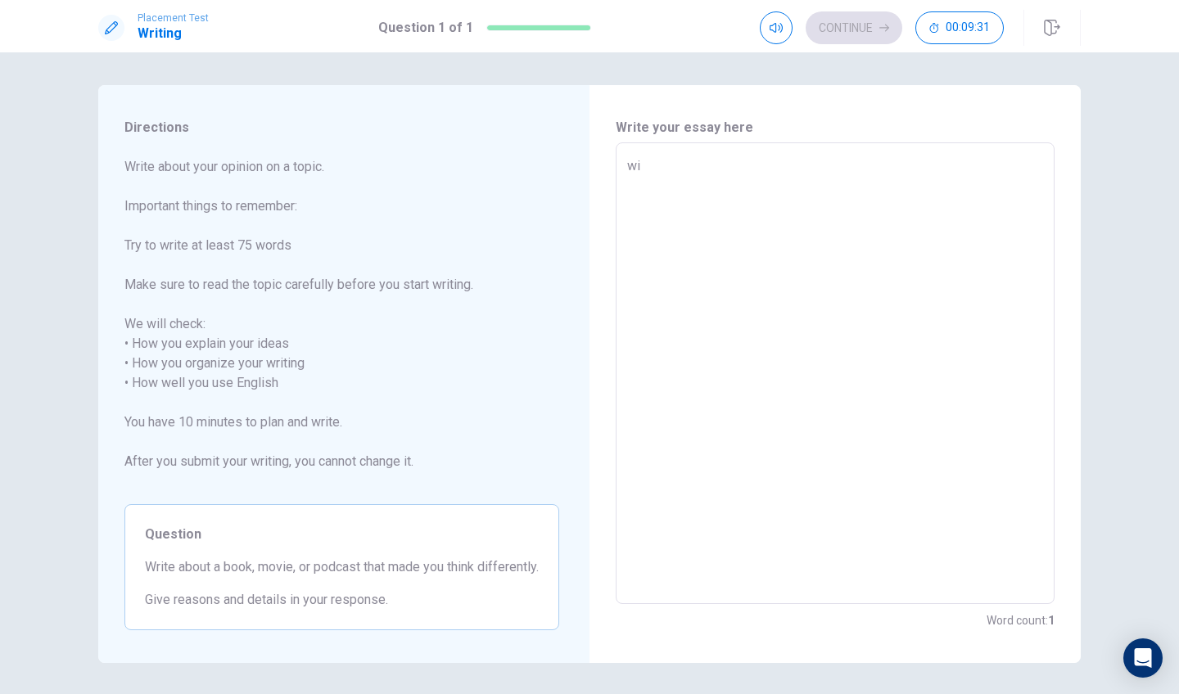
type textarea "x"
type textarea "w"
type textarea "x"
type textarea "w"
type textarea "x"
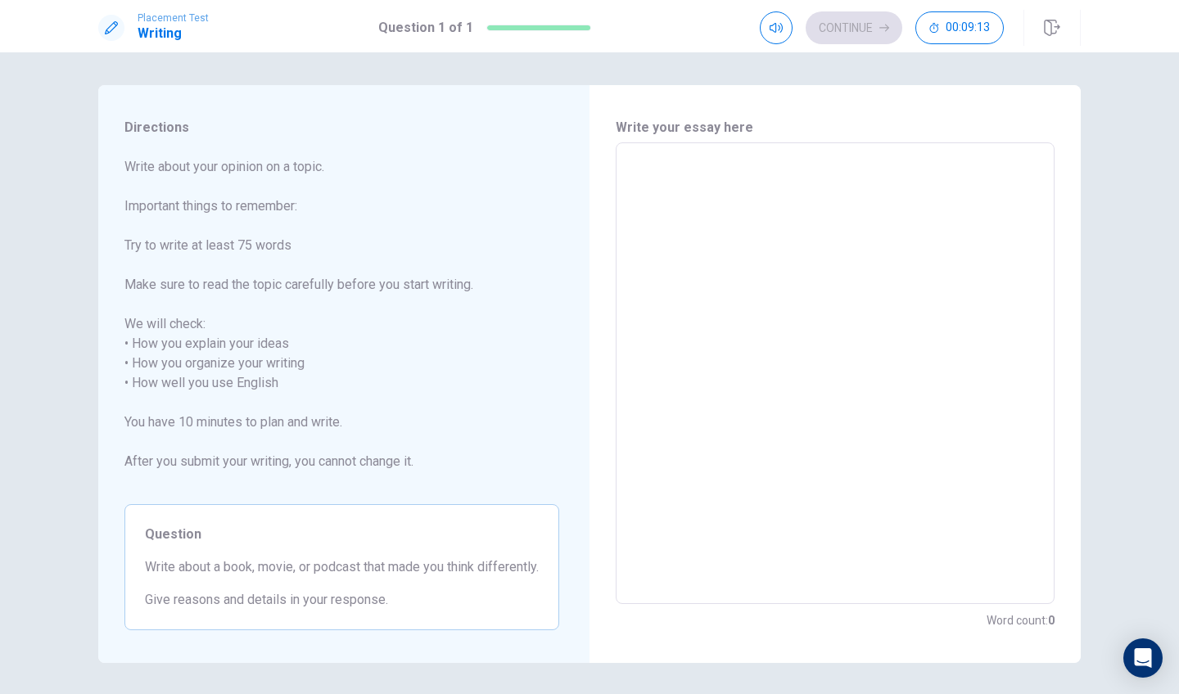
click at [739, 279] on textarea at bounding box center [835, 373] width 416 height 435
type textarea "i"
type textarea "x"
type textarea "i"
type textarea "x"
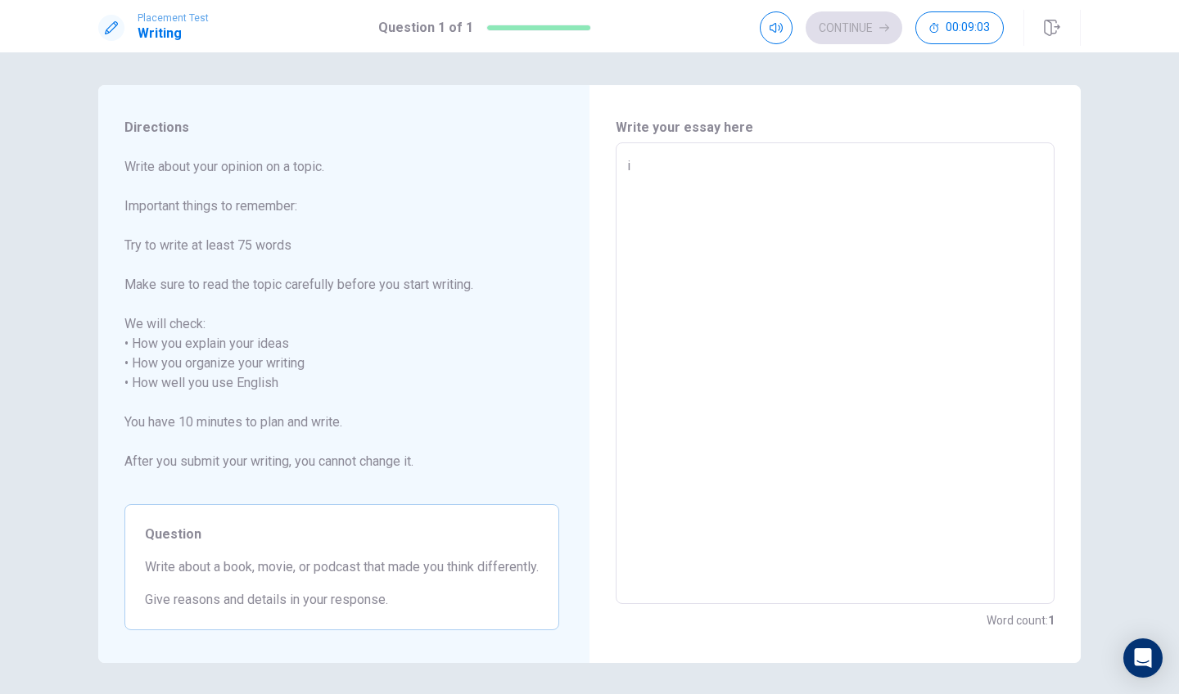
type textarea "i"
type textarea "x"
type textarea "i"
type textarea "x"
type textarea "i"
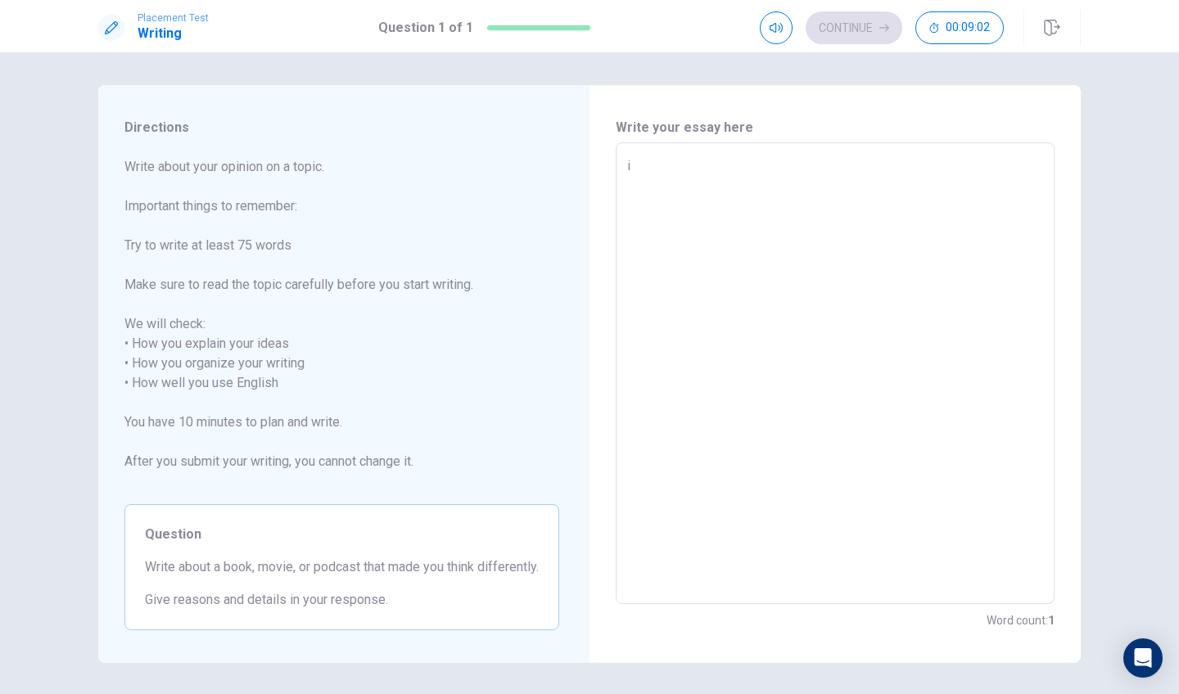
type textarea "x"
type textarea "i"
type textarea "x"
type textarea "i"
type textarea "x"
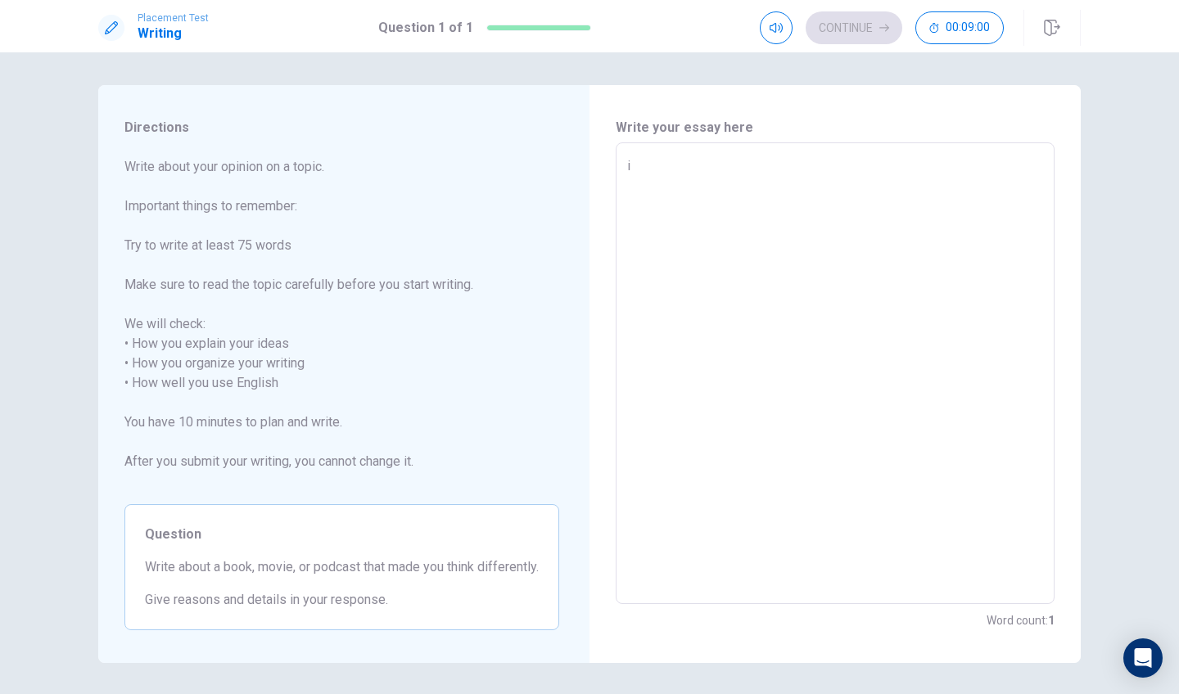
type textarea "i"
type textarea "x"
type textarea "I"
type textarea "x"
type textarea "I"
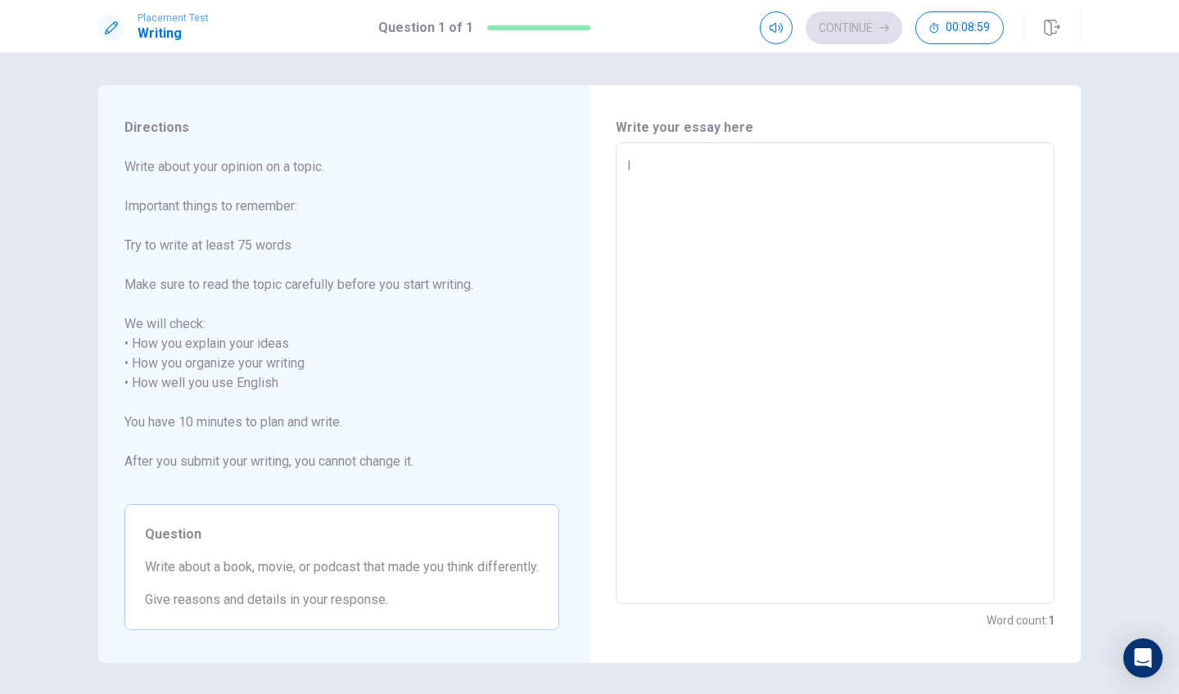
type textarea "x"
type textarea "I s"
type textarea "x"
type textarea "I st"
type textarea "x"
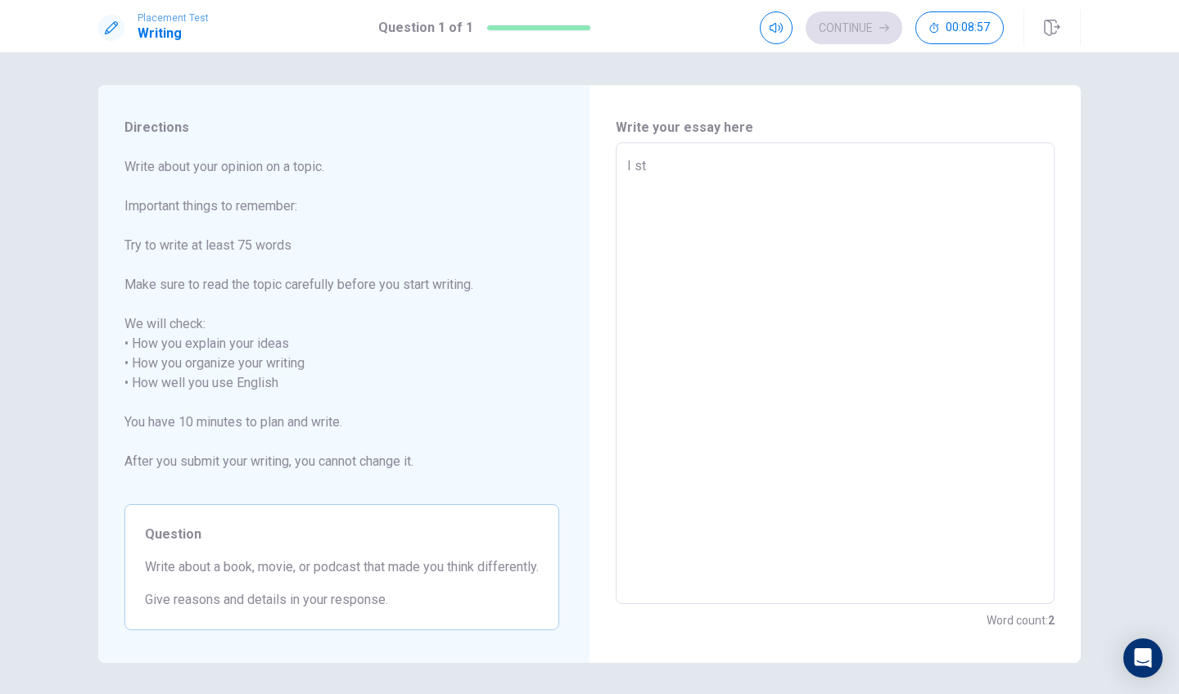
type textarea "I str"
type textarea "x"
type textarea "I stro"
type textarea "x"
type textarea "I stron"
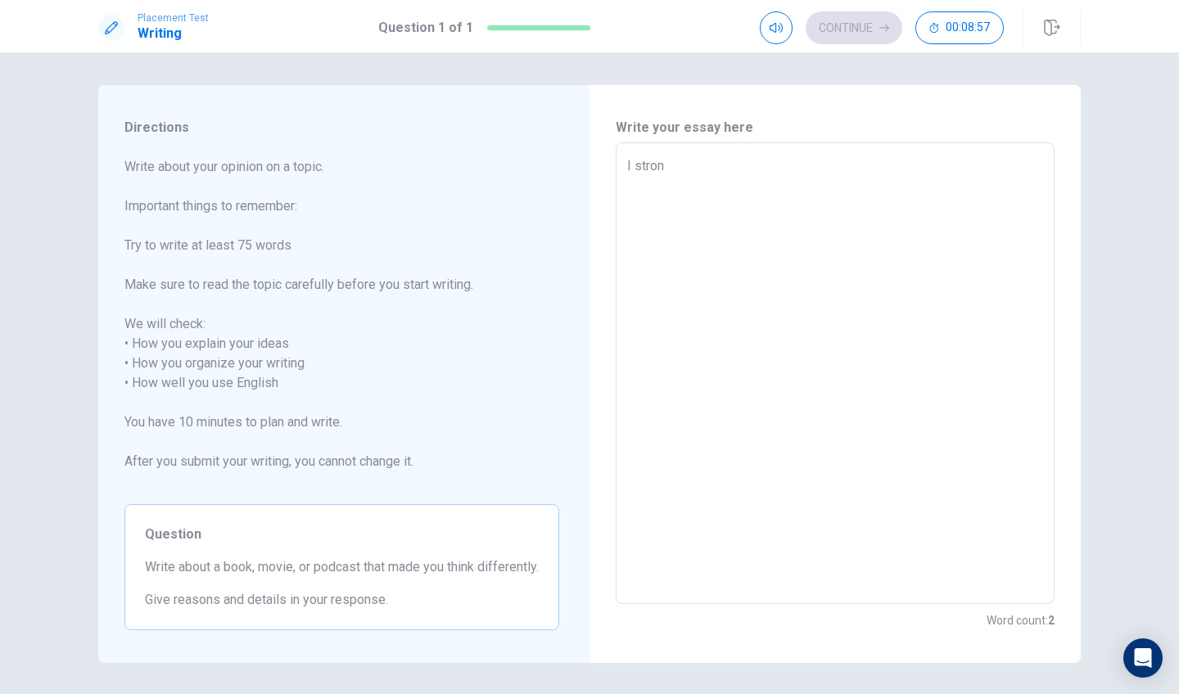
type textarea "x"
type textarea "I strong"
type textarea "x"
type textarea "I strongg"
type textarea "x"
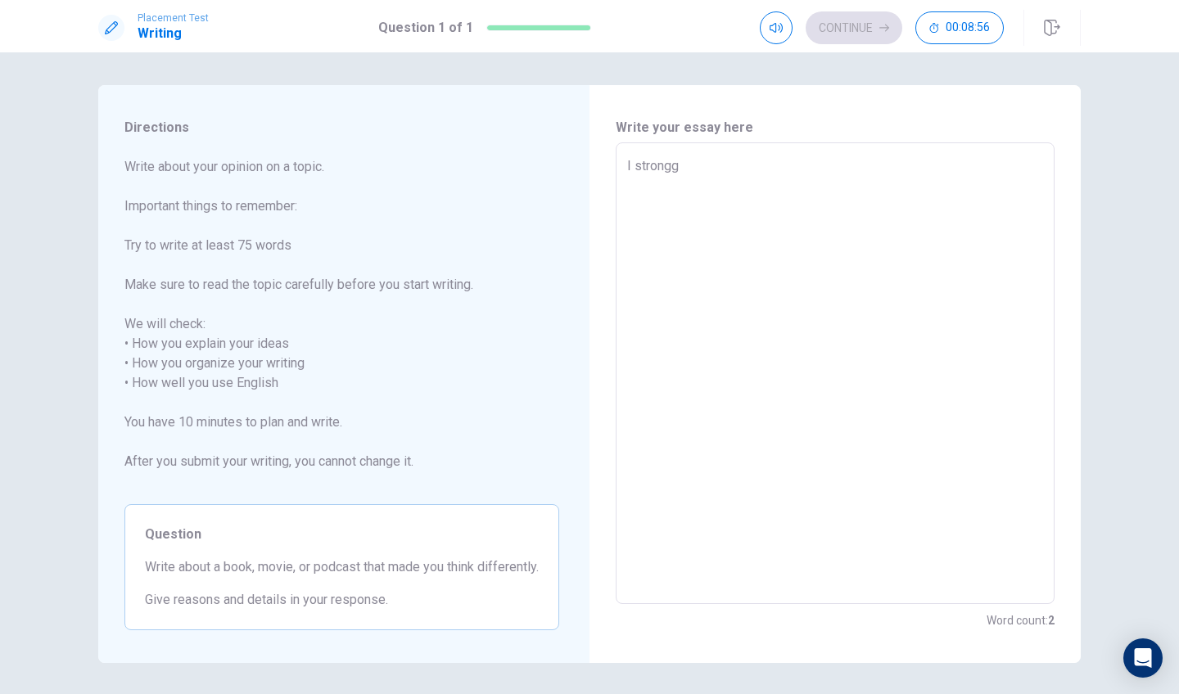
type textarea "I strongge"
type textarea "x"
type textarea "I strongger"
type textarea "x"
type textarea "I strongge"
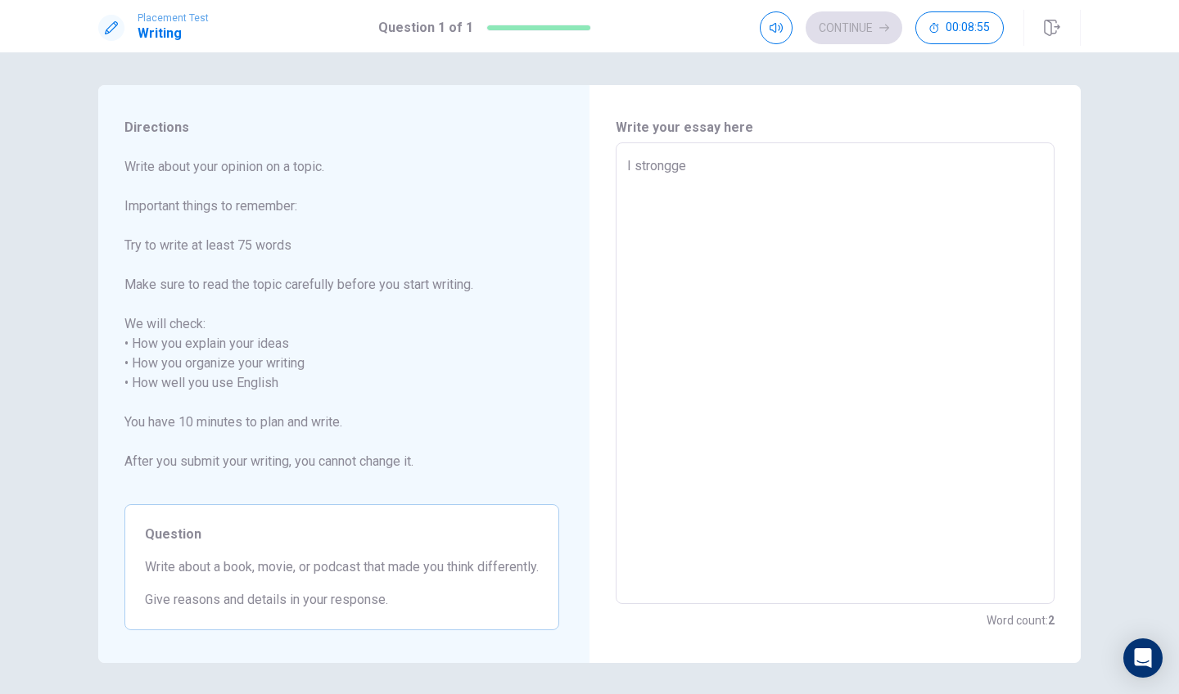
type textarea "x"
type textarea "I strongg"
type textarea "x"
type textarea "I strong"
type textarea "x"
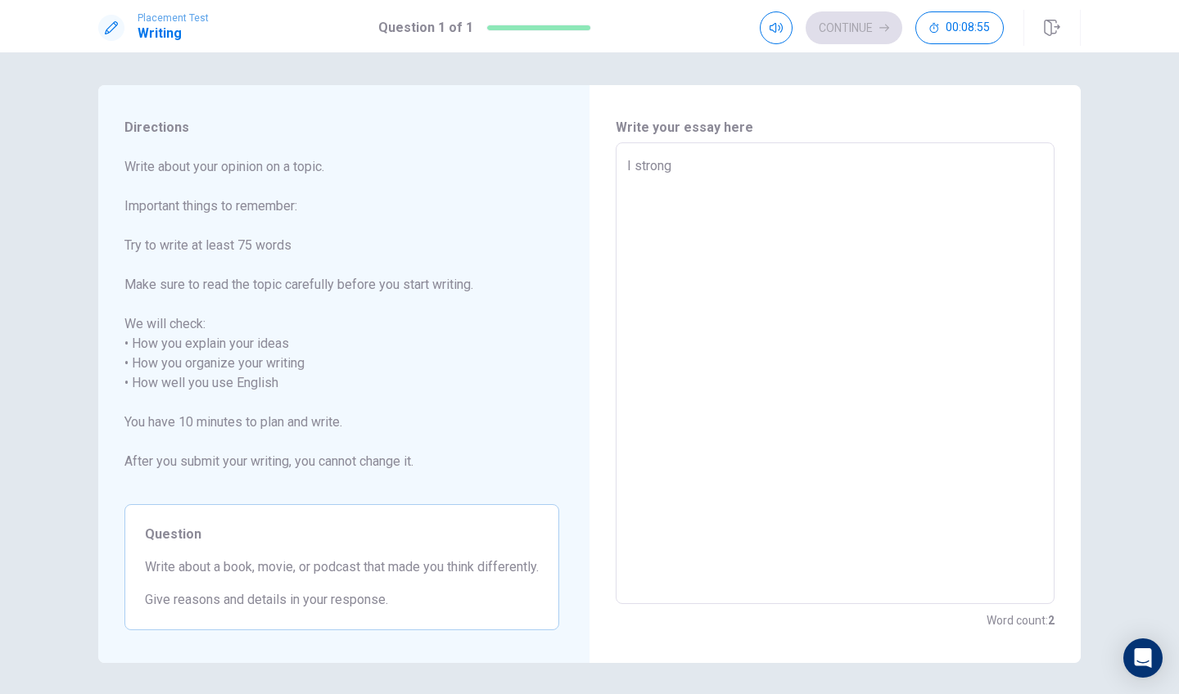
type textarea "I stronge"
type textarea "x"
type textarea "I stronger"
type textarea "x"
type textarea "I stronger"
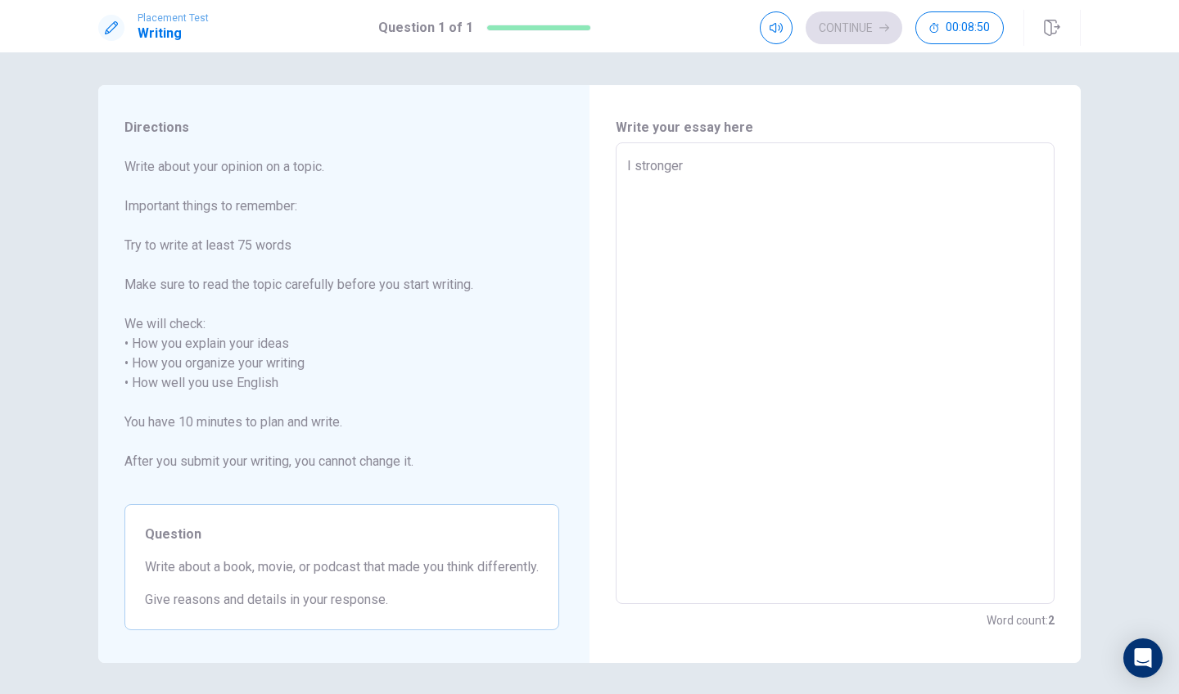
type textarea "x"
type textarea "I stronger b"
type textarea "x"
type textarea "I stronger be"
type textarea "x"
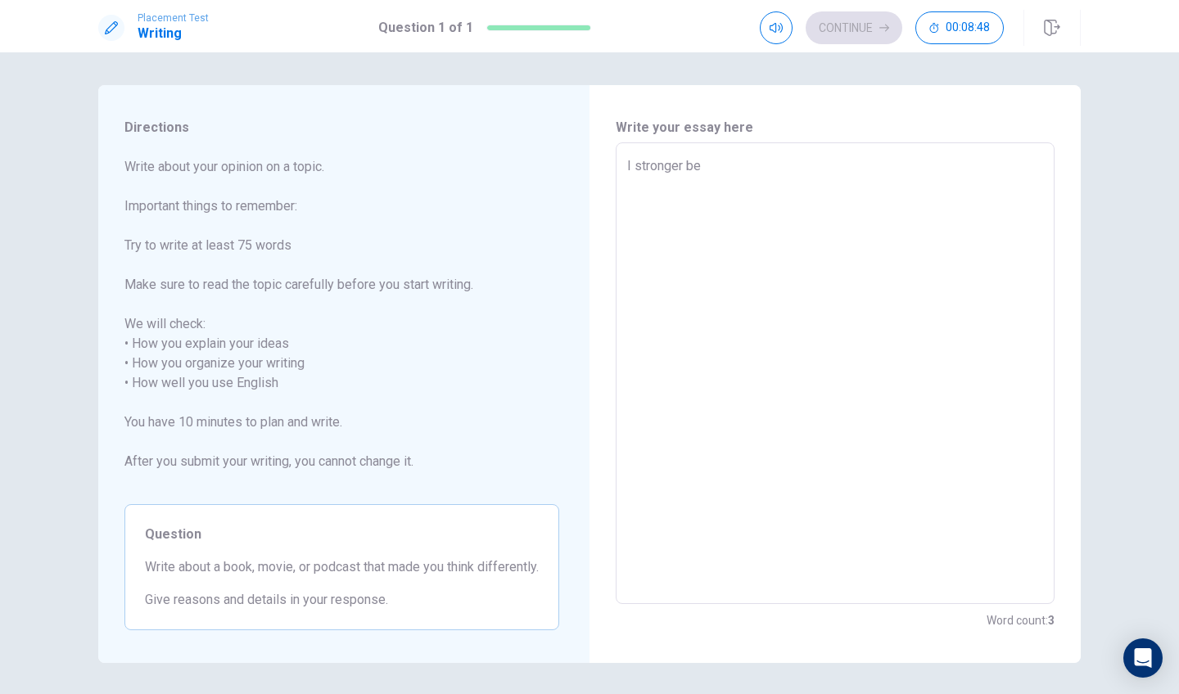
type textarea "I stronger bel"
type textarea "x"
type textarea "I stronger beli"
type textarea "x"
type textarea "I stronger beliv"
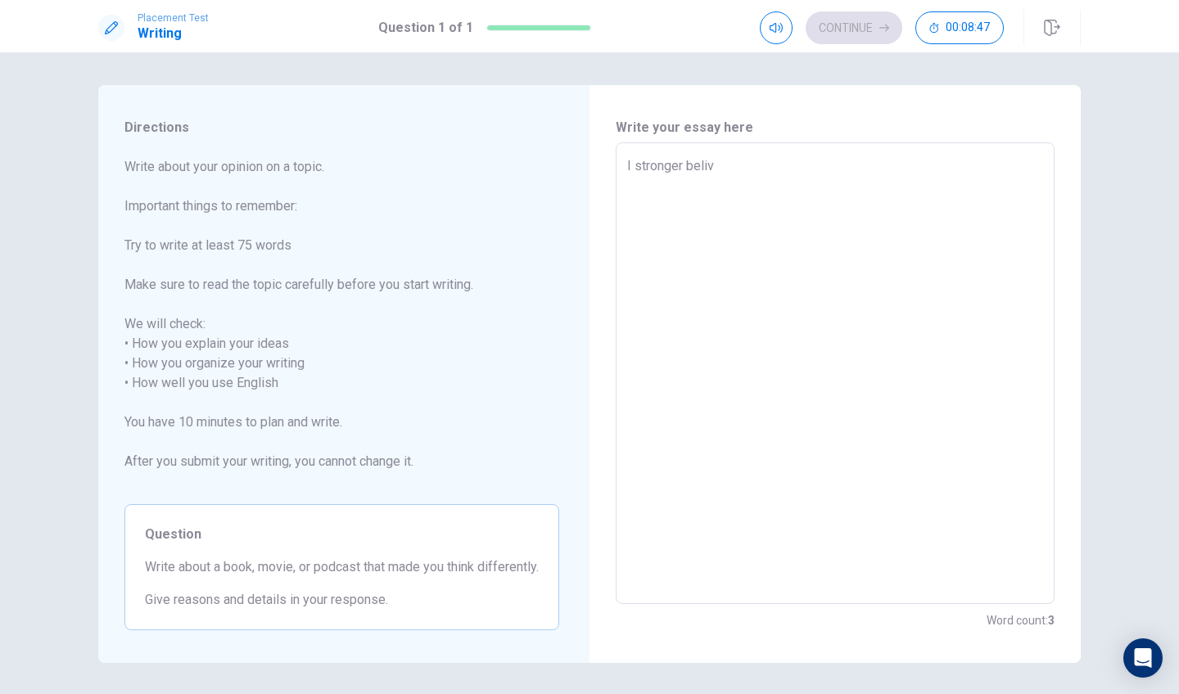
type textarea "x"
type textarea "I stronger belive"
type textarea "x"
type textarea "I stronger belive"
type textarea "x"
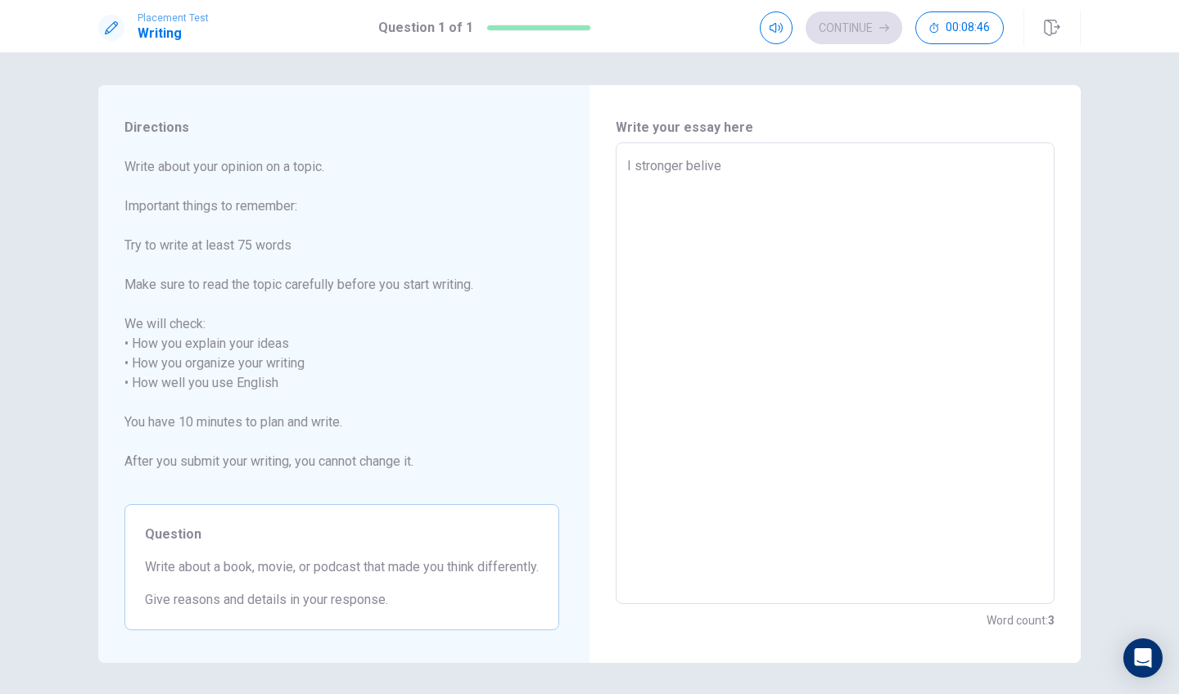
type textarea "I stronger belive s"
type textarea "x"
type textarea "I stronger belive sc"
type textarea "x"
type textarea "I stronger belive sch"
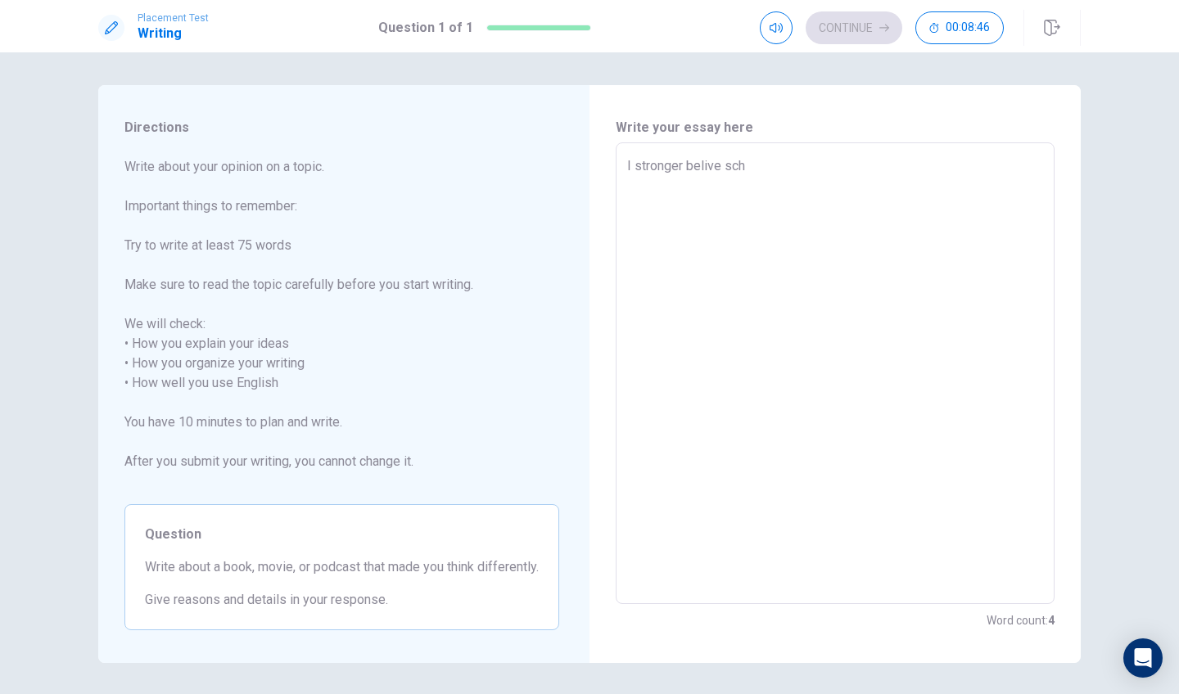
type textarea "x"
type textarea "I stronger belive scho"
type textarea "x"
type textarea "I stronger belive schoo"
type textarea "x"
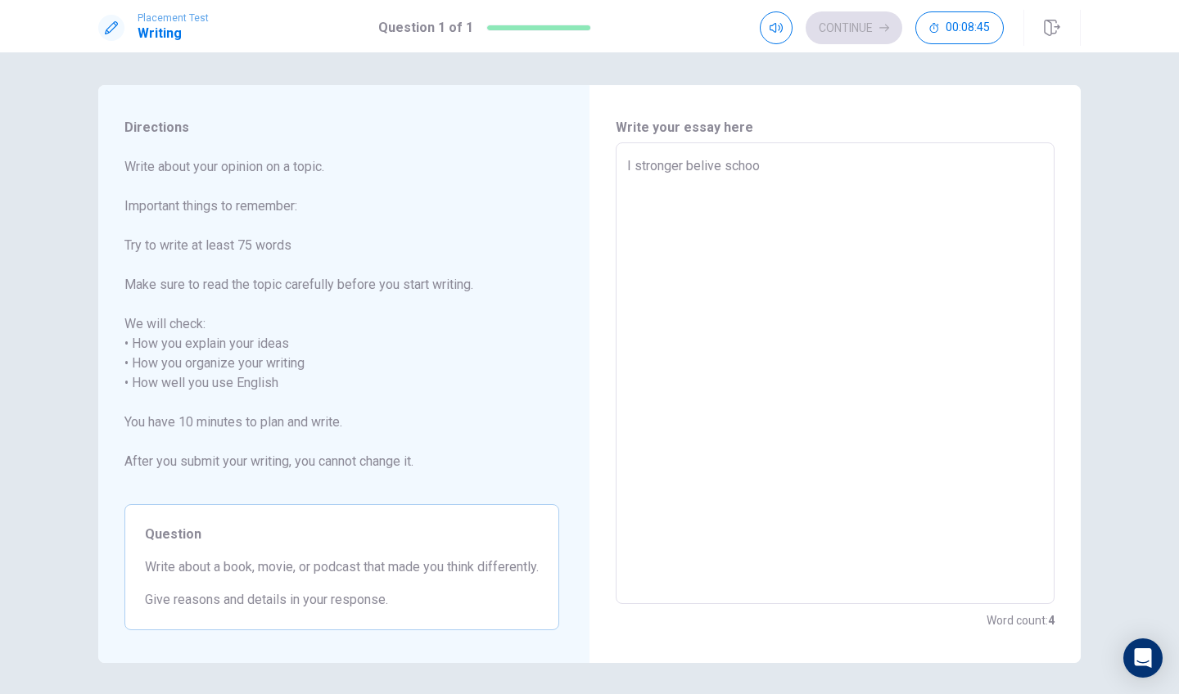
type textarea "I stronger belive school"
type textarea "x"
type textarea "I stronger belive school"
click at [707, 165] on textarea "I stronger belive school" at bounding box center [835, 373] width 416 height 435
type textarea "x"
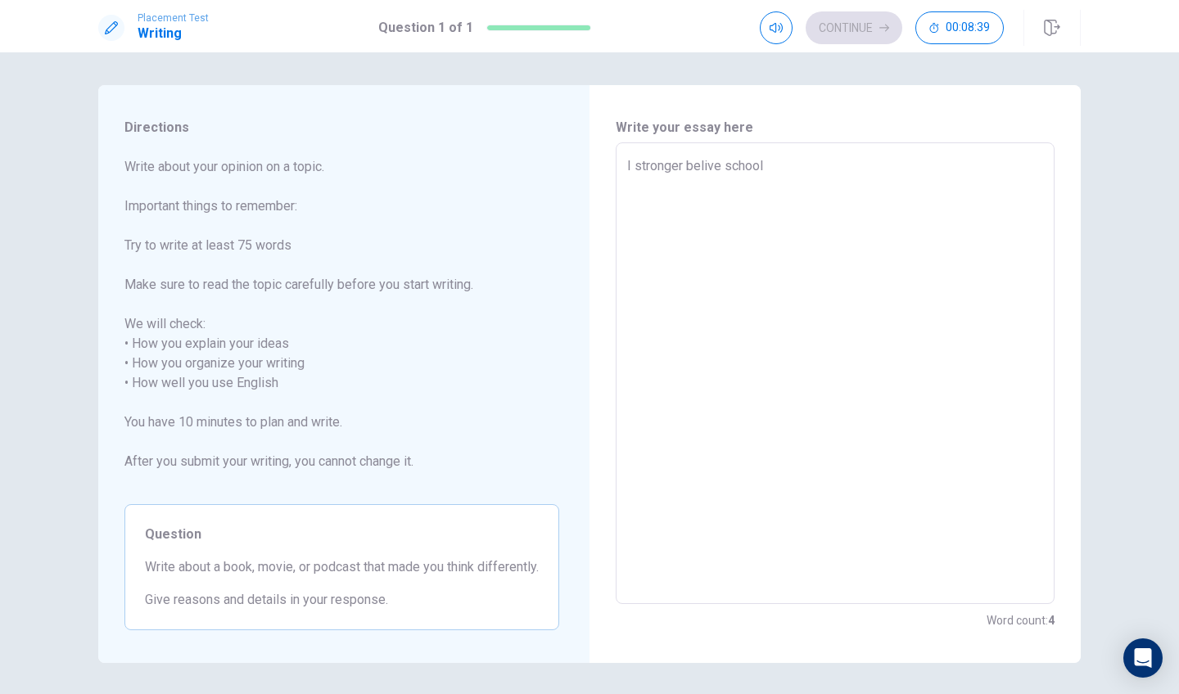
type textarea "I stronger believe school"
click at [799, 171] on textarea "I stronger believe school" at bounding box center [835, 373] width 416 height 435
type textarea "x"
type textarea "I stronger believe school s"
type textarea "x"
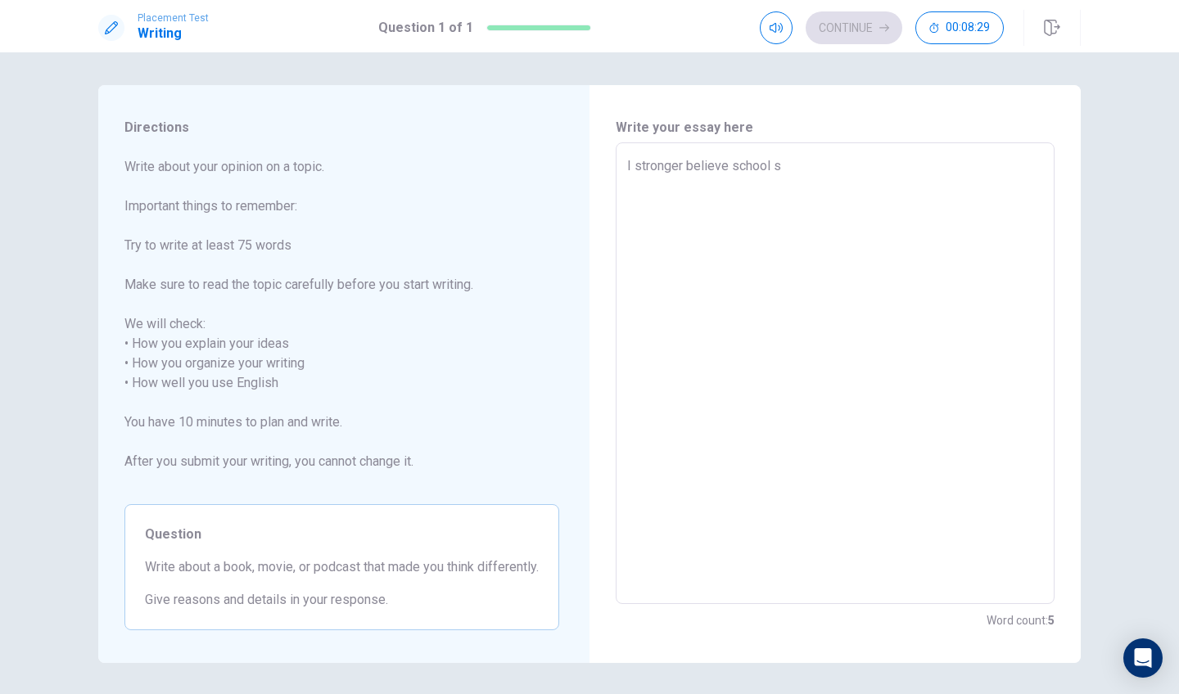
type textarea "I stronger believe school sh"
type textarea "x"
type textarea "I stronger believe school sho"
type textarea "x"
type textarea "I stronger believe school shou"
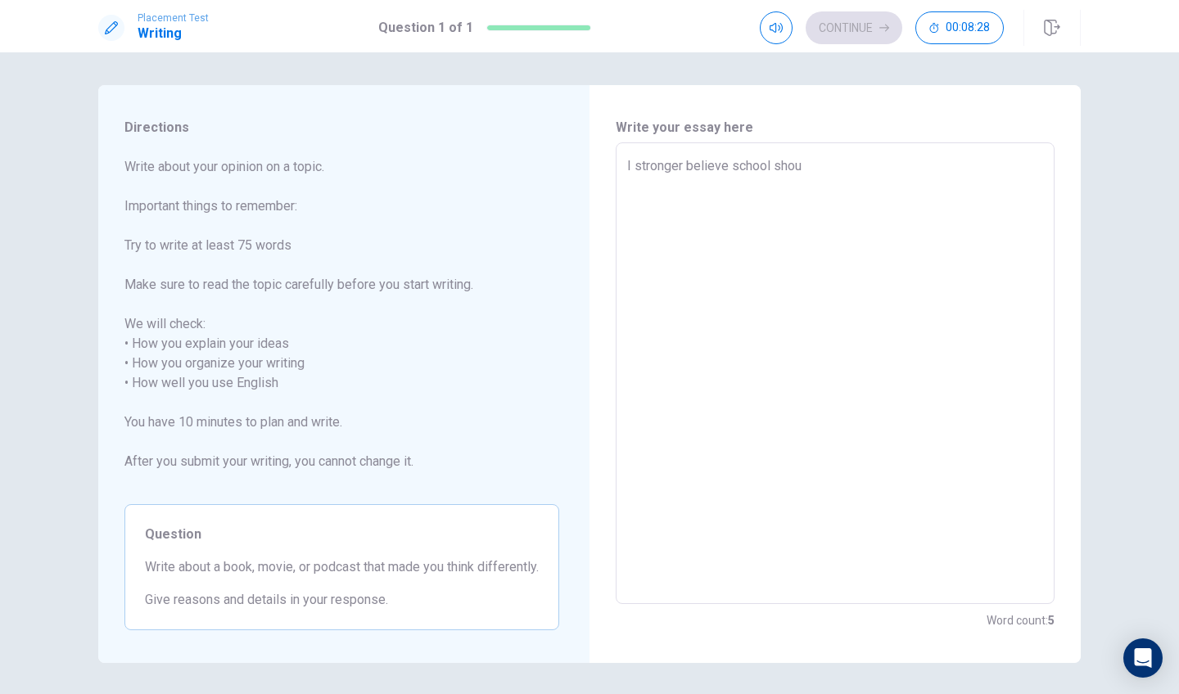
type textarea "x"
type textarea "I stronger believe school shoul"
type textarea "x"
type textarea "I stronger believe school should"
type textarea "x"
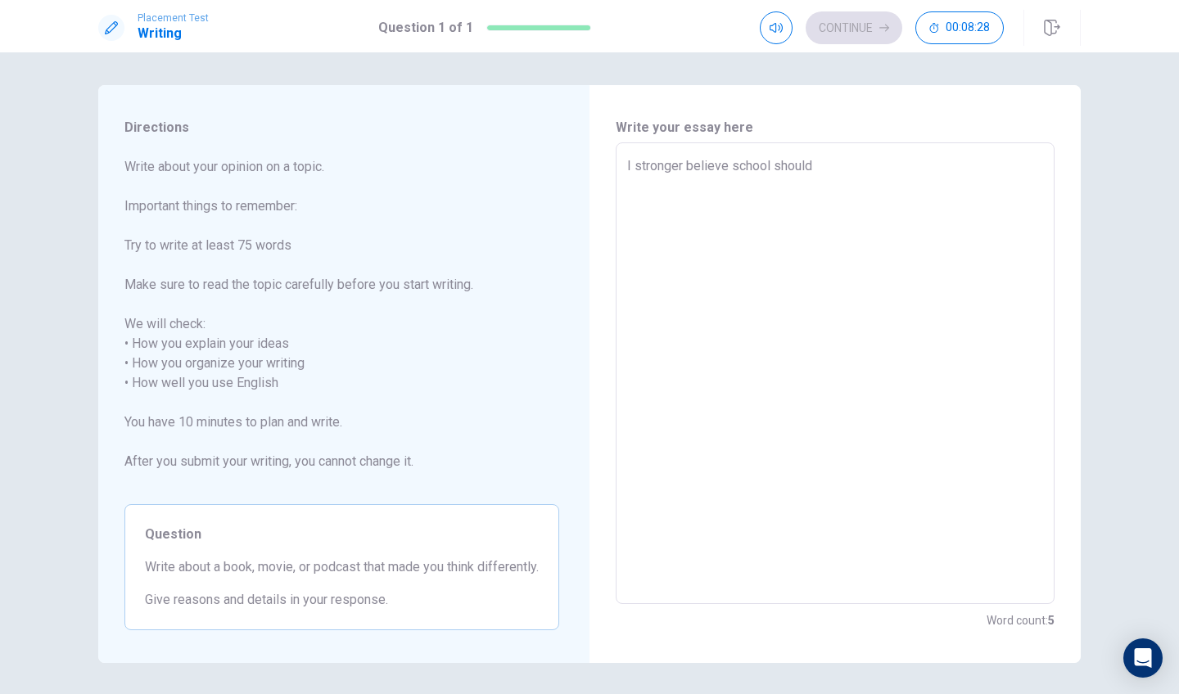
type textarea "I stronger believe school should"
type textarea "x"
type textarea "I stronger believe school should b"
type textarea "x"
type textarea "I stronger believe school should ba"
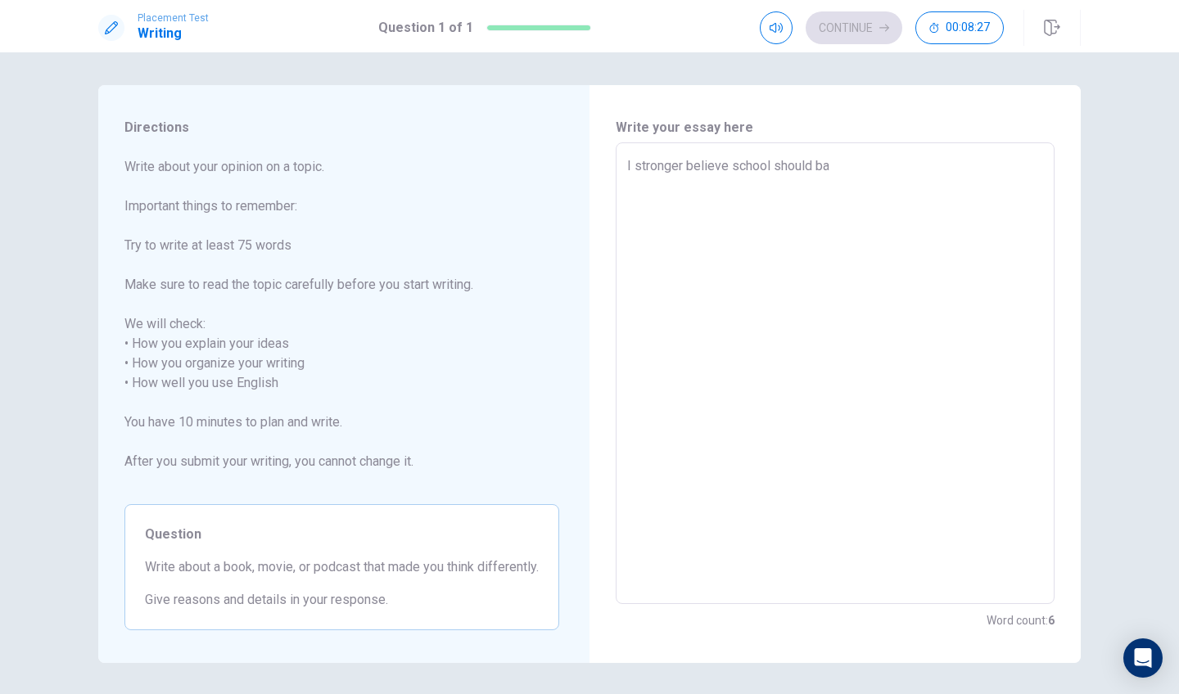
type textarea "x"
type textarea "I stronger believe school should ban"
type textarea "x"
type textarea "I stronger believe school should ban"
type textarea "x"
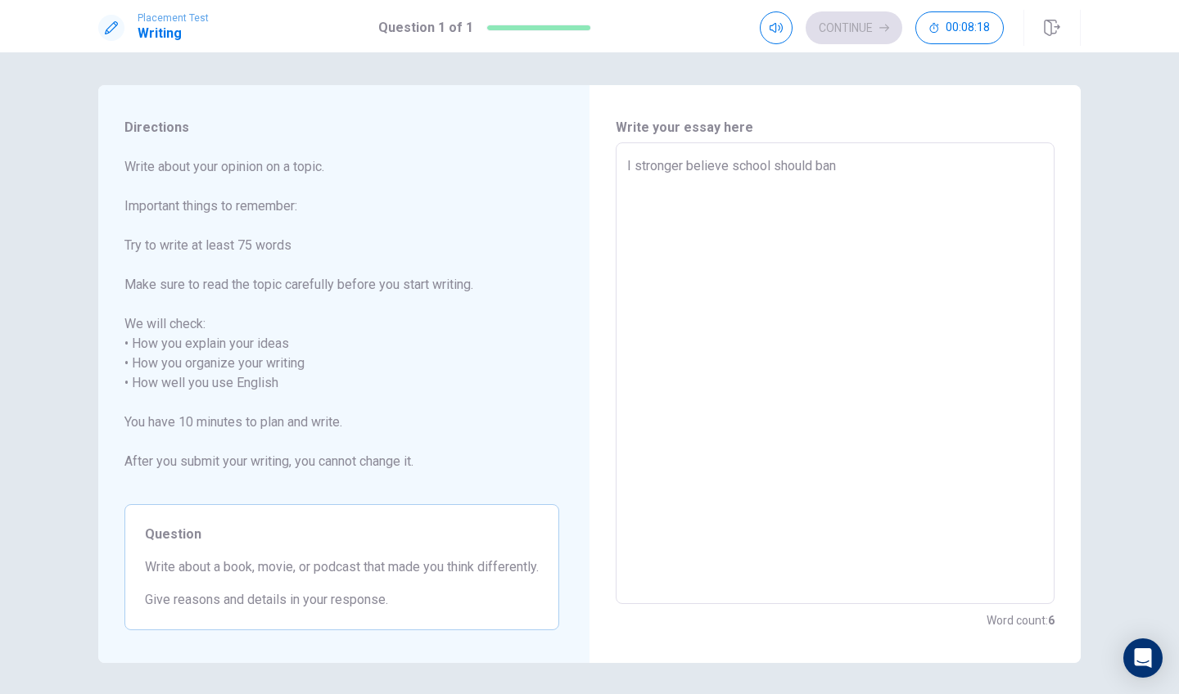
type textarea "I stronger believe school should ban s"
type textarea "x"
type textarea "I stronger believe school should ban si"
type textarea "x"
type textarea "I stronger believe school should ban sin"
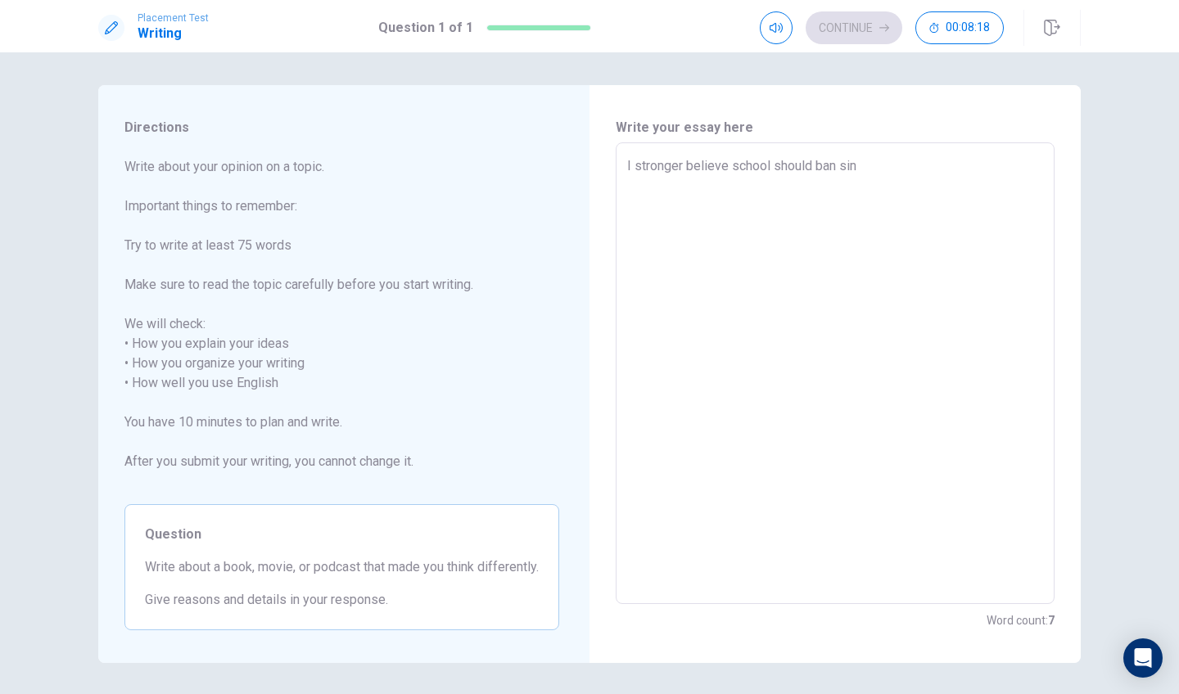
type textarea "x"
type textarea "I stronger believe school should ban sing"
type textarea "x"
type textarea "I stronger believe school should ban singl"
type textarea "x"
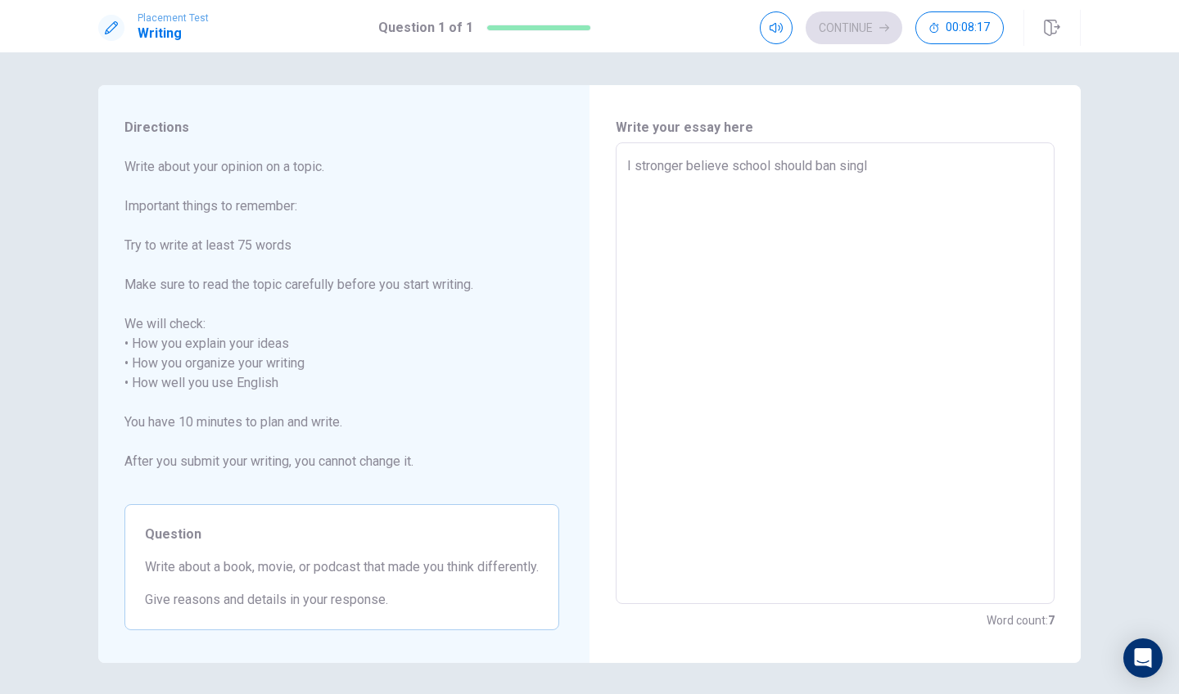
type textarea "I stronger believe school should ban single"
type textarea "x"
type textarea "I stronger believe school should ban single"
type textarea "x"
type textarea "I stronger believe school should ban single u"
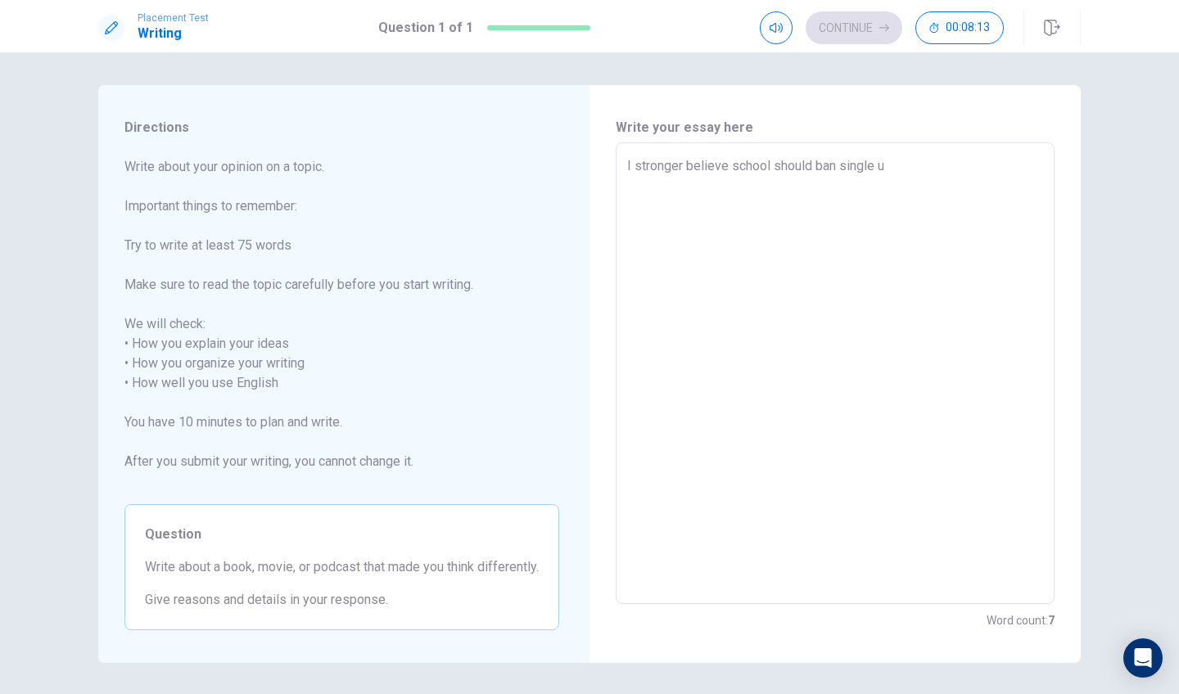
type textarea "x"
type textarea "I stronger believe school should ban single us"
type textarea "x"
type textarea "I stronger believe school should ban single use"
type textarea "x"
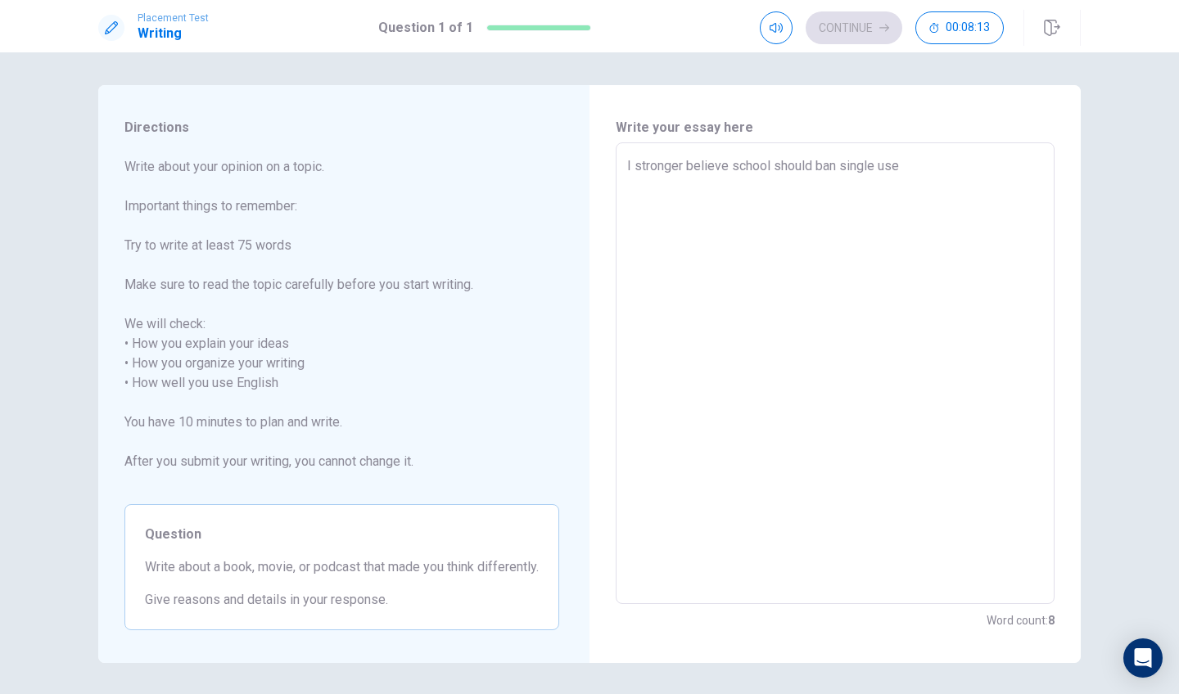
type textarea "I stronger believe school should ban single use"
type textarea "x"
type textarea "I stronger believe school should ban single use p"
type textarea "x"
type textarea "I stronger believe school should ban single use pa"
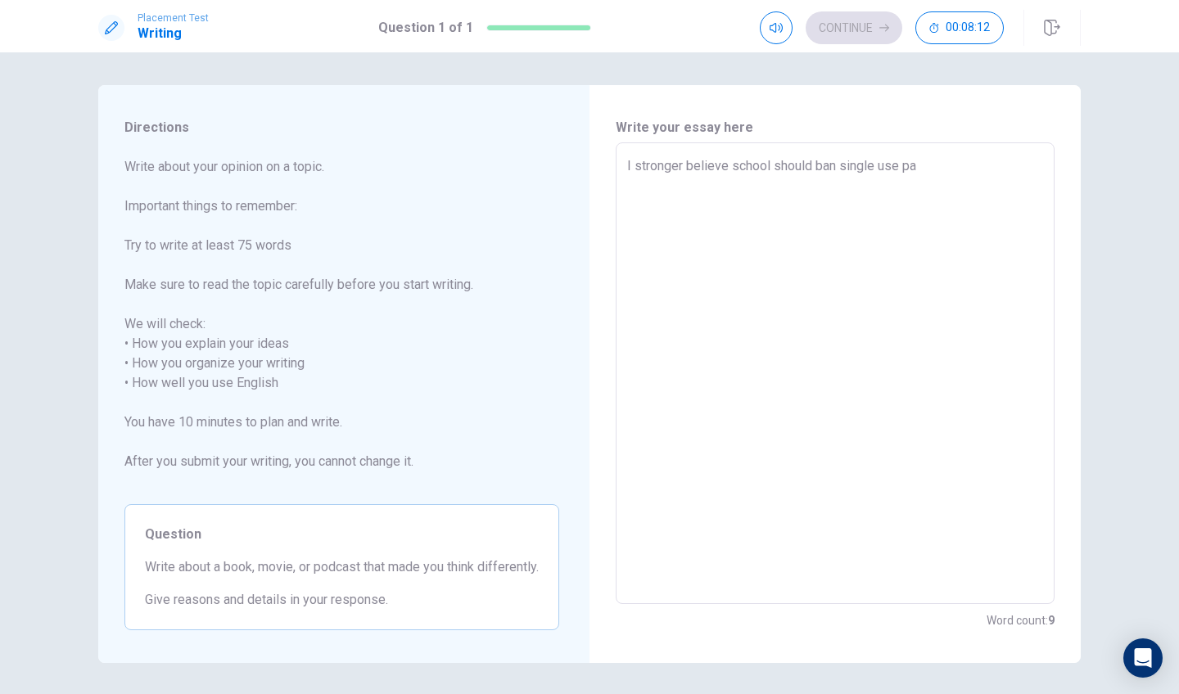
type textarea "x"
type textarea "I stronger believe school should ban single use par"
type textarea "x"
type textarea "I stronger believe school should ban single use part"
type textarea "x"
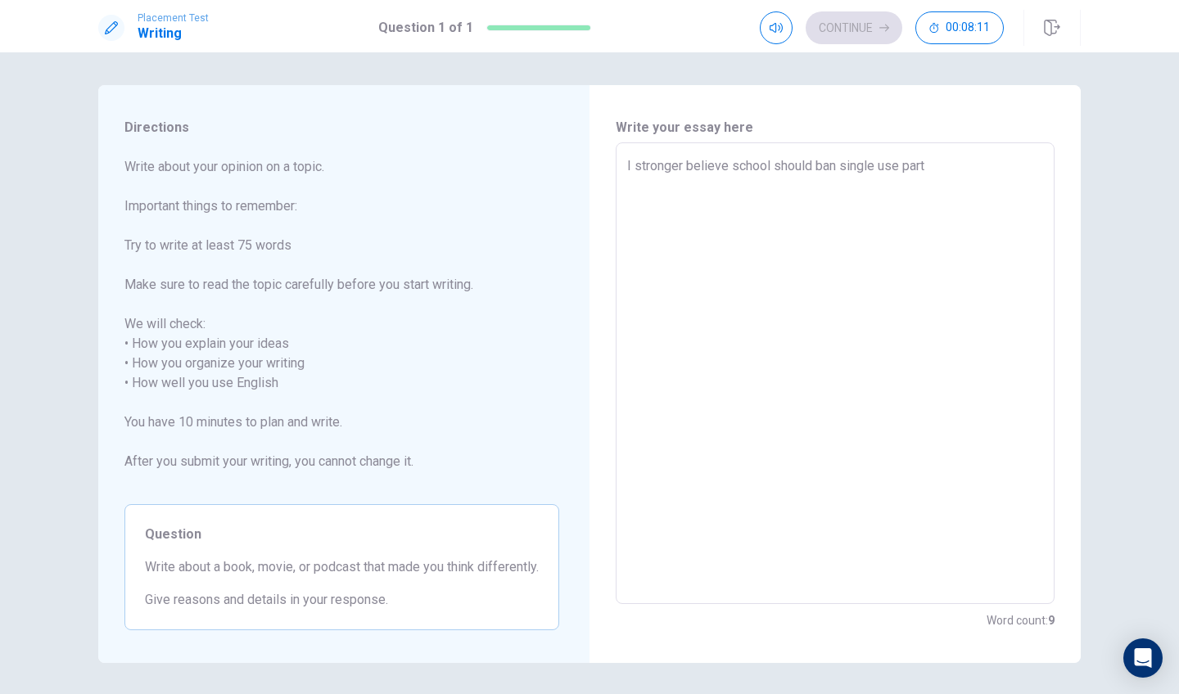
type textarea "I stronger believe school should ban single use parti"
type textarea "x"
type textarea "I stronger believe school should ban single use partic"
type textarea "x"
type textarea "I stronger believe school should ban single use particl"
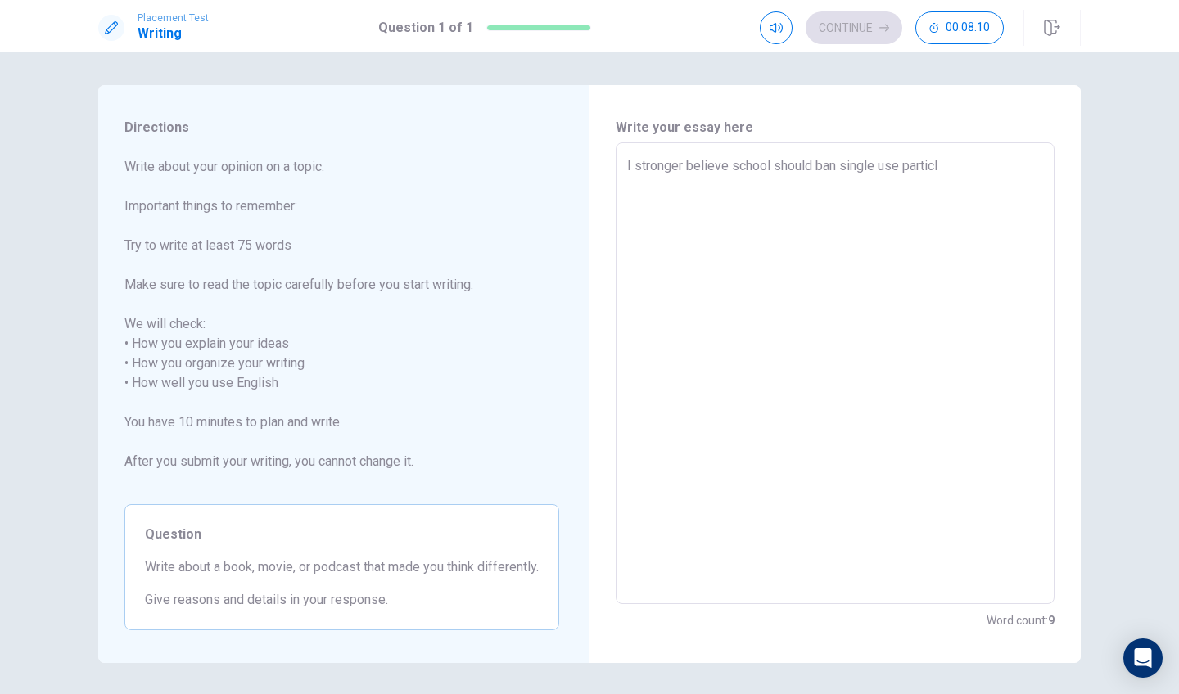
type textarea "x"
type textarea "I stronger believe school should ban single use particle"
type textarea "x"
type textarea "I stronger believe school should ban single use particle"
type textarea "x"
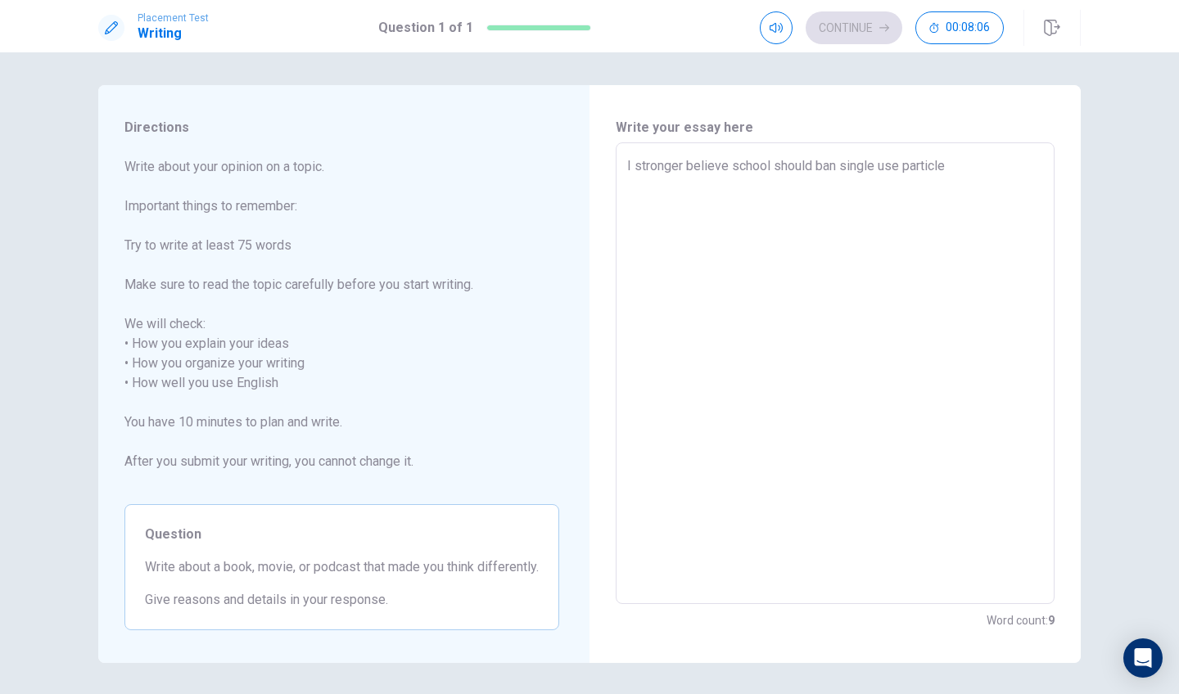
type textarea "I stronger believe school should ban single use particle l"
type textarea "x"
type textarea "I stronger believe school should ban single use particle li"
type textarea "x"
type textarea "I stronger believe school should ban single use particle lik"
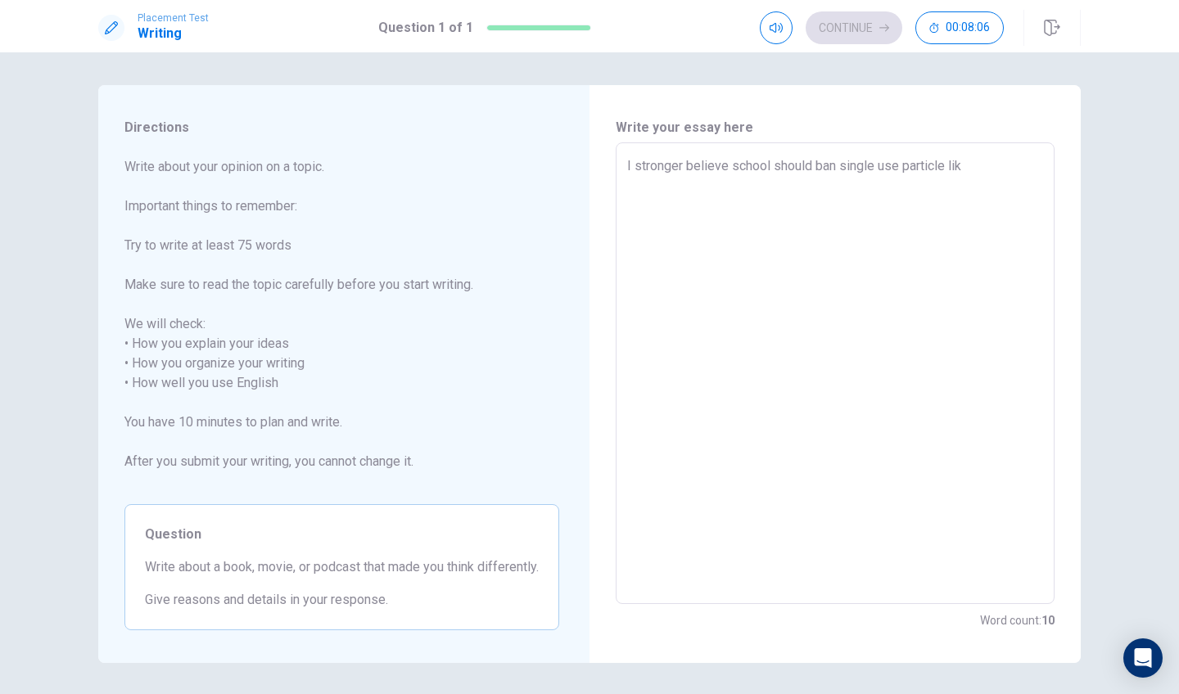
type textarea "x"
type textarea "I stronger believe school should ban single use particle like"
type textarea "x"
type textarea "I stronger believe school should ban single use particle like"
type textarea "x"
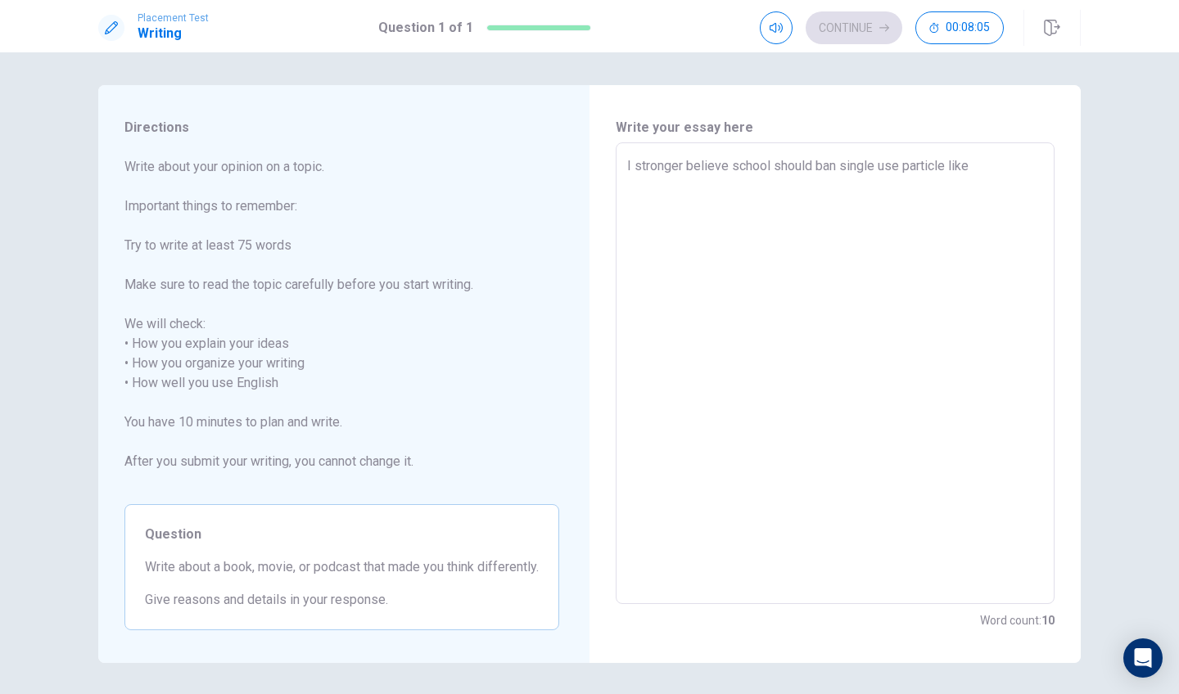
type textarea "I stronger believe school should ban single use particle like p"
type textarea "x"
type textarea "I stronger believe school should ban single use particle like pl"
type textarea "x"
type textarea "I stronger believe school should ban single use particle like pla"
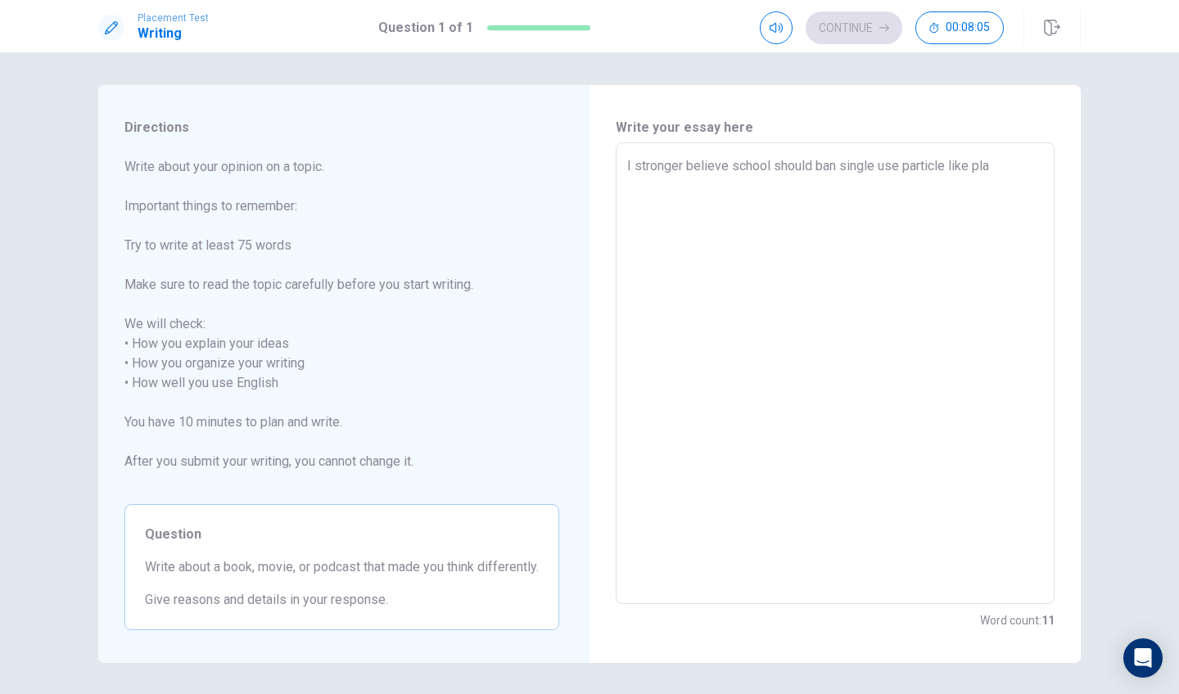
type textarea "x"
type textarea "I stronger believe school should ban single use particle like plas"
type textarea "x"
type textarea "I stronger believe school should ban single use particle like plasc"
type textarea "x"
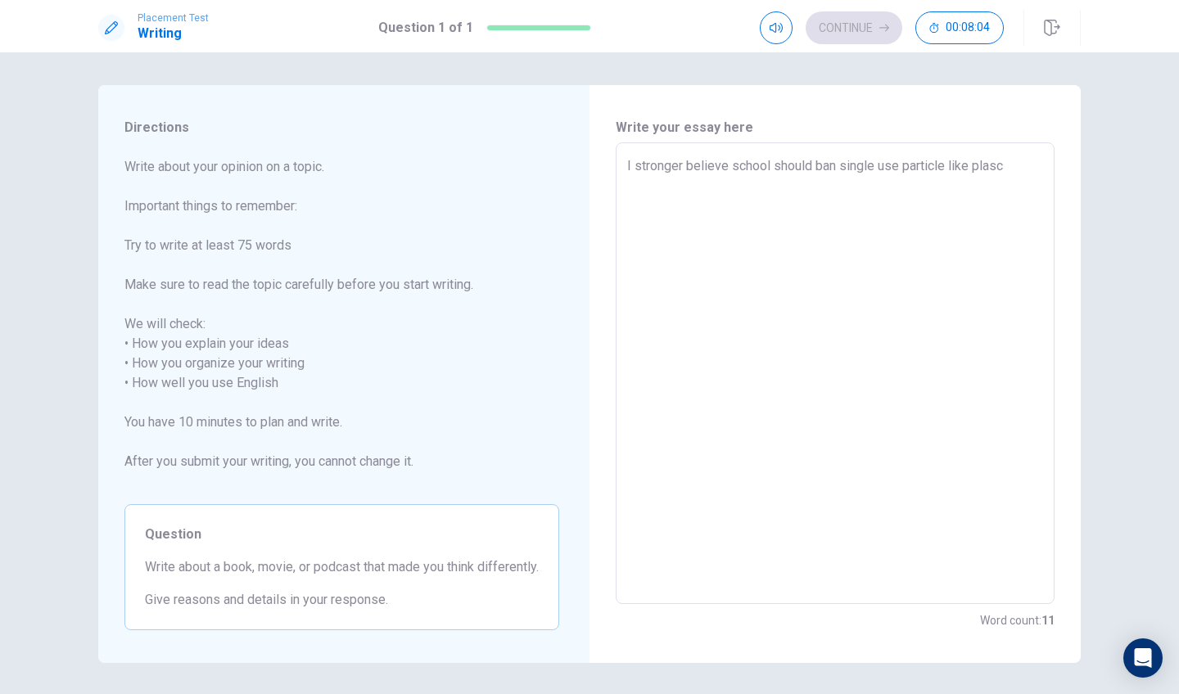
type textarea "I stronger believe school should ban single use particle like plasct"
type textarea "x"
type textarea "I stronger believe school should ban single use particle like plascti"
type textarea "x"
type textarea "I stronger believe school should ban single use particle like plasctic"
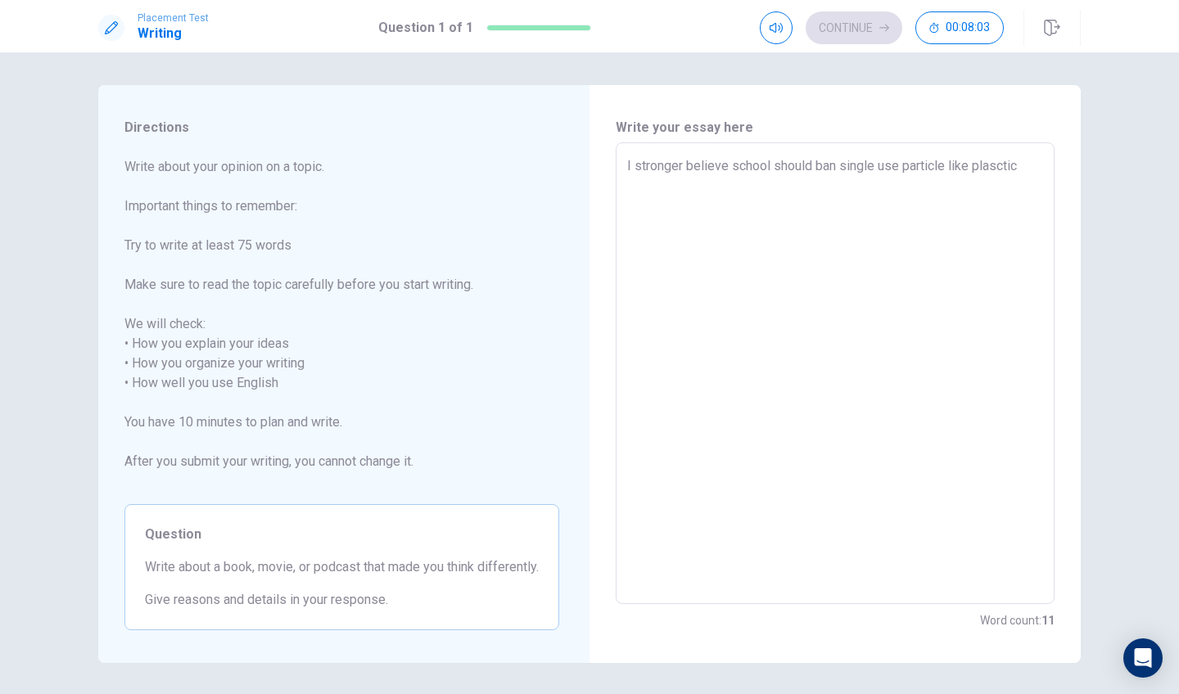
type textarea "x"
type textarea "I stronger believe school should ban single use particle like plasctic"
type textarea "x"
type textarea "I stronger believe school should ban single use particle like plasctic s"
type textarea "x"
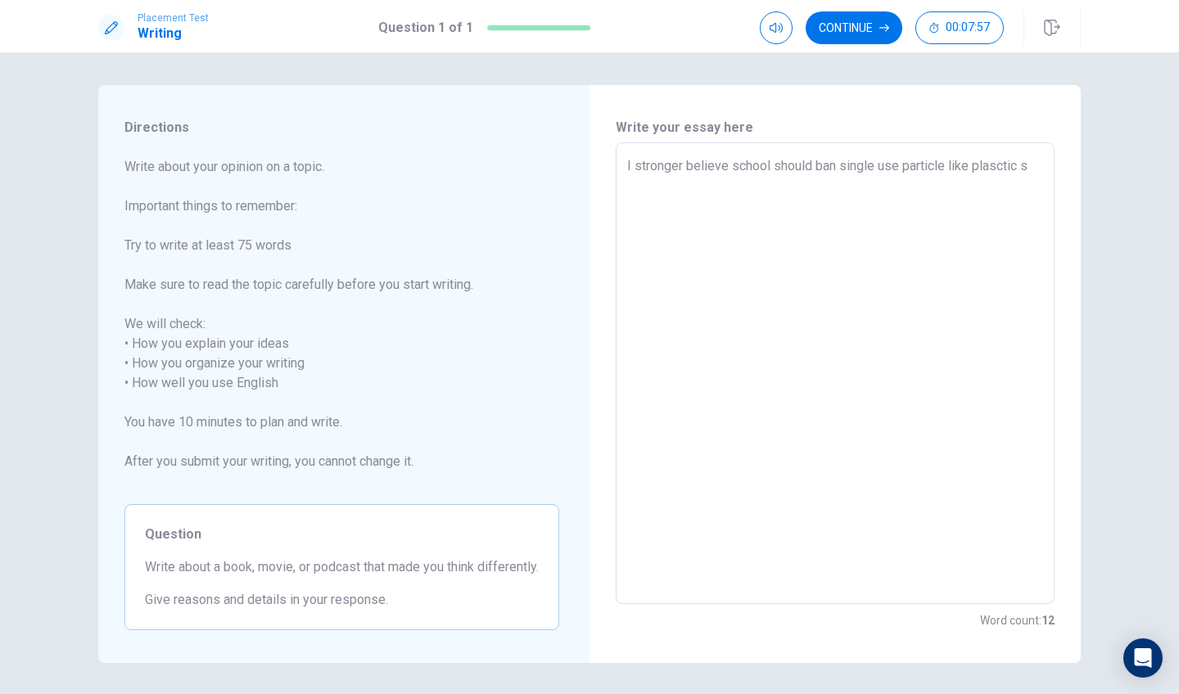
type textarea "I stronger believe school should ban single use particle like plasctic st"
type textarea "x"
type textarea "I stronger believe school should ban single use particle like plasctic sta"
type textarea "x"
type textarea "I stronger believe school should ban single use particle like plasctic staw"
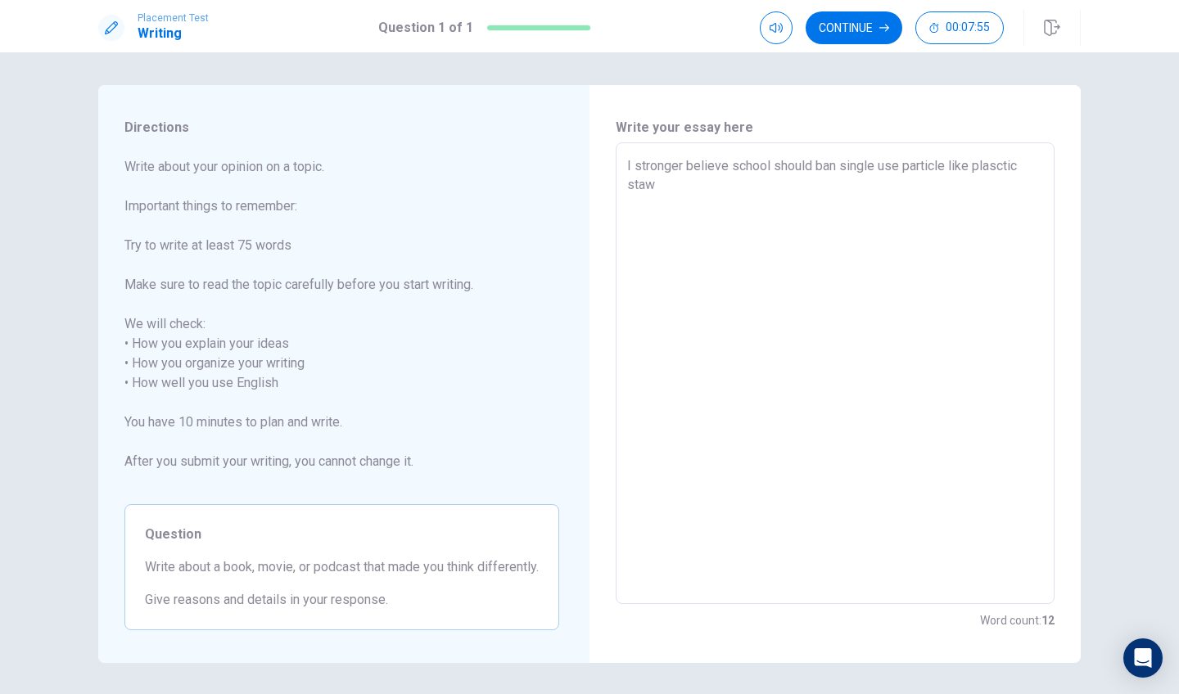
type textarea "x"
type textarea "I stronger believe school should ban single use particle like plasctic stawe"
type textarea "x"
type textarea "I stronger believe school should ban single use particle like plasctic stawer"
type textarea "x"
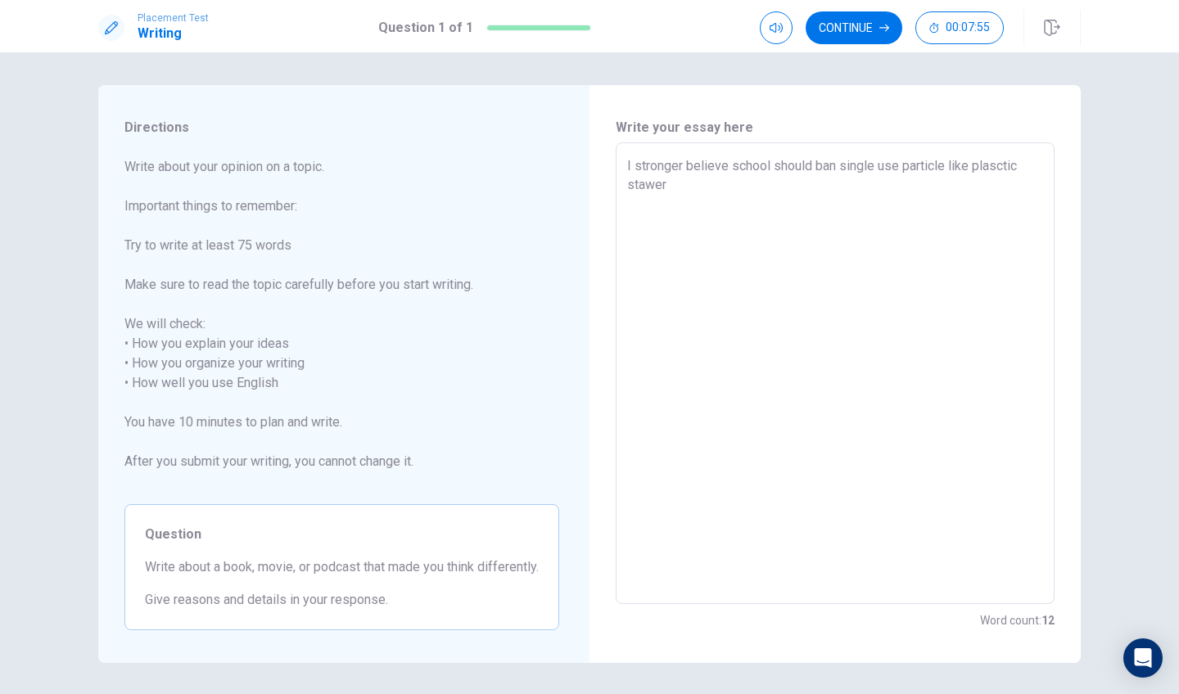
type textarea "I stronger believe school should ban single use particle like plasctic stawe"
type textarea "x"
type textarea "I stronger believe school should ban single use particle like plasctic staw"
type textarea "x"
type textarea "I stronger believe school should ban single use particle like plasctic sta"
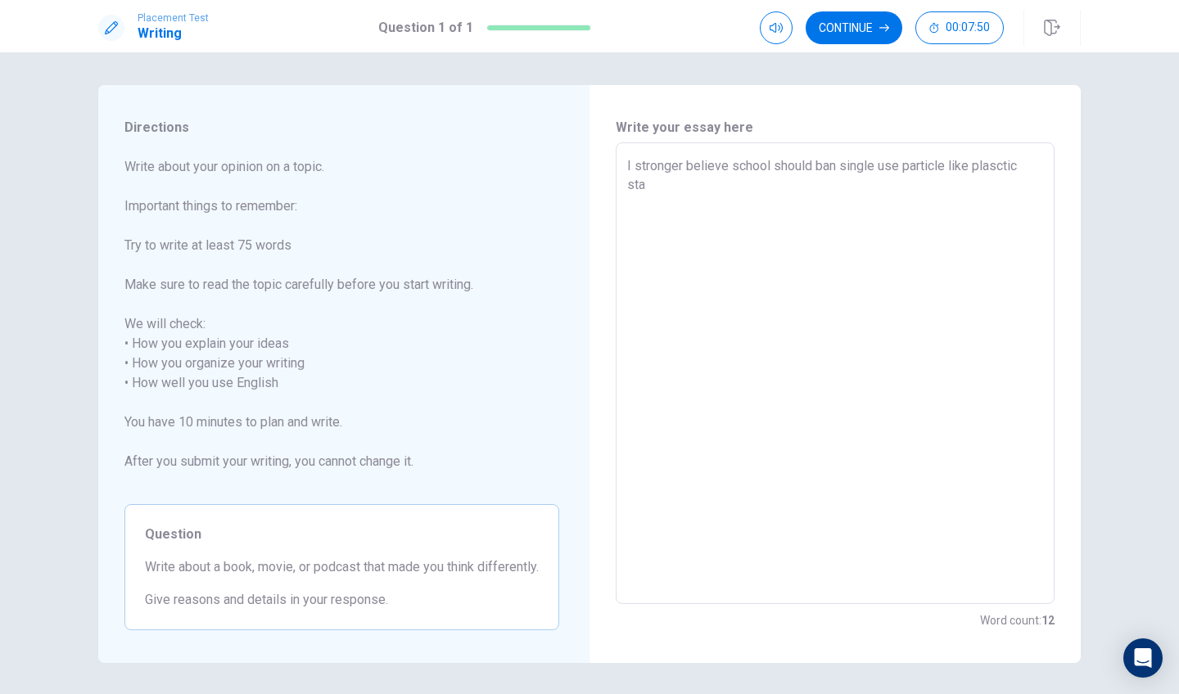
type textarea "x"
type textarea "I stronger believe school should ban single use particle like plasctic st"
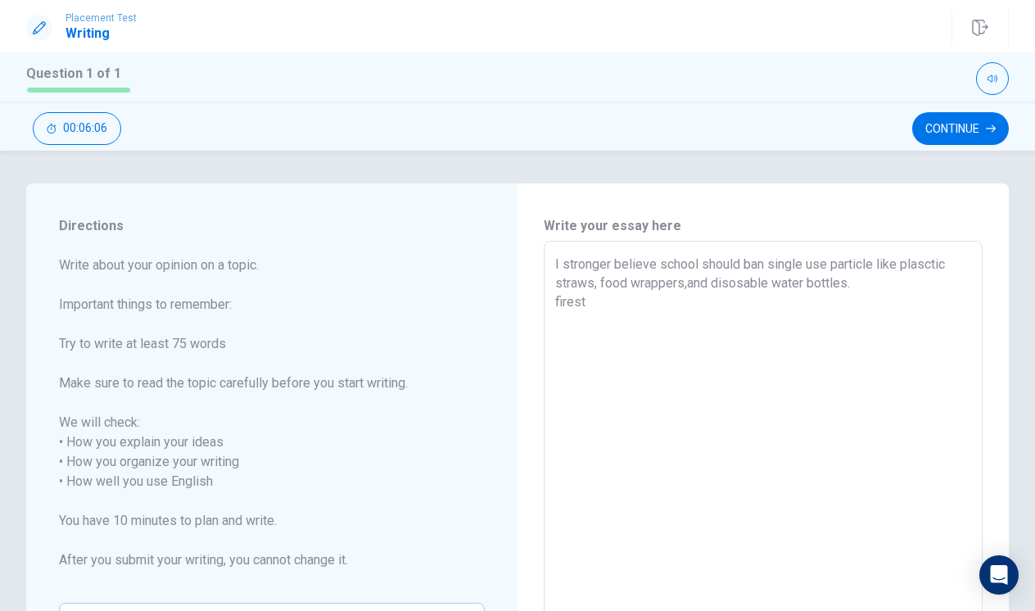
click at [555, 300] on textarea "I stronger believe school should ban single use particle like plasctic straws, …" at bounding box center [763, 482] width 416 height 454
click at [614, 308] on textarea "I stronger believe school should ban single use particle like plasctic straws, …" at bounding box center [763, 482] width 416 height 454
